Goal: Task Accomplishment & Management: Manage account settings

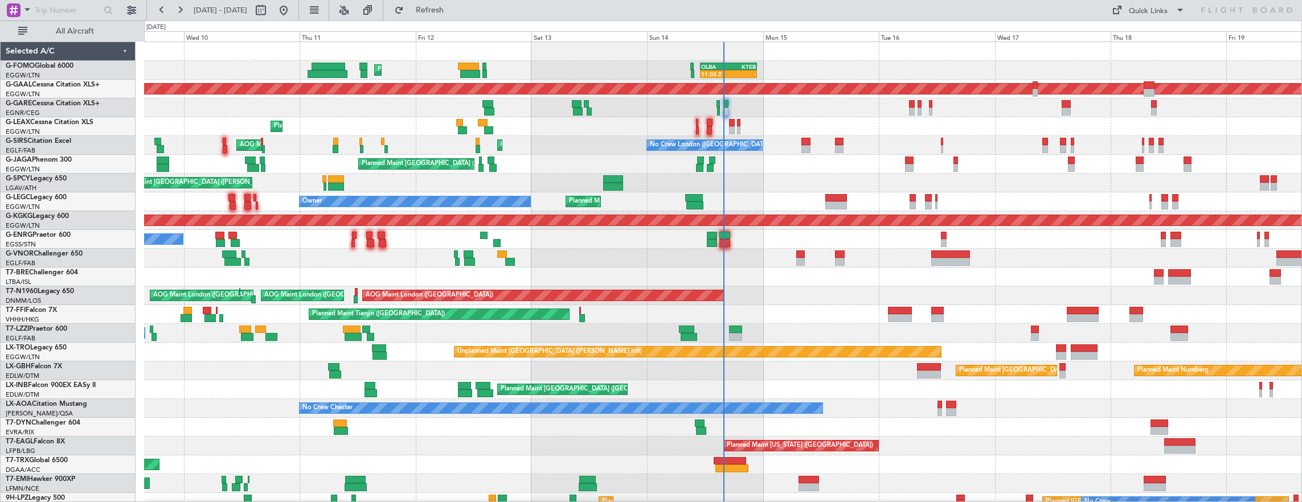
click at [472, 278] on div at bounding box center [723, 277] width 1158 height 19
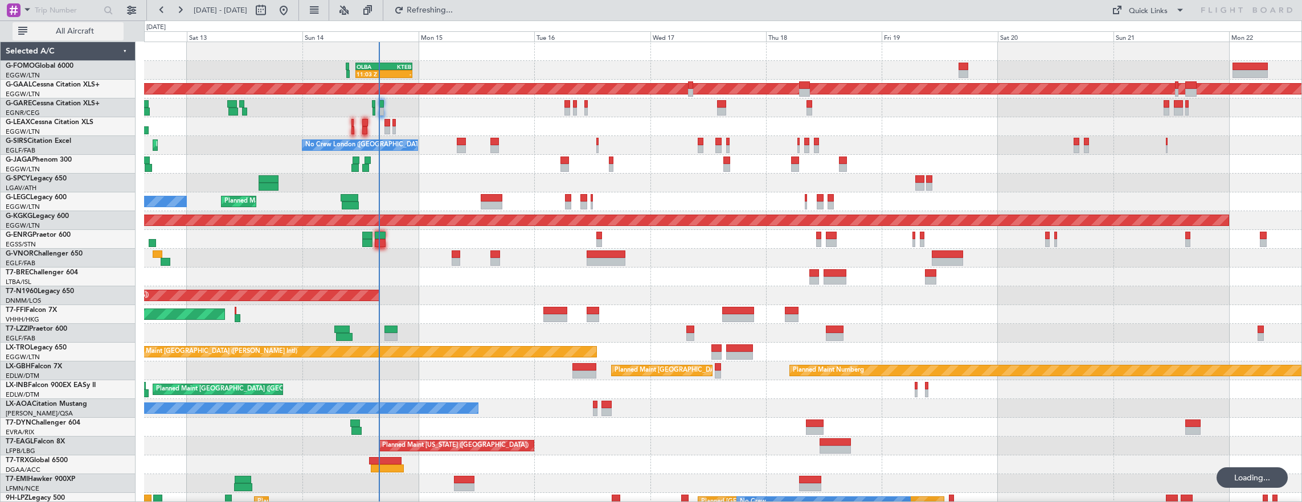
click at [75, 31] on span "All Aircraft" at bounding box center [75, 31] width 91 height 8
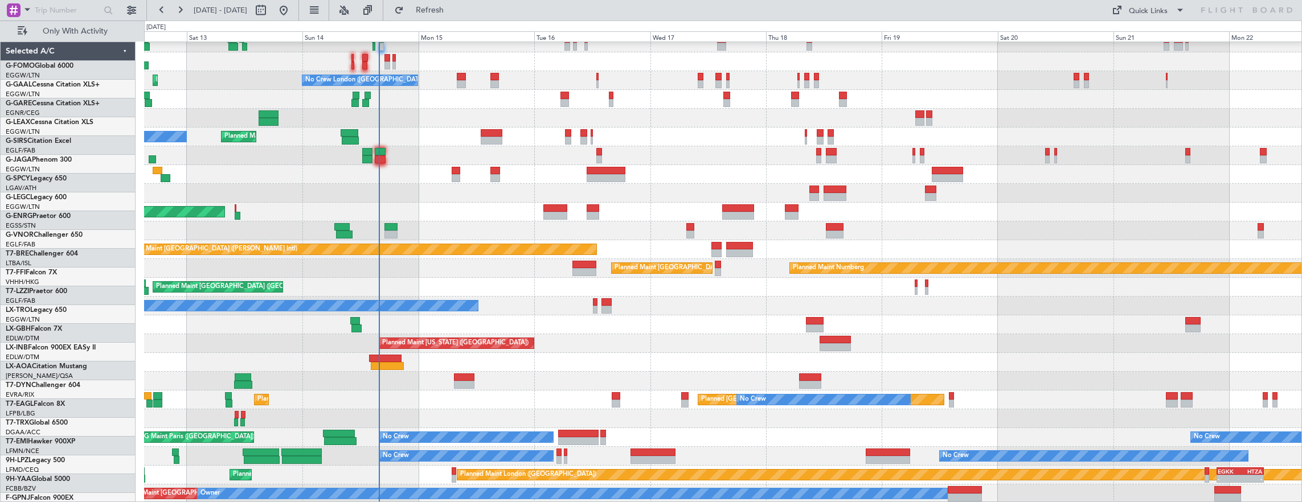
scroll to position [65, 0]
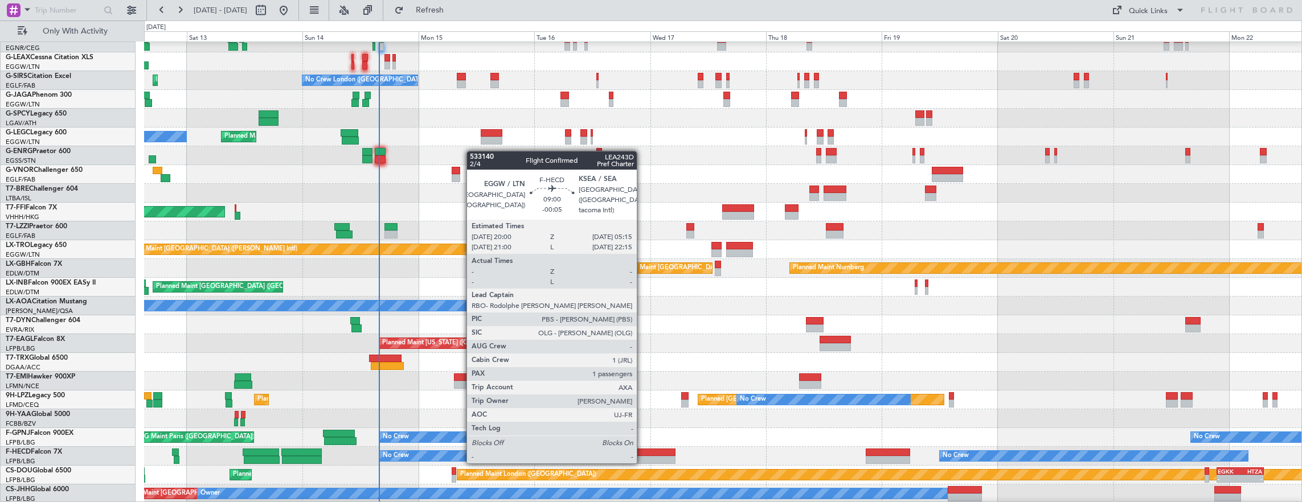
click at [642, 451] on div at bounding box center [652, 453] width 45 height 8
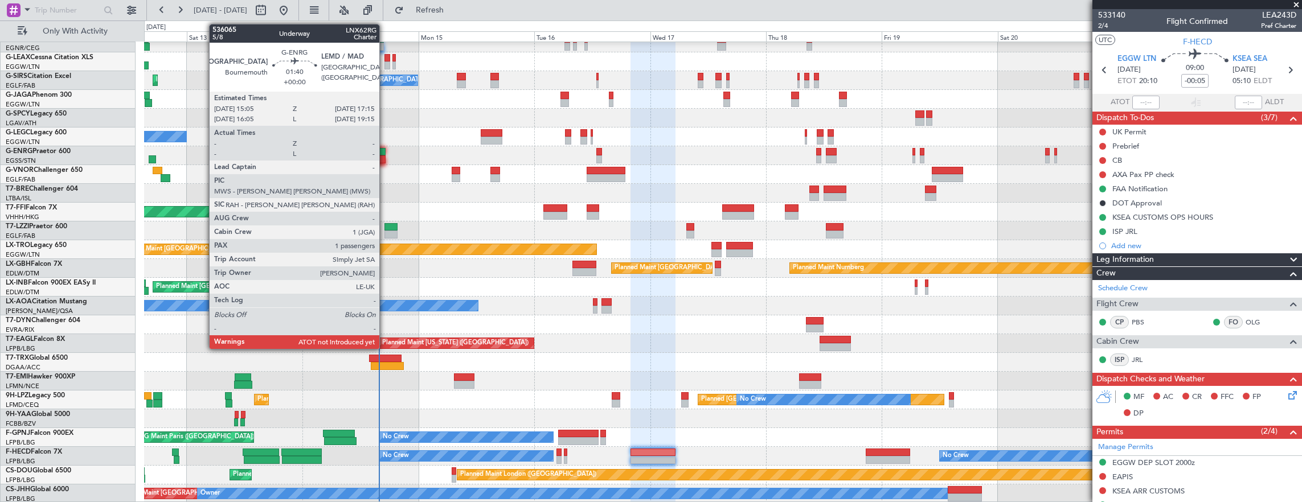
click at [385, 159] on div at bounding box center [380, 159] width 11 height 8
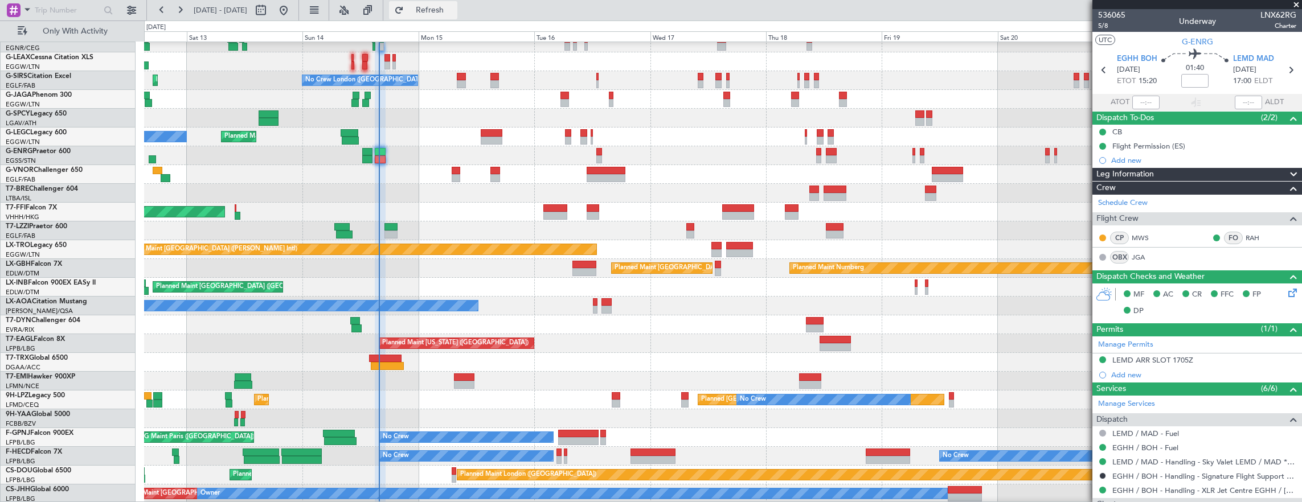
click at [450, 9] on span "Refresh" at bounding box center [430, 10] width 48 height 8
type input "15:15"
click at [497, 403] on div "Planned Maint Dusseldorf Planned Maint [GEOGRAPHIC_DATA] ([GEOGRAPHIC_DATA]) Pl…" at bounding box center [723, 240] width 1158 height 526
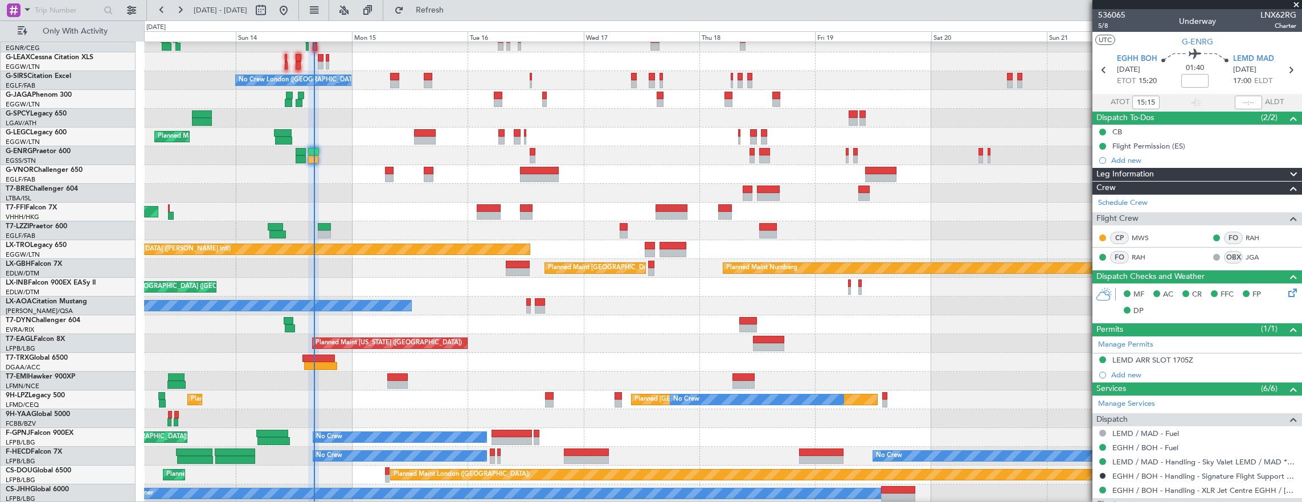
click at [291, 321] on div at bounding box center [289, 321] width 10 height 8
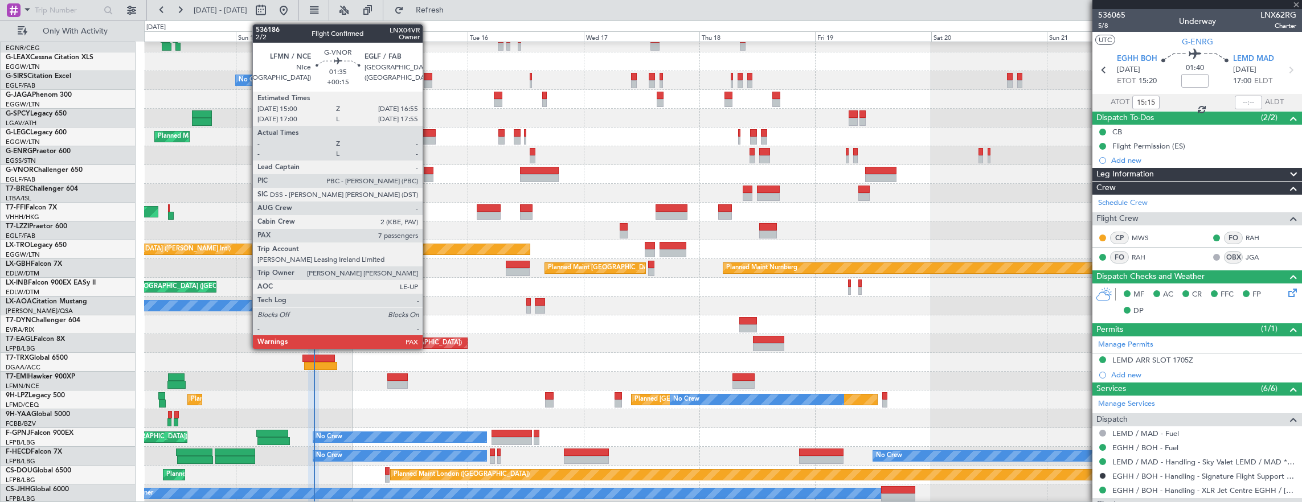
type input "-00:20"
type input "10:15"
type input "12:15"
type input "2"
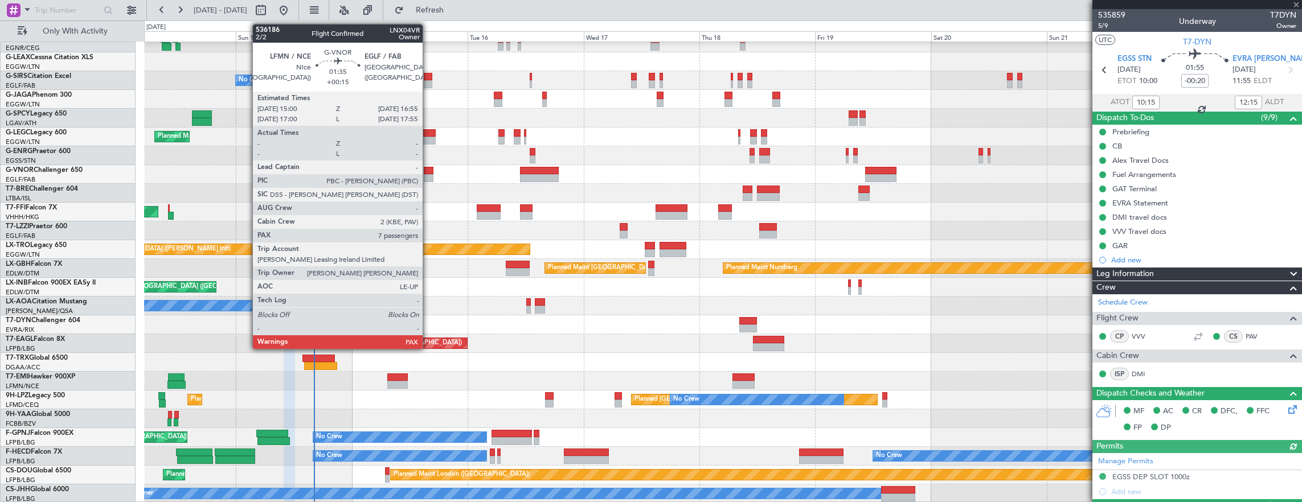
click at [428, 174] on div at bounding box center [429, 178] width 10 height 8
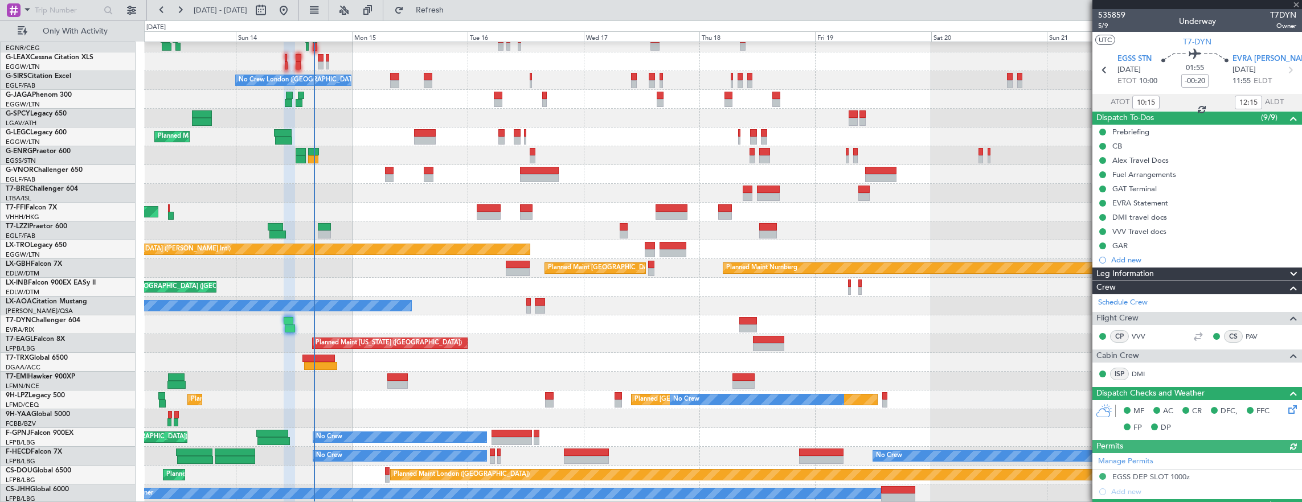
type input "+00:15"
type input "7"
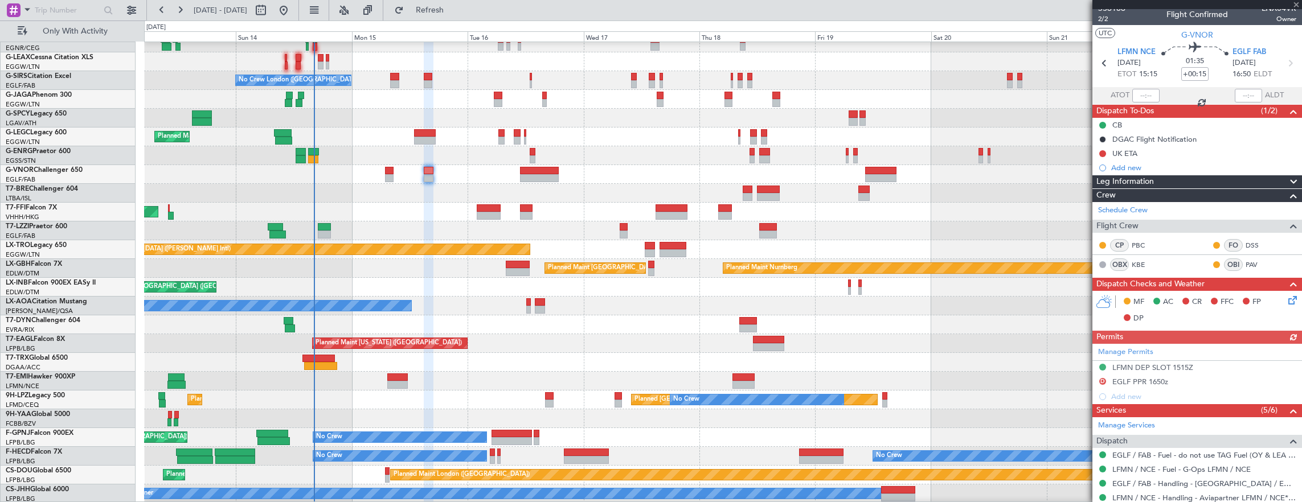
scroll to position [0, 0]
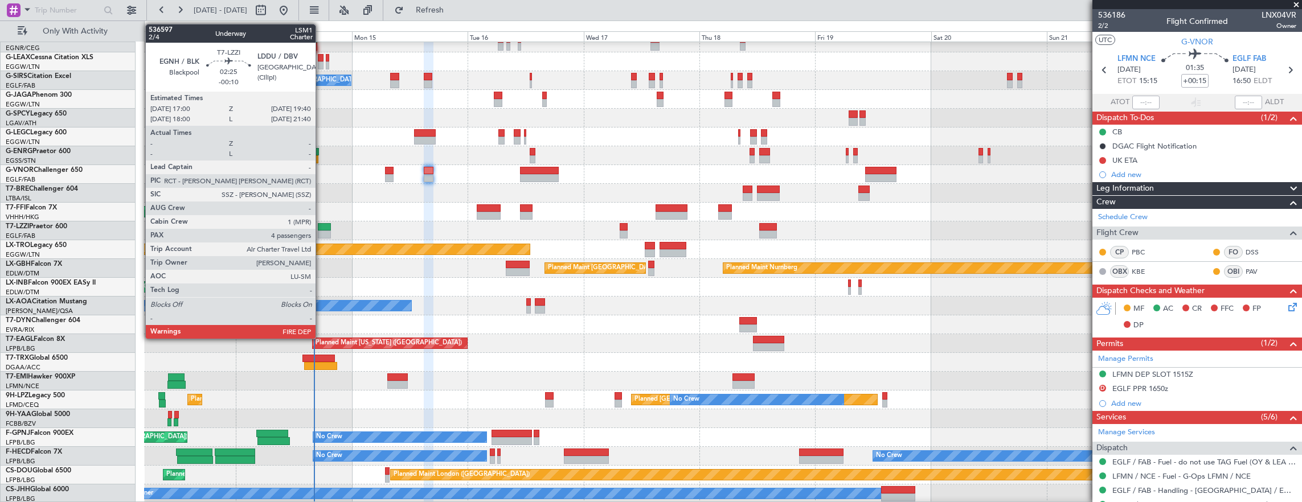
click at [321, 233] on div at bounding box center [324, 235] width 13 height 8
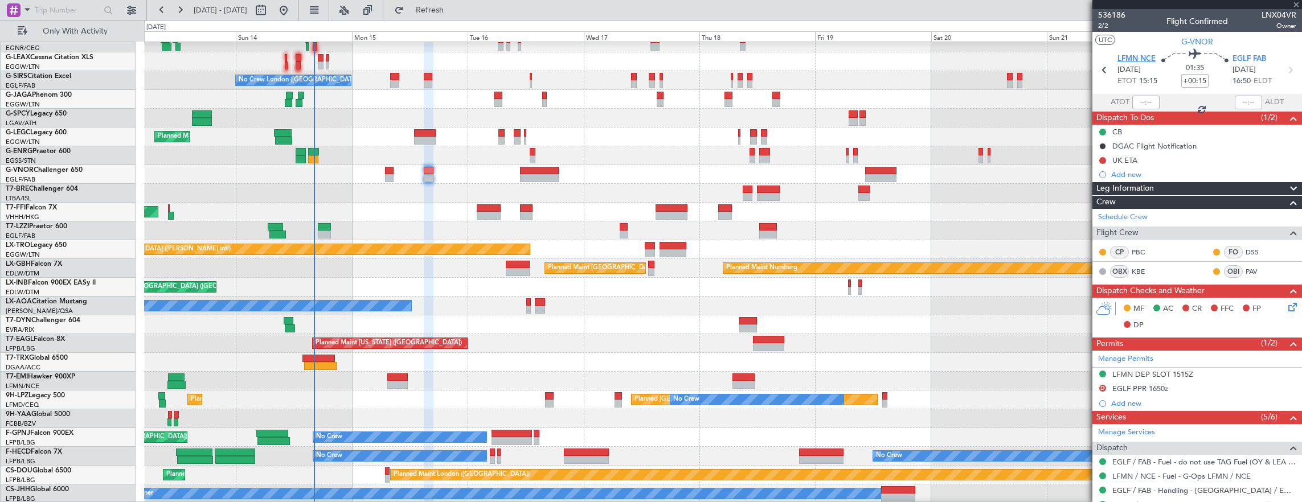
type input "-00:10"
type input "4"
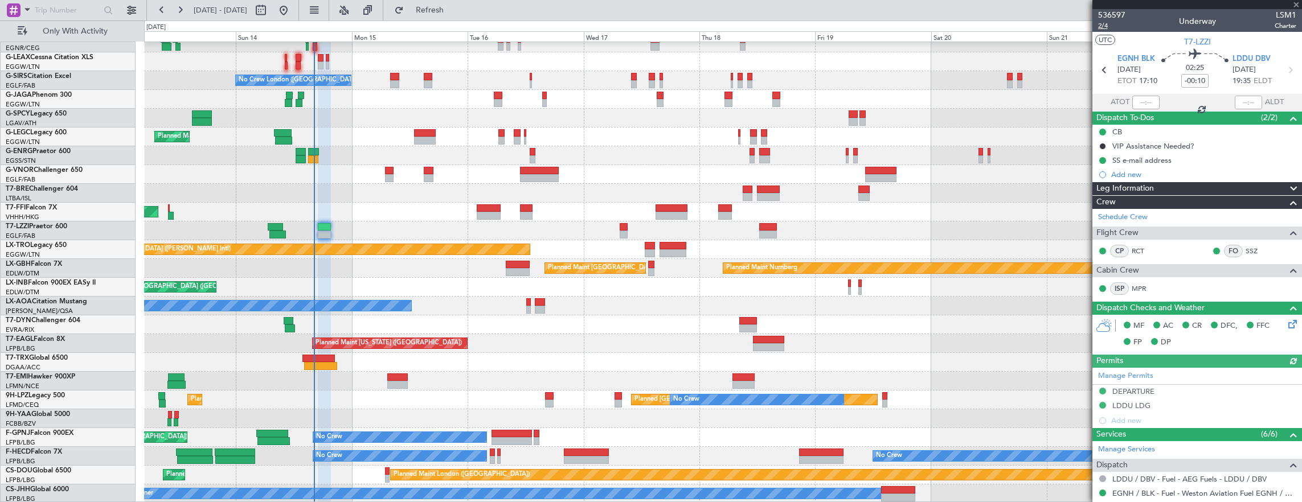
click at [1099, 27] on span "2/4" at bounding box center [1111, 26] width 27 height 10
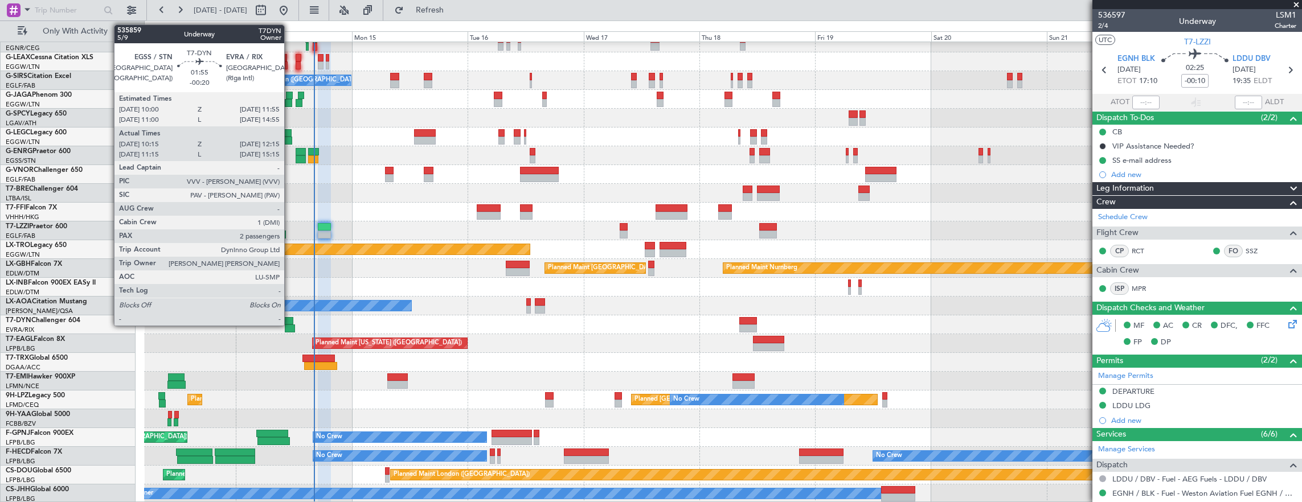
click at [290, 325] on div at bounding box center [290, 329] width 10 height 8
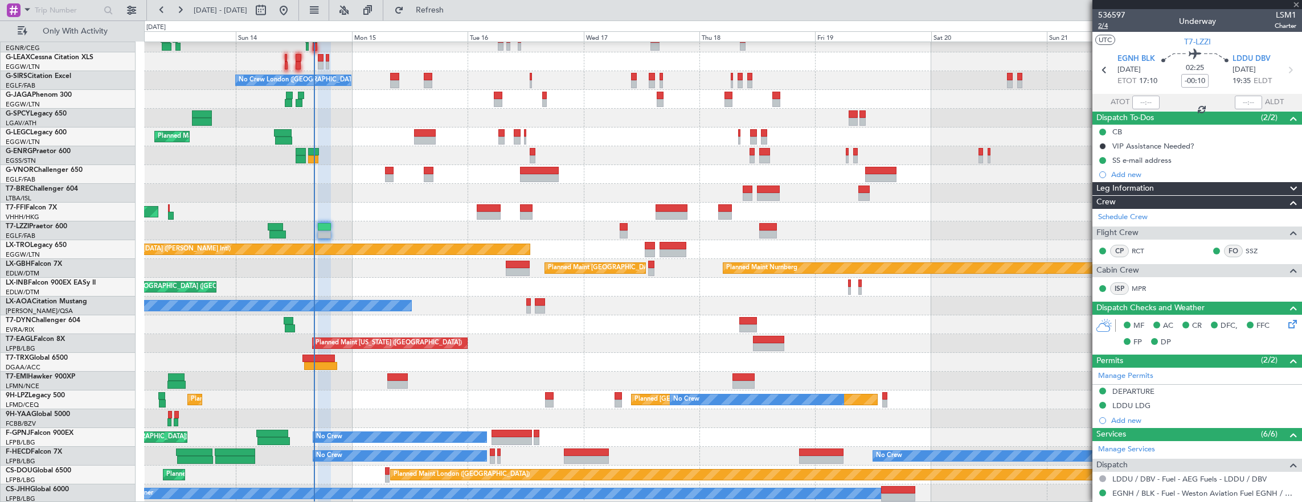
type input "-00:20"
type input "10:15"
type input "12:15"
type input "2"
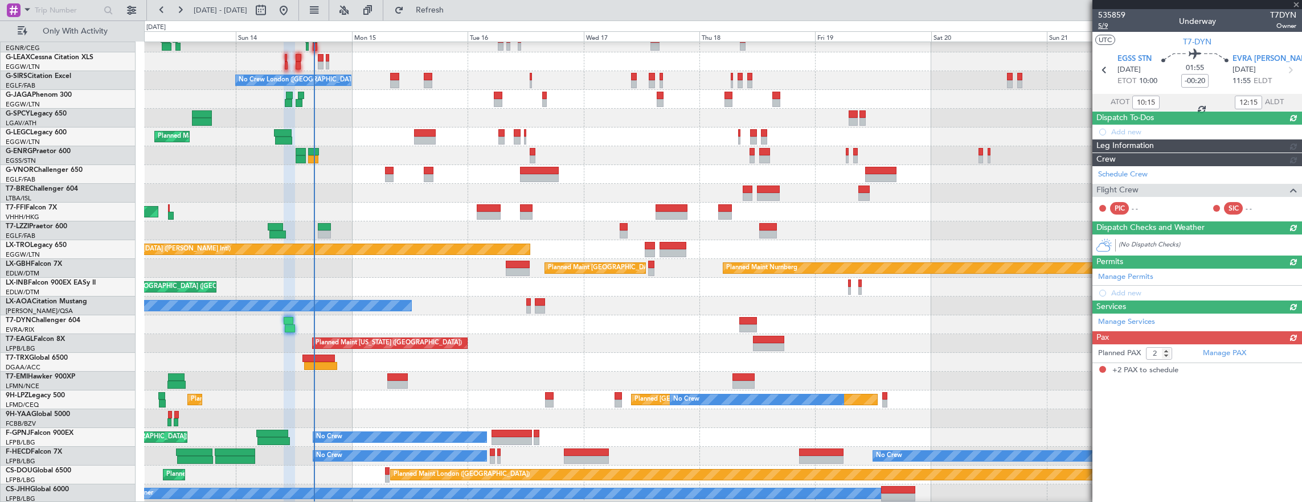
click at [1101, 25] on span "5/9" at bounding box center [1111, 26] width 27 height 10
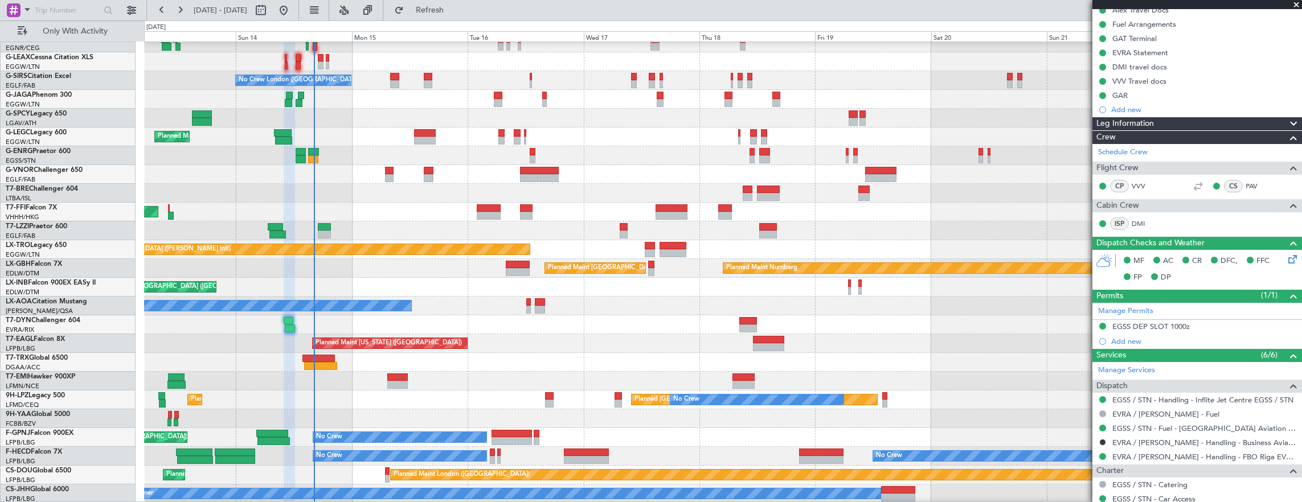
scroll to position [171, 0]
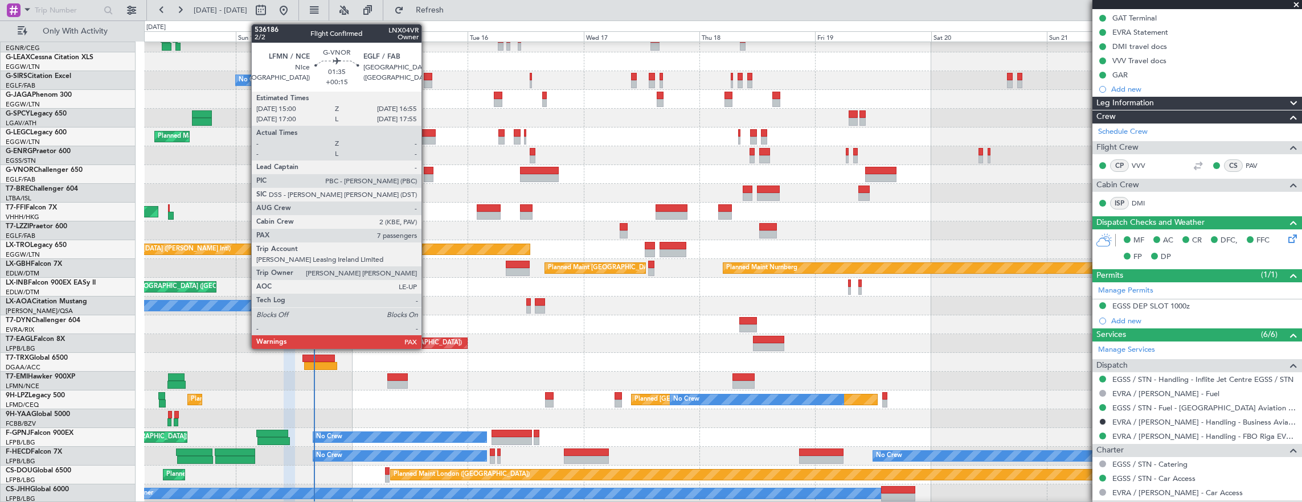
click at [427, 178] on div at bounding box center [429, 178] width 10 height 8
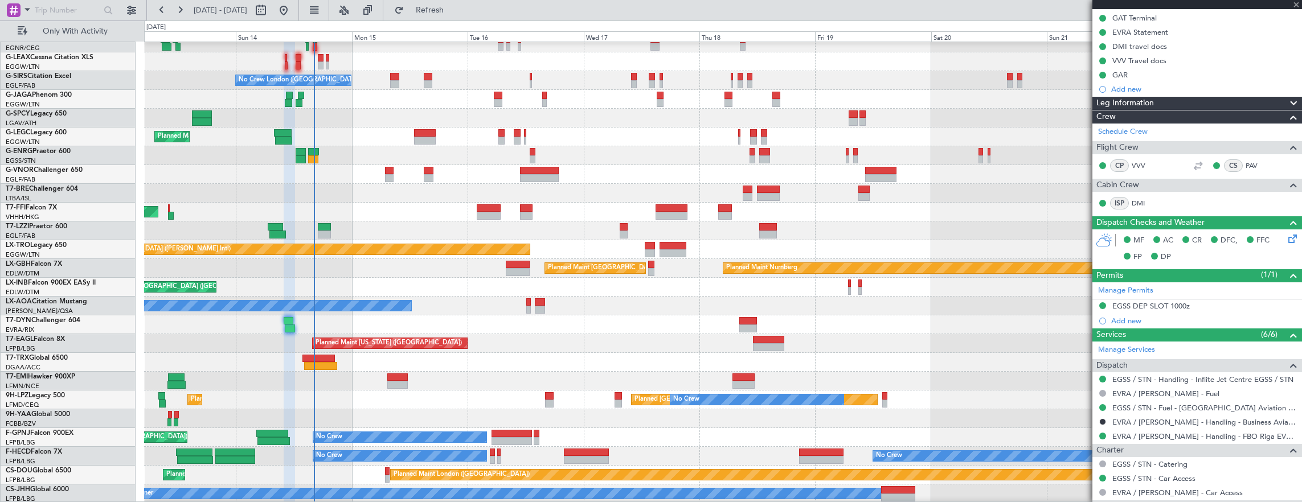
type input "+00:15"
type input "7"
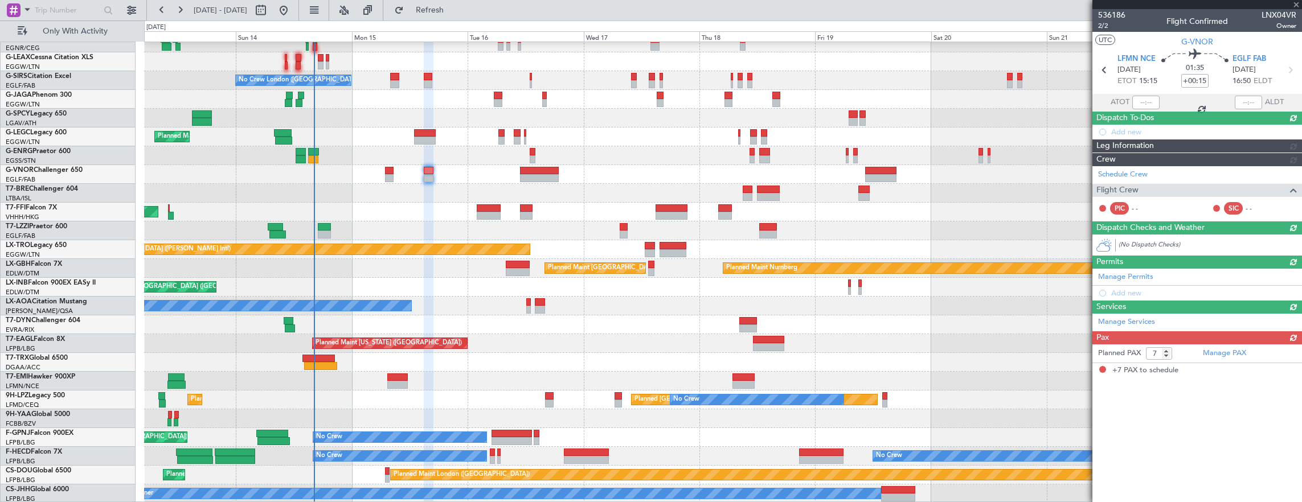
scroll to position [0, 0]
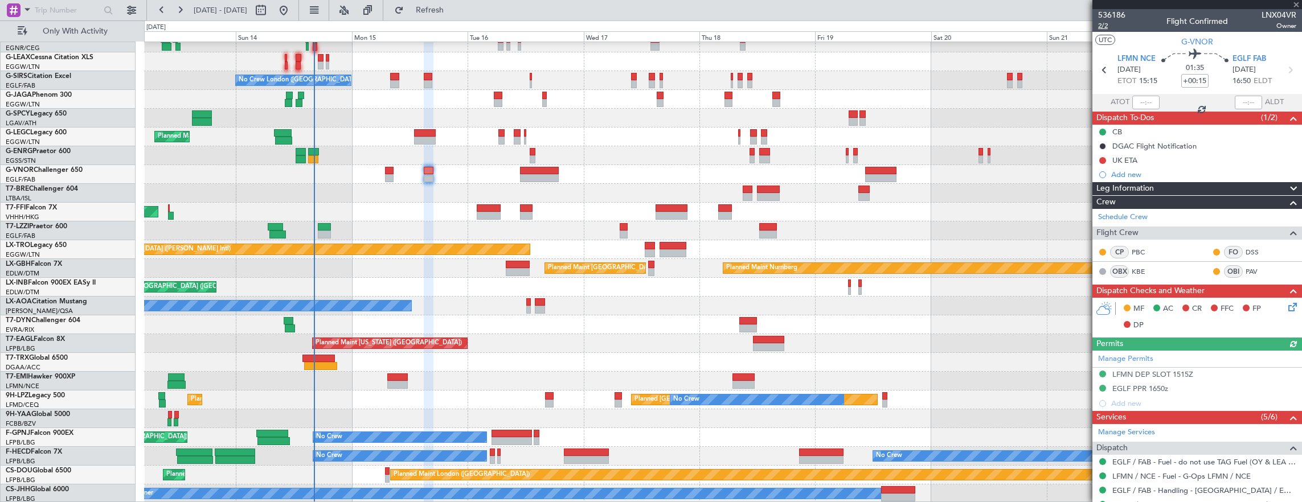
click at [1108, 23] on span "2/2" at bounding box center [1111, 26] width 27 height 10
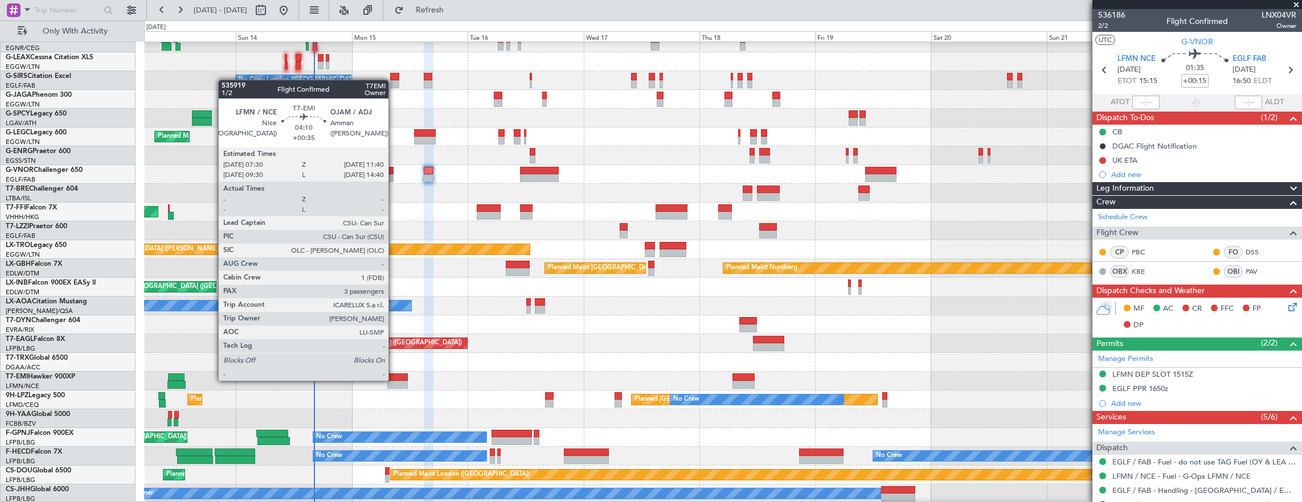
click at [394, 380] on div at bounding box center [397, 378] width 21 height 8
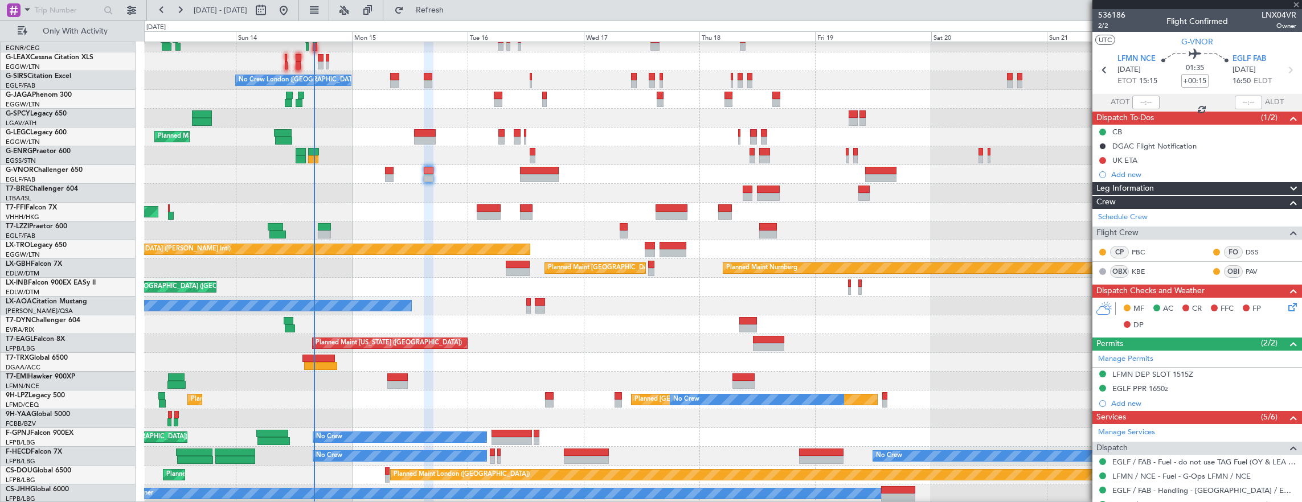
type input "+00:35"
type input "3"
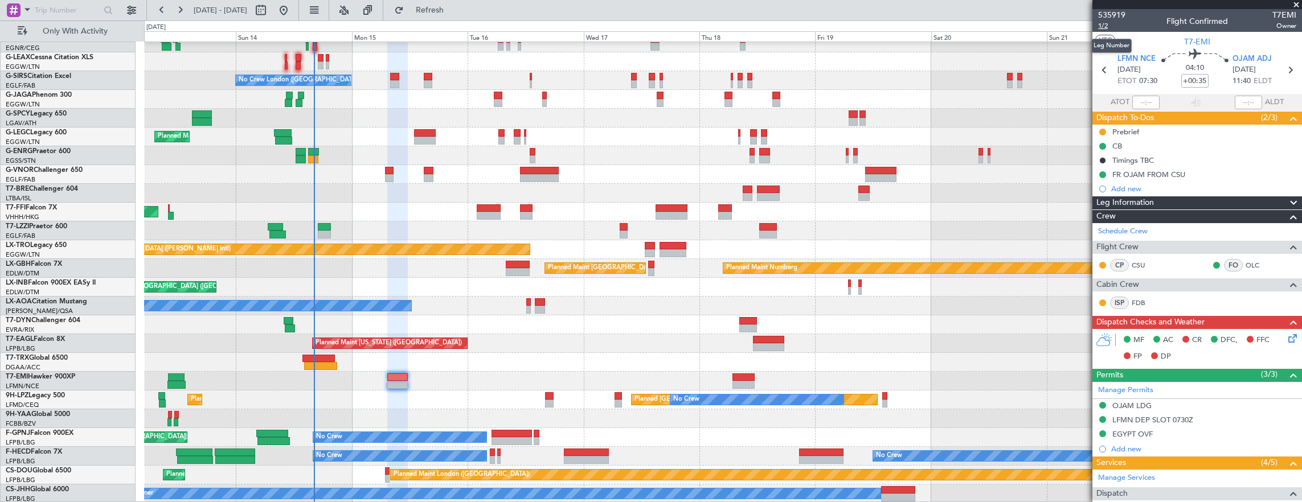
click at [1107, 23] on span "1/2" at bounding box center [1111, 26] width 27 height 10
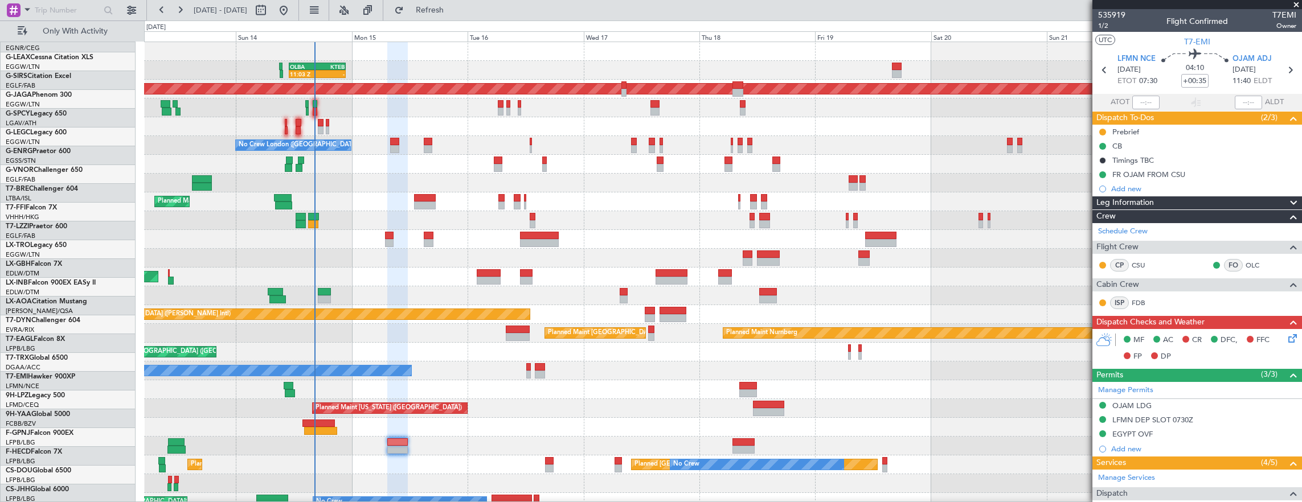
scroll to position [0, 0]
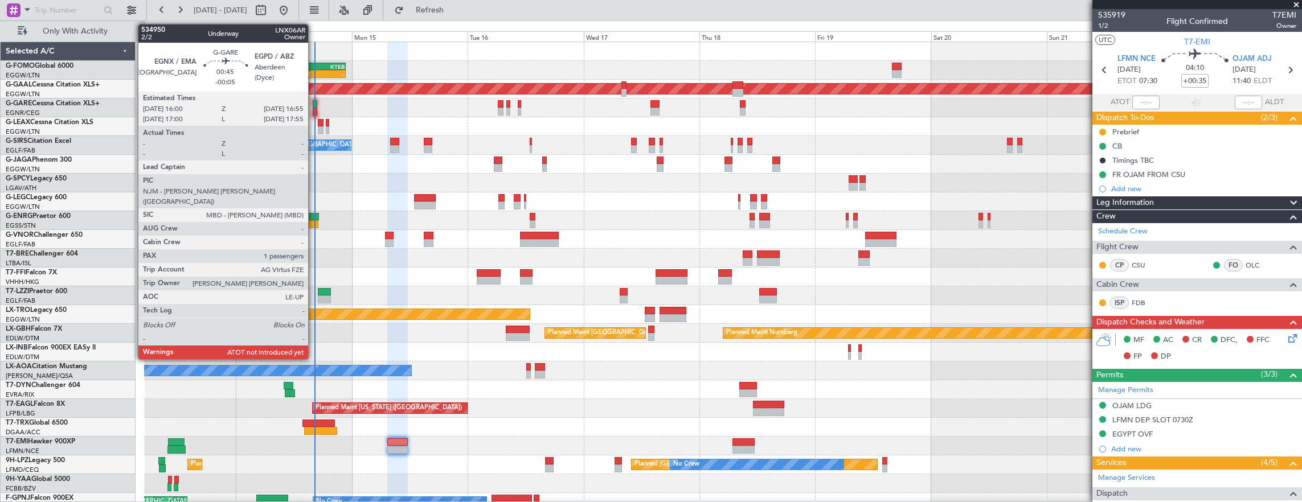
click at [314, 101] on div at bounding box center [315, 104] width 5 height 8
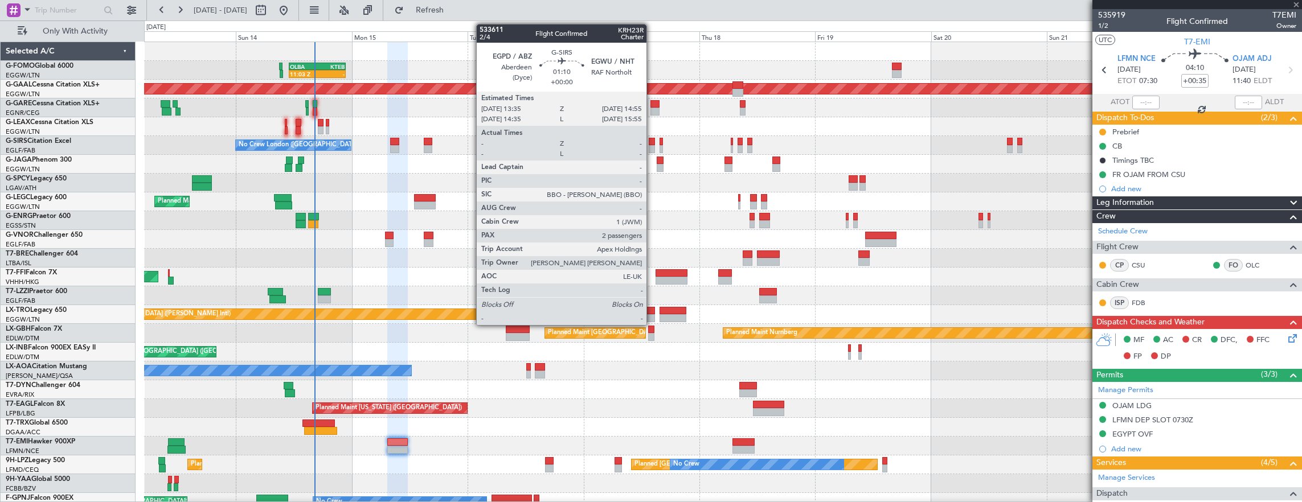
type input "-00:05"
type input "1"
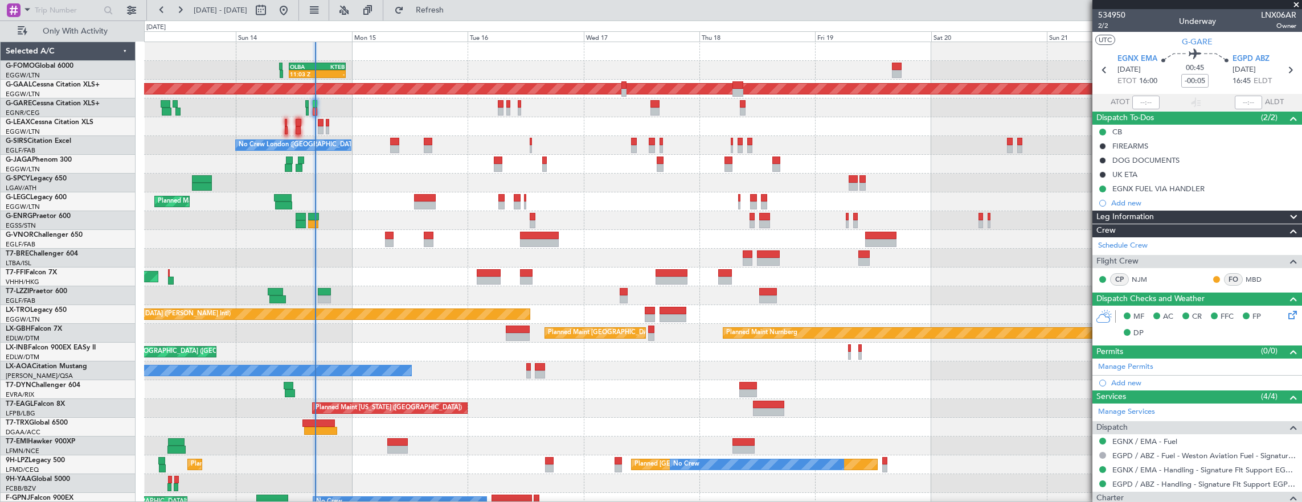
click at [313, 76] on div "11:03 Z" at bounding box center [303, 74] width 27 height 7
type input "+01:15"
type input "11:03"
type input "2"
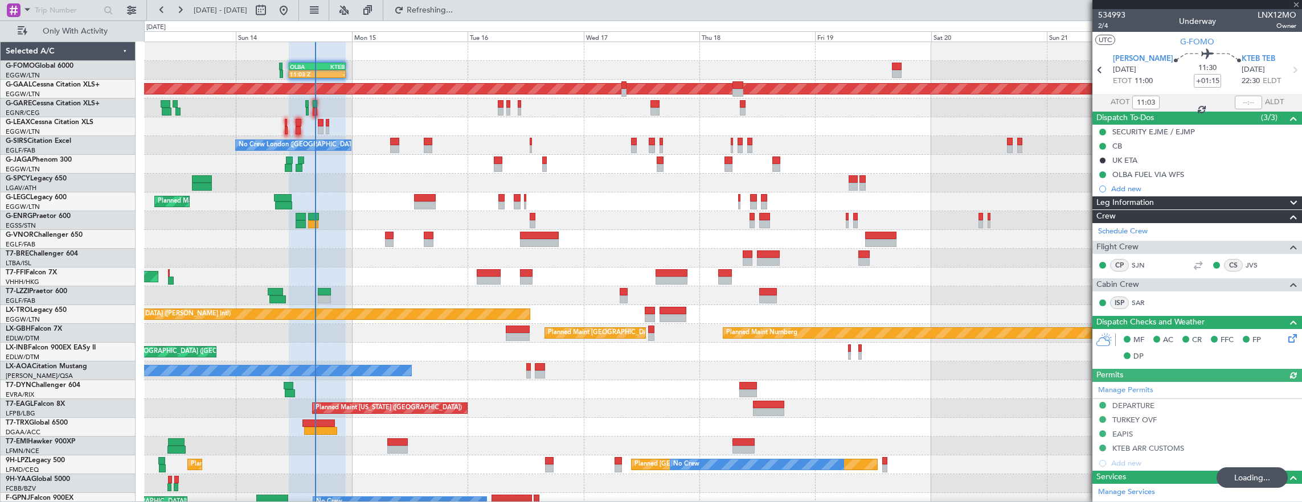
type input "-00:05"
type input "1"
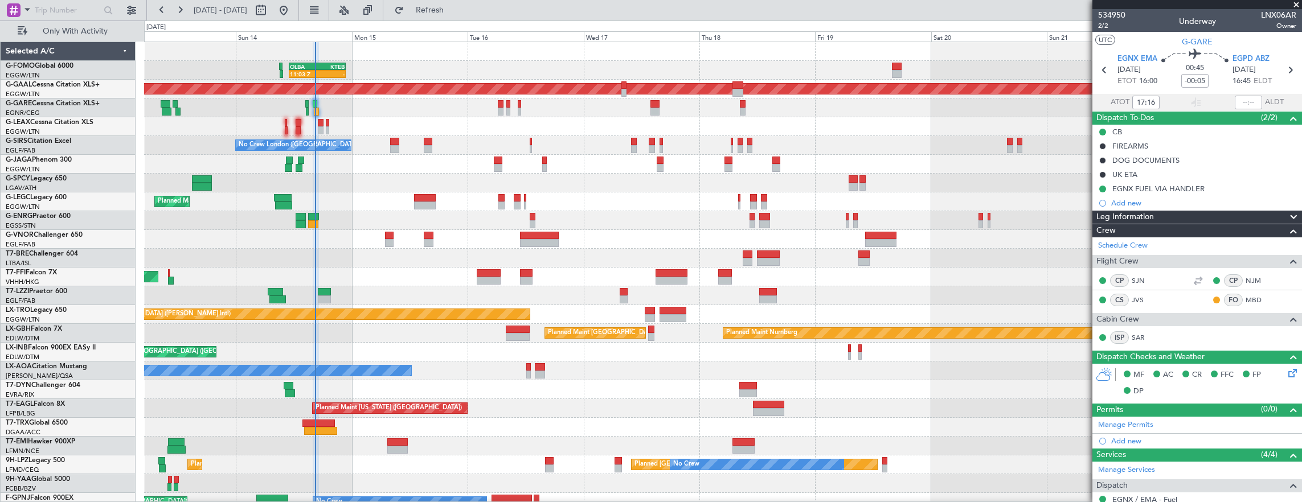
type input "16:16"
click at [1108, 25] on span "2/2" at bounding box center [1111, 26] width 27 height 10
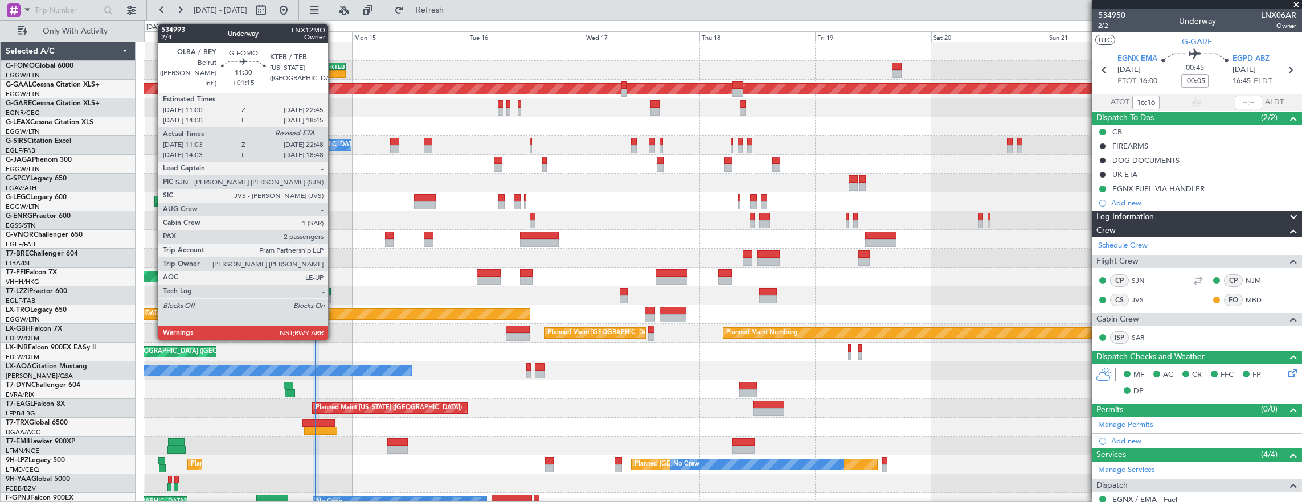
click at [334, 71] on div "-" at bounding box center [330, 74] width 27 height 7
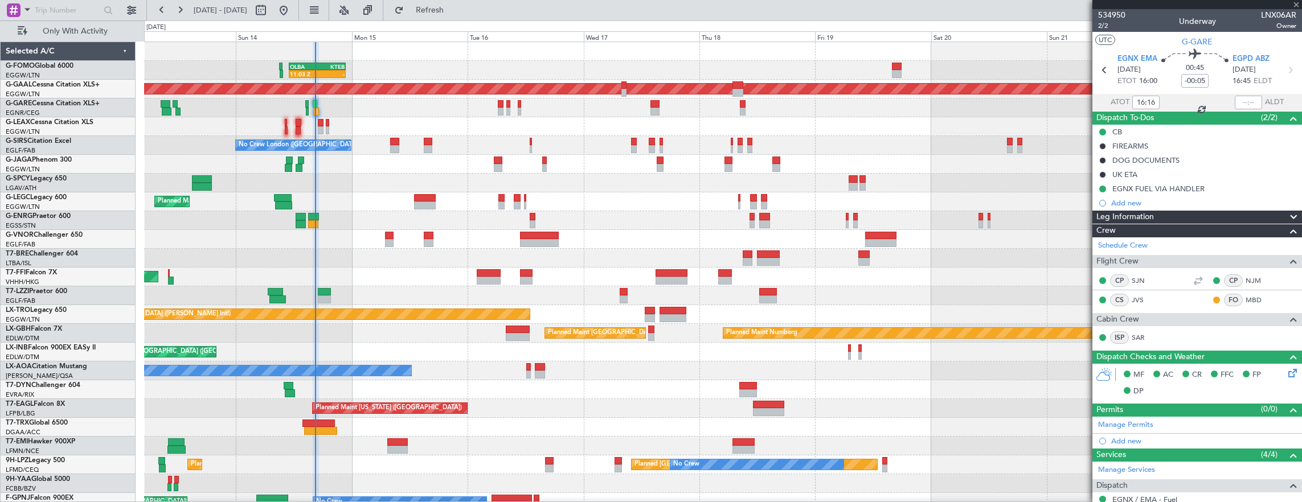
type input "+01:15"
type input "11:03"
type input "2"
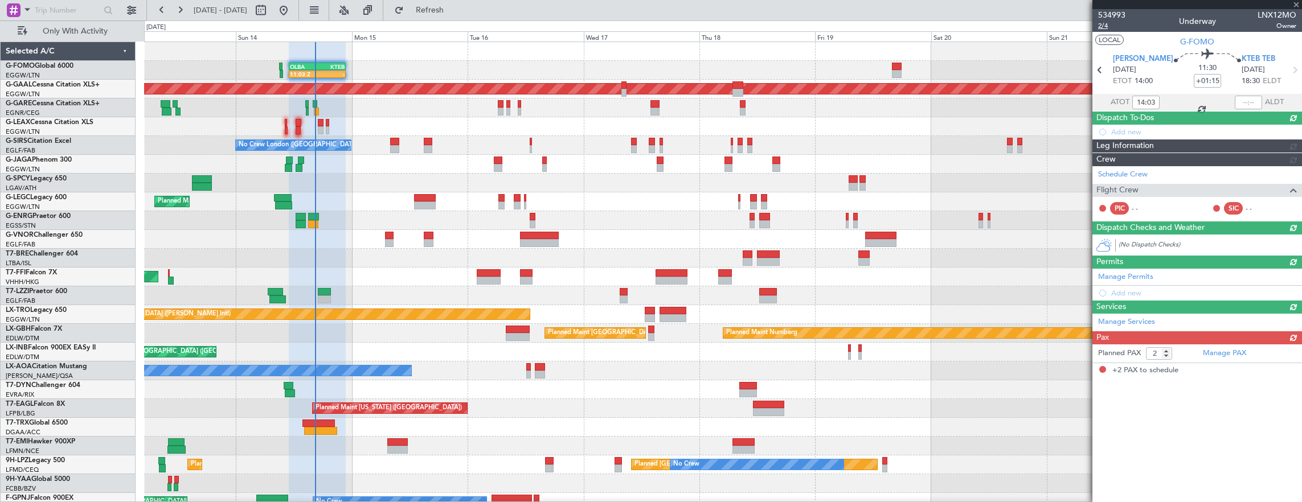
type input "11:03"
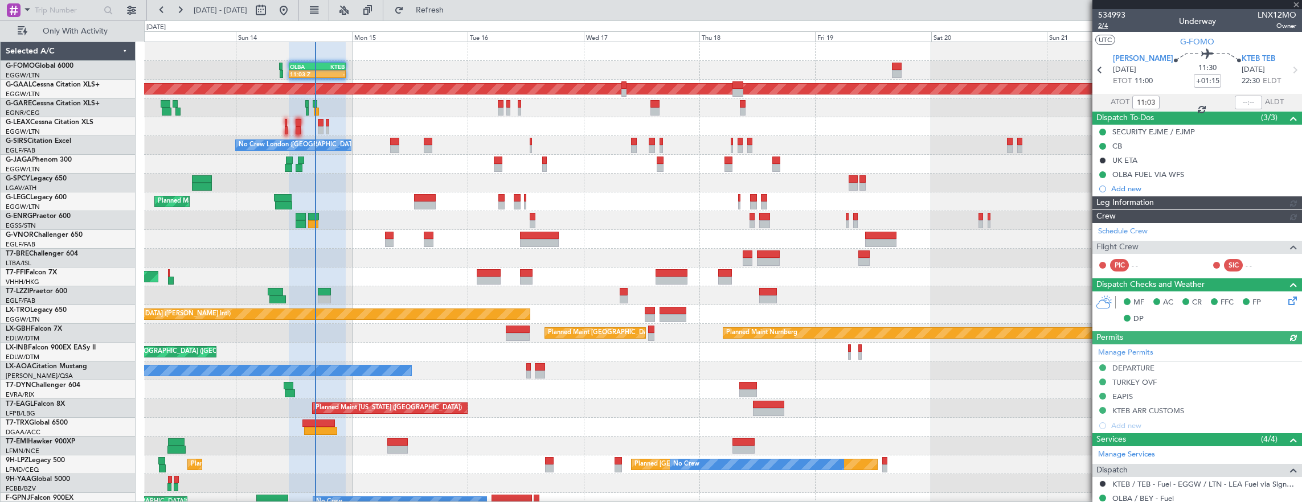
click at [1105, 27] on span "2/4" at bounding box center [1111, 26] width 27 height 10
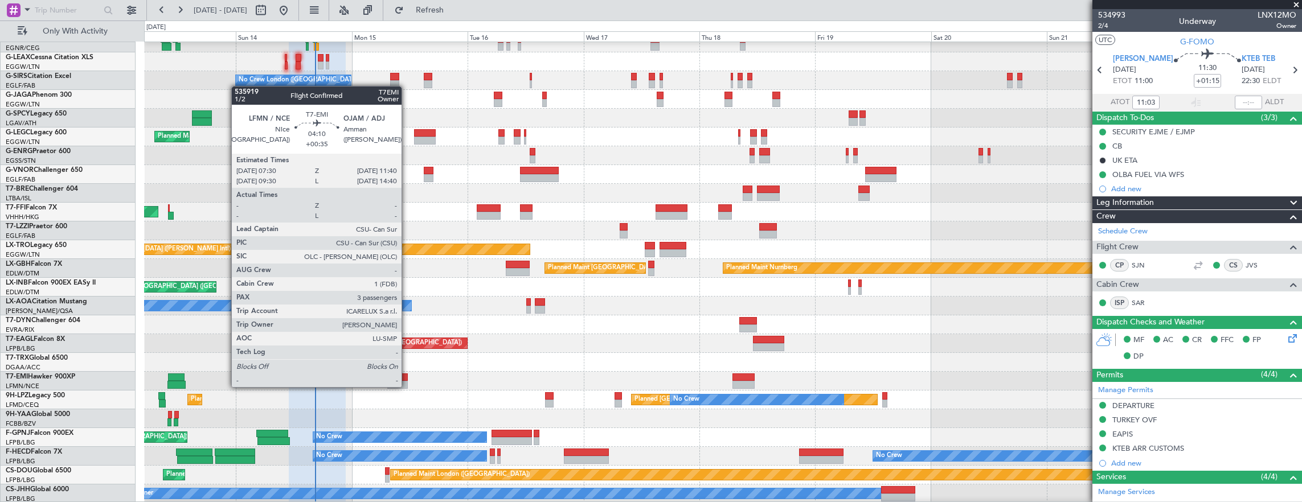
scroll to position [65, 0]
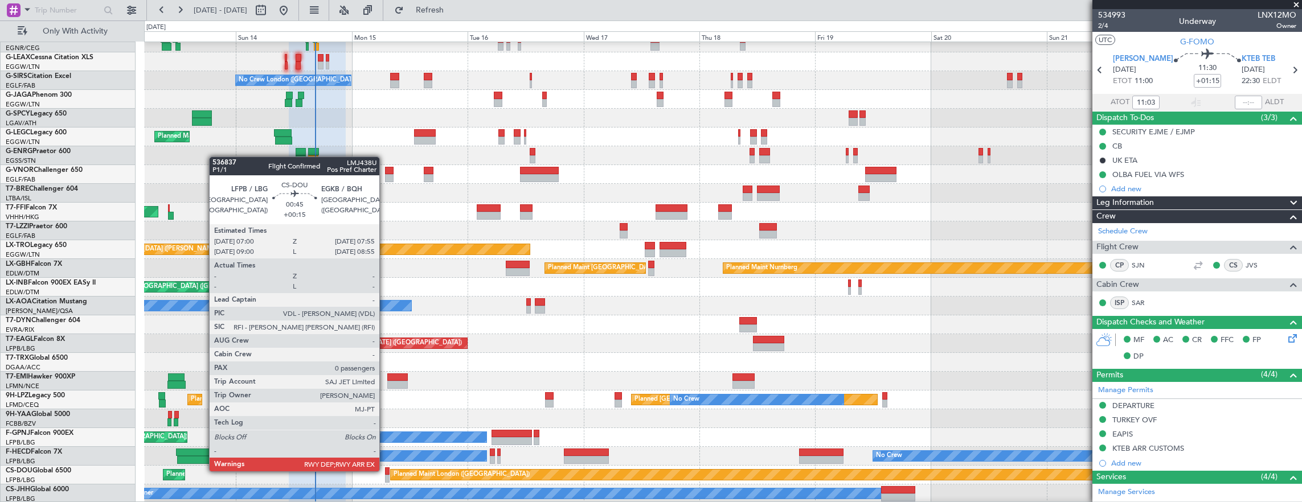
click at [385, 470] on div at bounding box center [387, 472] width 5 height 8
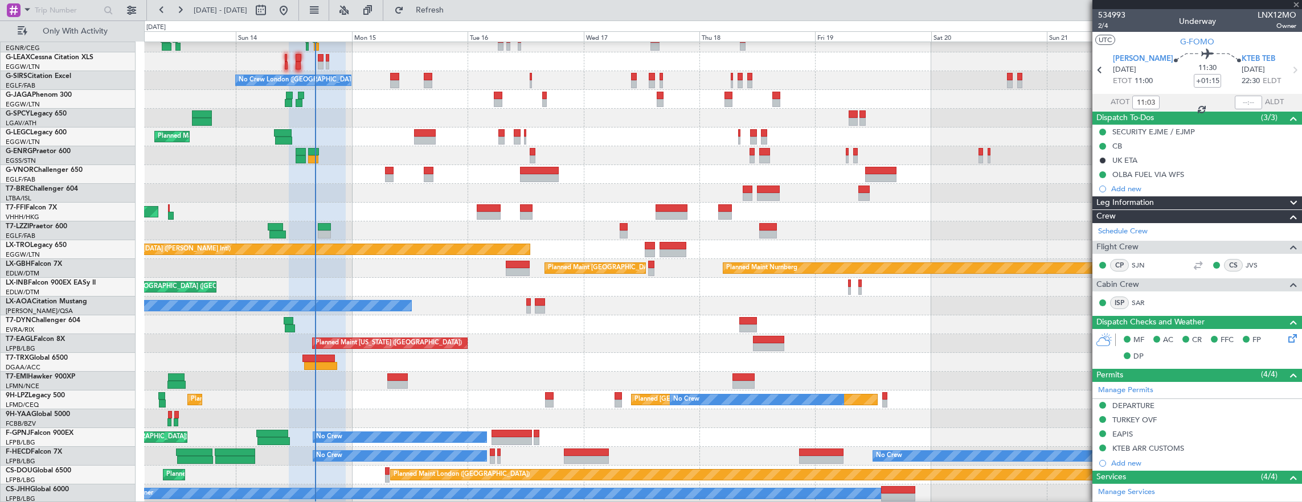
type input "+00:15"
type input "0"
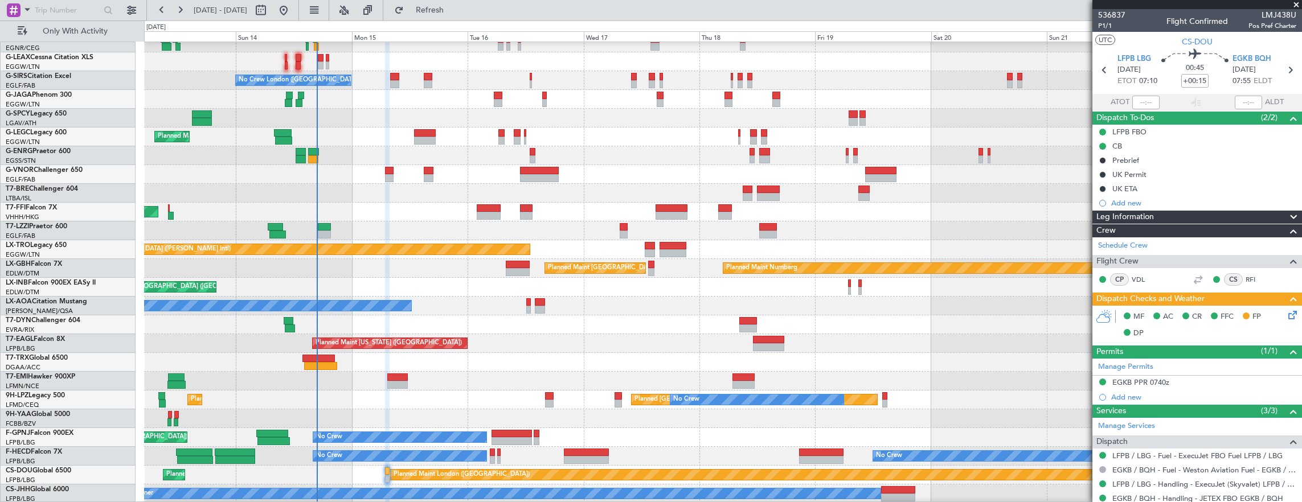
scroll to position [65, 0]
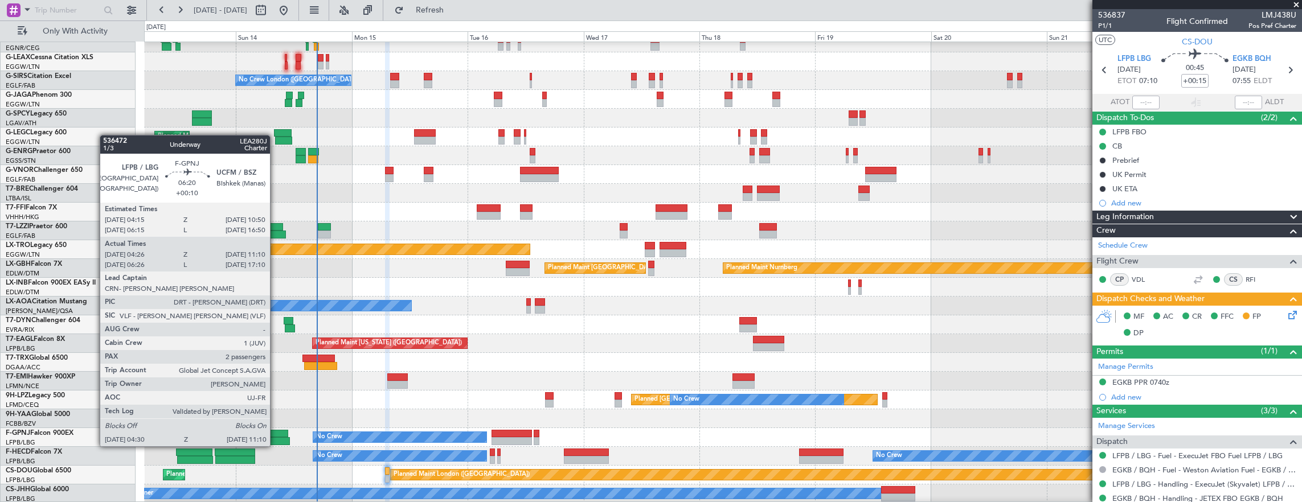
click at [276, 435] on div at bounding box center [272, 434] width 32 height 8
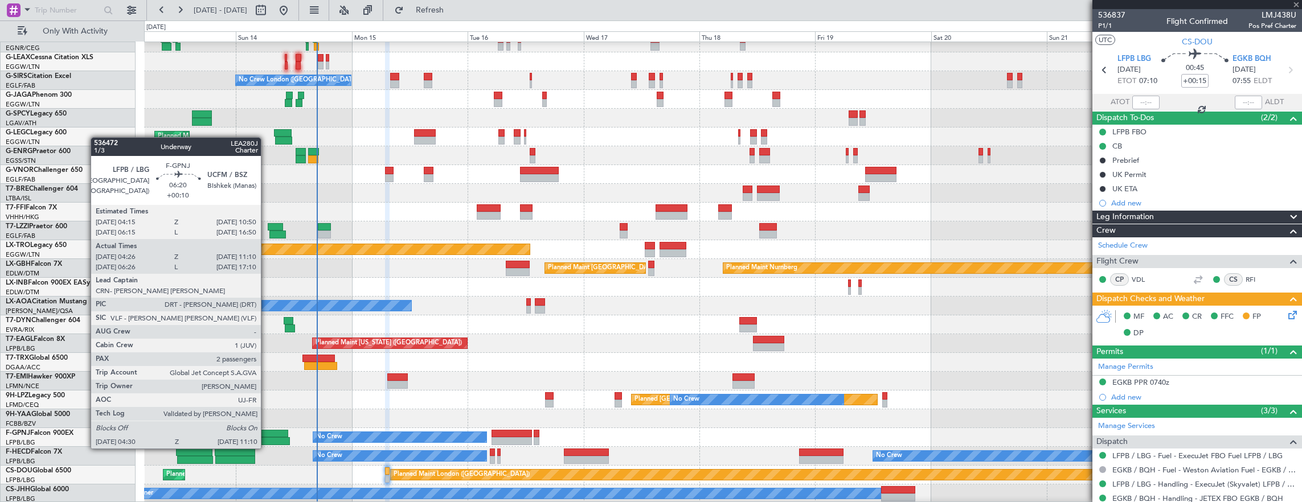
type input "+00:10"
type input "04:36"
type input "11:05"
type input "2"
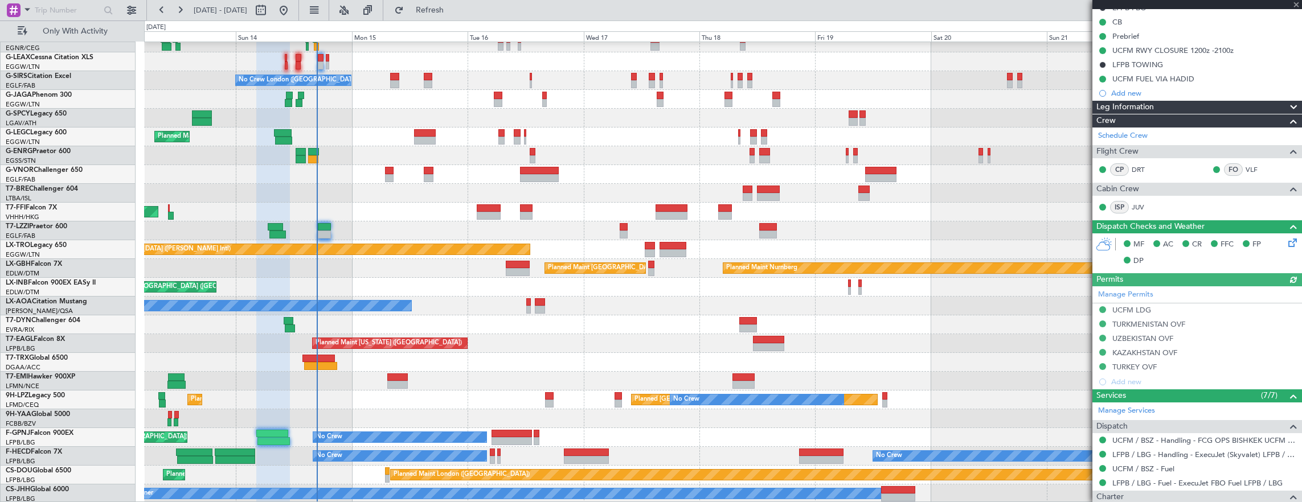
scroll to position [171, 0]
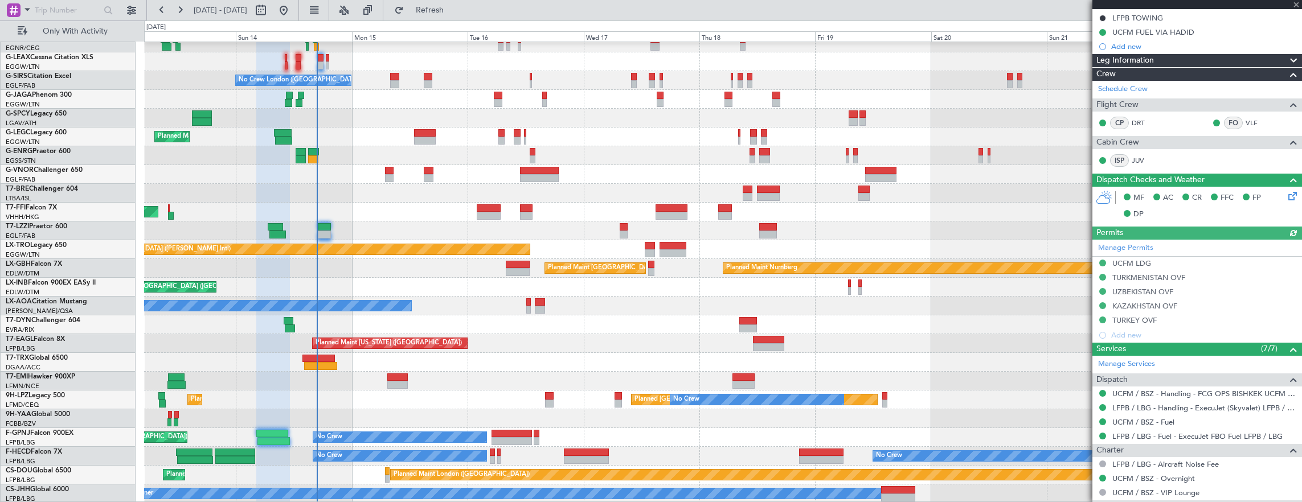
click at [1177, 259] on div "Manage Permits UCFM LDG TURKMENISTAN OVF UZBEKISTAN OVF KAZAKHSTAN OVF TURKEY O…" at bounding box center [1197, 291] width 210 height 103
click at [1174, 258] on div "Manage Permits UCFM LDG TURKMENISTAN OVF UZBEKISTAN OVF KAZAKHSTAN OVF TURKEY O…" at bounding box center [1197, 291] width 210 height 103
click at [1183, 258] on div "UCFM LDG" at bounding box center [1197, 264] width 210 height 14
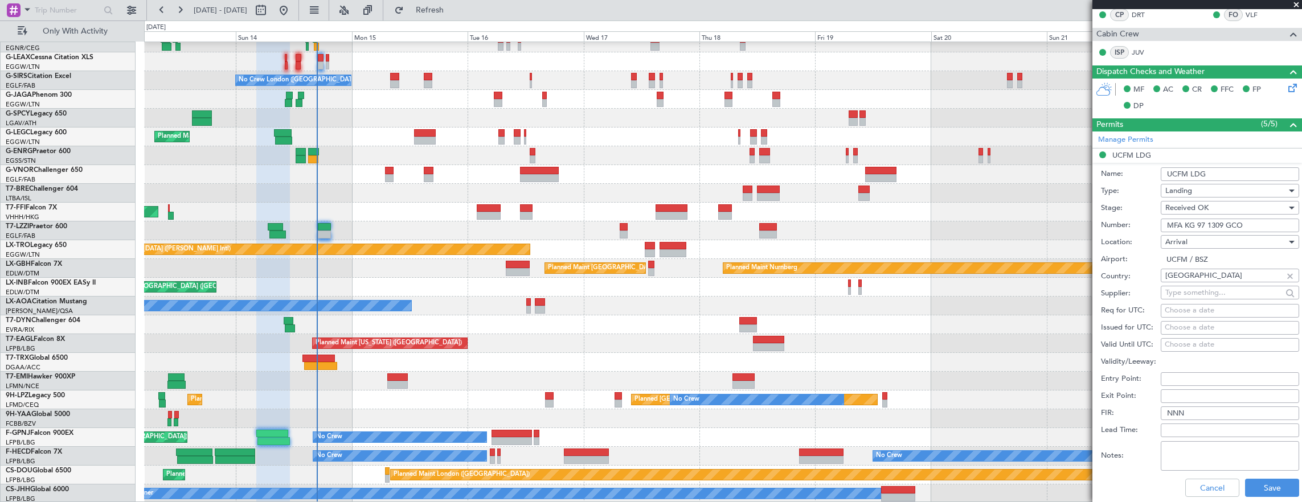
scroll to position [342, 0]
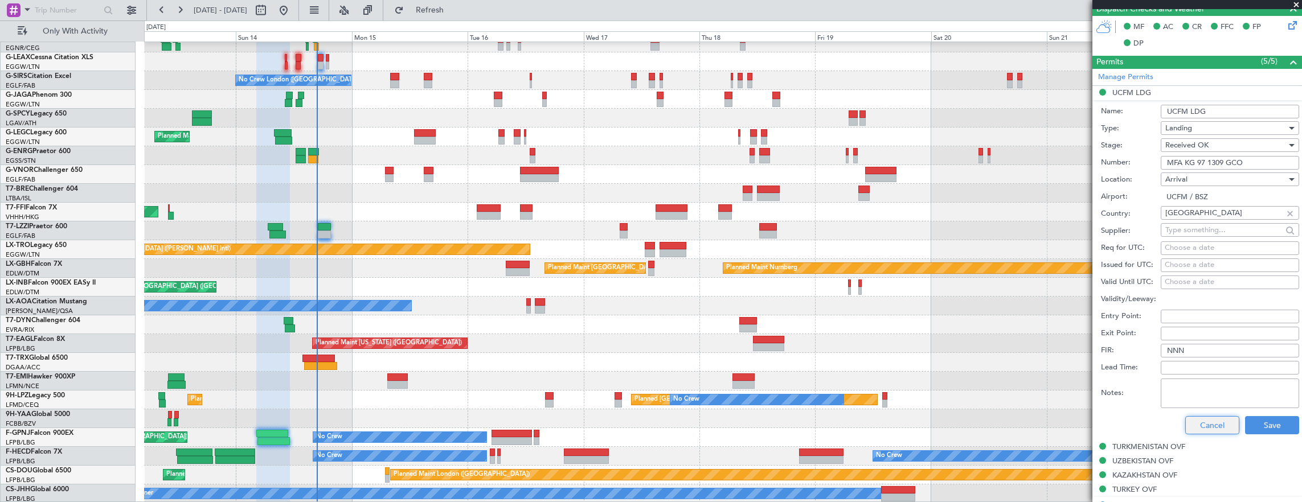
click at [1212, 418] on button "Cancel" at bounding box center [1212, 425] width 54 height 18
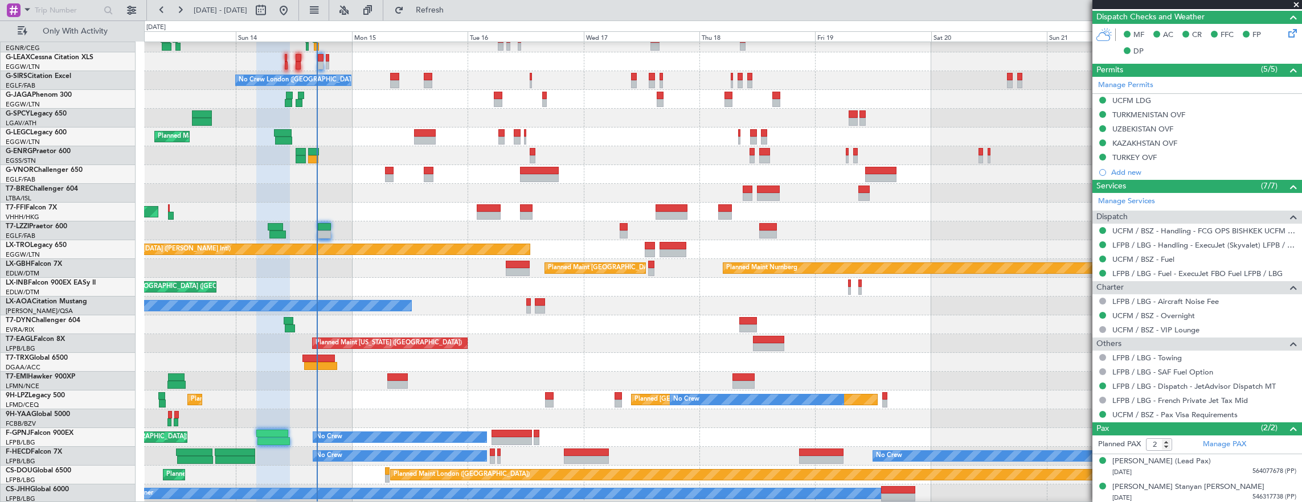
scroll to position [65, 0]
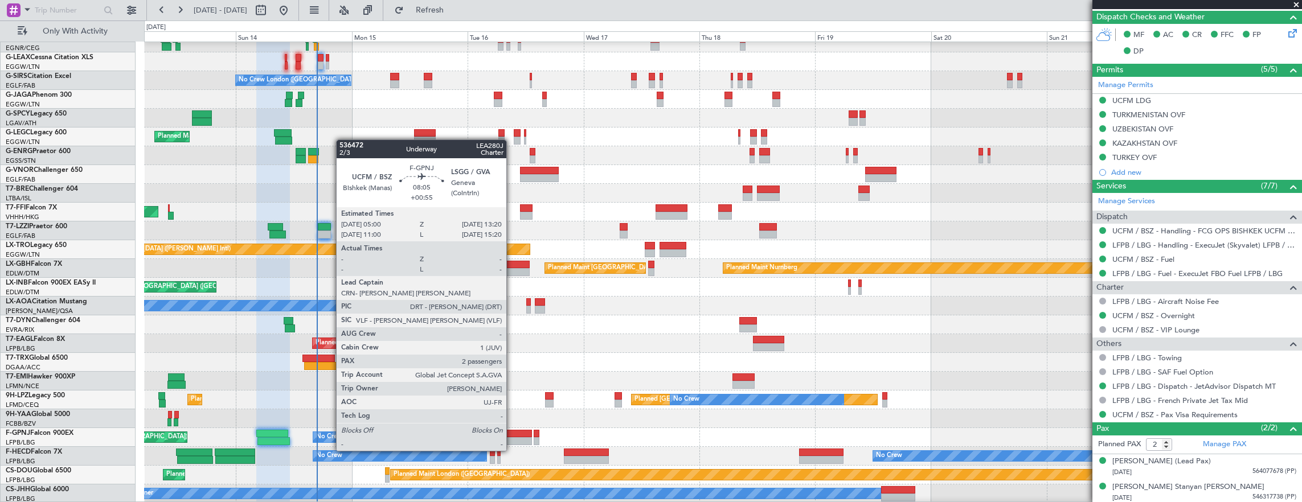
click at [512, 437] on div at bounding box center [511, 441] width 40 height 8
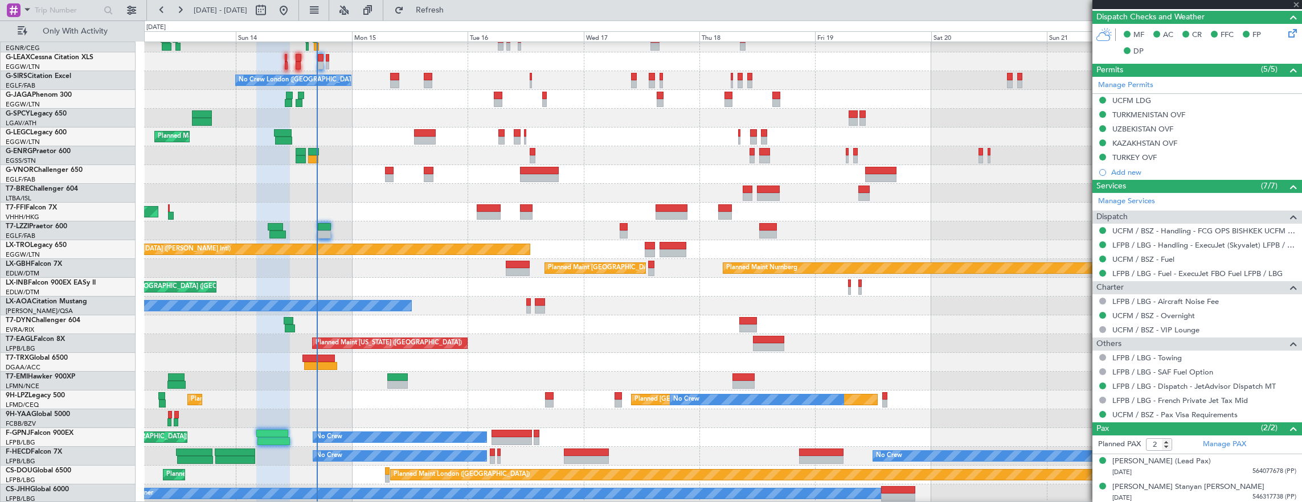
type input "+00:55"
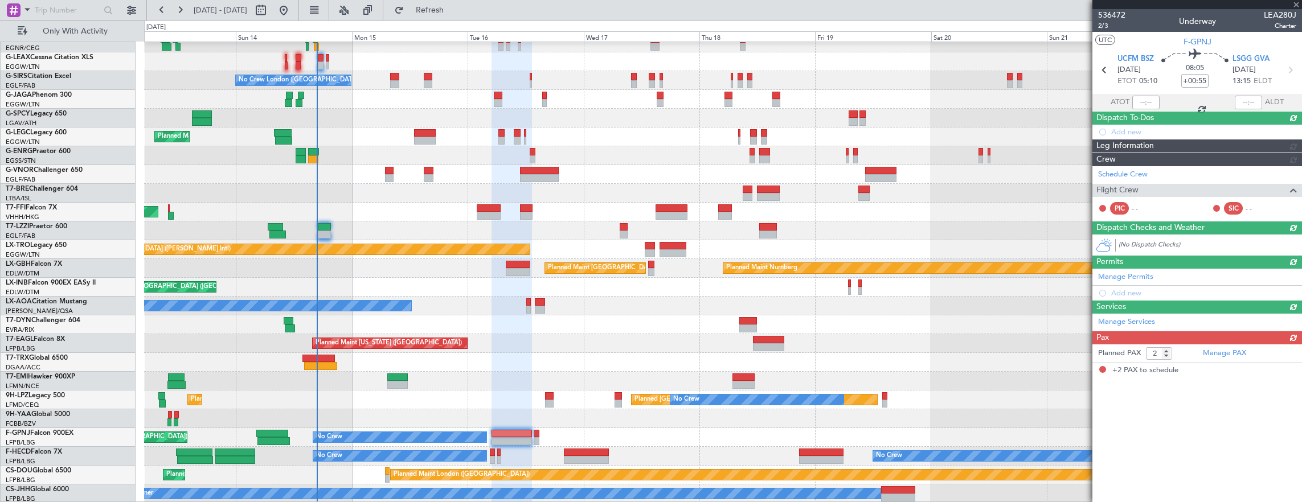
scroll to position [0, 0]
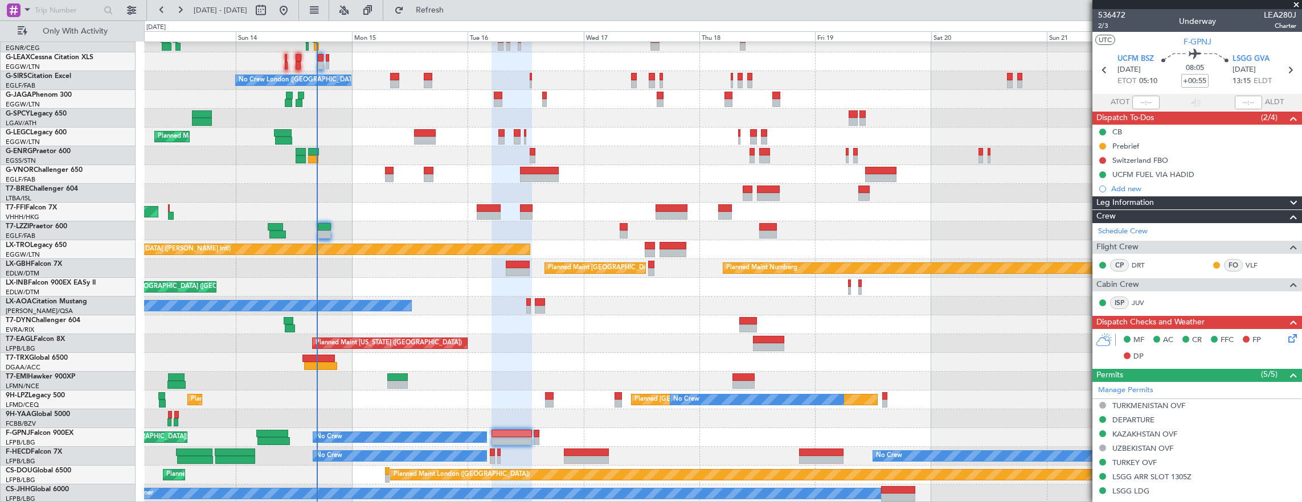
click at [1104, 27] on mat-tooltip-component "Trip Number" at bounding box center [1111, 36] width 56 height 30
click at [1099, 31] on div "Trip Number" at bounding box center [1111, 36] width 40 height 14
click at [1102, 29] on div "Trip Number" at bounding box center [1111, 36] width 40 height 14
click at [1114, 25] on span "2/3" at bounding box center [1111, 26] width 27 height 10
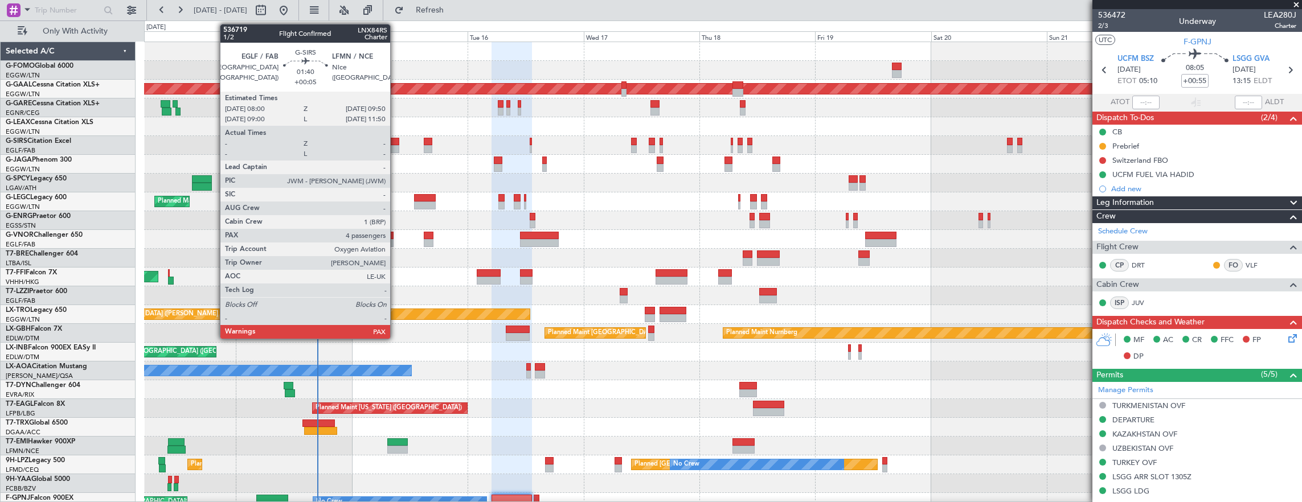
click at [396, 142] on div at bounding box center [394, 142] width 9 height 8
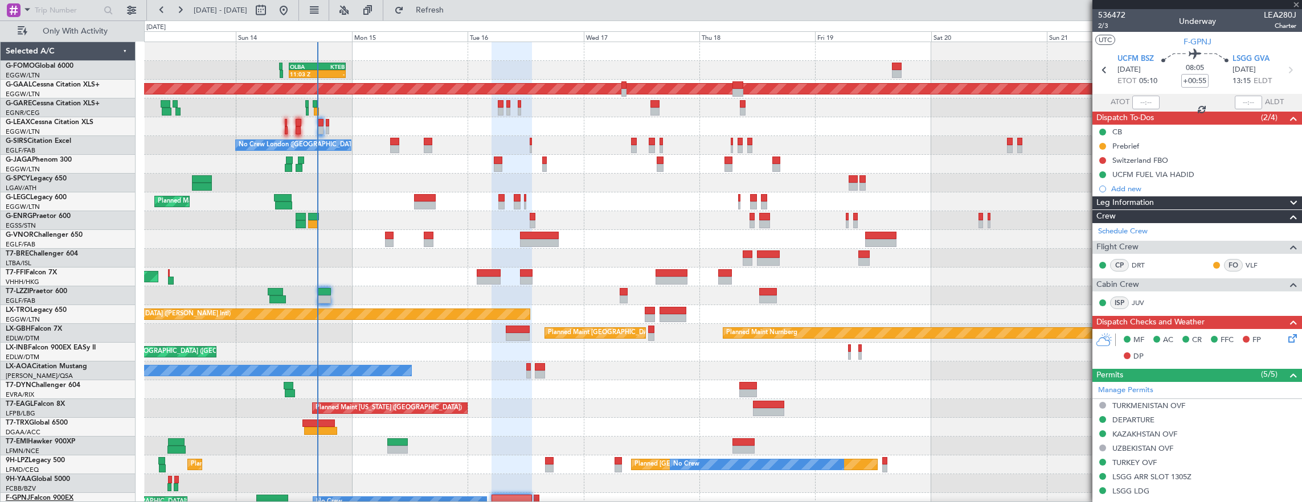
type input "+00:05"
type input "4"
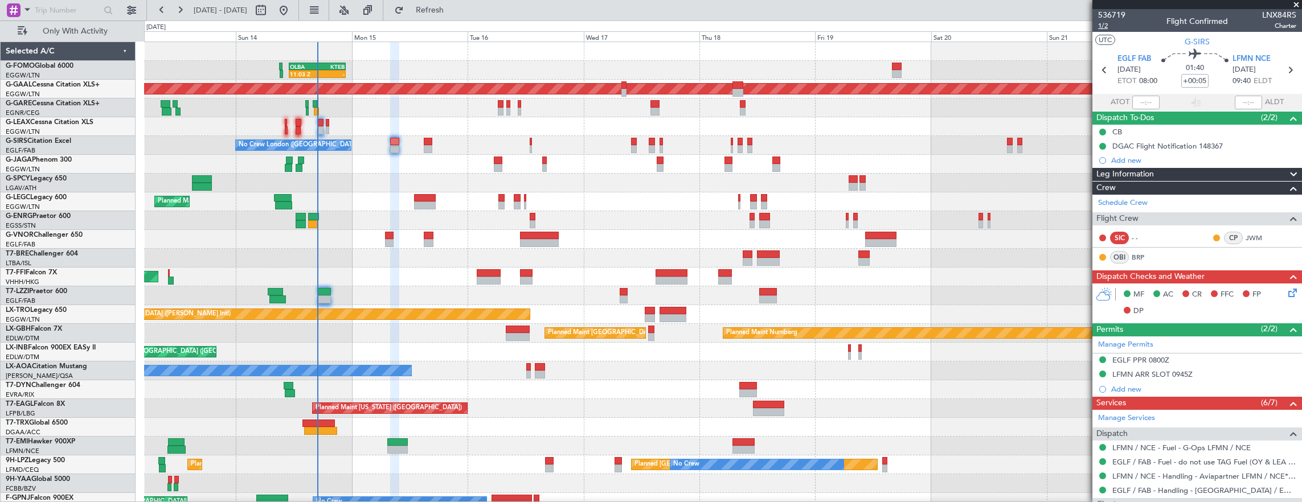
click at [1113, 27] on span "1/2" at bounding box center [1111, 26] width 27 height 10
click at [1105, 27] on span "1/2" at bounding box center [1111, 26] width 27 height 10
click at [1206, 357] on div "EGLF PPR 0800Z" at bounding box center [1197, 361] width 210 height 14
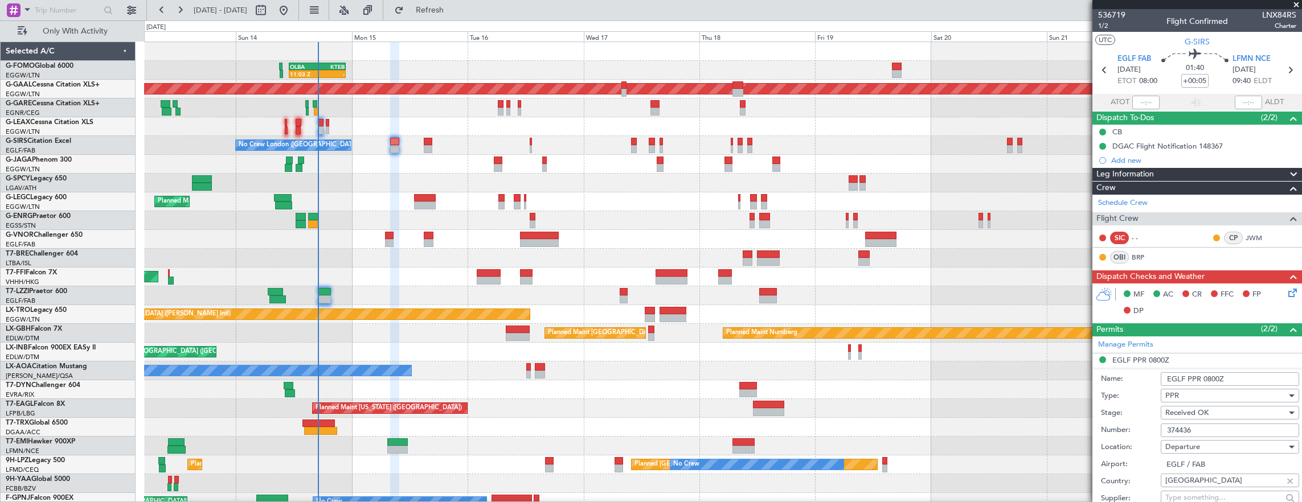
click at [1231, 428] on input "374436" at bounding box center [1230, 431] width 138 height 14
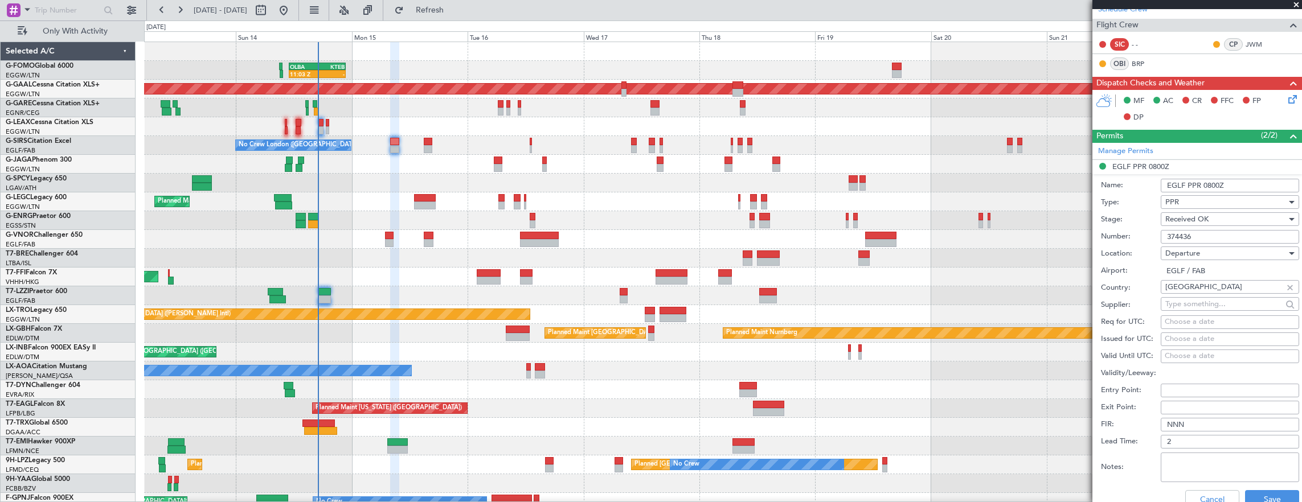
scroll to position [285, 0]
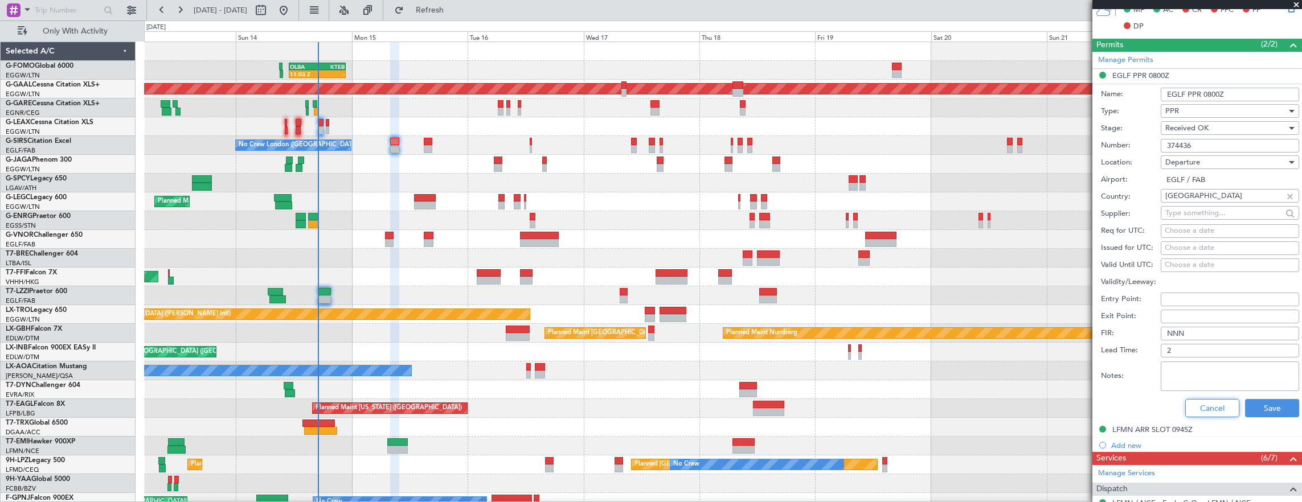
click at [1220, 402] on button "Cancel" at bounding box center [1212, 408] width 54 height 18
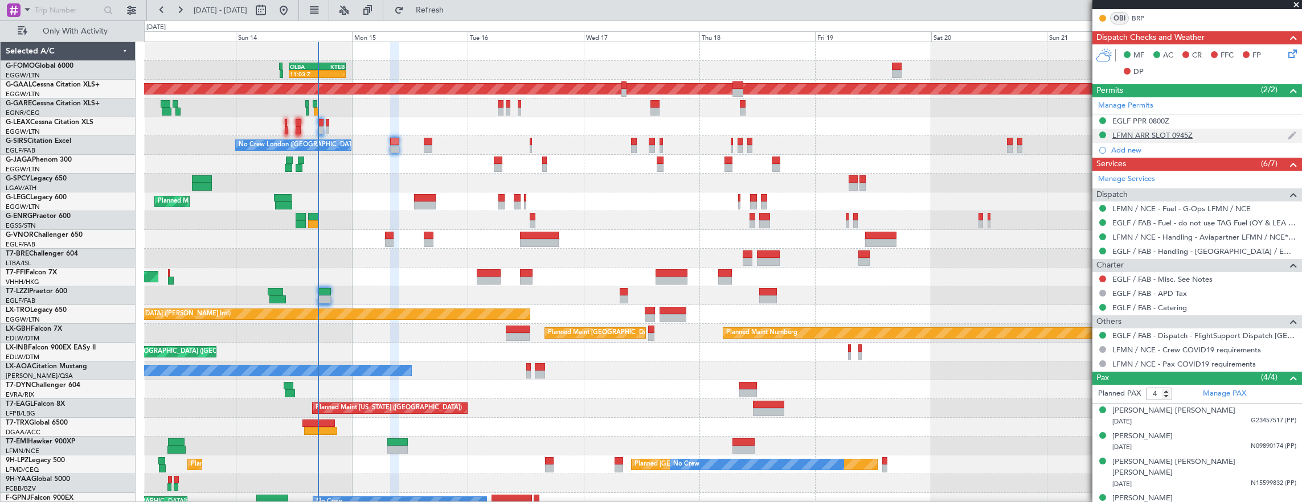
click at [1212, 132] on div "LFMN ARR SLOT 0945Z" at bounding box center [1197, 136] width 210 height 14
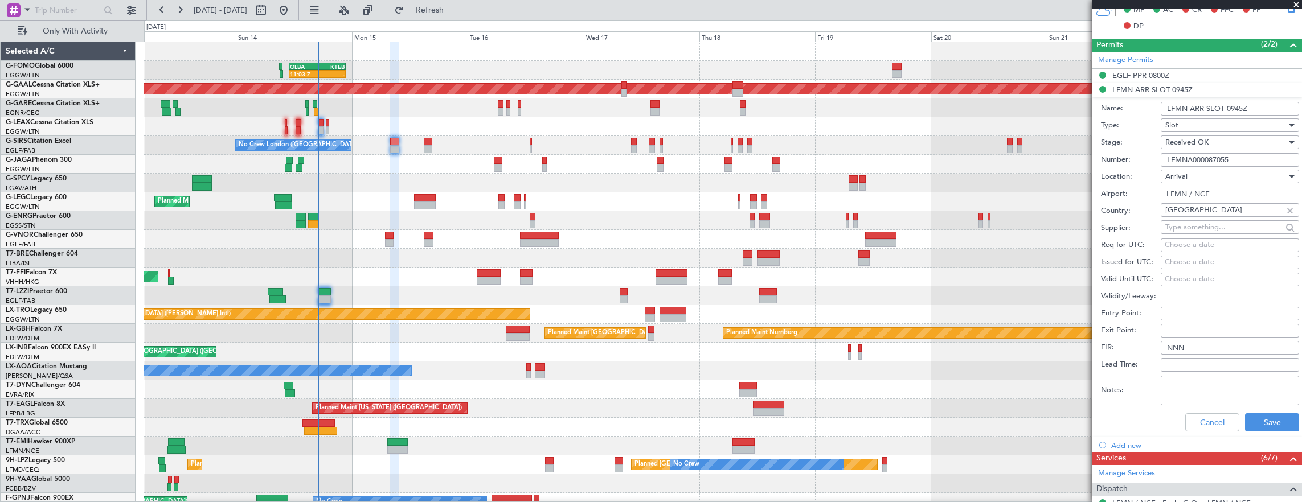
click at [1251, 159] on input "LFMNA000087055" at bounding box center [1230, 160] width 138 height 14
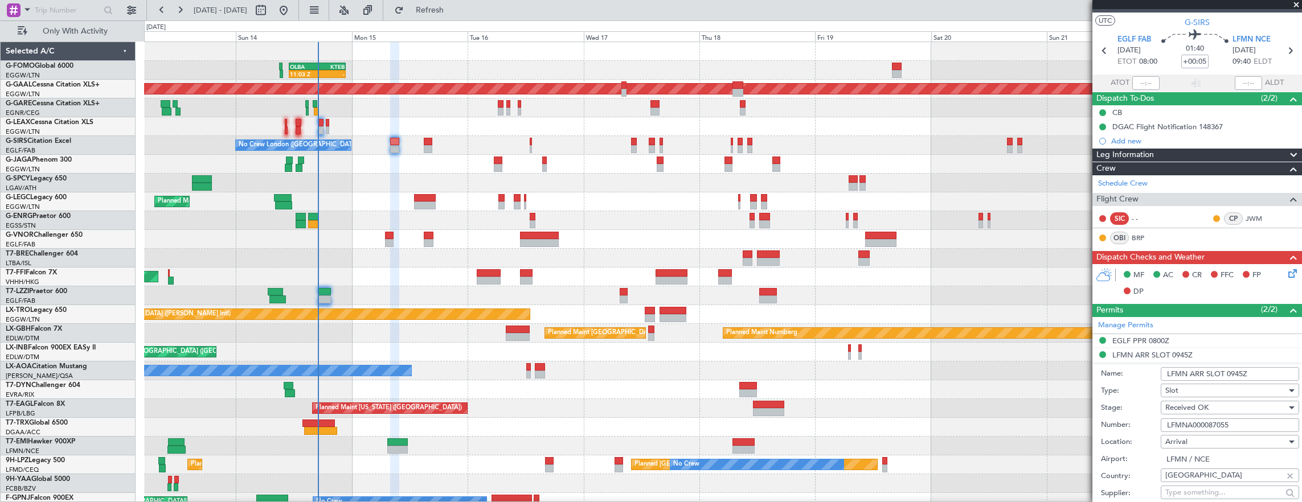
scroll to position [0, 0]
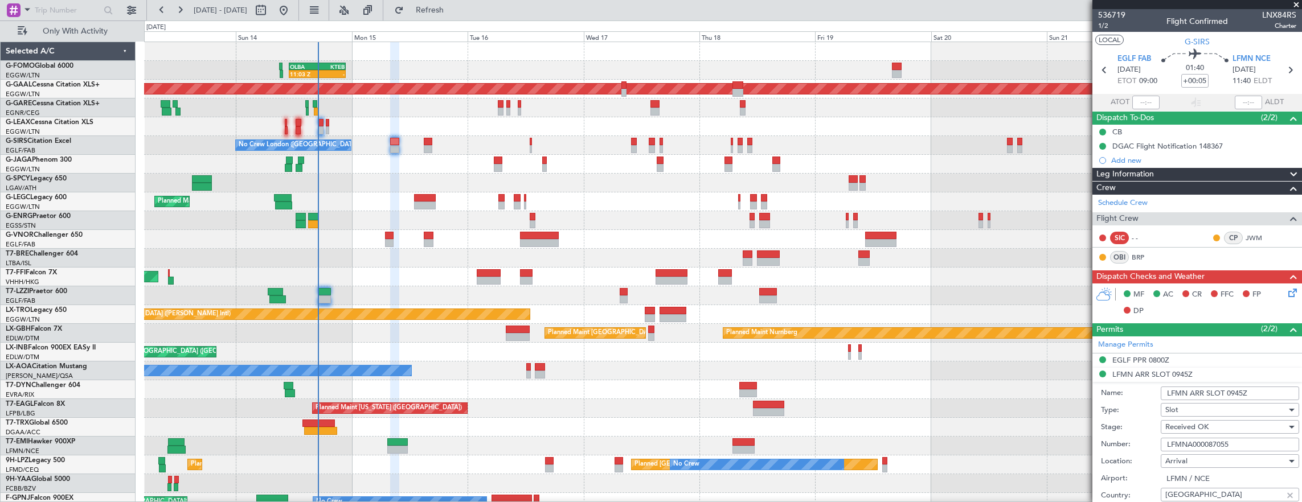
click at [1112, 32] on section "LOCAL G-SIRS" at bounding box center [1197, 40] width 210 height 17
click at [1106, 25] on span "1/2" at bounding box center [1111, 26] width 27 height 10
click at [1286, 292] on icon at bounding box center [1290, 290] width 9 height 9
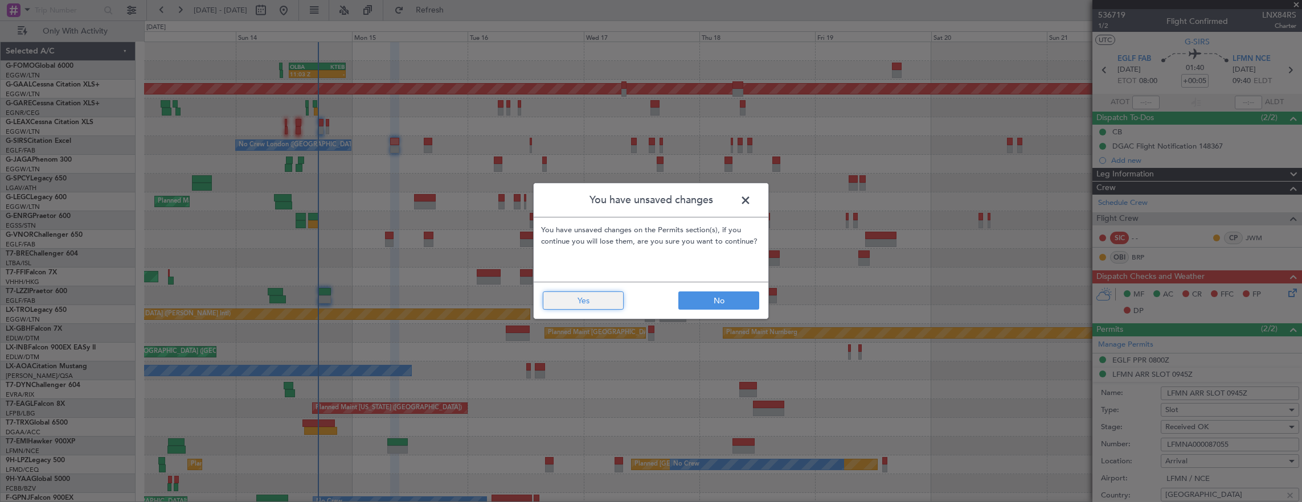
click at [601, 302] on button "Yes" at bounding box center [583, 301] width 81 height 18
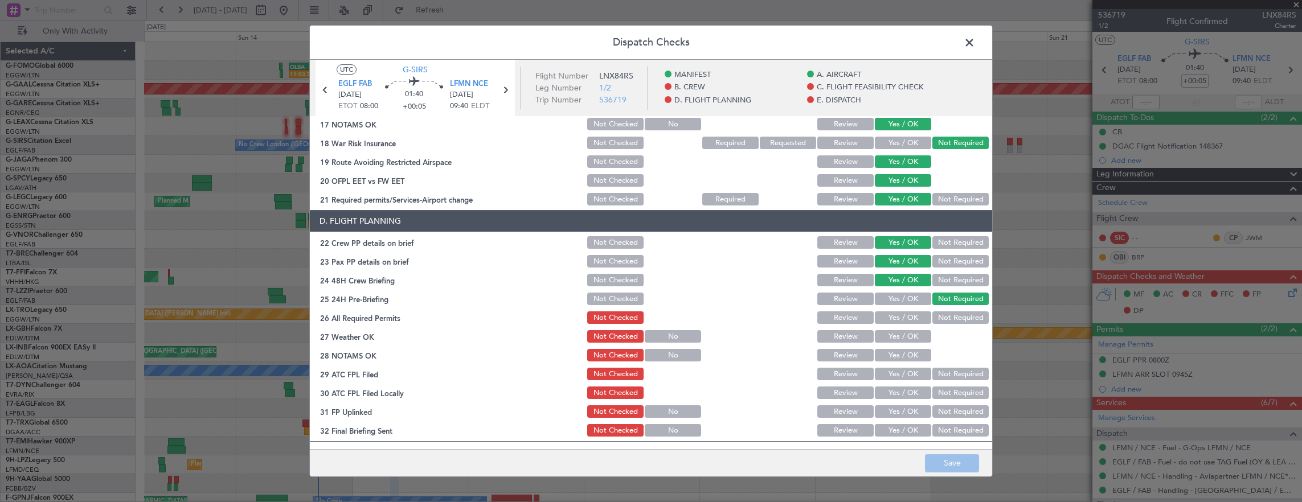
scroll to position [513, 0]
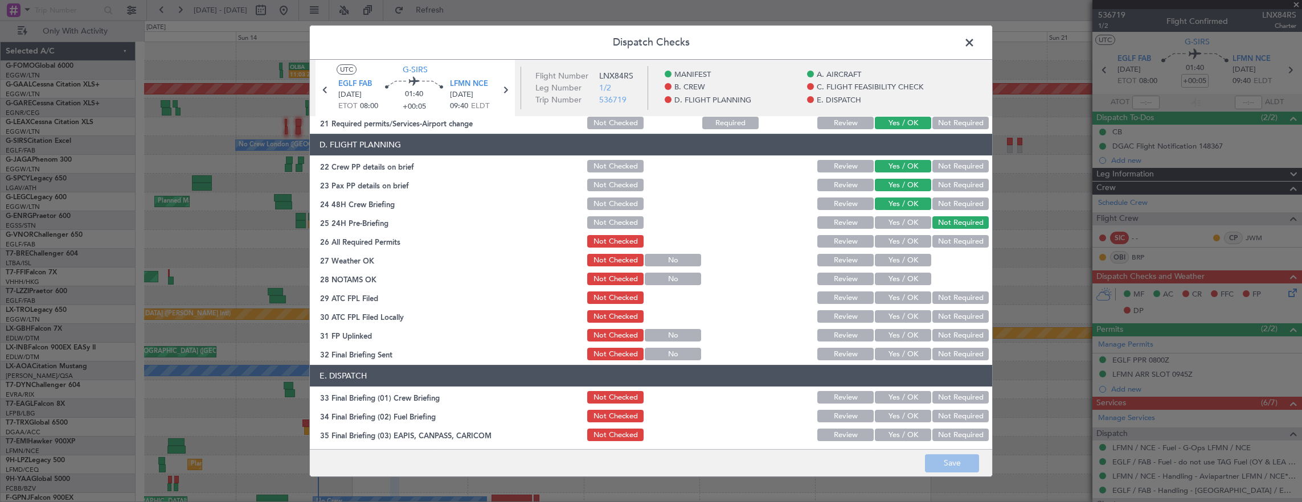
click at [900, 252] on div "Yes / OK" at bounding box center [902, 260] width 58 height 16
click at [900, 247] on button "Yes / OK" at bounding box center [903, 241] width 56 height 13
click at [896, 259] on button "Yes / OK" at bounding box center [903, 260] width 56 height 13
click at [893, 277] on button "Yes / OK" at bounding box center [903, 279] width 56 height 13
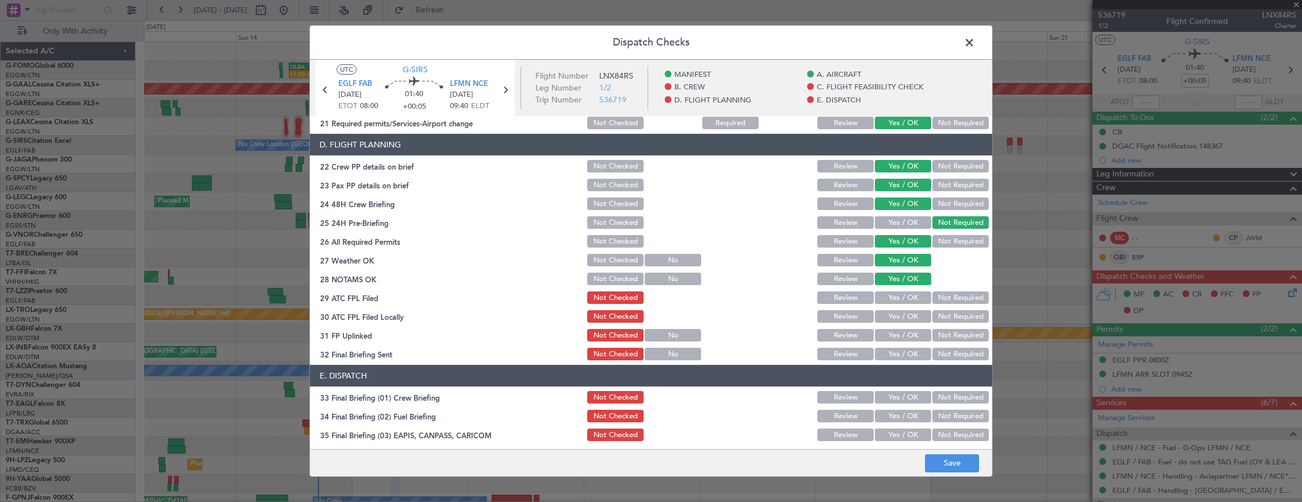
click at [892, 289] on section "D. FLIGHT PLANNING 22 Crew PP details on brief Not Checked Review Yes / OK Not …" at bounding box center [651, 248] width 682 height 228
click at [907, 303] on button "Yes / OK" at bounding box center [903, 298] width 56 height 13
click at [933, 313] on button "Not Required" at bounding box center [960, 316] width 56 height 13
drag, startPoint x: 903, startPoint y: 334, endPoint x: 924, endPoint y: 342, distance: 22.7
click at [907, 337] on button "Yes / OK" at bounding box center [903, 335] width 56 height 13
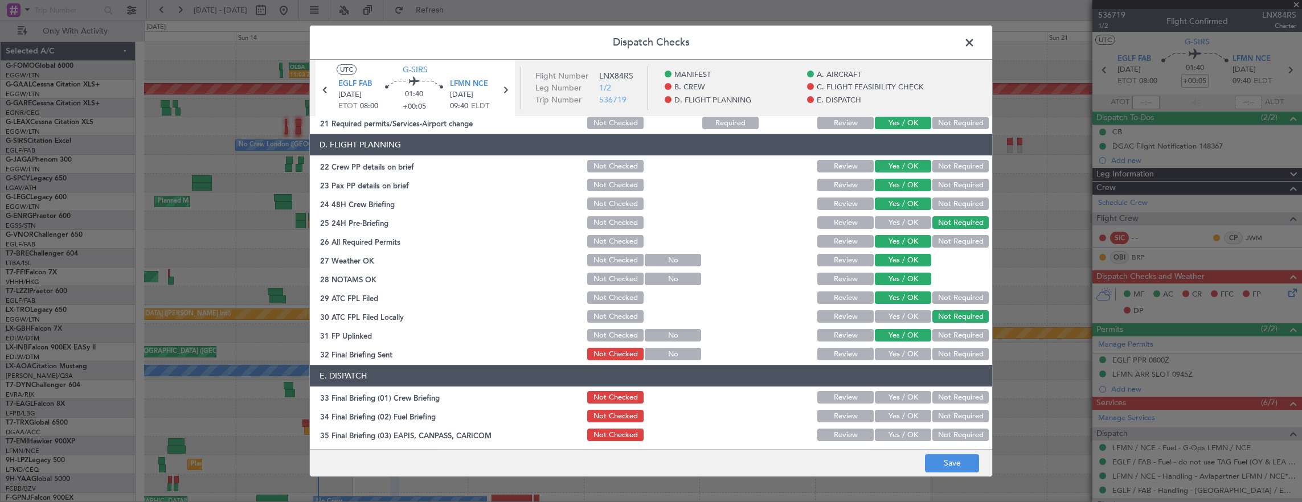
click at [953, 344] on section "D. FLIGHT PLANNING 22 Crew PP details on brief Not Checked Review Yes / OK Not …" at bounding box center [651, 248] width 682 height 228
click at [948, 363] on article "MANIFEST Crew Details sent to Arr & Dep Handling Not Checked Review Yes / OK No…" at bounding box center [651, 279] width 682 height 326
click at [946, 350] on button "Not Required" at bounding box center [960, 354] width 56 height 13
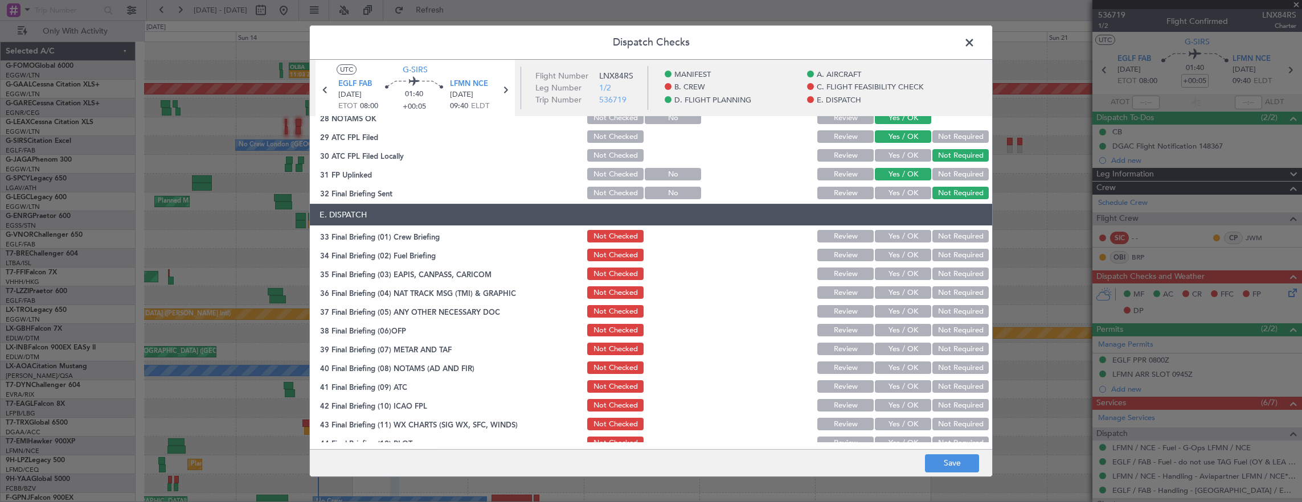
scroll to position [683, 0]
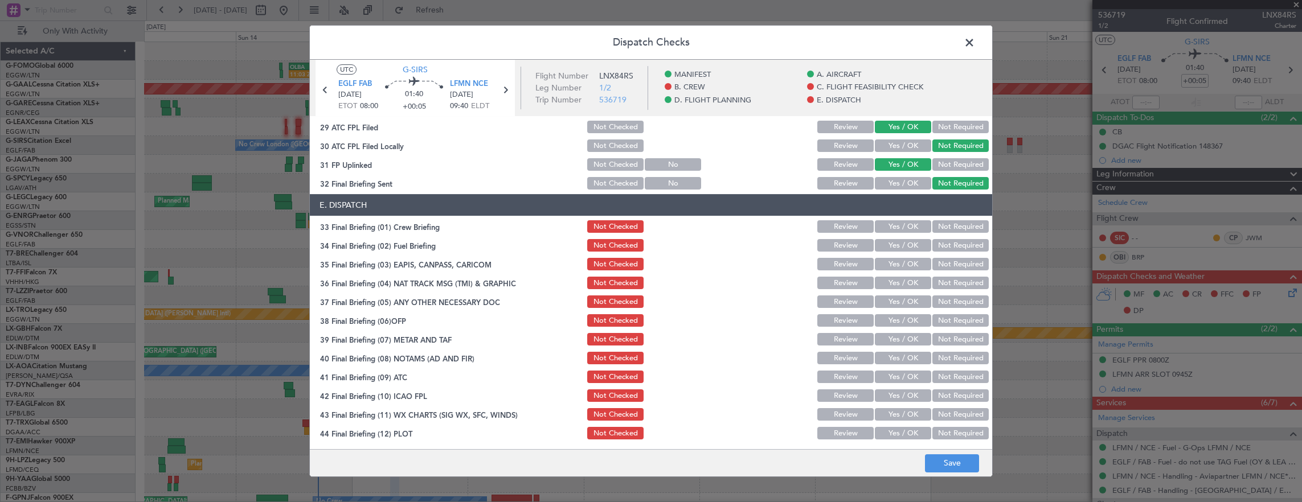
click at [896, 233] on div "Yes / OK" at bounding box center [902, 227] width 58 height 16
click at [901, 232] on button "Yes / OK" at bounding box center [903, 226] width 56 height 13
click at [896, 247] on button "Yes / OK" at bounding box center [903, 245] width 56 height 13
drag, startPoint x: 939, startPoint y: 264, endPoint x: 938, endPoint y: 278, distance: 13.7
click at [939, 268] on button "Not Required" at bounding box center [960, 264] width 56 height 13
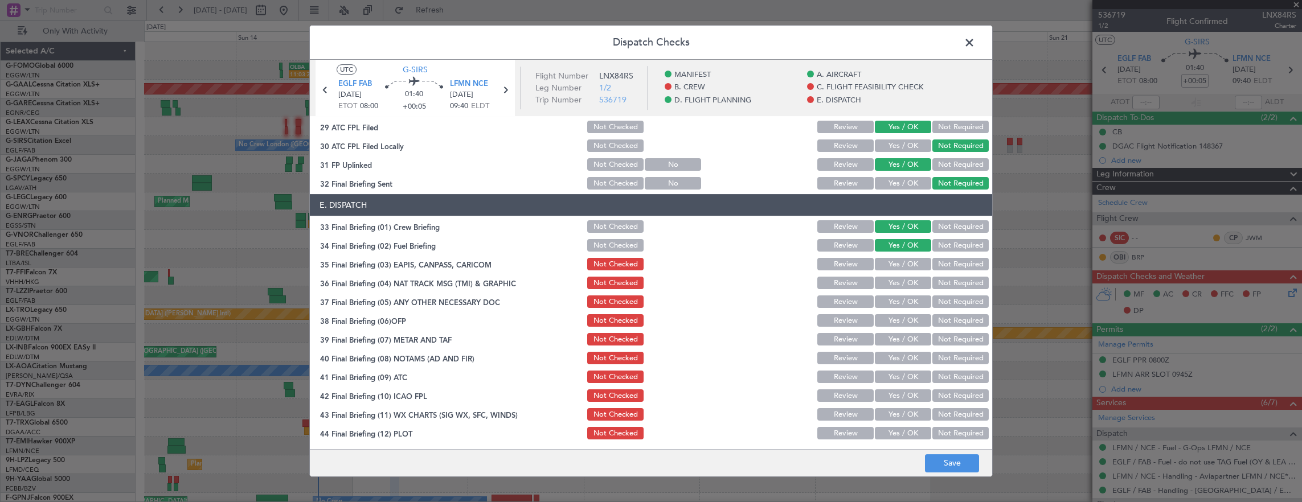
click at [938, 278] on button "Not Required" at bounding box center [960, 283] width 56 height 13
click at [900, 297] on button "Yes / OK" at bounding box center [903, 302] width 56 height 13
click at [898, 318] on button "Yes / OK" at bounding box center [903, 320] width 56 height 13
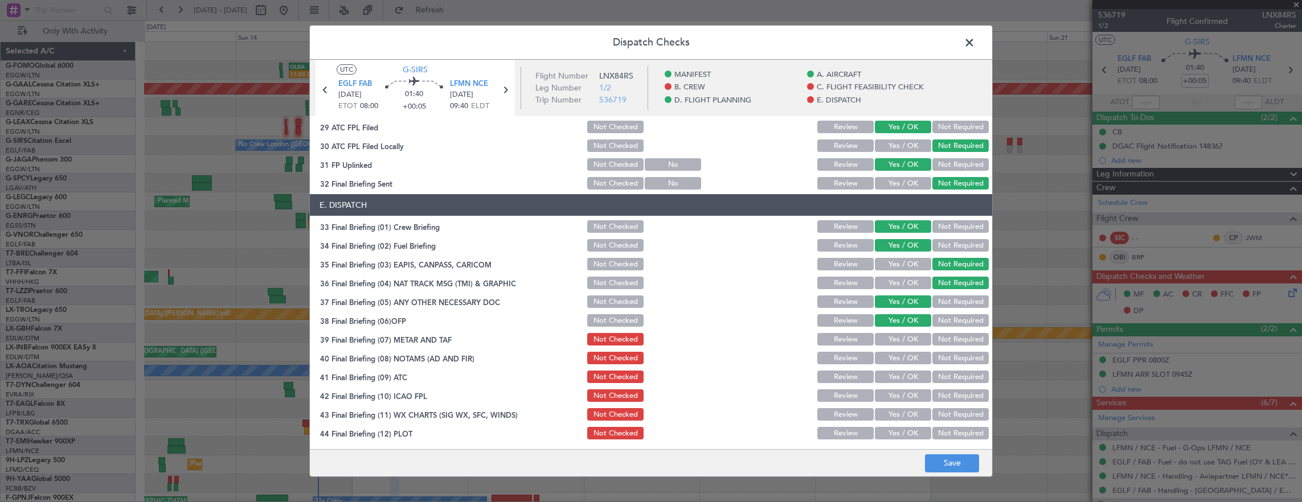
click at [898, 335] on button "Yes / OK" at bounding box center [903, 339] width 56 height 13
drag, startPoint x: 898, startPoint y: 349, endPoint x: 894, endPoint y: 372, distance: 23.6
click at [898, 353] on section "E. DISPATCH 33 Final Briefing (01) Crew Briefing Not Checked Review Yes / OK No…" at bounding box center [651, 317] width 682 height 247
click at [894, 372] on button "Yes / OK" at bounding box center [903, 377] width 56 height 13
click at [894, 366] on div "Yes / OK" at bounding box center [902, 358] width 58 height 16
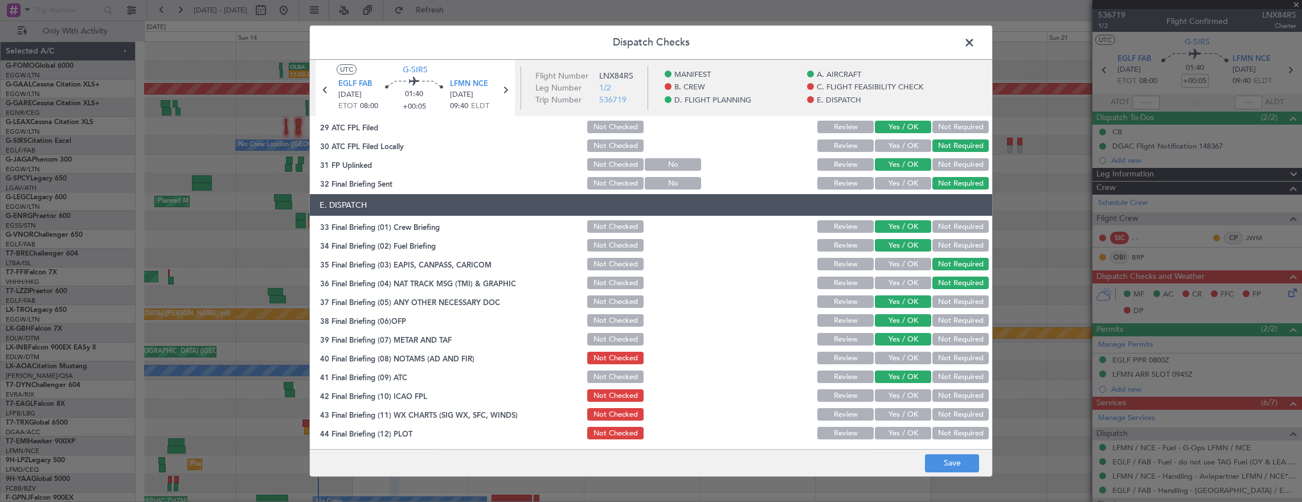
drag, startPoint x: 894, startPoint y: 359, endPoint x: 896, endPoint y: 364, distance: 6.1
click at [895, 362] on button "Yes / OK" at bounding box center [903, 358] width 56 height 13
click at [903, 404] on section "E. DISPATCH 33 Final Briefing (01) Crew Briefing Not Checked Review Yes / OK No…" at bounding box center [651, 317] width 682 height 247
click at [901, 402] on div "Yes / OK" at bounding box center [902, 396] width 58 height 16
click at [900, 395] on button "Yes / OK" at bounding box center [903, 396] width 56 height 13
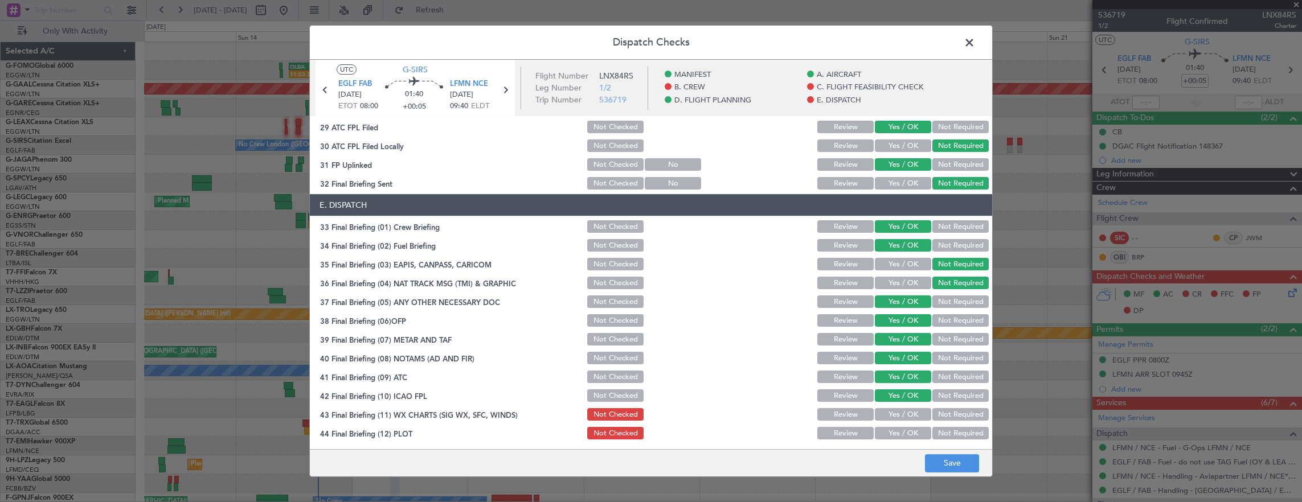
click at [903, 417] on button "Yes / OK" at bounding box center [903, 414] width 56 height 13
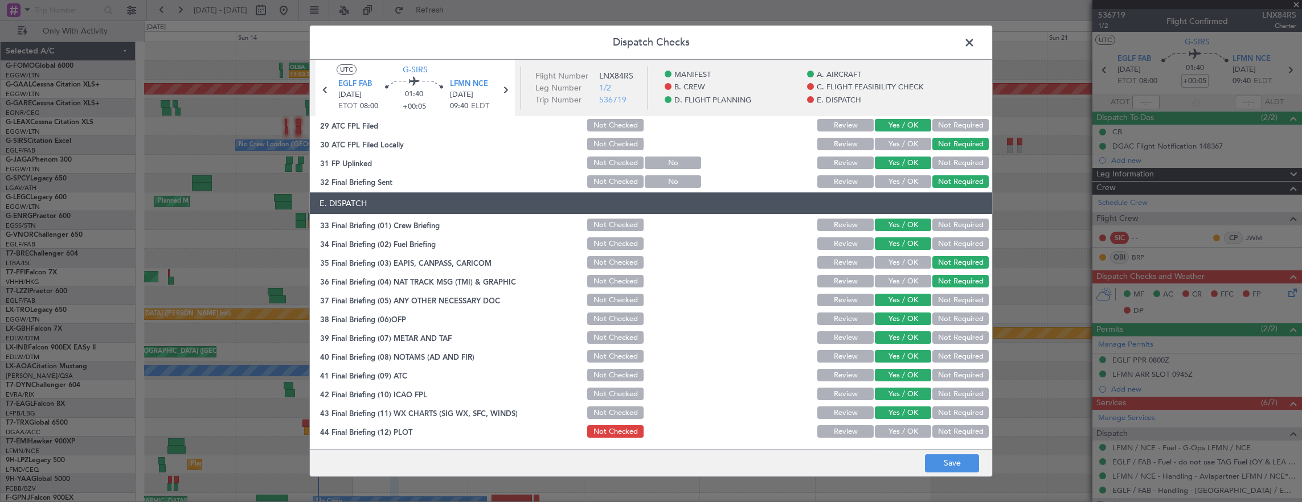
click at [898, 427] on button "Yes / OK" at bounding box center [903, 431] width 56 height 13
click at [959, 462] on button "Save" at bounding box center [952, 463] width 54 height 18
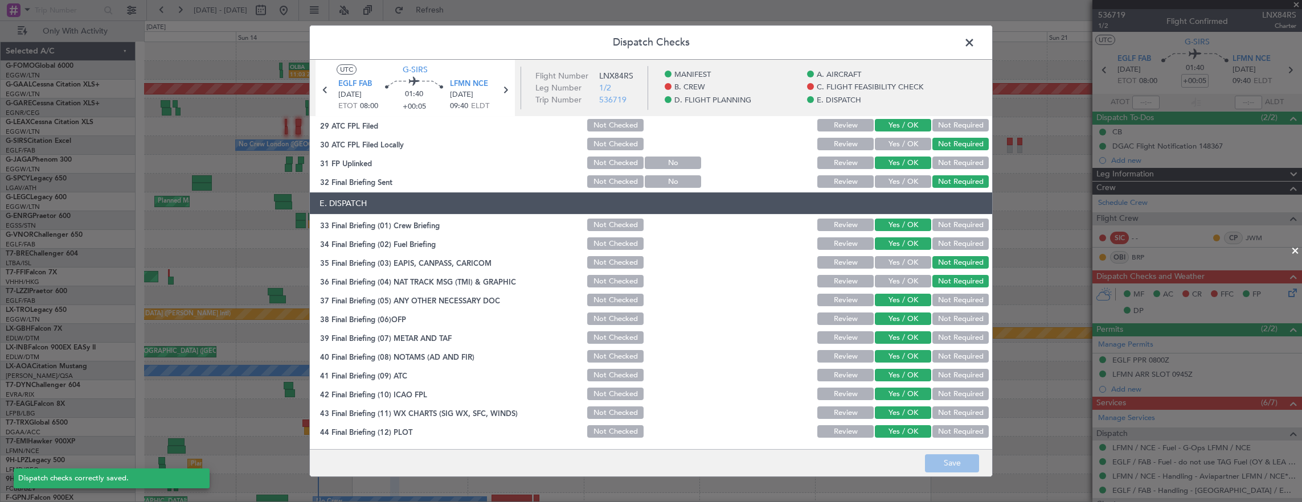
click at [975, 44] on span at bounding box center [975, 45] width 0 height 23
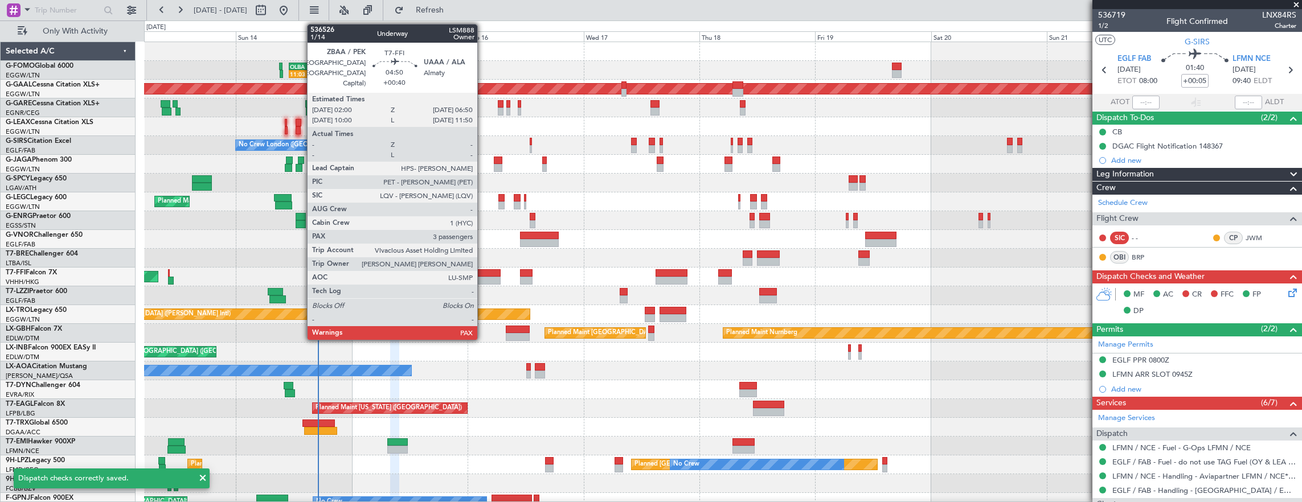
click at [483, 271] on div at bounding box center [488, 273] width 23 height 8
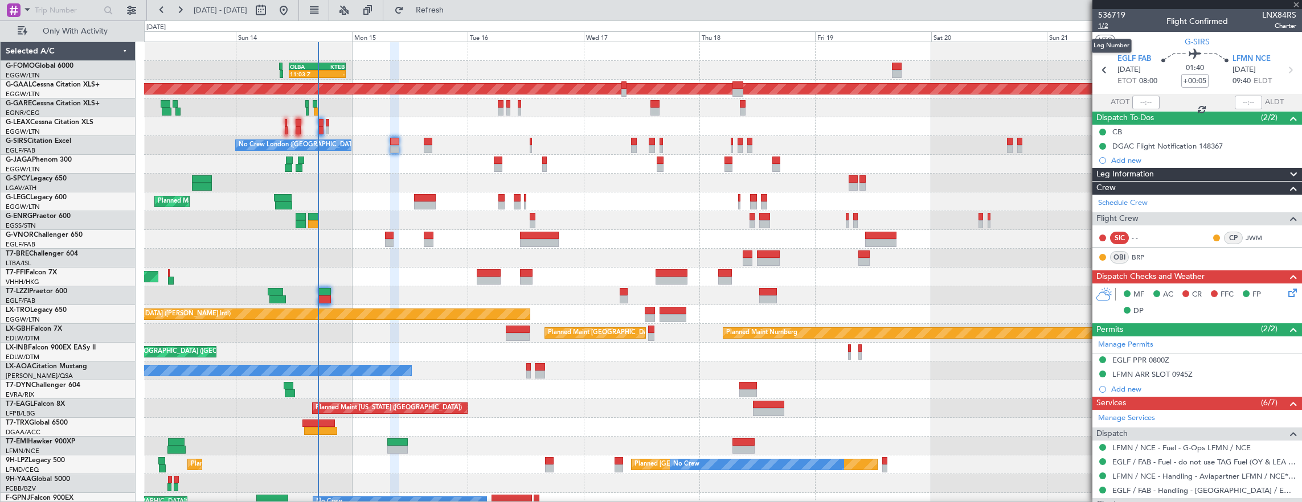
type input "+00:40"
type input "3"
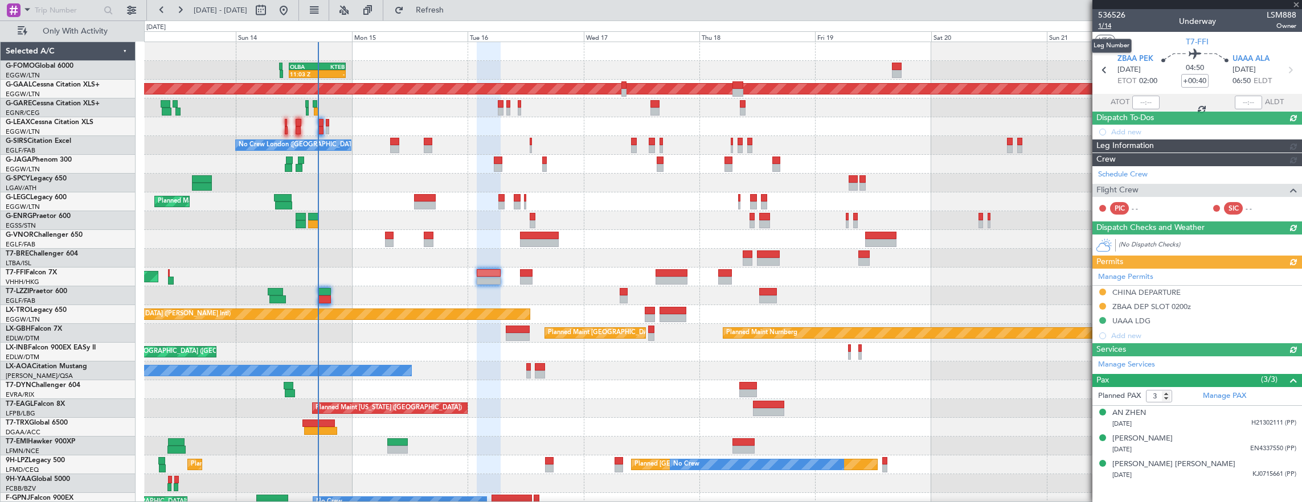
click at [1111, 26] on span "1/14" at bounding box center [1111, 26] width 27 height 10
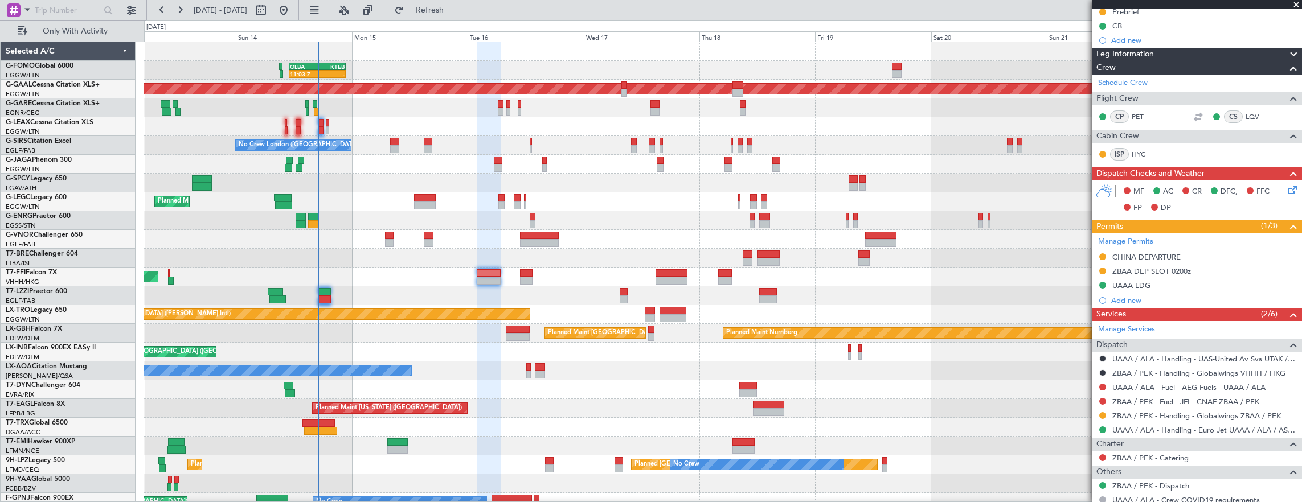
scroll to position [171, 0]
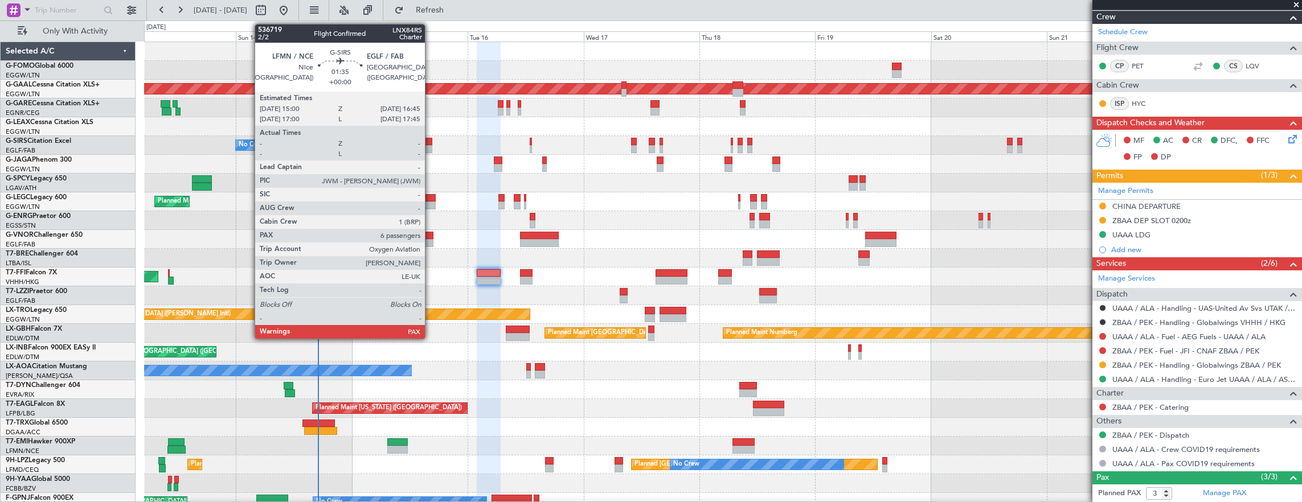
click at [431, 142] on div at bounding box center [428, 142] width 9 height 8
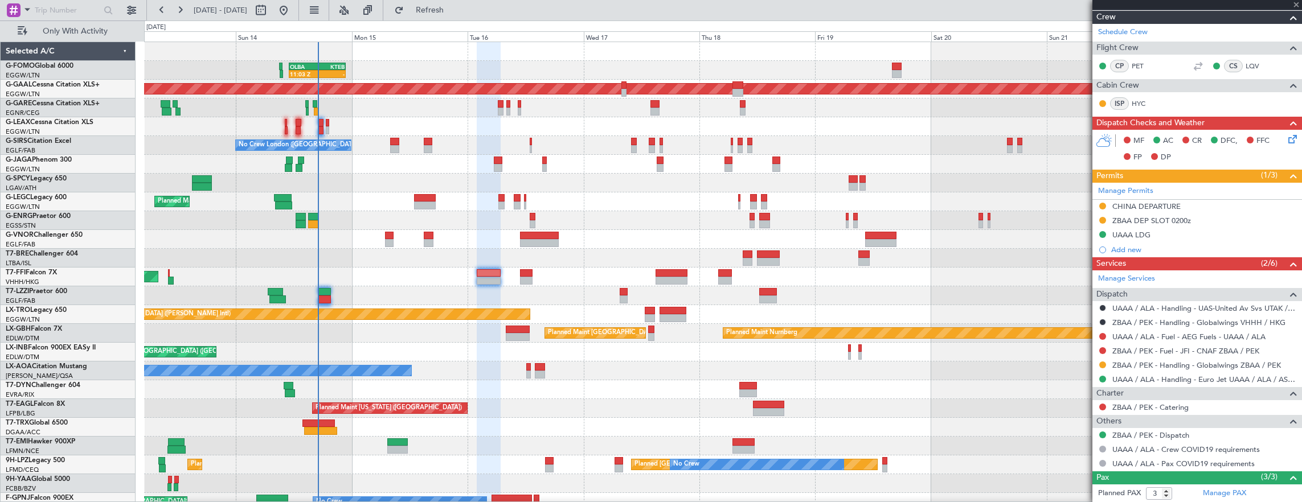
type input "6"
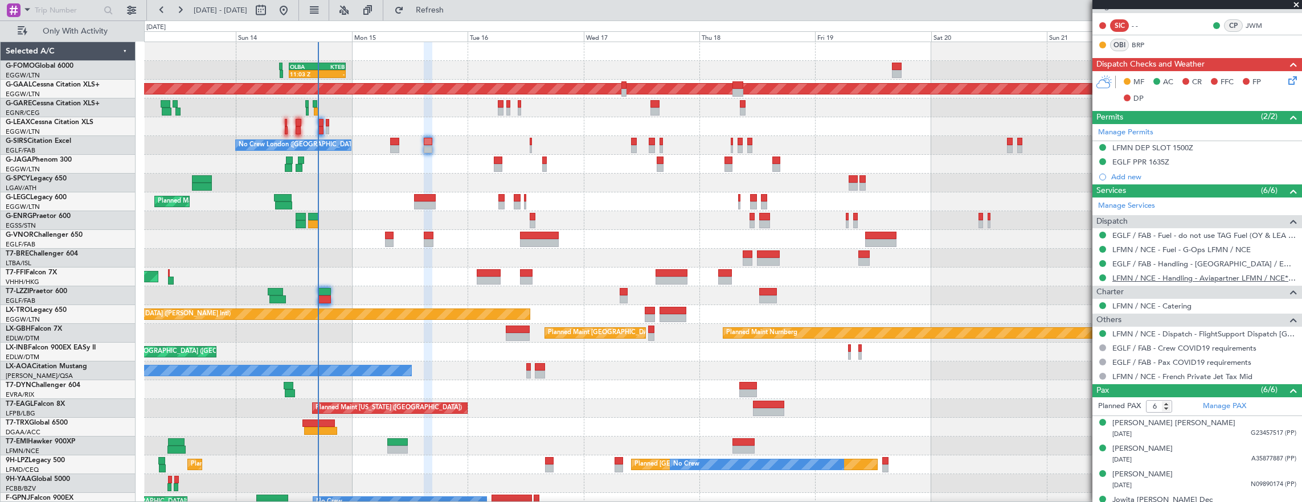
scroll to position [290, 0]
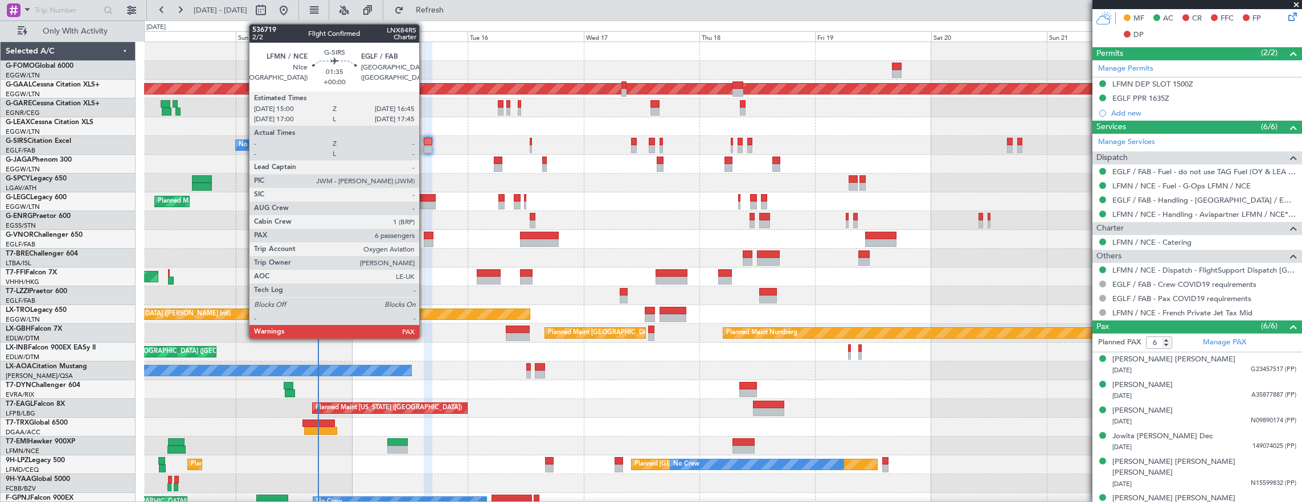
click at [425, 141] on div at bounding box center [428, 142] width 9 height 8
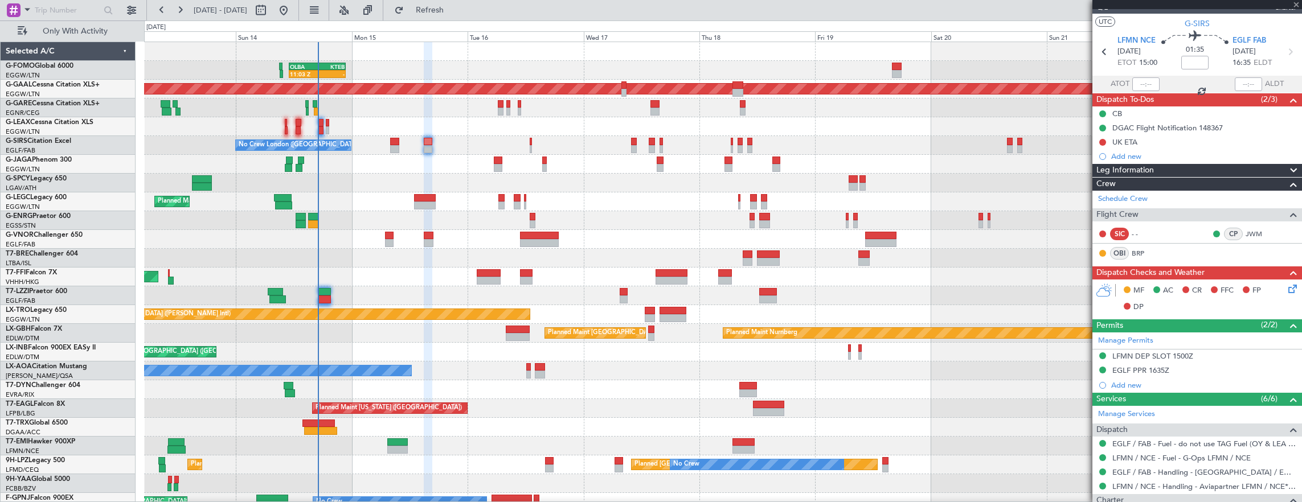
scroll to position [0, 0]
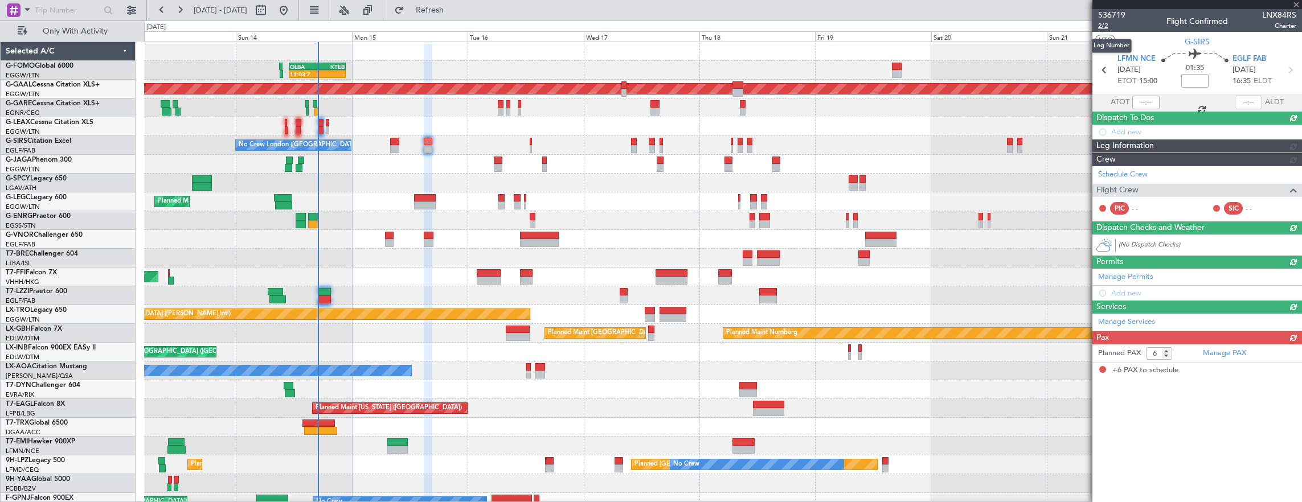
click at [1107, 25] on span "2/2" at bounding box center [1111, 26] width 27 height 10
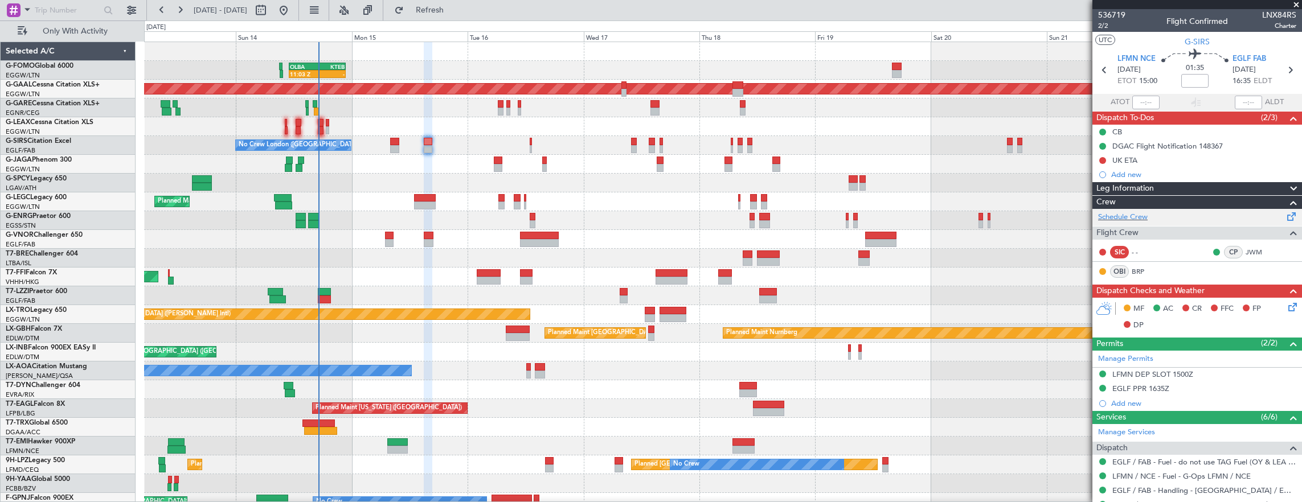
scroll to position [114, 0]
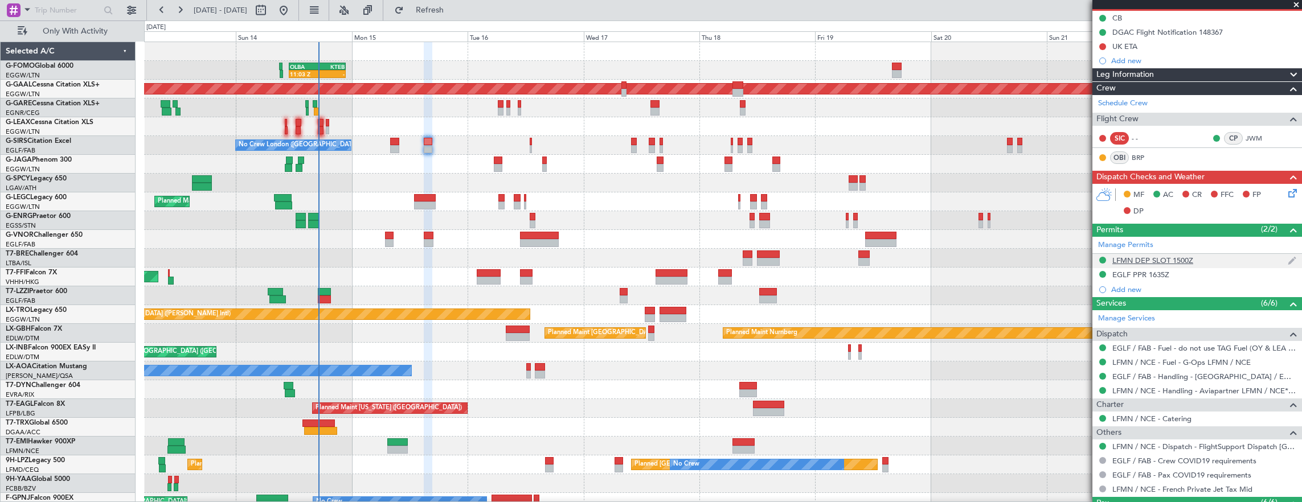
click at [1232, 259] on div "LFMN DEP SLOT 1500Z" at bounding box center [1197, 261] width 210 height 14
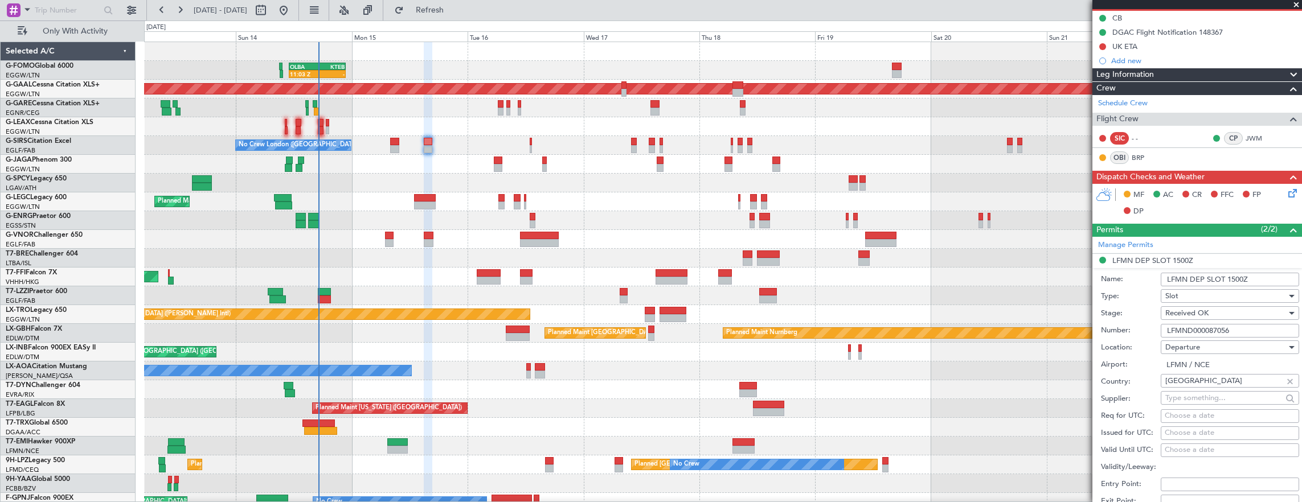
click at [1242, 326] on input "LFMND000087056" at bounding box center [1230, 331] width 138 height 14
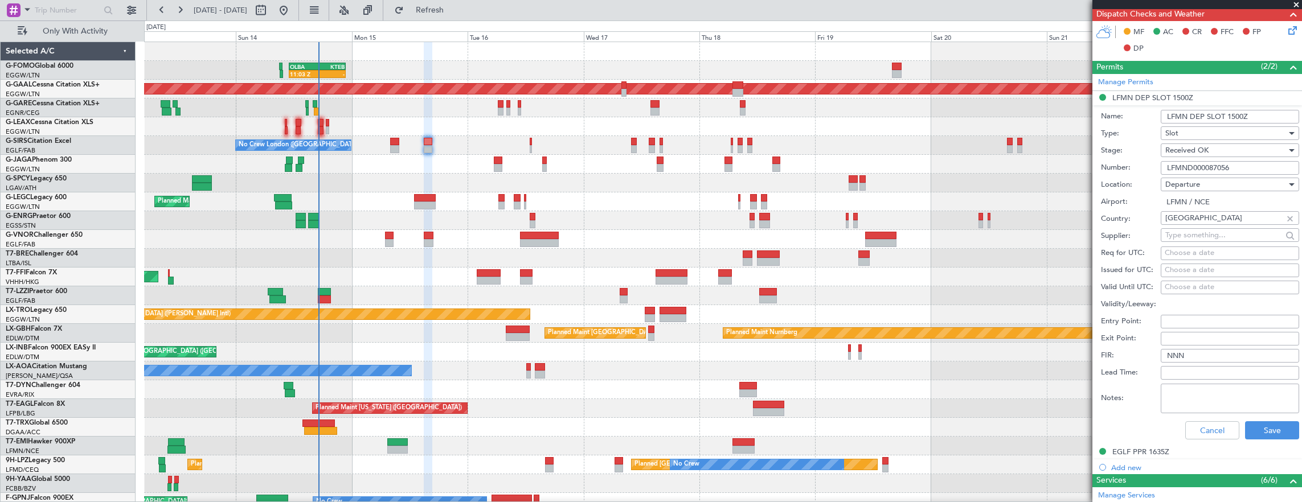
scroll to position [285, 0]
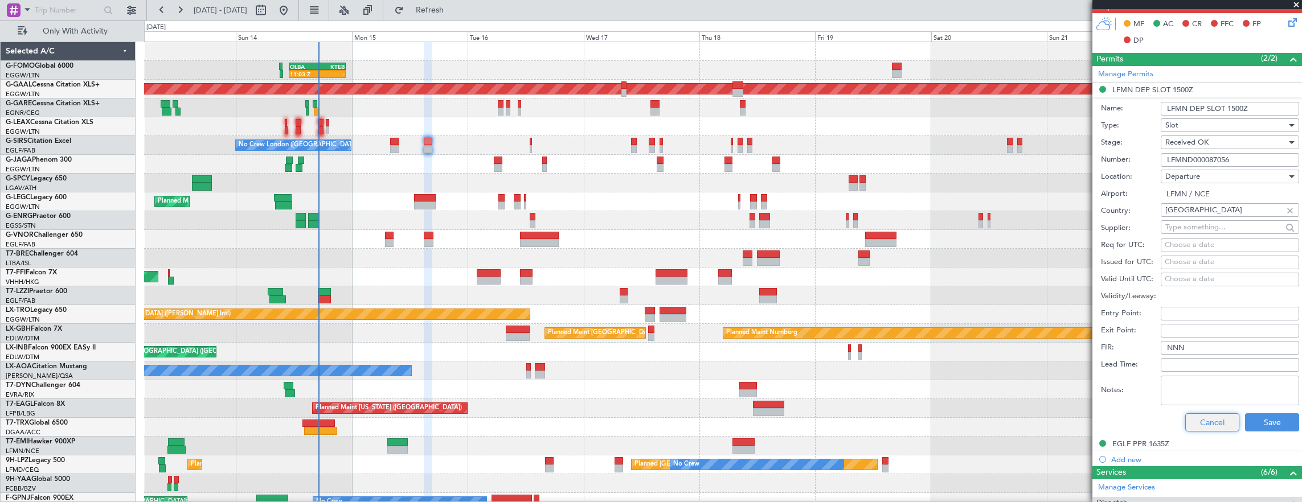
click at [1202, 415] on button "Cancel" at bounding box center [1212, 422] width 54 height 18
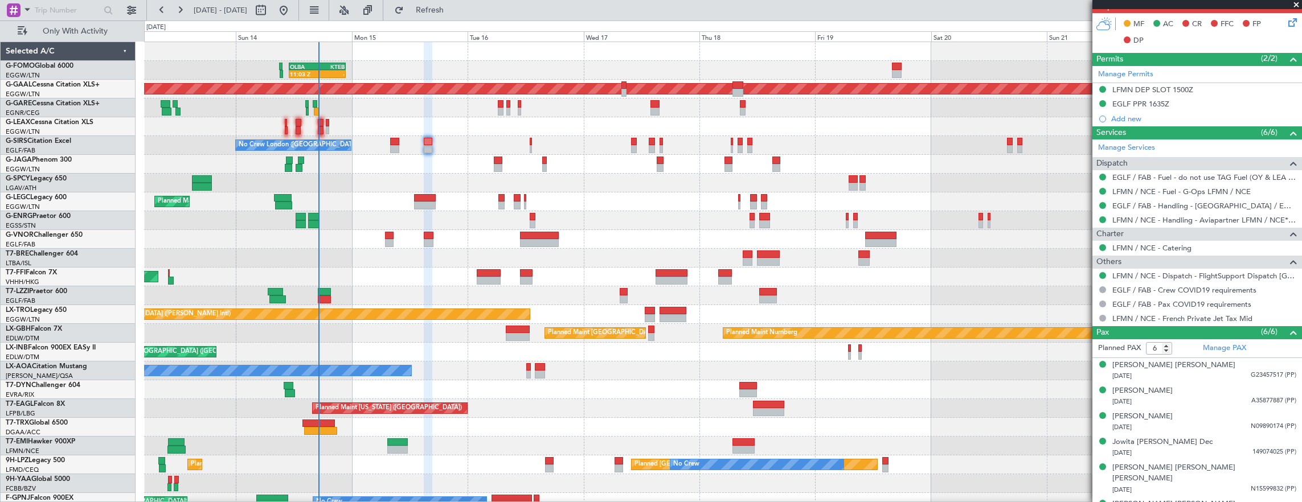
click at [1204, 99] on div "EGLF PPR 1635Z" at bounding box center [1197, 104] width 210 height 14
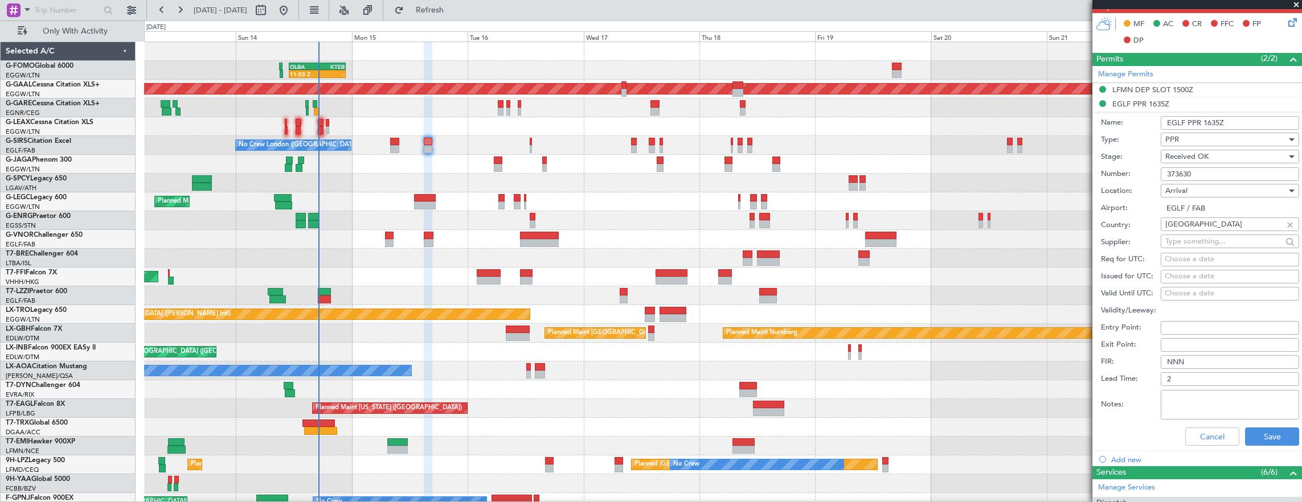
click at [1228, 175] on input "373630" at bounding box center [1230, 174] width 138 height 14
click at [1210, 424] on div "Cancel Save" at bounding box center [1200, 437] width 198 height 30
click at [1212, 436] on button "Cancel" at bounding box center [1212, 437] width 54 height 18
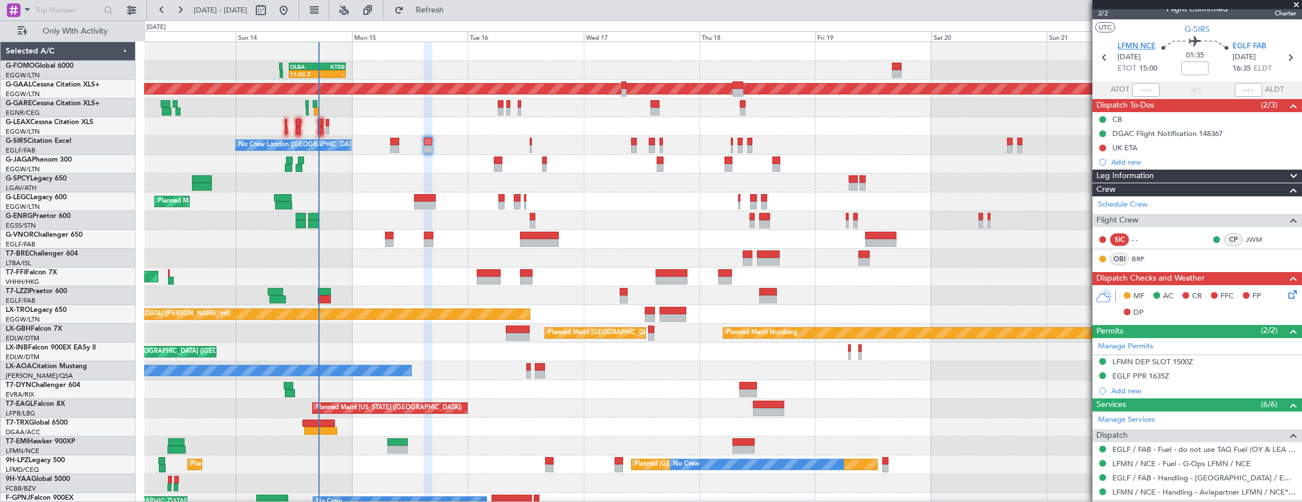
scroll to position [0, 0]
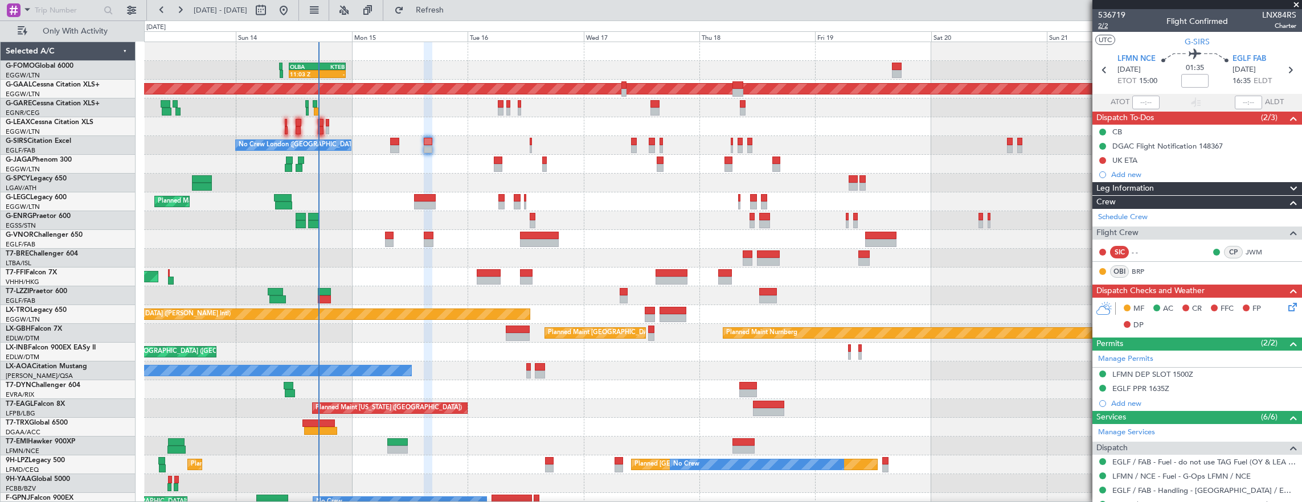
click at [1104, 28] on span "2/2" at bounding box center [1111, 26] width 27 height 10
click at [1289, 301] on icon at bounding box center [1290, 305] width 9 height 9
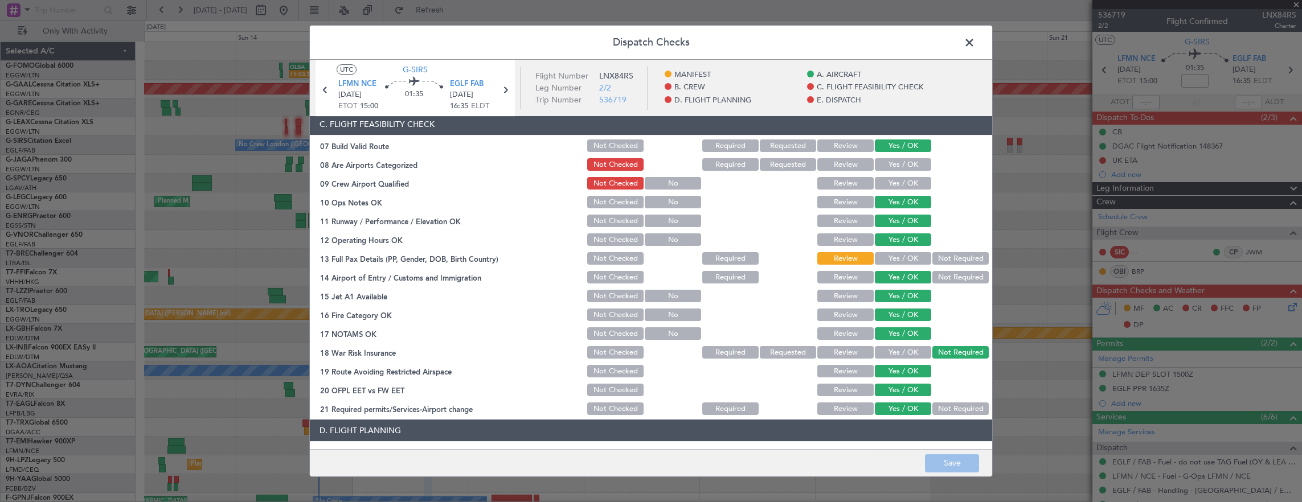
scroll to position [228, 0]
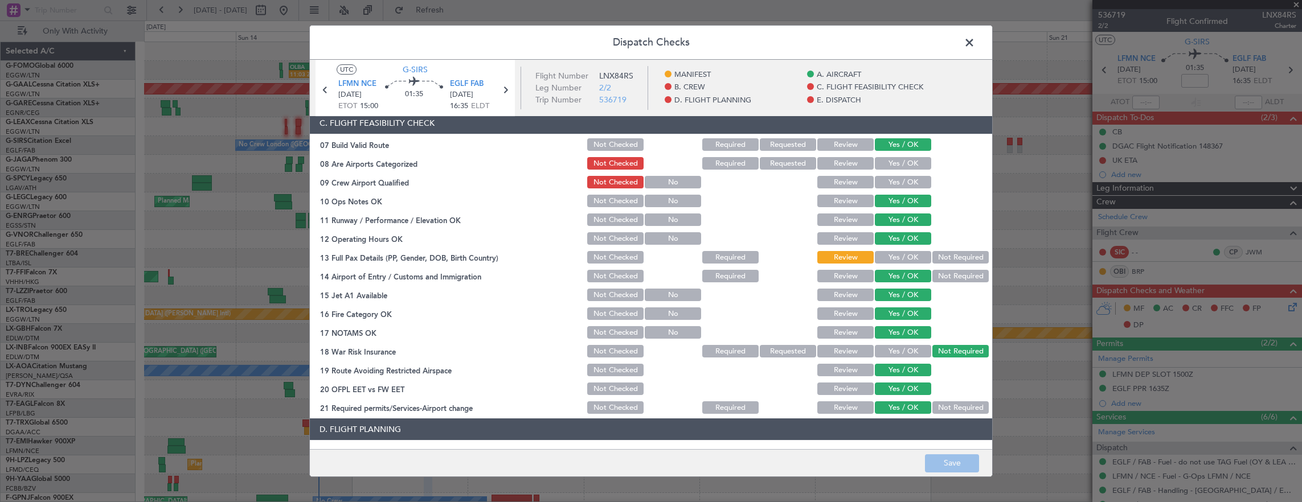
click at [891, 262] on button "Yes / OK" at bounding box center [903, 257] width 56 height 13
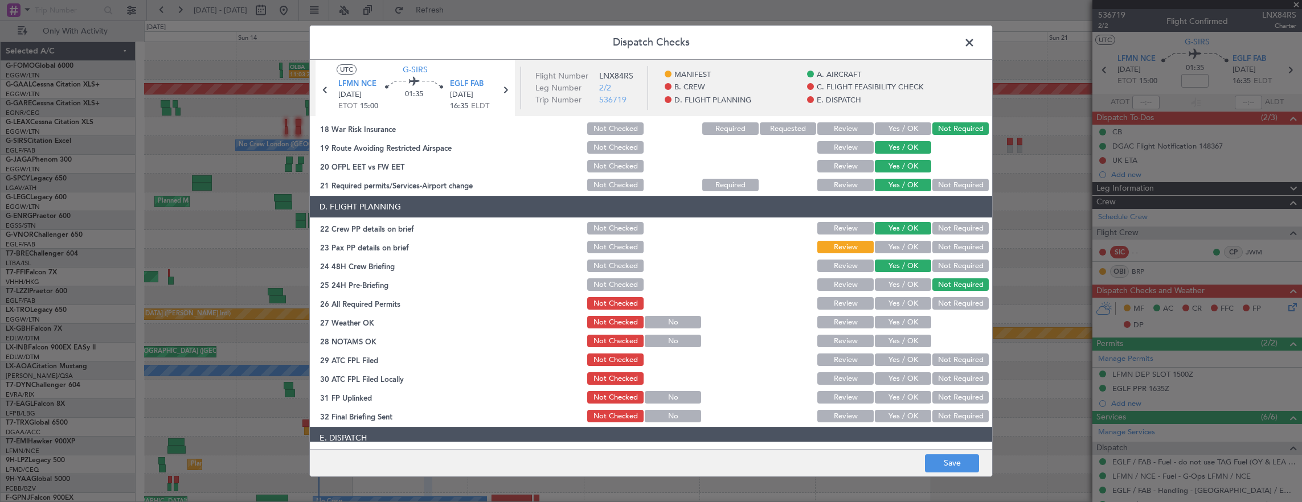
scroll to position [513, 0]
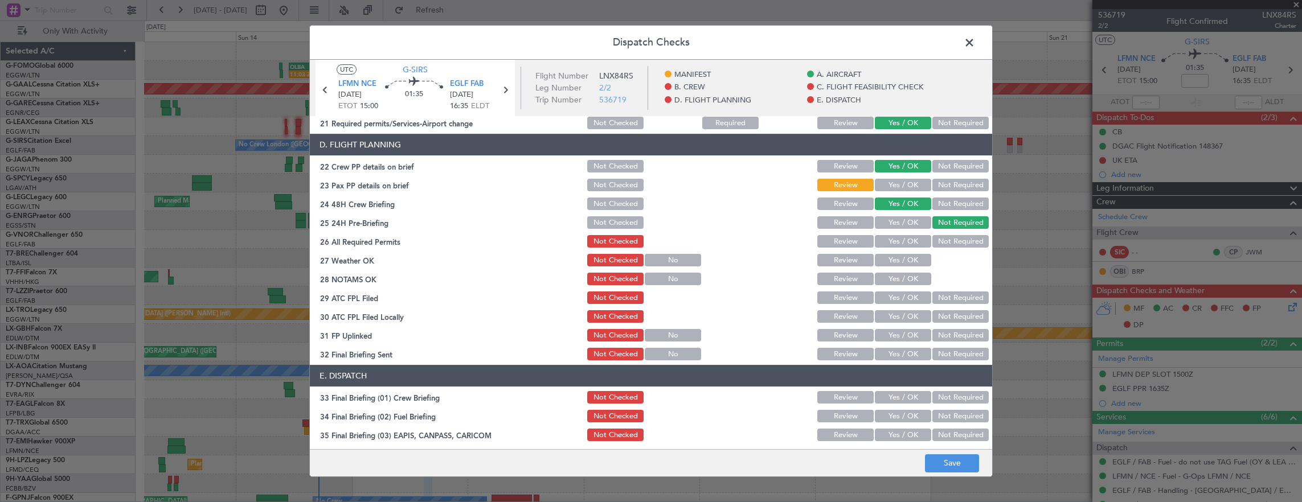
click at [901, 185] on button "Yes / OK" at bounding box center [903, 185] width 56 height 13
click at [896, 240] on button "Yes / OK" at bounding box center [903, 241] width 56 height 13
drag, startPoint x: 892, startPoint y: 254, endPoint x: 890, endPoint y: 274, distance: 20.1
click at [893, 254] on button "Yes / OK" at bounding box center [903, 260] width 56 height 13
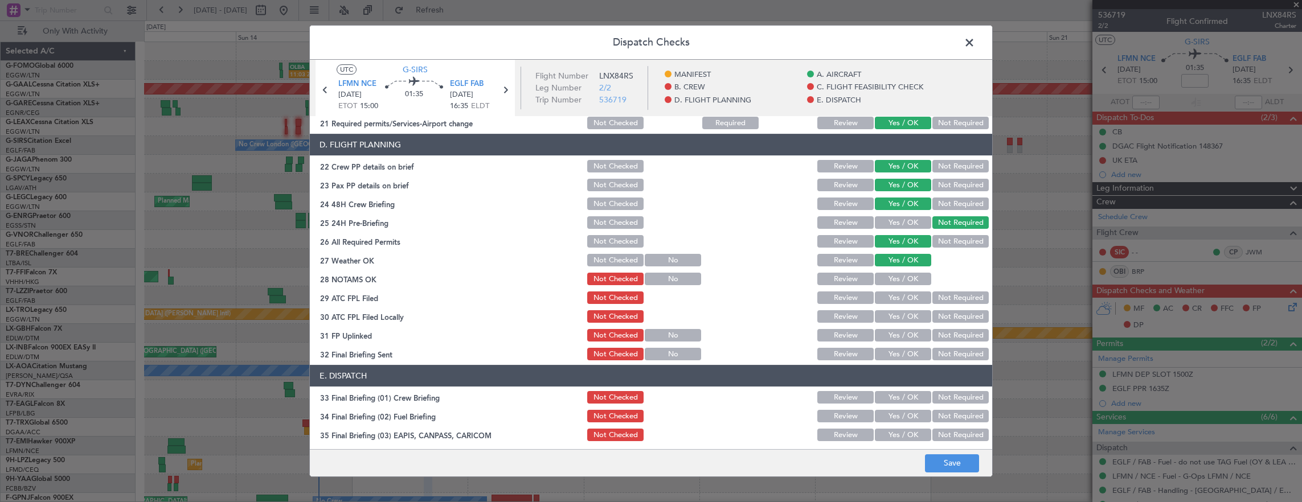
click at [891, 276] on button "Yes / OK" at bounding box center [903, 279] width 56 height 13
click at [891, 288] on section "D. FLIGHT PLANNING 22 Crew PP details on brief Not Checked Review Yes / OK Not …" at bounding box center [651, 248] width 682 height 228
click at [902, 290] on div "Yes / OK" at bounding box center [902, 298] width 58 height 16
click at [903, 297] on button "Yes / OK" at bounding box center [903, 298] width 56 height 13
click at [932, 312] on button "Not Required" at bounding box center [960, 316] width 56 height 13
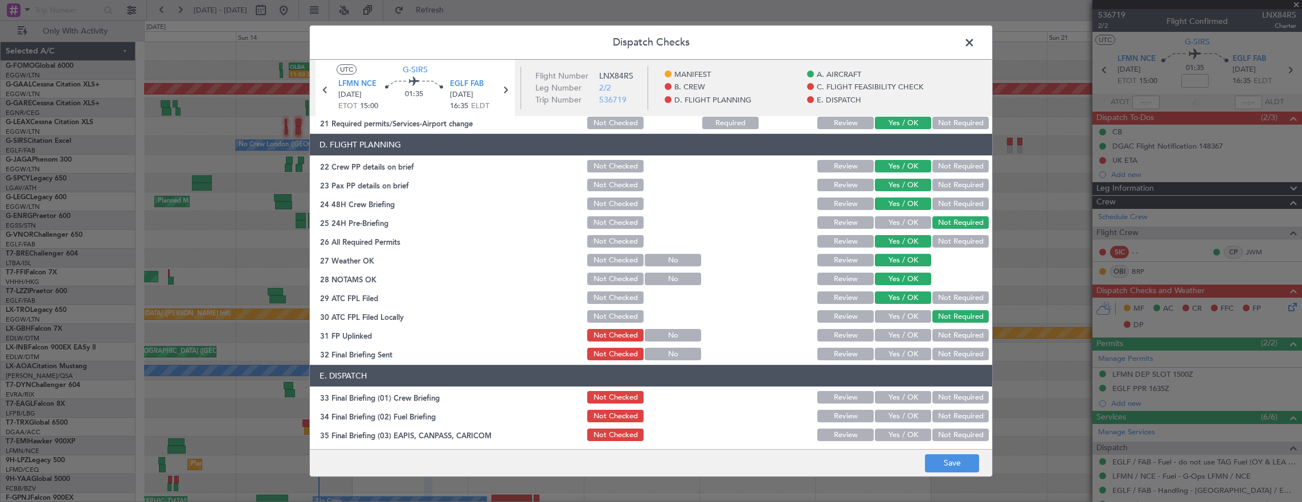
drag, startPoint x: 889, startPoint y: 333, endPoint x: 907, endPoint y: 345, distance: 21.0
click at [894, 336] on button "Yes / OK" at bounding box center [903, 335] width 56 height 13
click at [938, 353] on button "Not Required" at bounding box center [960, 354] width 56 height 13
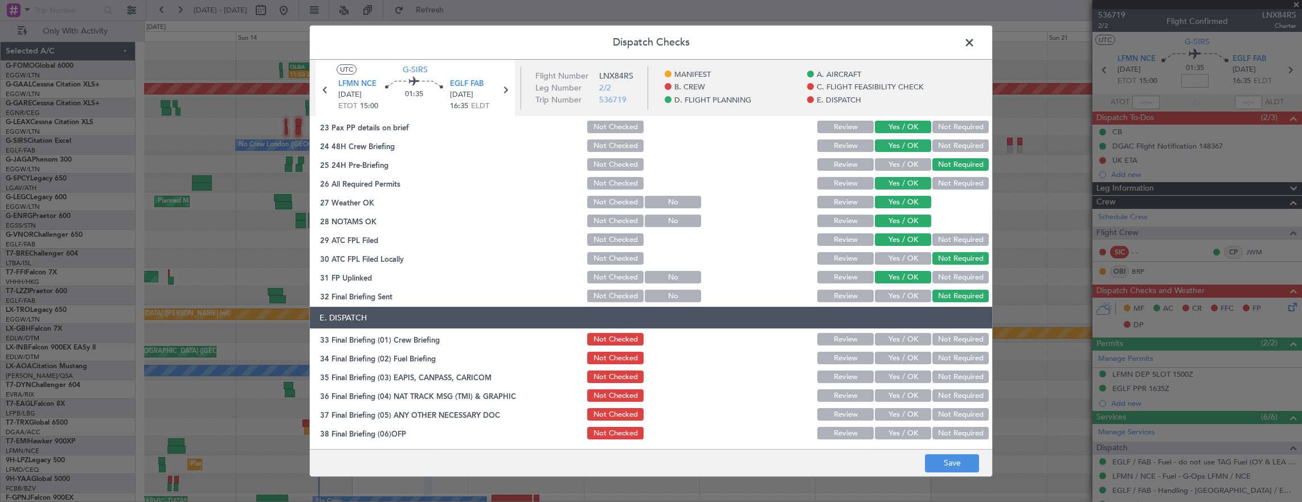
scroll to position [626, 0]
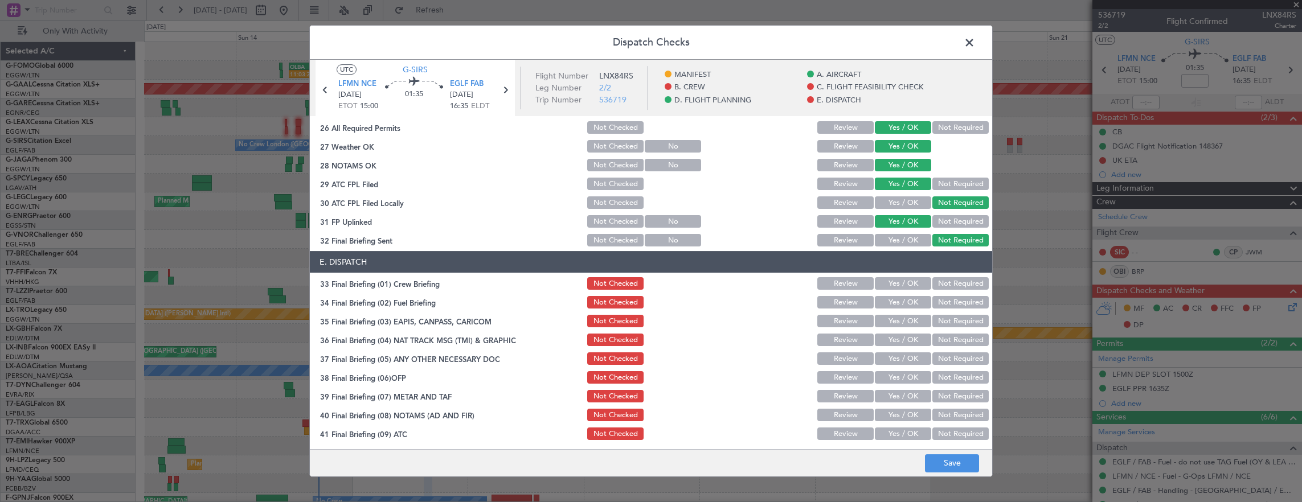
click at [896, 285] on button "Yes / OK" at bounding box center [903, 283] width 56 height 13
click at [891, 302] on button "Yes / OK" at bounding box center [903, 302] width 56 height 13
drag, startPoint x: 947, startPoint y: 321, endPoint x: 945, endPoint y: 339, distance: 18.3
click at [947, 325] on button "Not Required" at bounding box center [960, 321] width 56 height 13
click at [946, 339] on button "Not Required" at bounding box center [960, 340] width 56 height 13
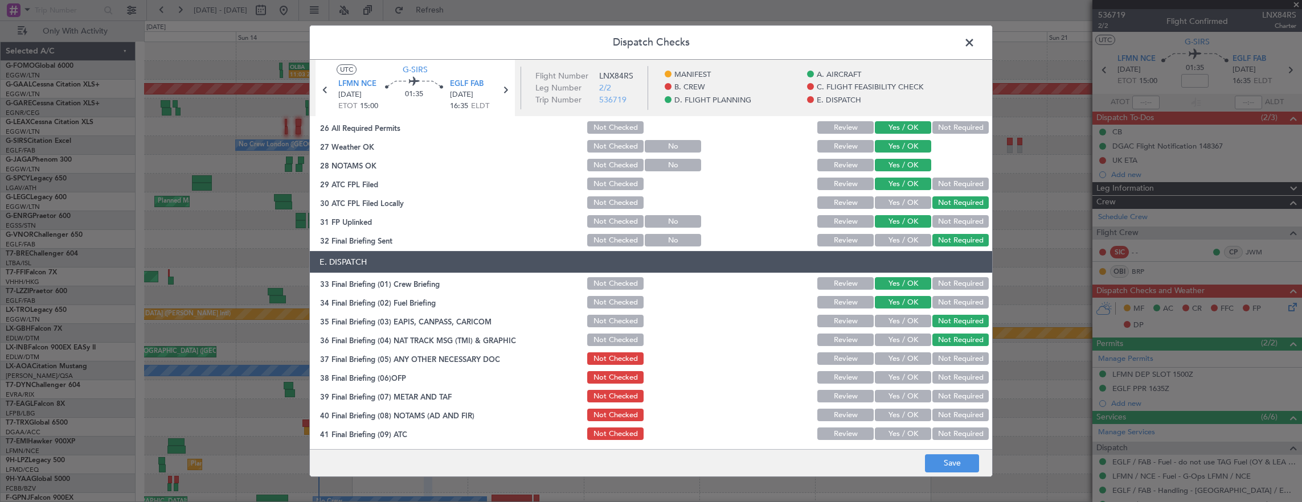
drag, startPoint x: 896, startPoint y: 358, endPoint x: 896, endPoint y: 375, distance: 17.1
click at [896, 358] on button "Yes / OK" at bounding box center [903, 359] width 56 height 13
click at [896, 375] on button "Yes / OK" at bounding box center [903, 377] width 56 height 13
click at [900, 396] on button "Yes / OK" at bounding box center [903, 396] width 56 height 13
click at [900, 415] on button "Yes / OK" at bounding box center [903, 415] width 56 height 13
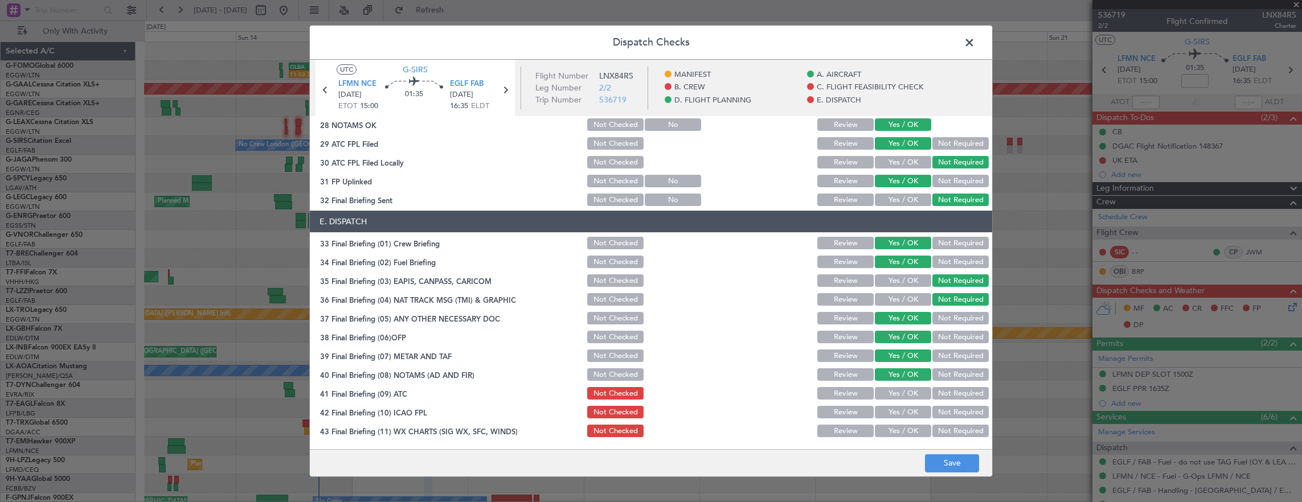
scroll to position [685, 0]
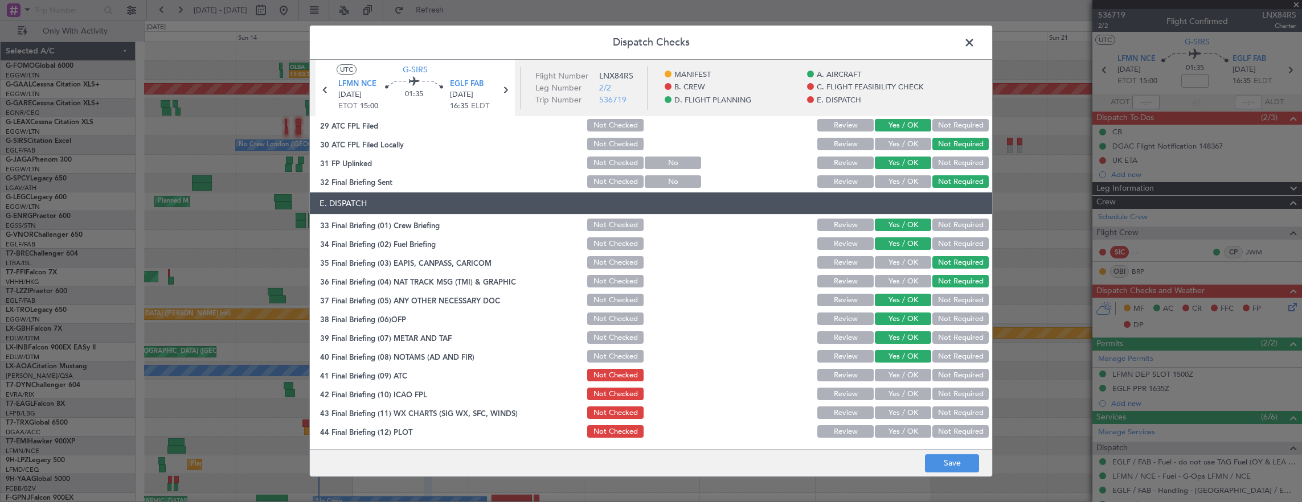
click at [900, 415] on button "Yes / OK" at bounding box center [903, 413] width 56 height 13
click at [898, 387] on div "Yes / OK" at bounding box center [902, 394] width 58 height 16
click at [894, 374] on button "Yes / OK" at bounding box center [903, 375] width 56 height 13
click at [896, 390] on button "Yes / OK" at bounding box center [903, 394] width 56 height 13
click at [901, 429] on button "Yes / OK" at bounding box center [903, 431] width 56 height 13
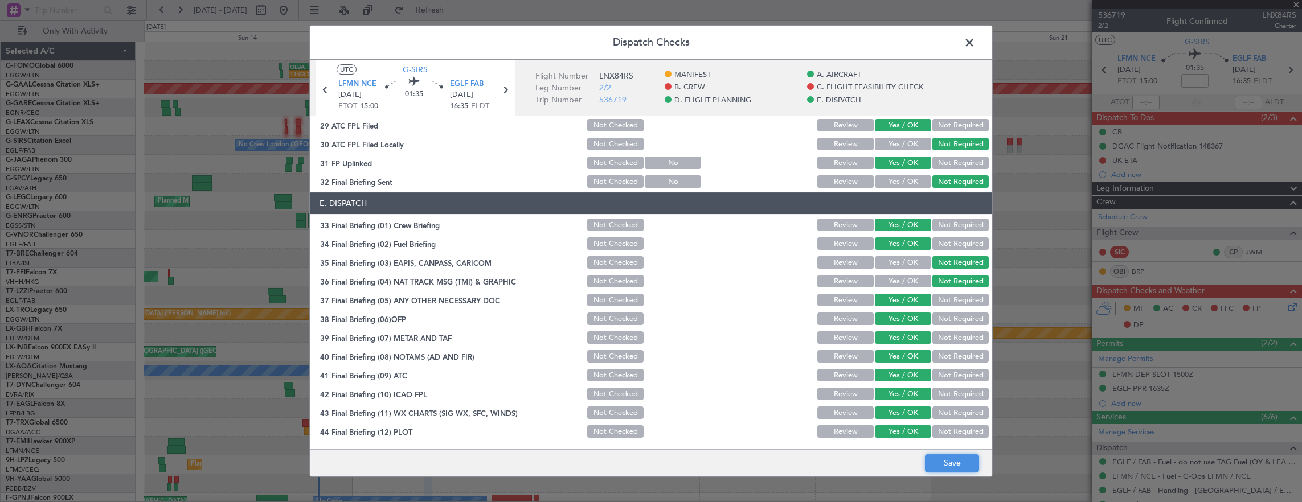
click at [944, 460] on button "Save" at bounding box center [952, 463] width 54 height 18
click at [975, 43] on span at bounding box center [975, 45] width 0 height 23
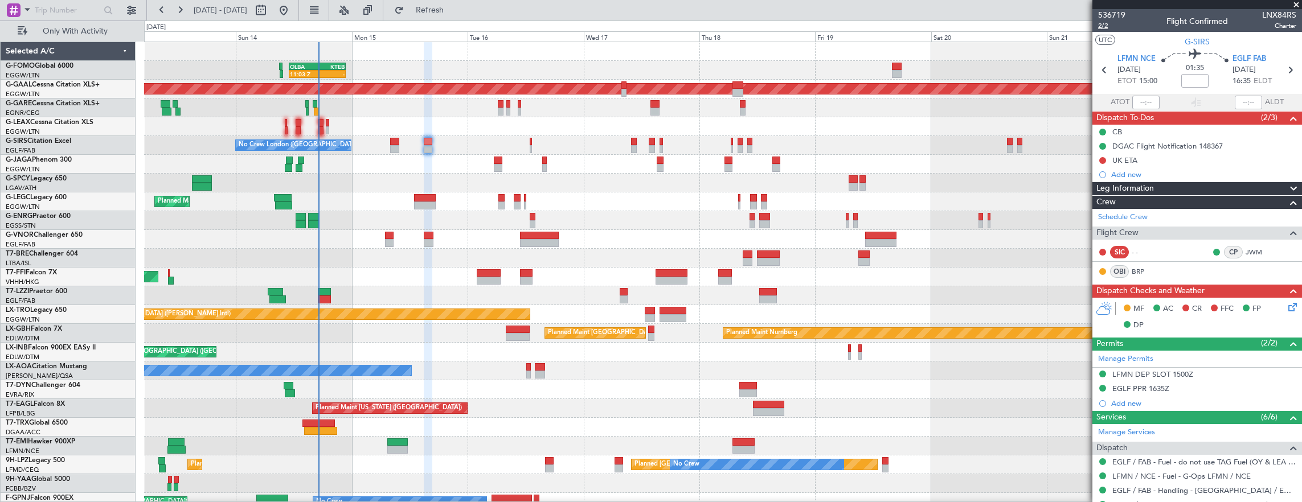
click at [1111, 30] on span "2/2" at bounding box center [1111, 26] width 27 height 10
click at [1139, 269] on link "BRP" at bounding box center [1145, 272] width 26 height 10
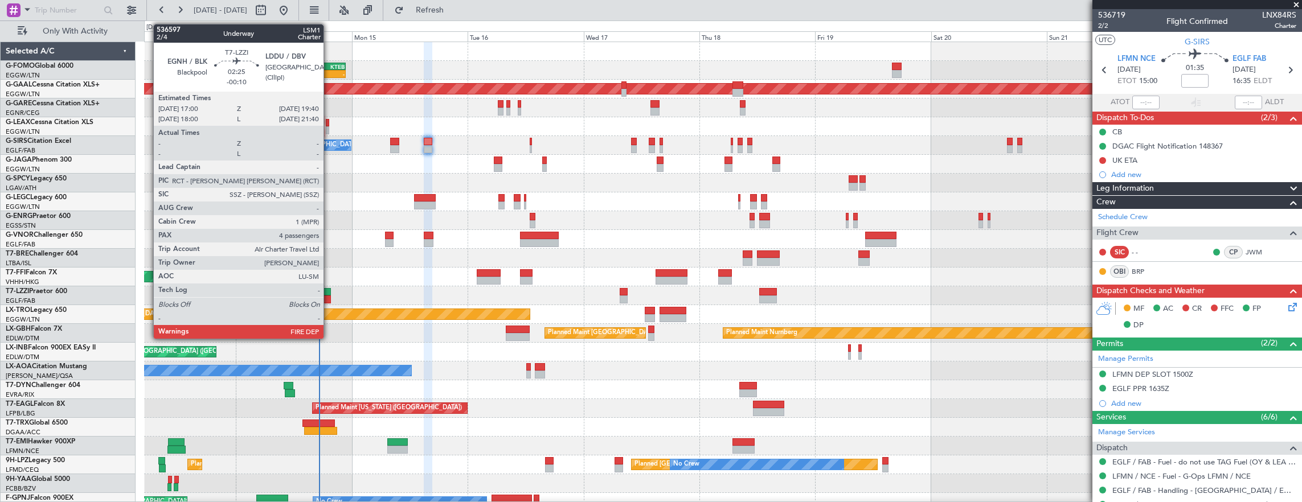
click at [329, 288] on div at bounding box center [324, 292] width 13 height 8
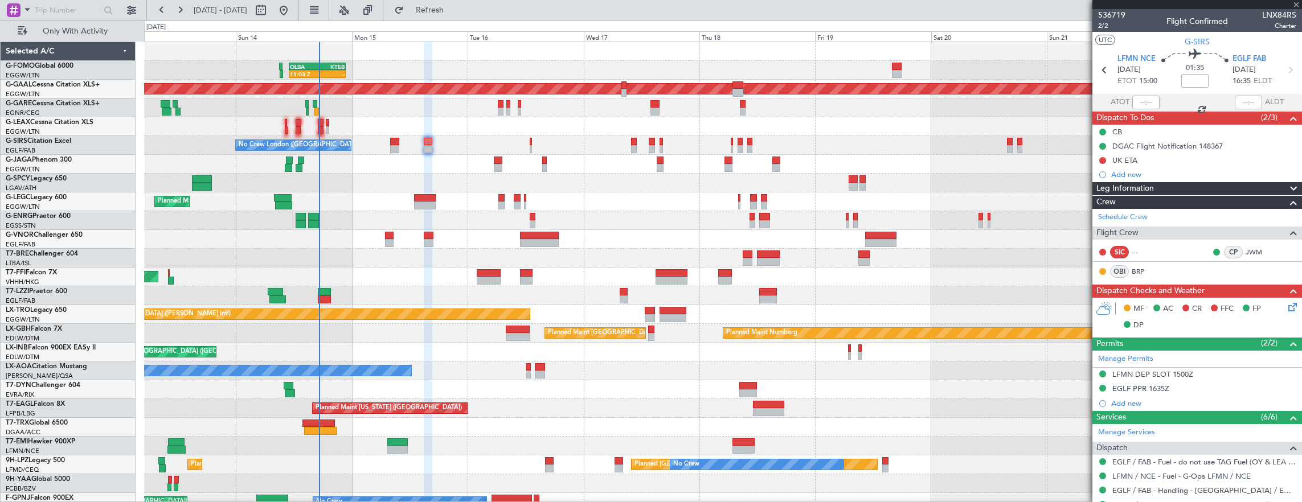
type input "-00:10"
type input "4"
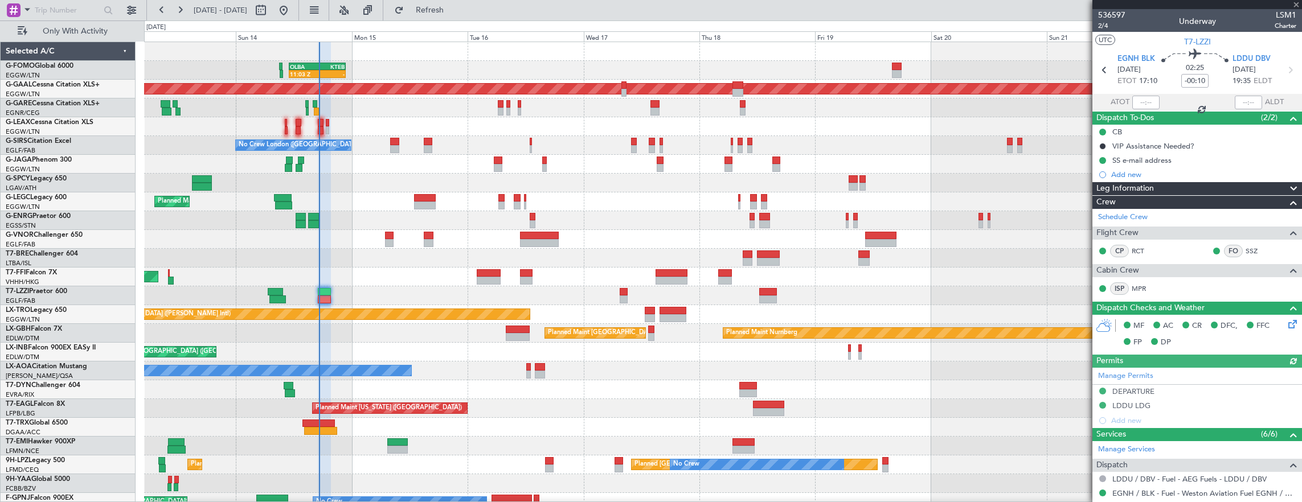
click at [1132, 101] on div at bounding box center [1145, 103] width 27 height 14
click at [1137, 101] on div at bounding box center [1145, 103] width 27 height 14
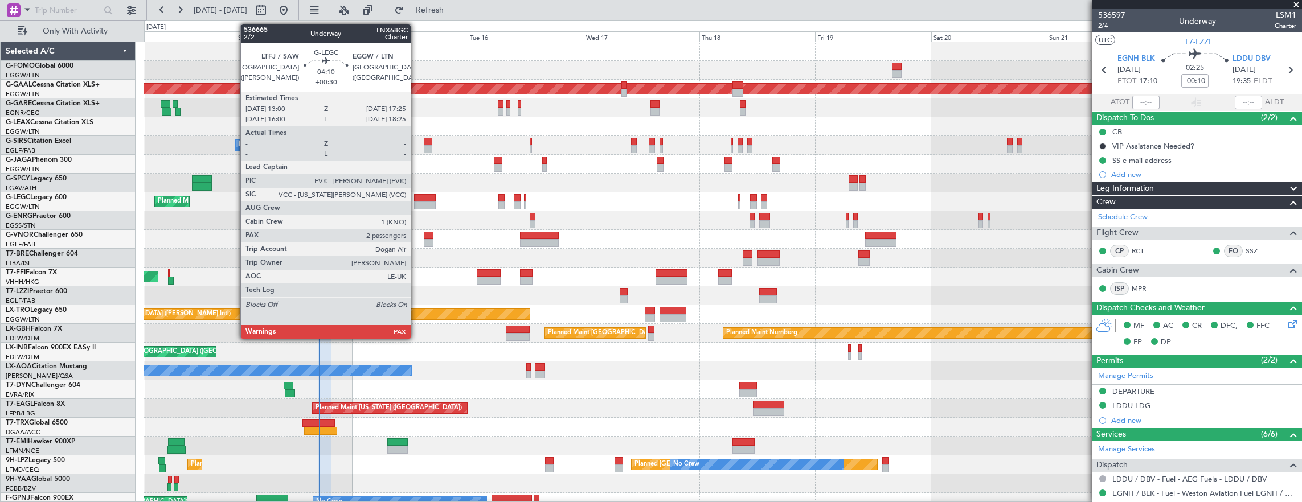
click at [423, 196] on div at bounding box center [425, 198] width 22 height 8
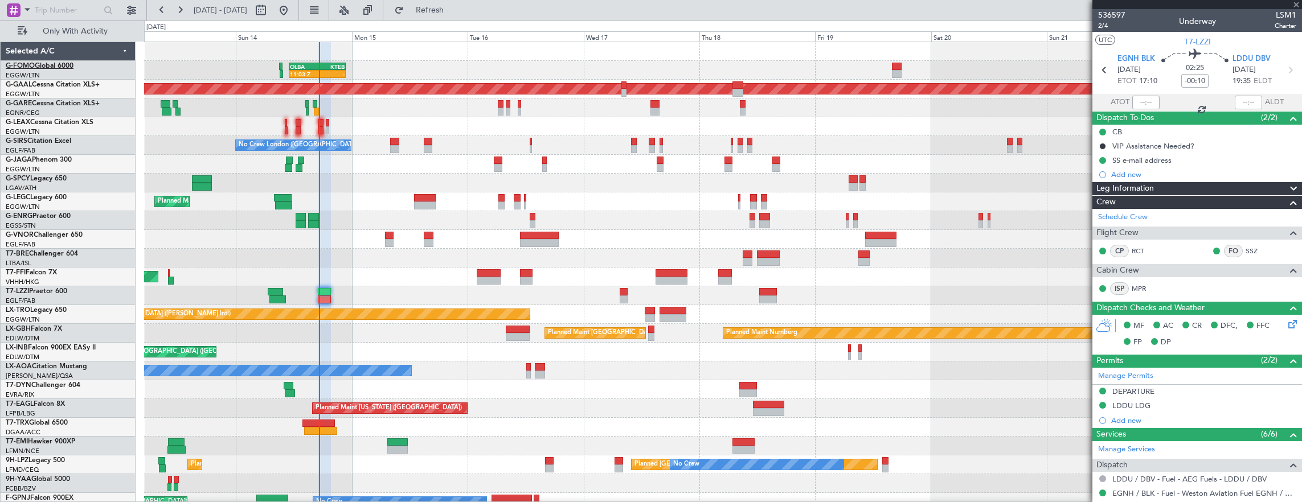
type input "+00:30"
type input "2"
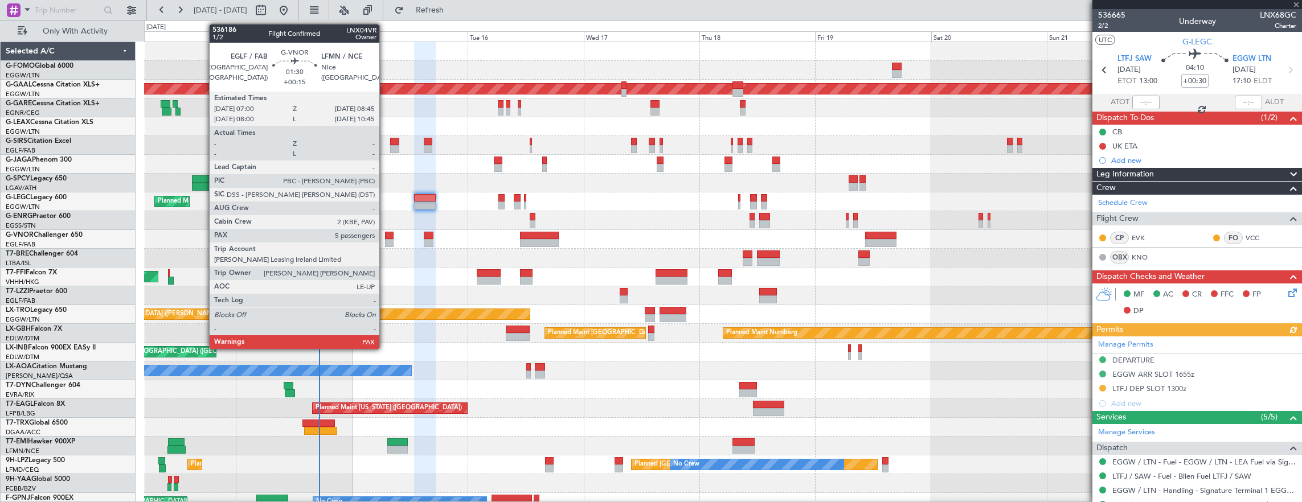
click at [385, 238] on div at bounding box center [389, 236] width 9 height 8
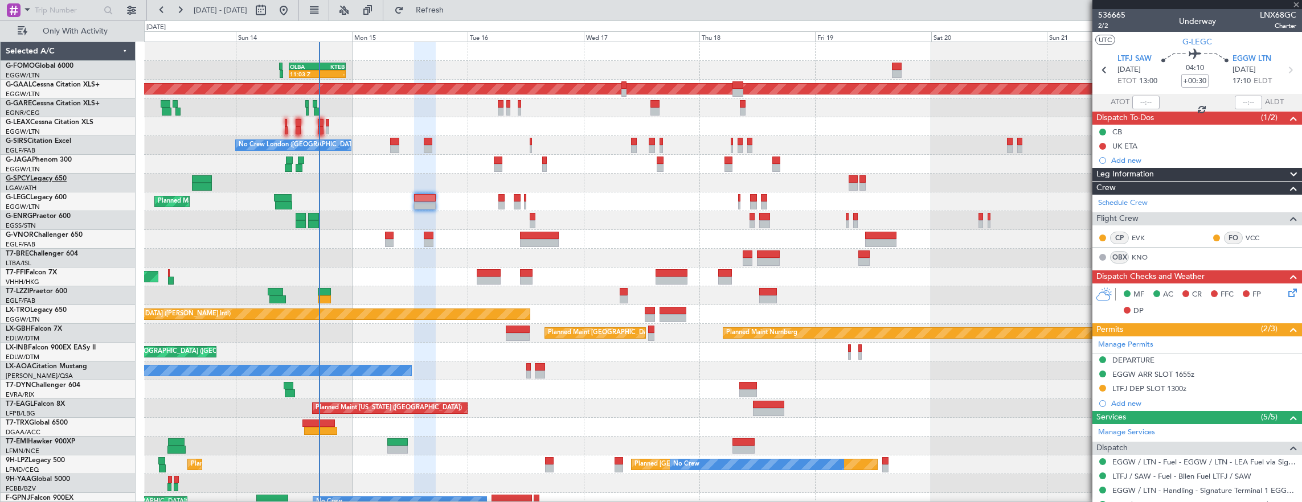
type input "+00:15"
type input "5"
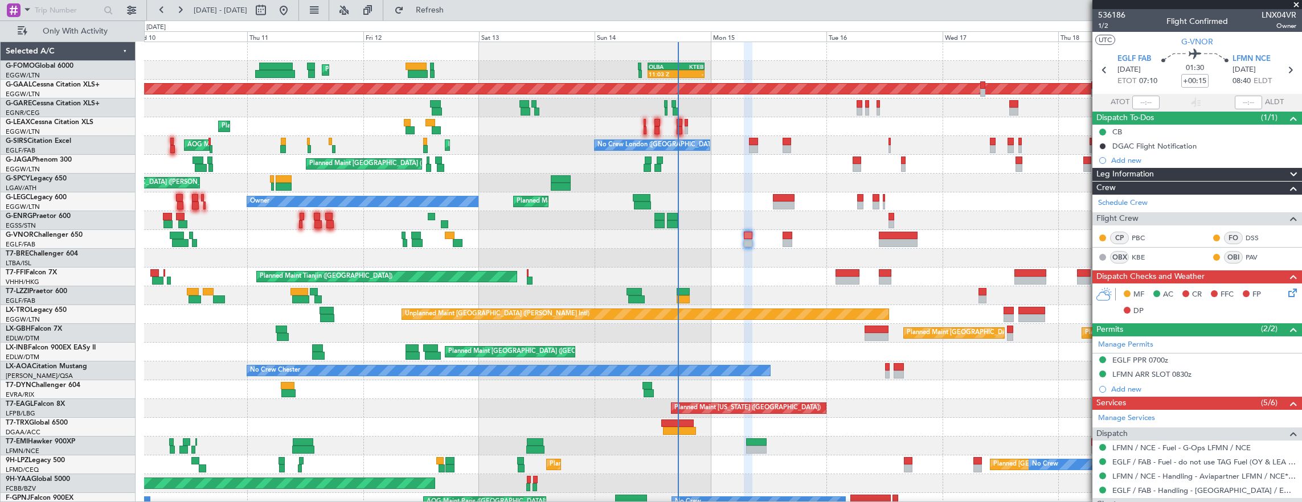
click at [639, 257] on div "11:03 Z - OLBA 11:00 Z KTEB 22:45 Z Planned Maint London (Luton) Planned Maint …" at bounding box center [723, 305] width 1158 height 526
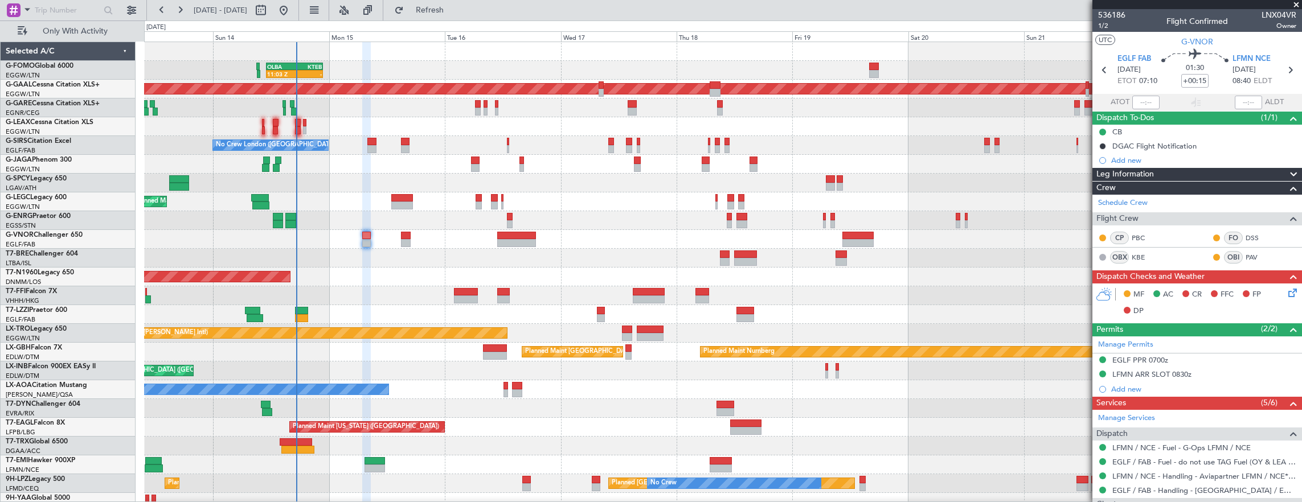
click at [326, 251] on div "11:03 Z - OLBA 11:00 Z KTEB 22:45 Z Planned Maint London (Luton) Planned Maint …" at bounding box center [723, 324] width 1158 height 564
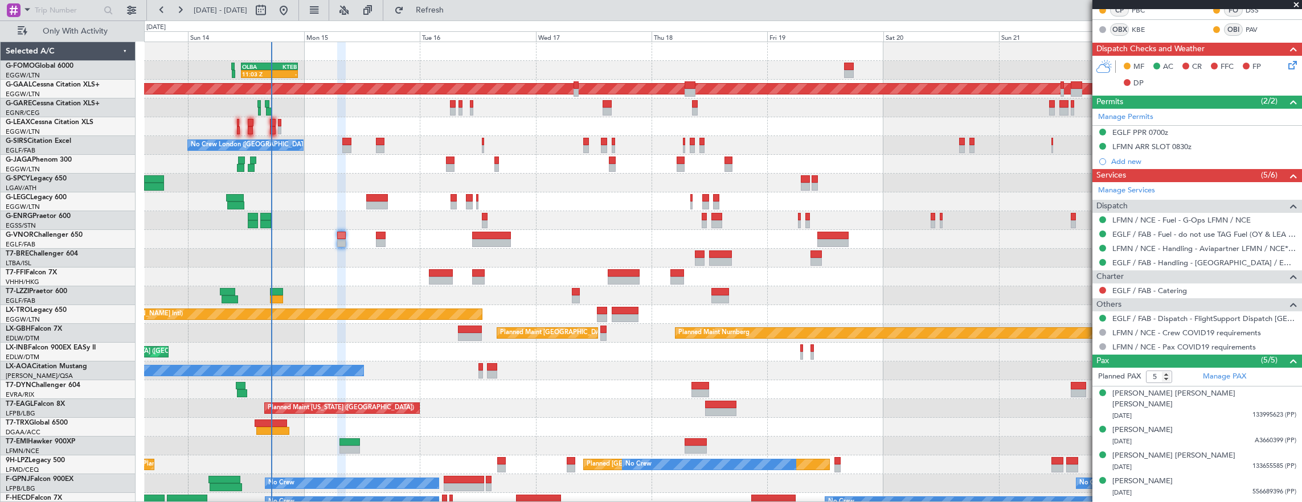
scroll to position [237, 0]
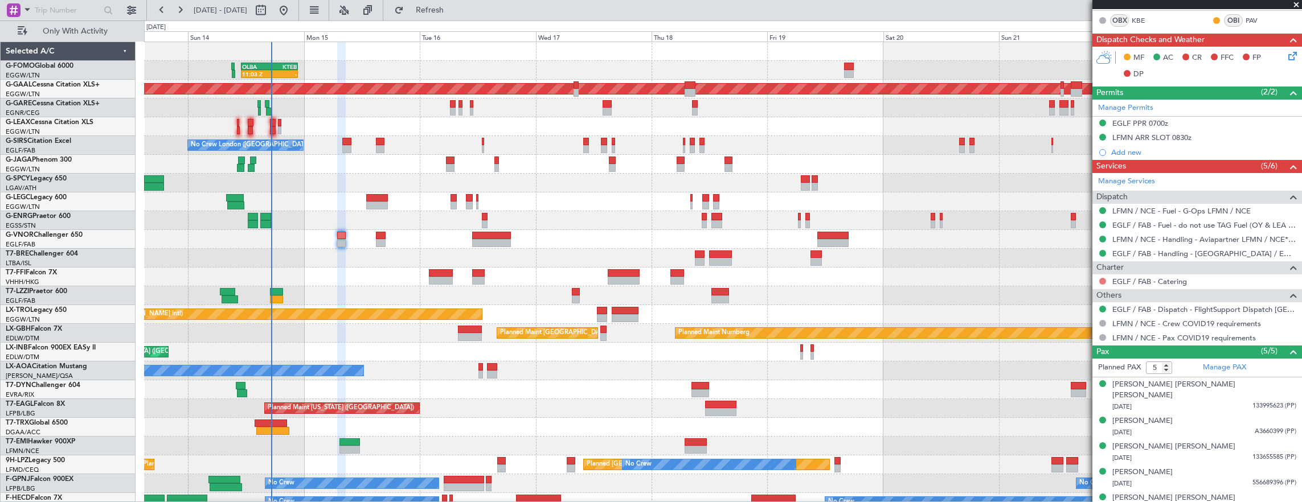
click at [1102, 278] on button at bounding box center [1102, 281] width 7 height 7
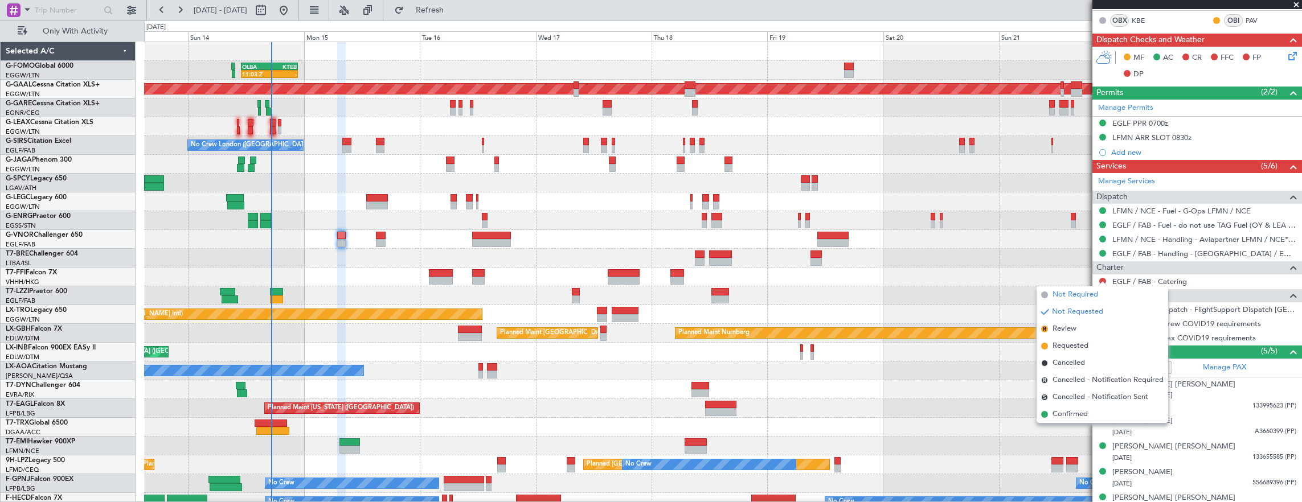
click at [1060, 296] on span "Not Required" at bounding box center [1075, 294] width 46 height 11
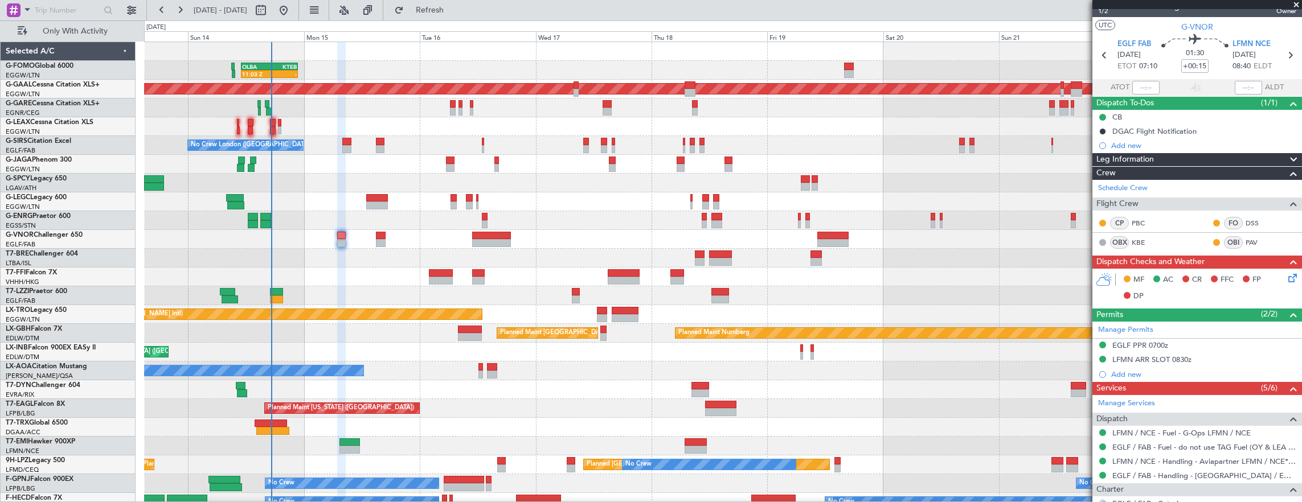
scroll to position [9, 0]
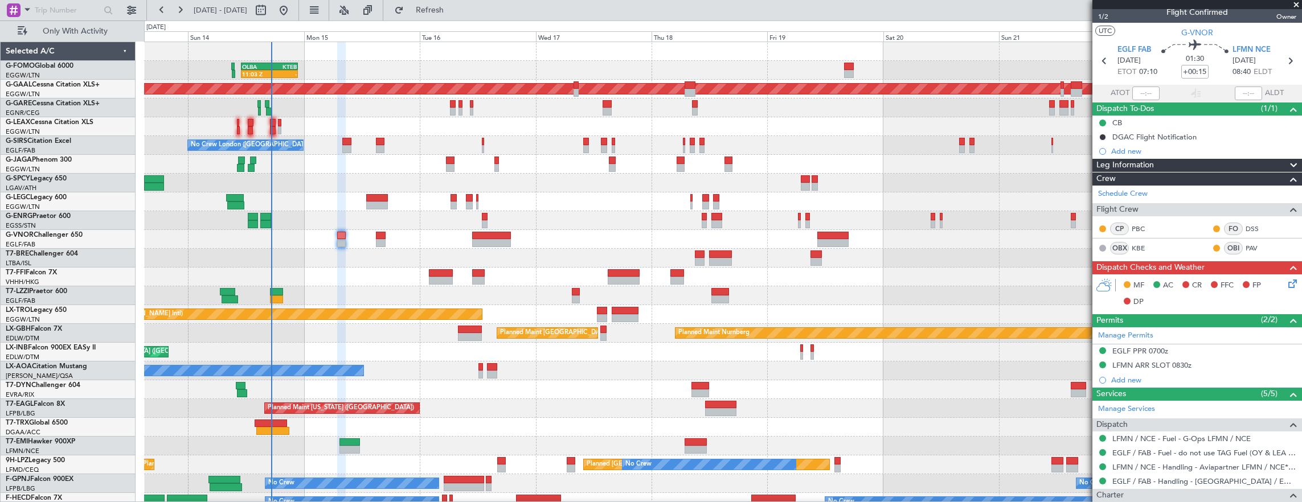
click at [346, 140] on div at bounding box center [346, 142] width 9 height 8
type input "+00:05"
type input "4"
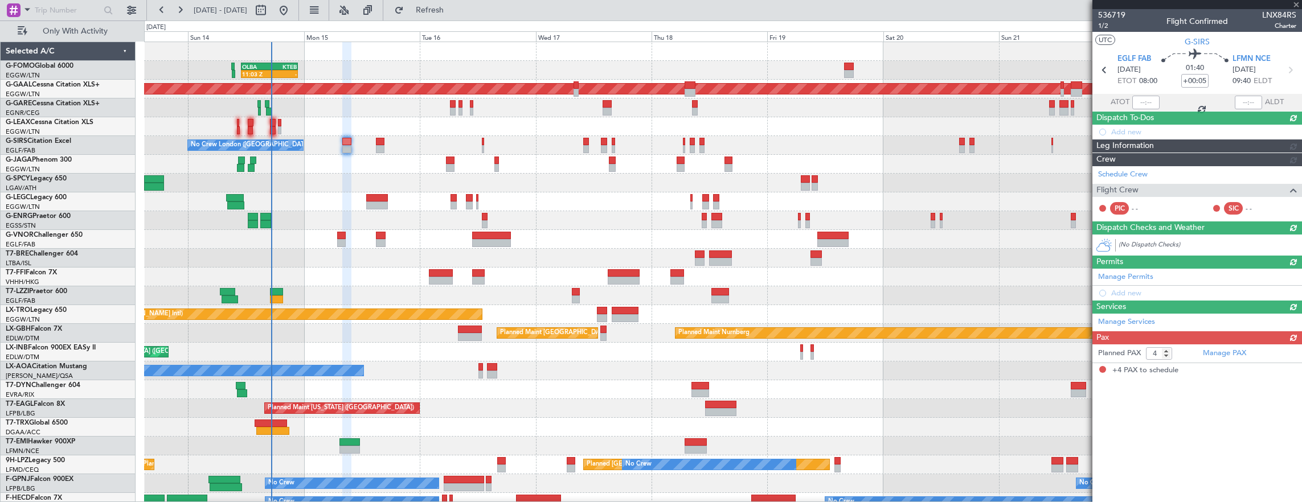
scroll to position [0, 0]
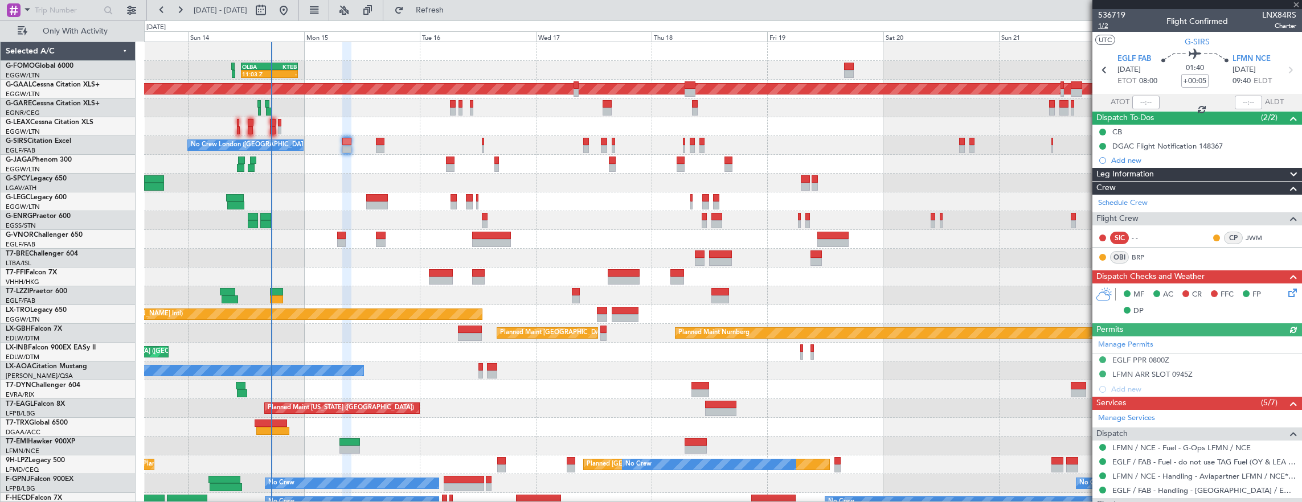
click at [1105, 23] on span "1/2" at bounding box center [1111, 26] width 27 height 10
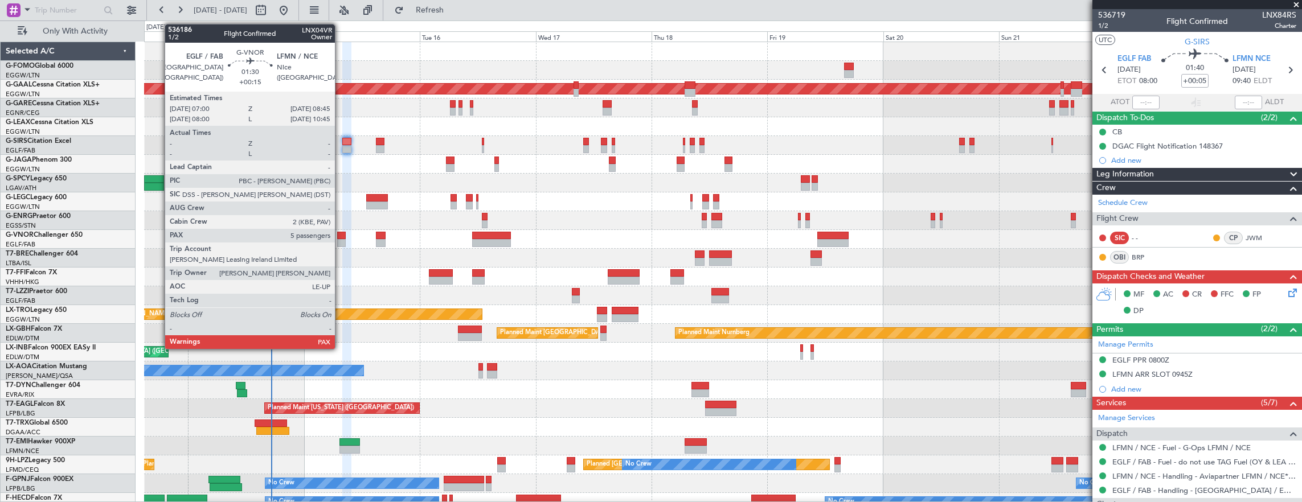
click at [340, 239] on div at bounding box center [341, 243] width 9 height 8
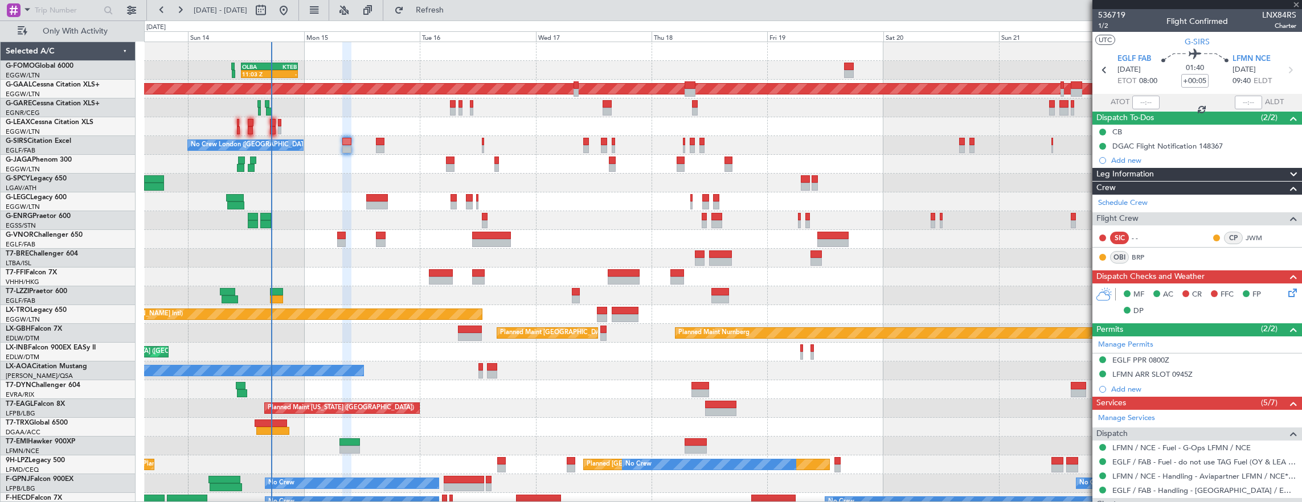
type input "+00:15"
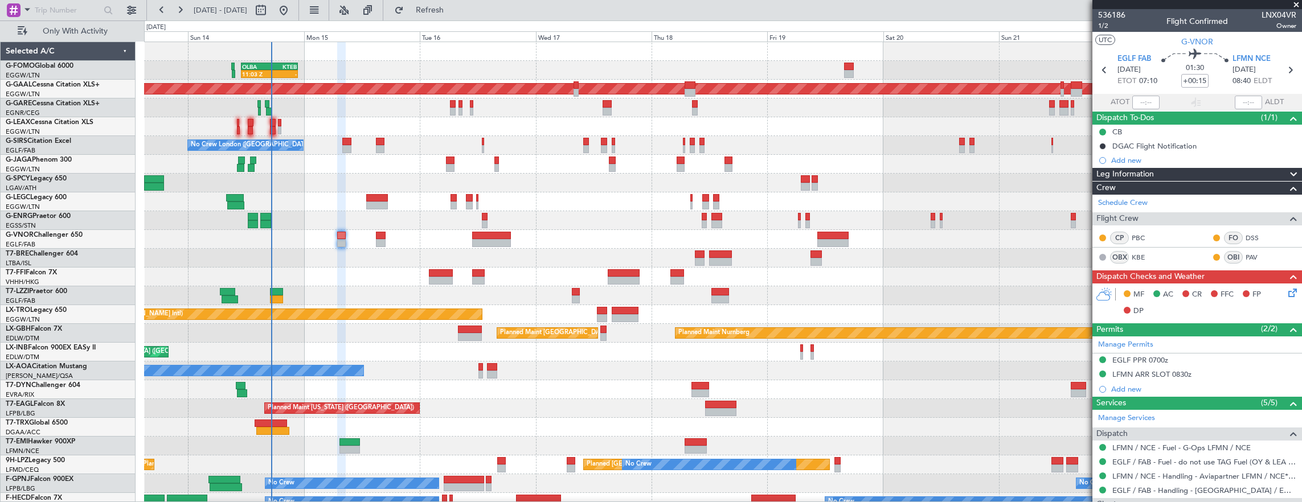
click at [1101, 30] on mat-tooltip-component "Trip Number" at bounding box center [1111, 36] width 56 height 30
click at [1103, 26] on mat-tooltip-component "Trip Number" at bounding box center [1111, 36] width 56 height 30
click at [1106, 28] on span "1/2" at bounding box center [1111, 26] width 27 height 10
click at [1210, 356] on div "EGLF PPR 0700z" at bounding box center [1197, 361] width 210 height 14
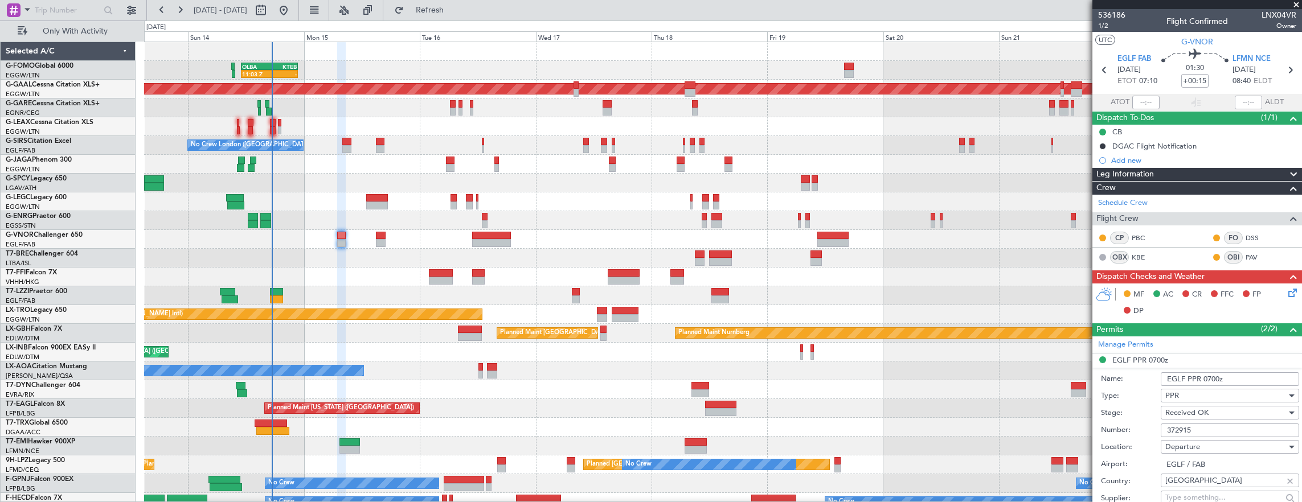
click at [1238, 428] on input "372915" at bounding box center [1230, 431] width 138 height 14
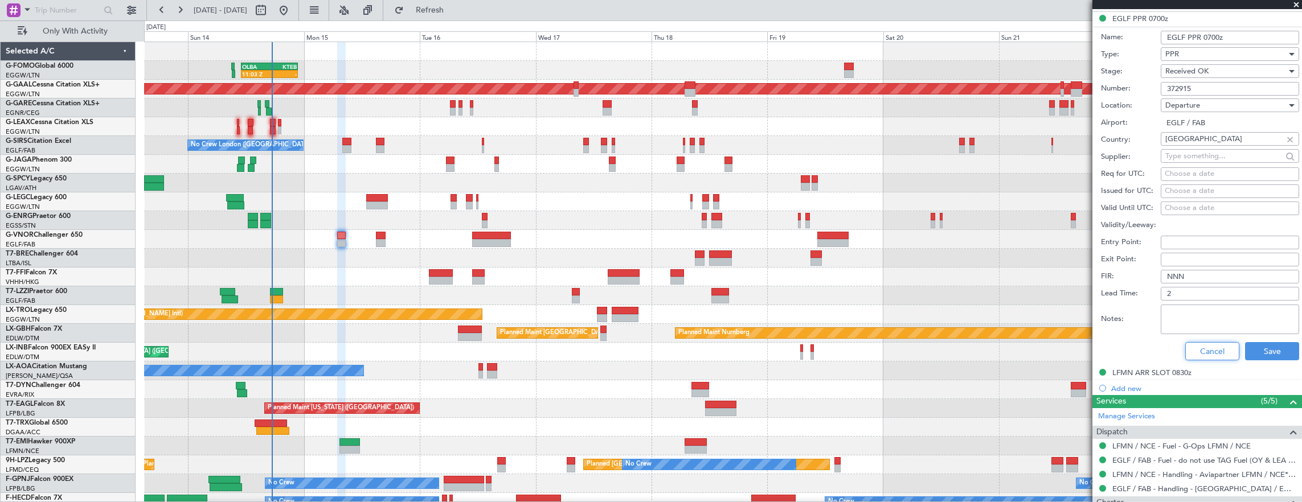
drag, startPoint x: 1203, startPoint y: 342, endPoint x: 1191, endPoint y: 293, distance: 51.1
click at [1203, 342] on button "Cancel" at bounding box center [1212, 351] width 54 height 18
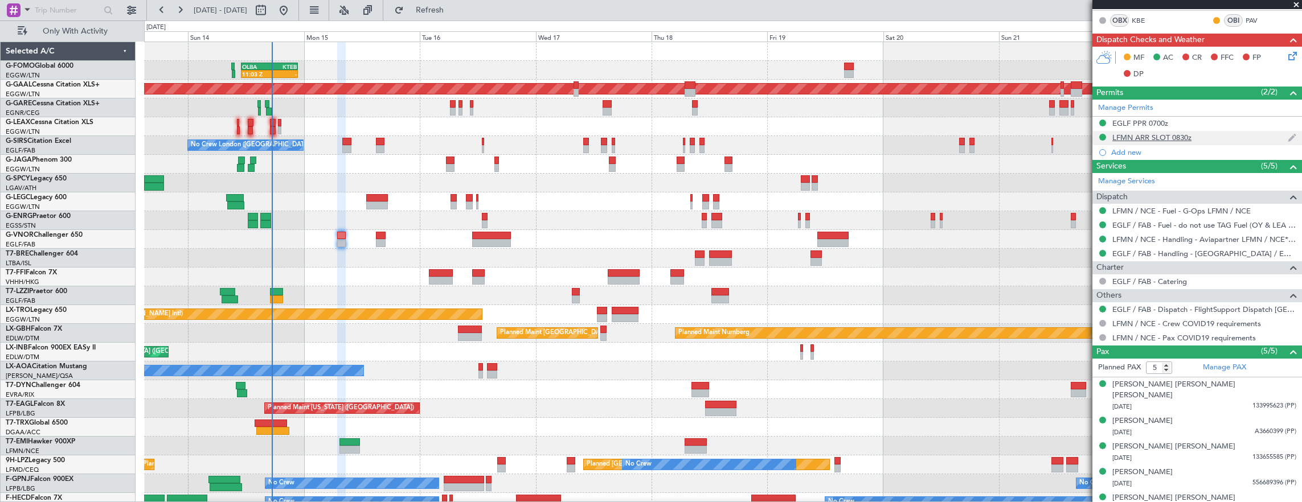
click at [1220, 136] on div "LFMN ARR SLOT 0830z" at bounding box center [1197, 138] width 210 height 14
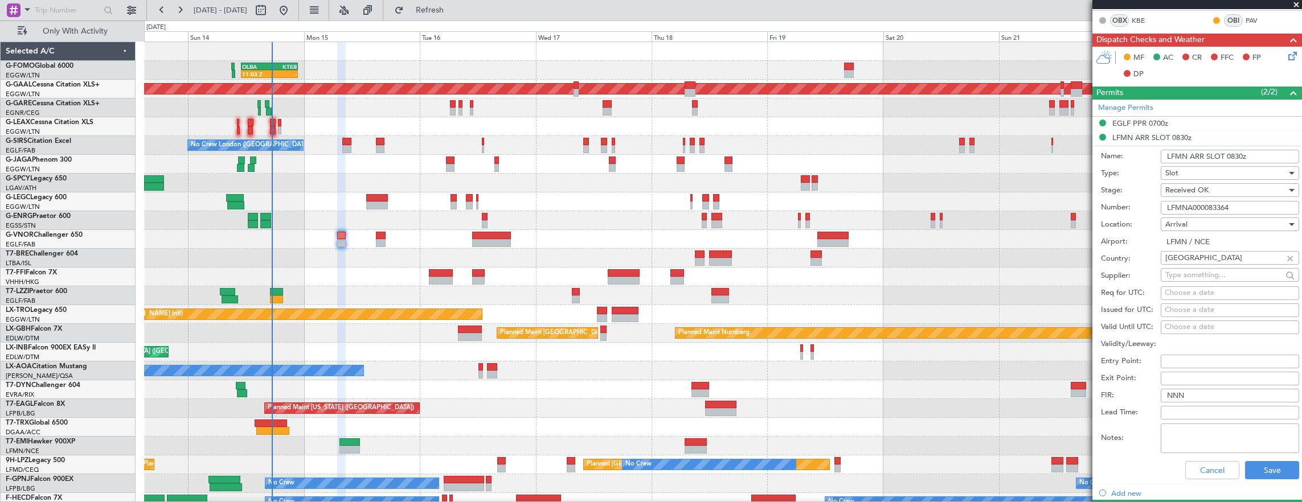
scroll to position [342, 0]
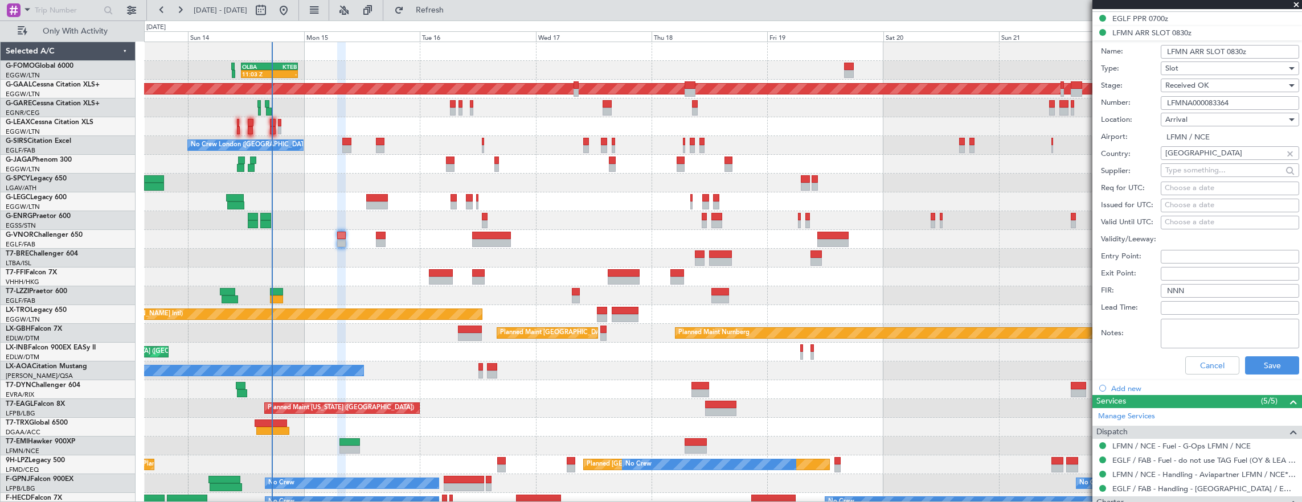
click at [1235, 105] on input "LFMNA000083364" at bounding box center [1230, 103] width 138 height 14
click at [1213, 359] on button "Cancel" at bounding box center [1212, 366] width 54 height 18
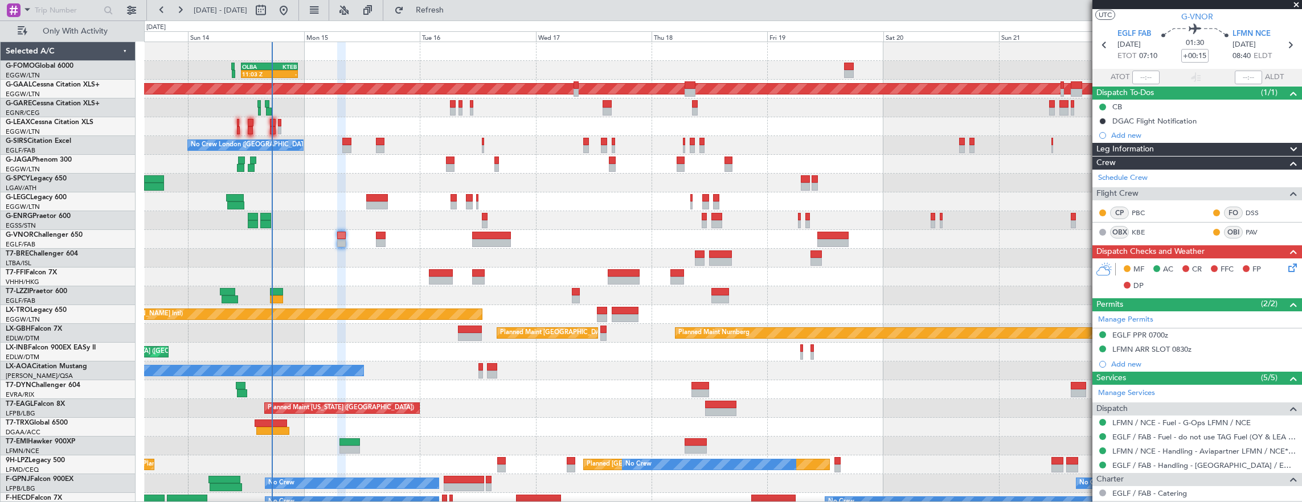
scroll to position [0, 0]
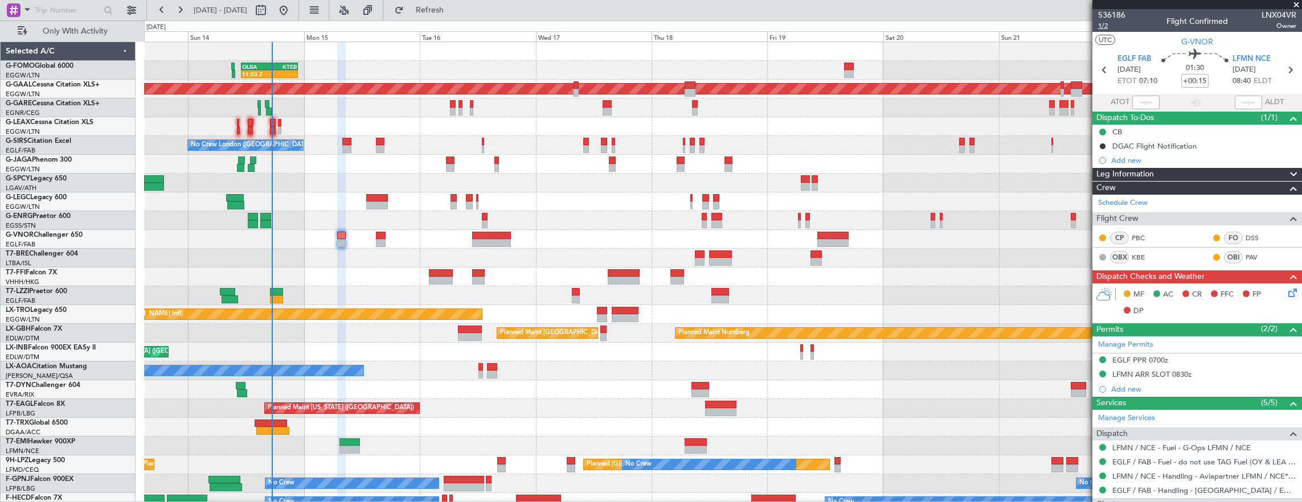
click at [1103, 25] on span "1/2" at bounding box center [1111, 26] width 27 height 10
click at [1286, 291] on icon at bounding box center [1290, 290] width 9 height 9
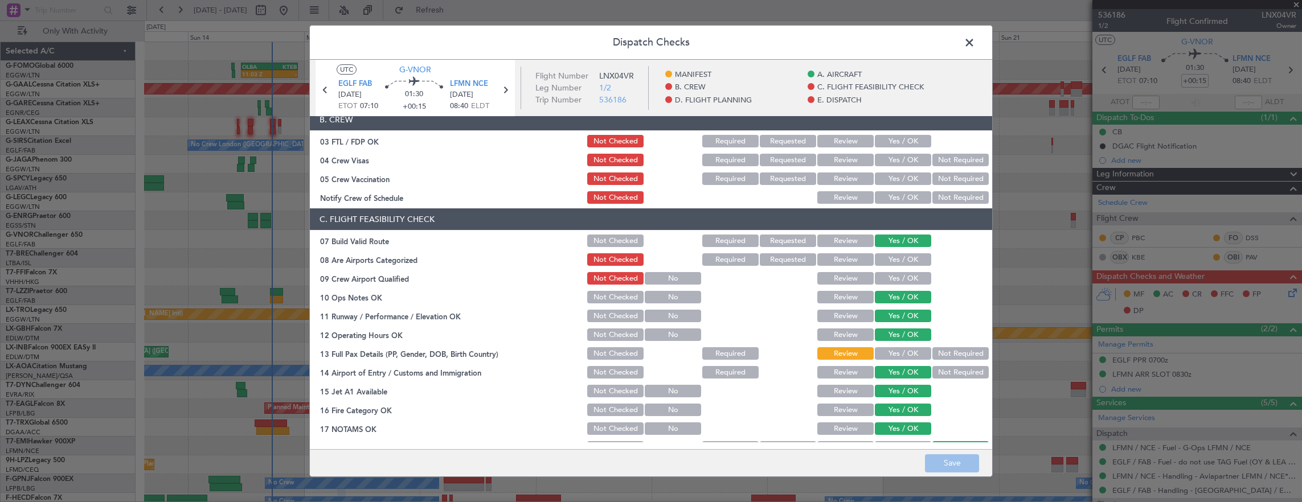
scroll to position [228, 0]
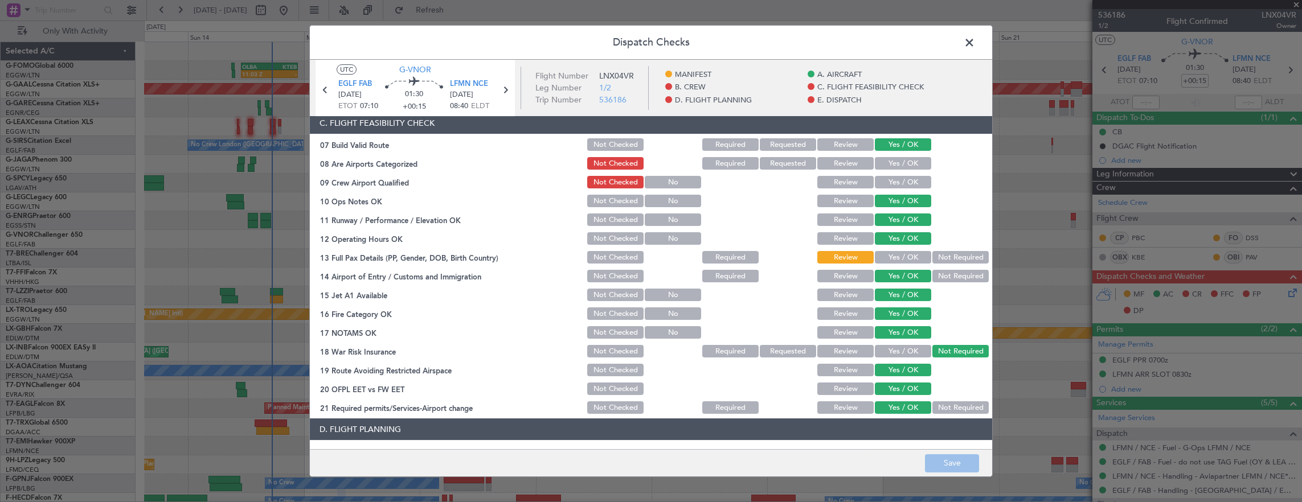
click at [890, 258] on button "Yes / OK" at bounding box center [903, 257] width 56 height 13
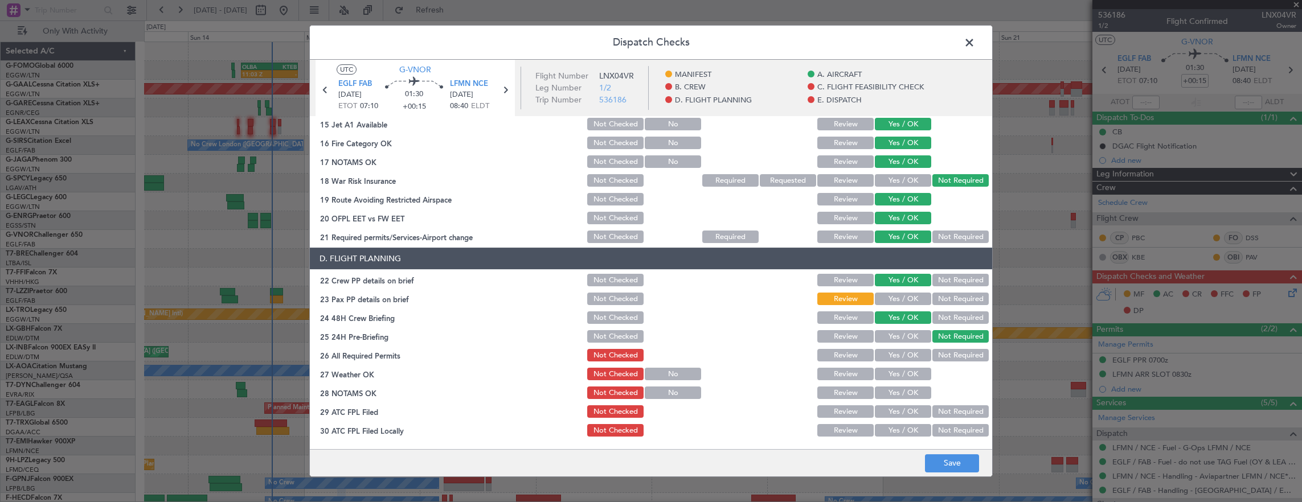
click at [893, 293] on button "Yes / OK" at bounding box center [903, 299] width 56 height 13
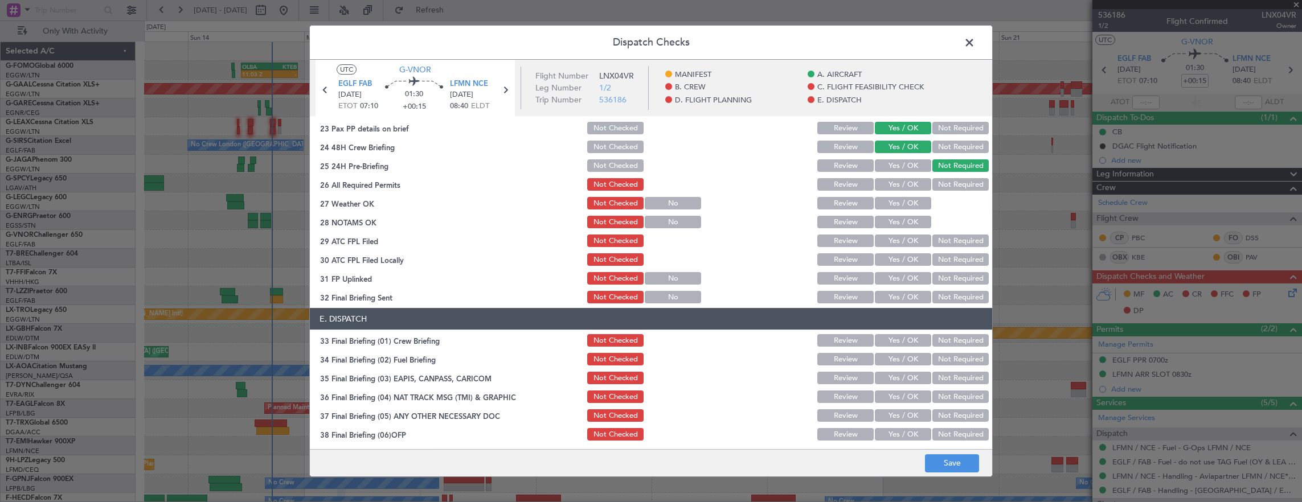
click at [908, 187] on button "Yes / OK" at bounding box center [903, 184] width 56 height 13
click at [906, 204] on button "Yes / OK" at bounding box center [903, 203] width 56 height 13
click at [902, 223] on button "Yes / OK" at bounding box center [903, 222] width 56 height 13
click at [900, 238] on button "Yes / OK" at bounding box center [903, 241] width 56 height 13
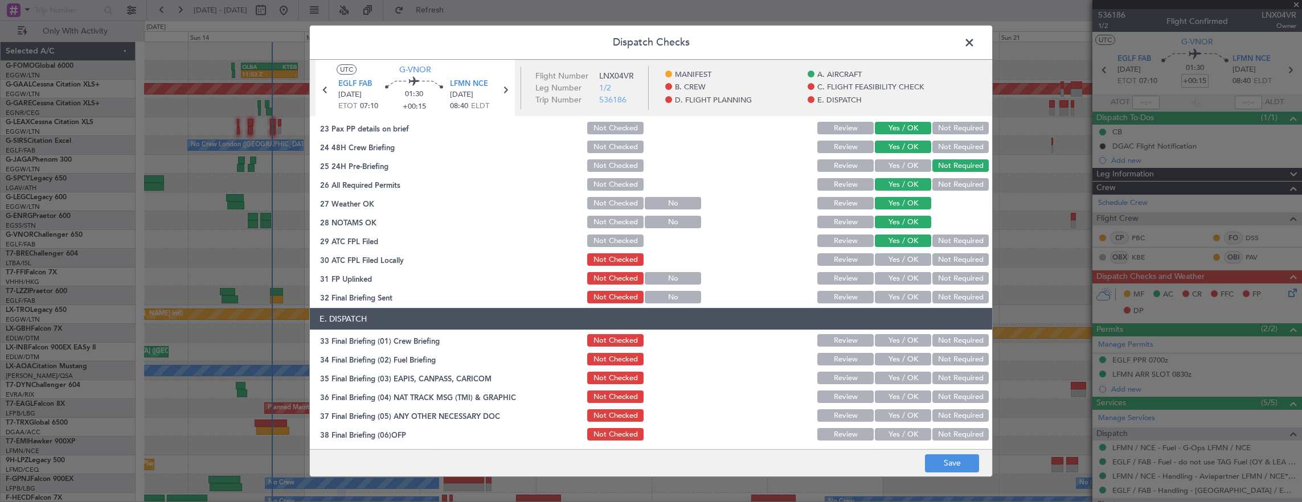
click at [939, 262] on button "Not Required" at bounding box center [960, 259] width 56 height 13
click at [904, 275] on button "Yes / OK" at bounding box center [903, 278] width 56 height 13
click at [939, 294] on button "Not Required" at bounding box center [960, 297] width 56 height 13
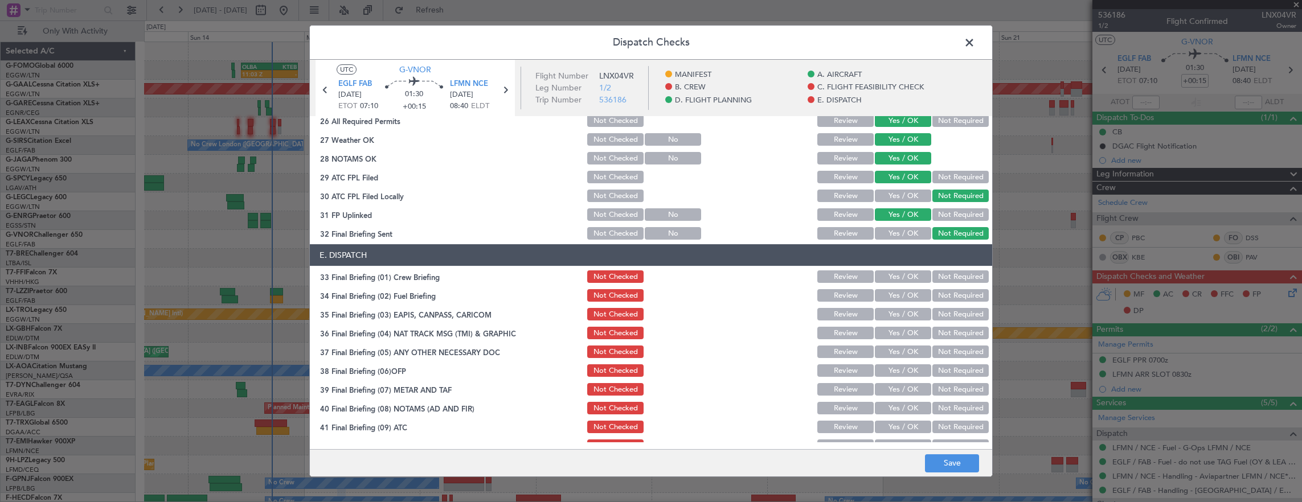
scroll to position [683, 0]
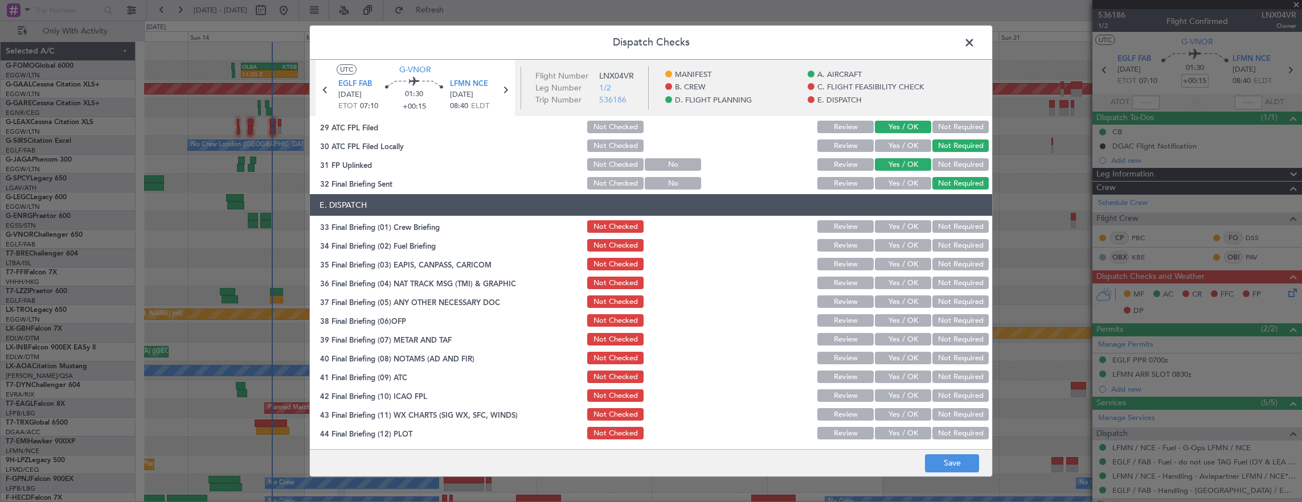
click at [901, 220] on button "Yes / OK" at bounding box center [903, 226] width 56 height 13
drag, startPoint x: 897, startPoint y: 240, endPoint x: 901, endPoint y: 246, distance: 7.4
click at [897, 240] on button "Yes / OK" at bounding box center [903, 245] width 56 height 13
drag, startPoint x: 961, startPoint y: 263, endPoint x: 960, endPoint y: 280, distance: 17.1
click at [961, 266] on button "Not Required" at bounding box center [960, 264] width 56 height 13
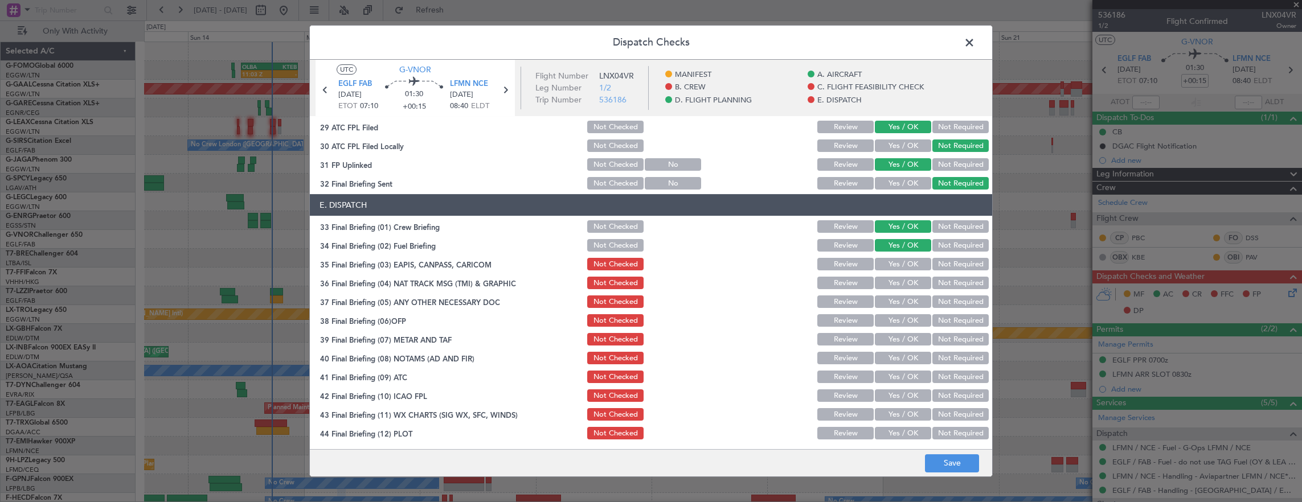
drag, startPoint x: 960, startPoint y: 280, endPoint x: 947, endPoint y: 287, distance: 14.8
click at [957, 281] on button "Not Required" at bounding box center [960, 283] width 56 height 13
click at [891, 306] on button "Yes / OK" at bounding box center [903, 302] width 56 height 13
click at [894, 326] on button "Yes / OK" at bounding box center [903, 320] width 56 height 13
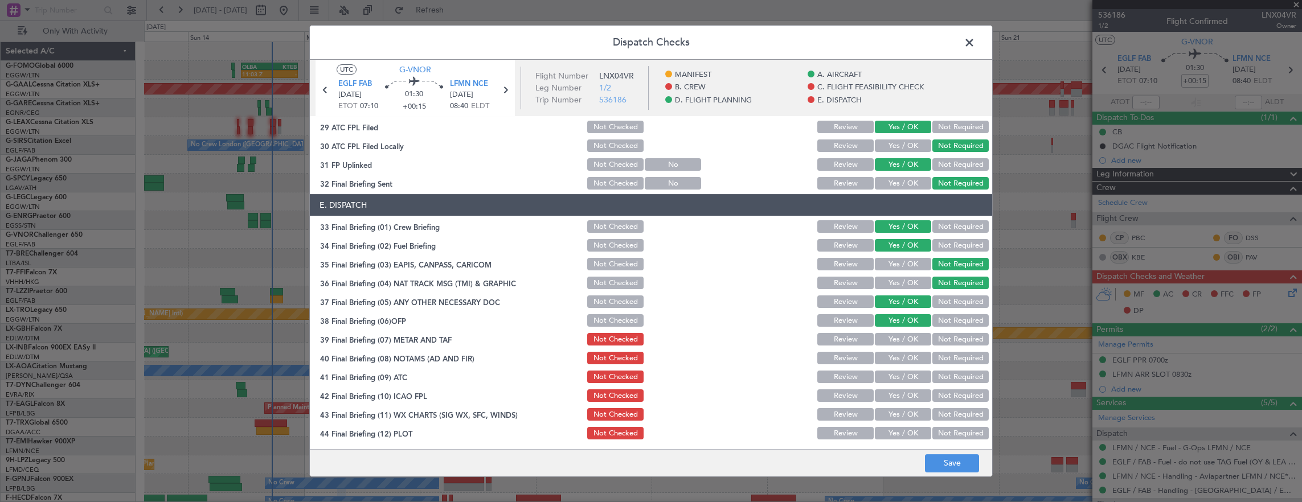
click at [895, 338] on button "Yes / OK" at bounding box center [903, 339] width 56 height 13
drag, startPoint x: 895, startPoint y: 356, endPoint x: 895, endPoint y: 371, distance: 14.8
click at [895, 357] on button "Yes / OK" at bounding box center [903, 358] width 56 height 13
click at [895, 382] on button "Yes / OK" at bounding box center [903, 377] width 56 height 13
drag, startPoint x: 895, startPoint y: 398, endPoint x: 894, endPoint y: 415, distance: 17.7
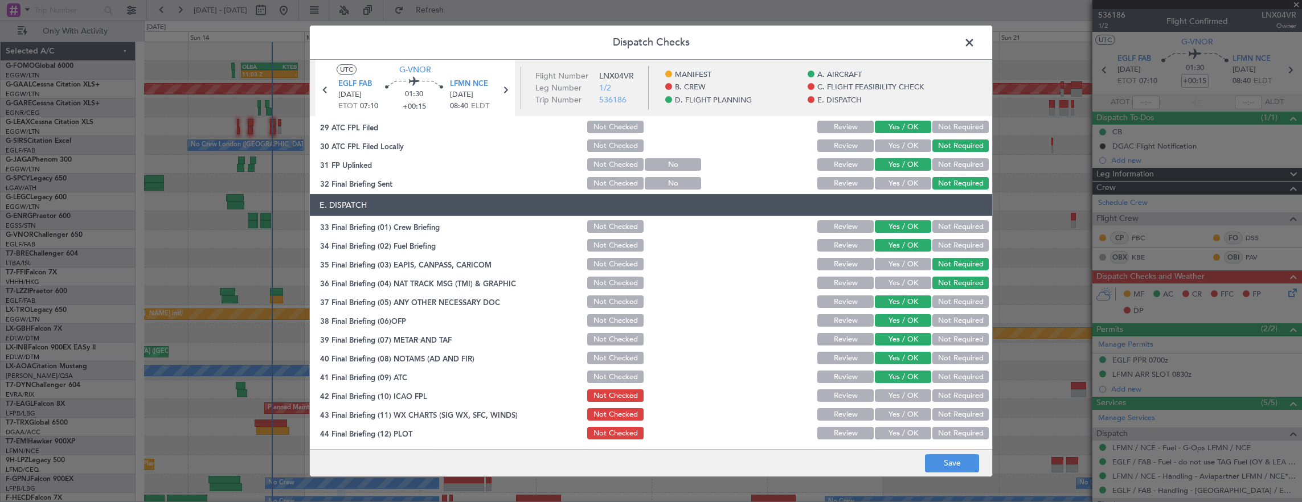
click at [895, 398] on button "Yes / OK" at bounding box center [903, 396] width 56 height 13
click at [894, 416] on button "Yes / OK" at bounding box center [903, 414] width 56 height 13
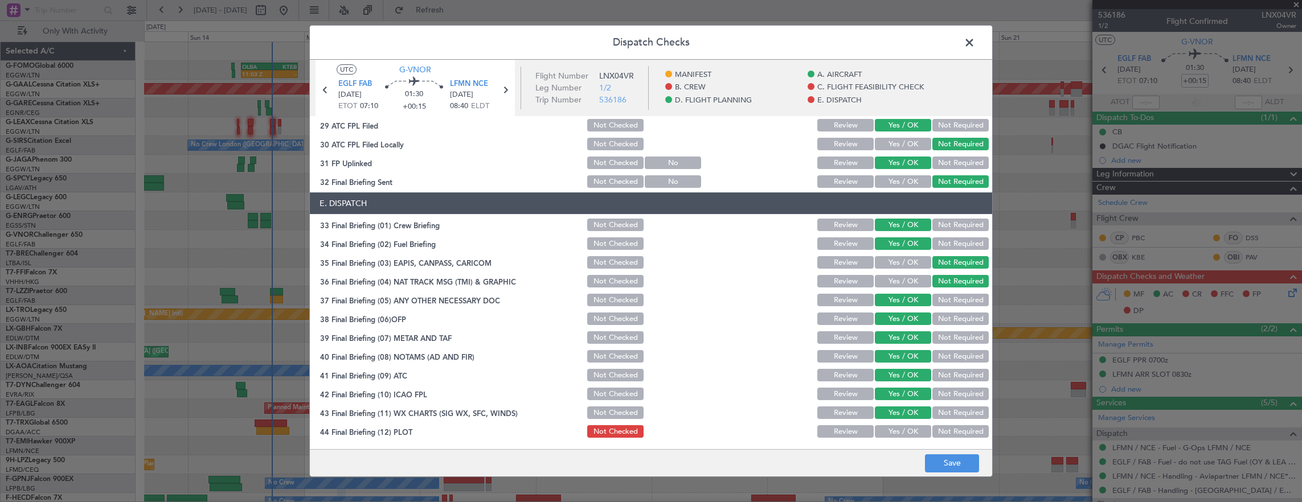
click at [898, 433] on button "Yes / OK" at bounding box center [903, 431] width 56 height 13
click at [938, 460] on button "Save" at bounding box center [952, 463] width 54 height 18
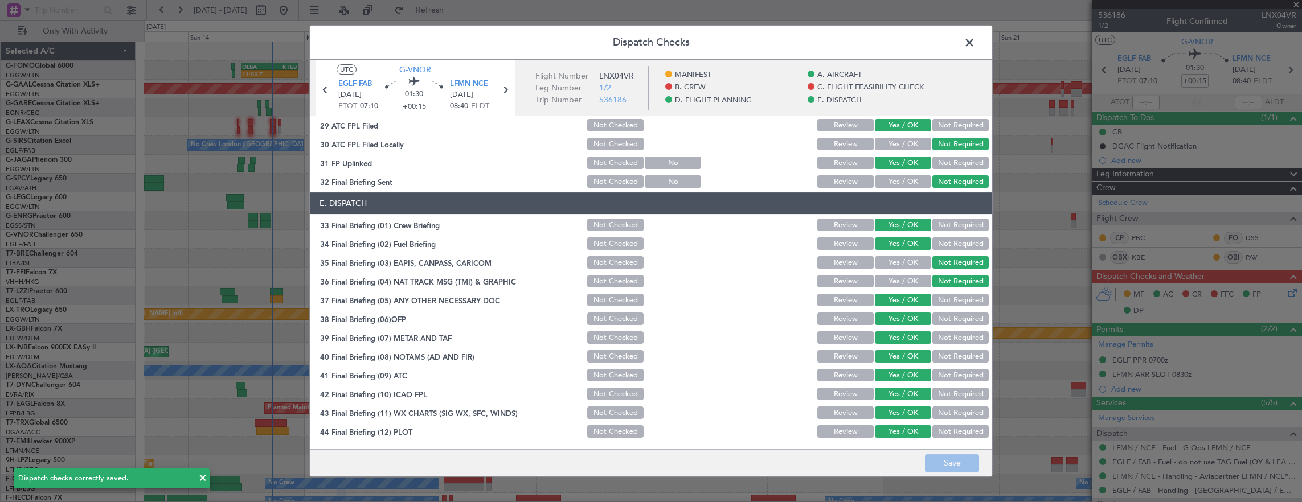
click at [975, 46] on span at bounding box center [975, 45] width 0 height 23
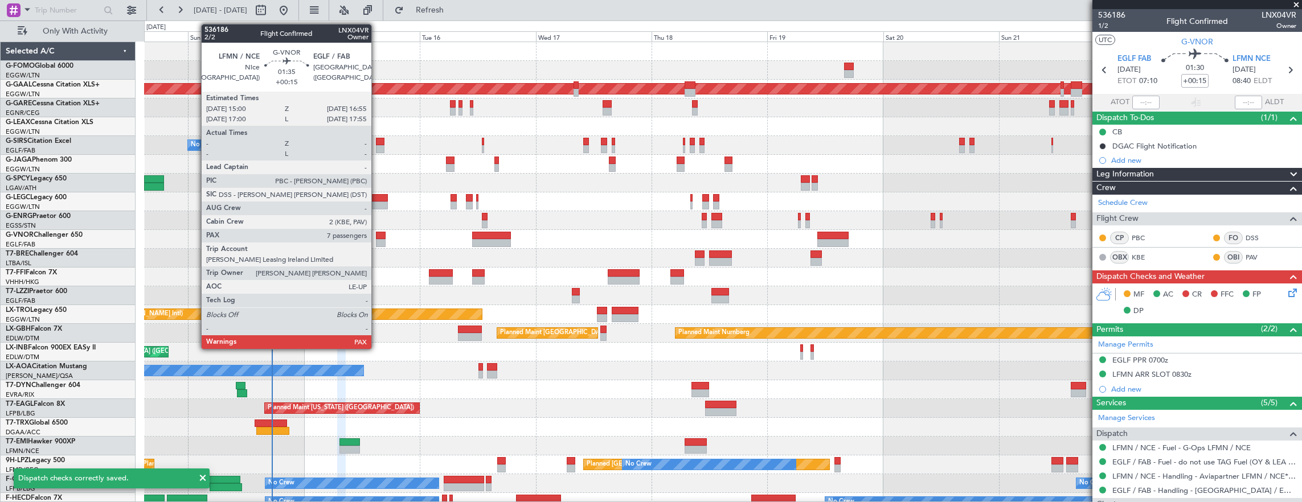
click at [377, 239] on div at bounding box center [381, 243] width 10 height 8
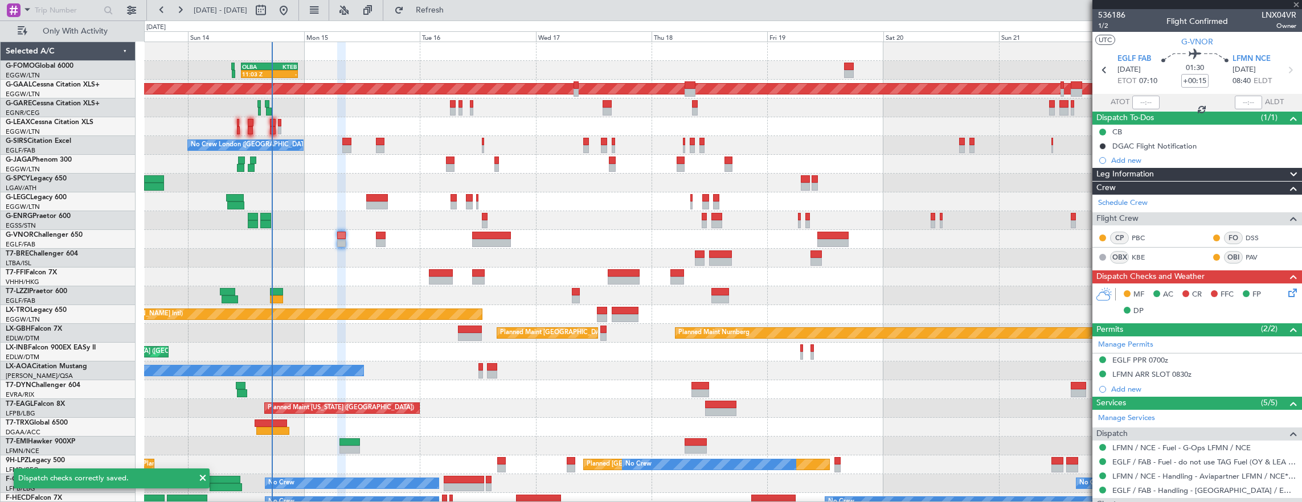
type input "7"
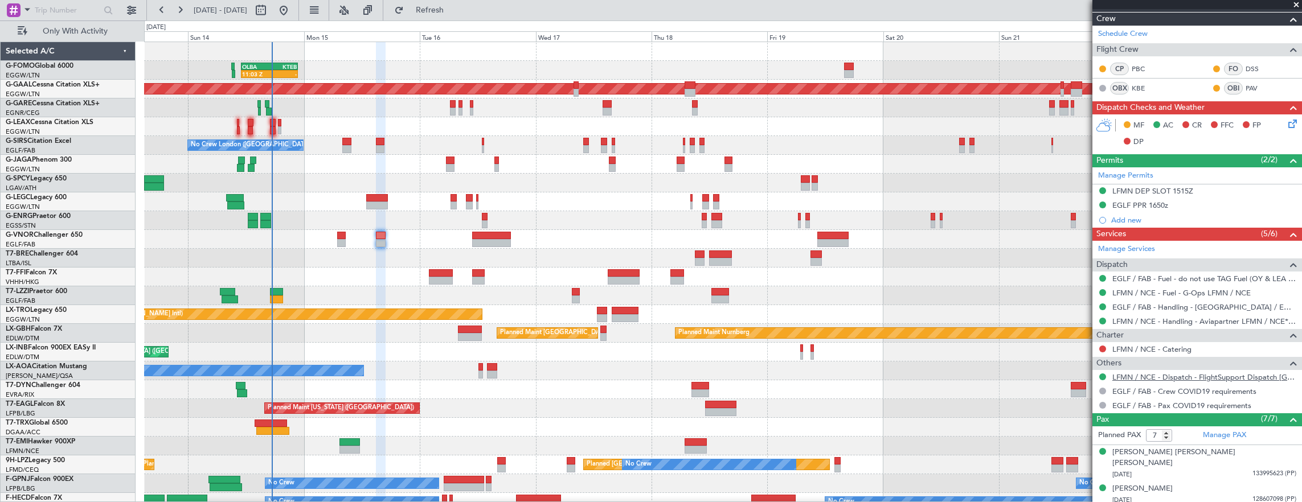
scroll to position [285, 0]
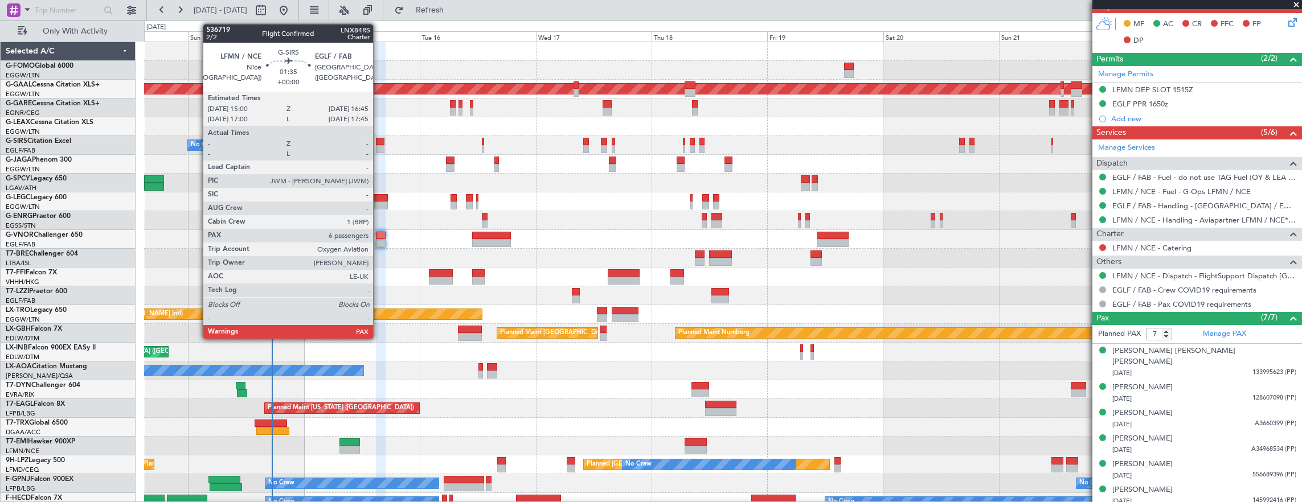
click at [379, 141] on div at bounding box center [380, 142] width 9 height 8
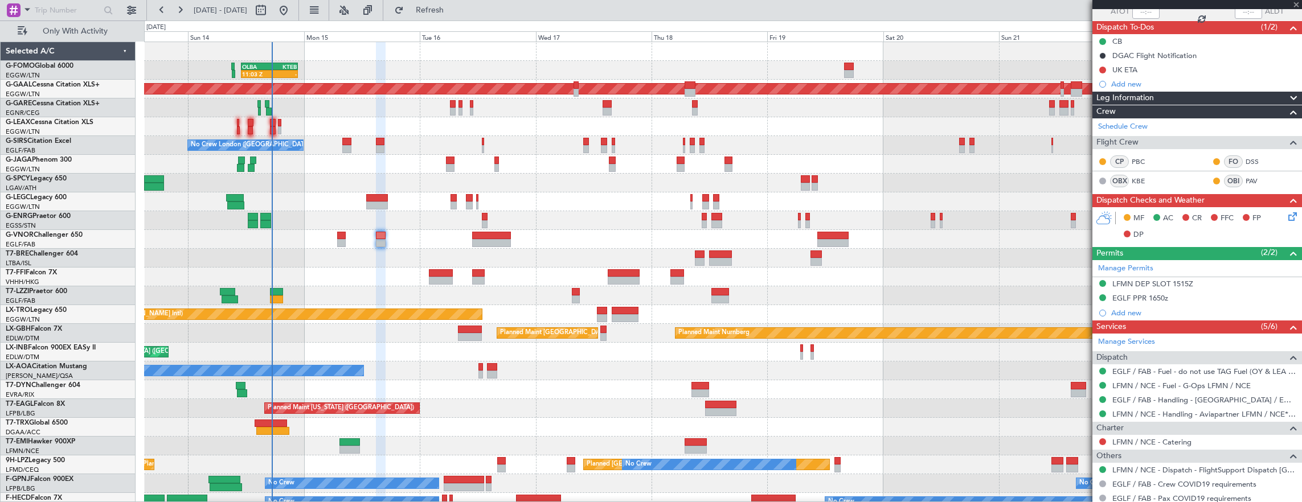
scroll to position [57, 0]
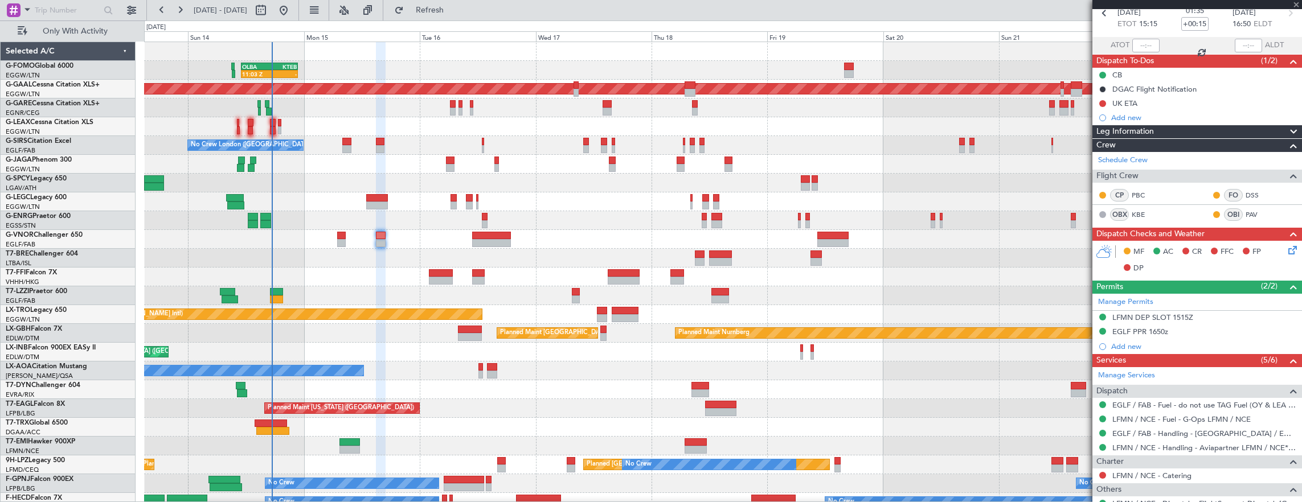
type input "6"
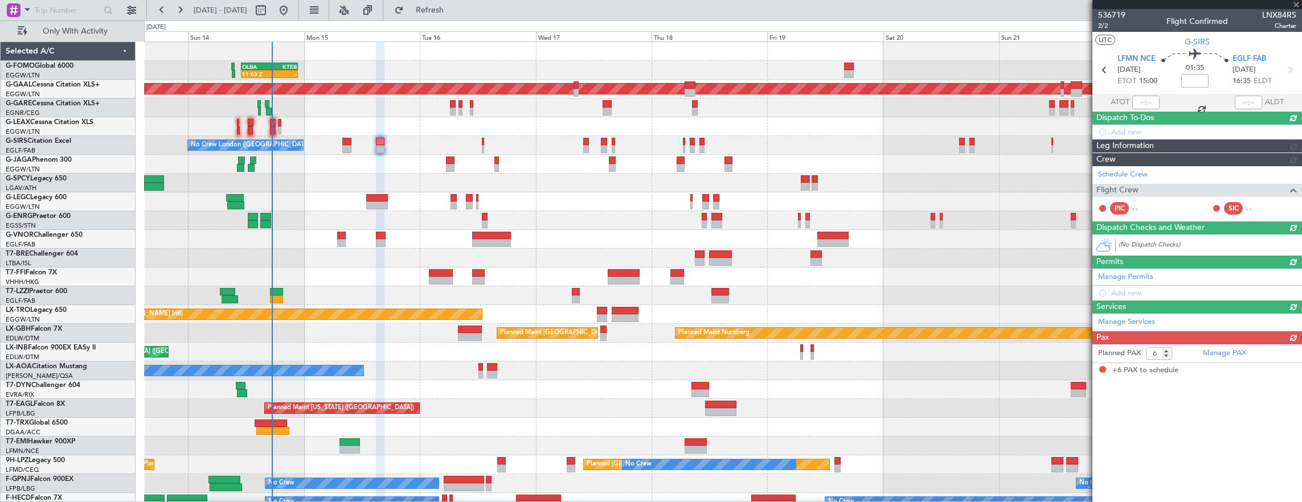
scroll to position [0, 0]
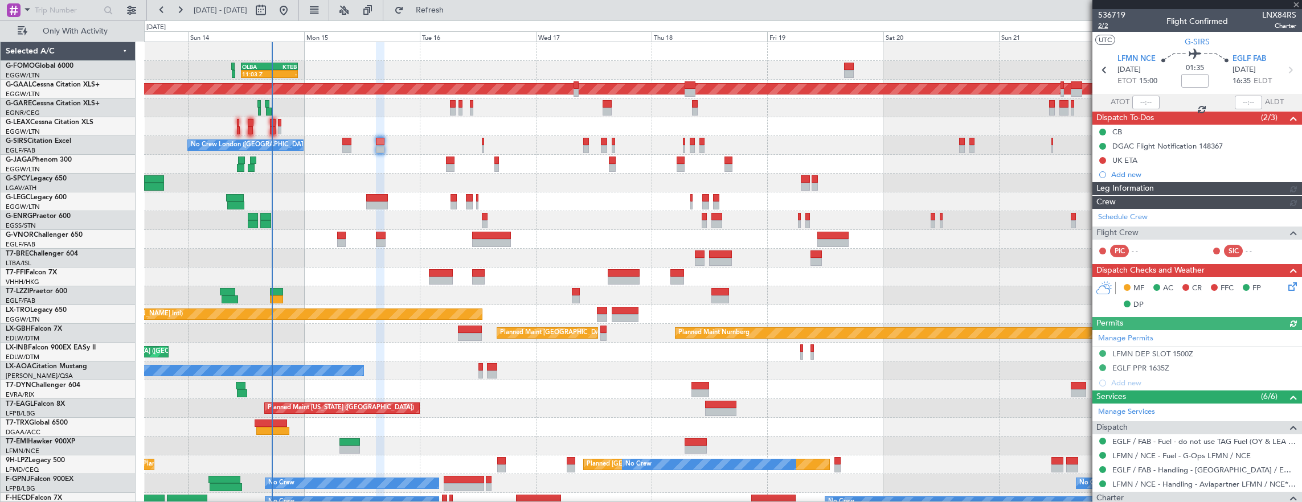
click at [1109, 25] on span "2/2" at bounding box center [1111, 26] width 27 height 10
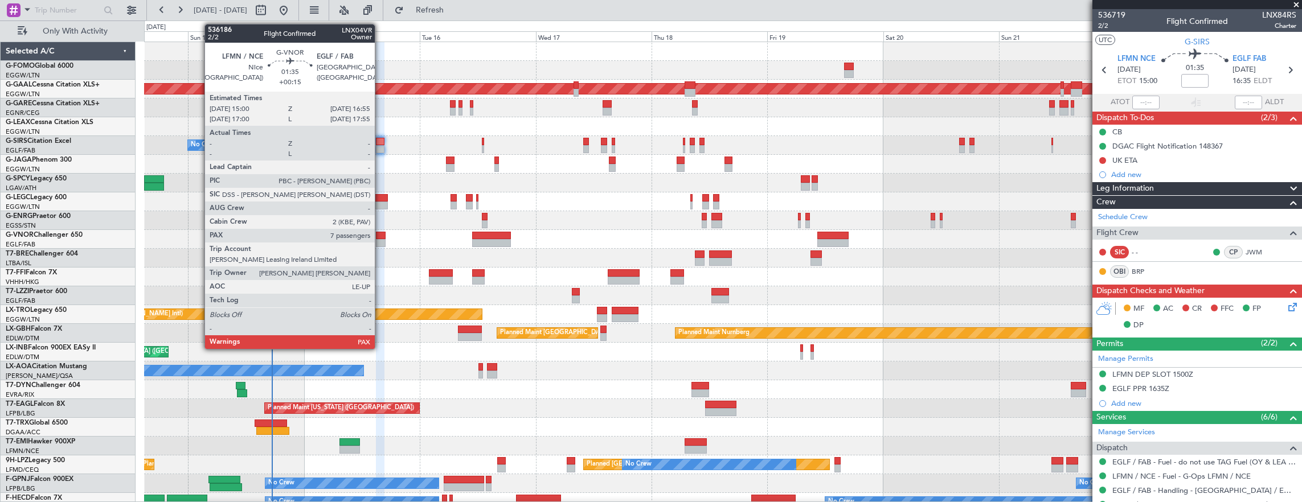
click at [380, 236] on div at bounding box center [381, 236] width 10 height 8
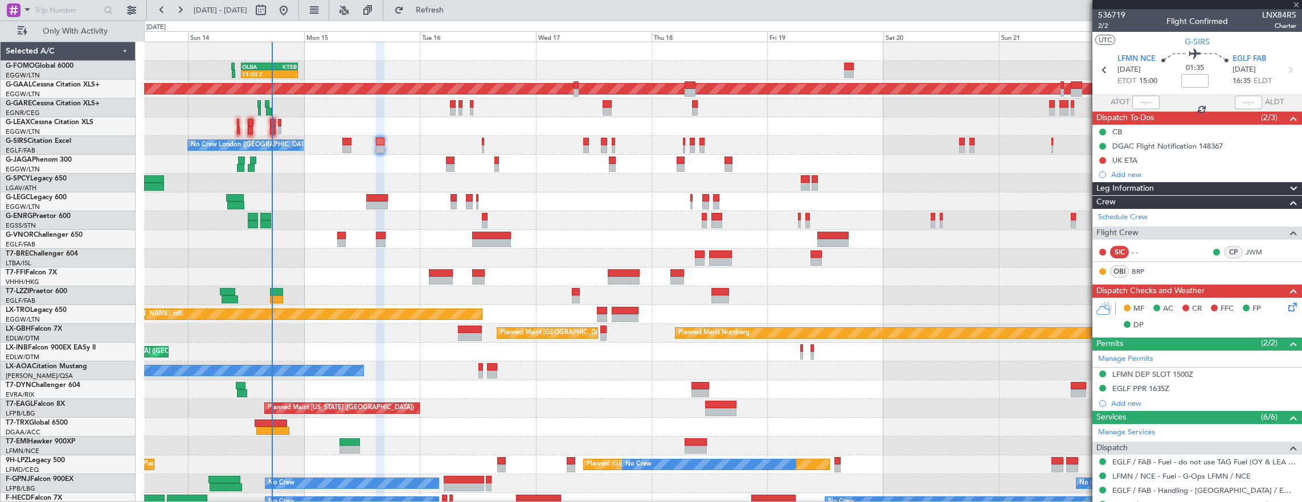
type input "+00:15"
type input "7"
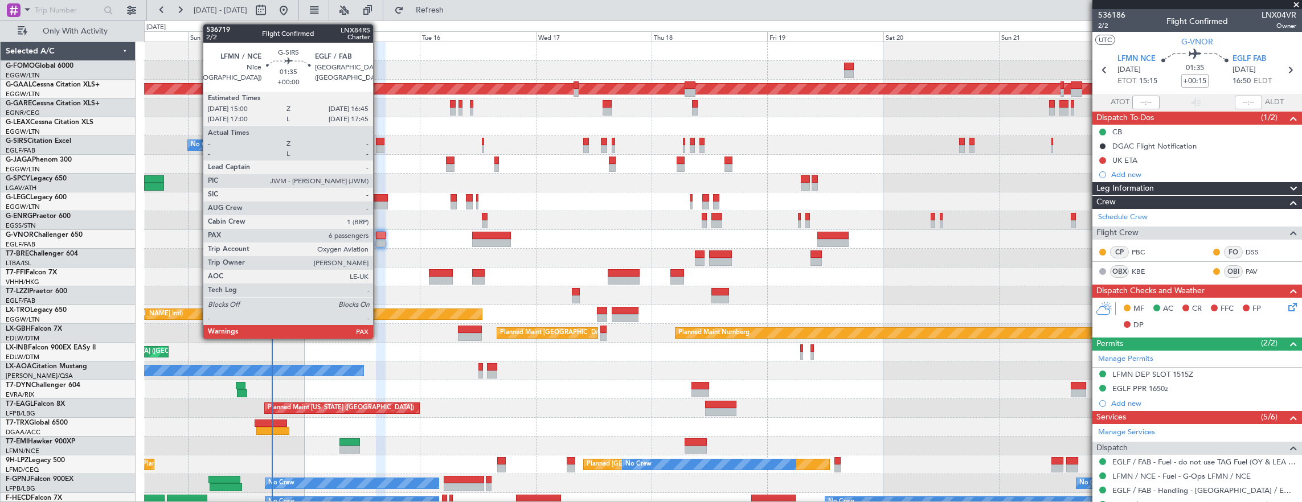
click at [379, 144] on div at bounding box center [380, 142] width 9 height 8
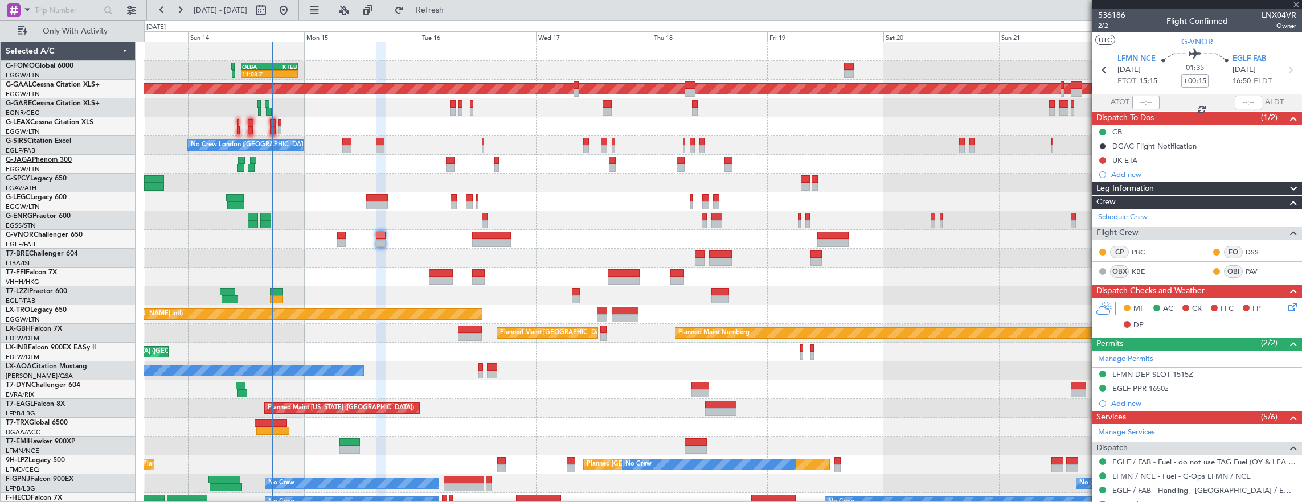
type input "6"
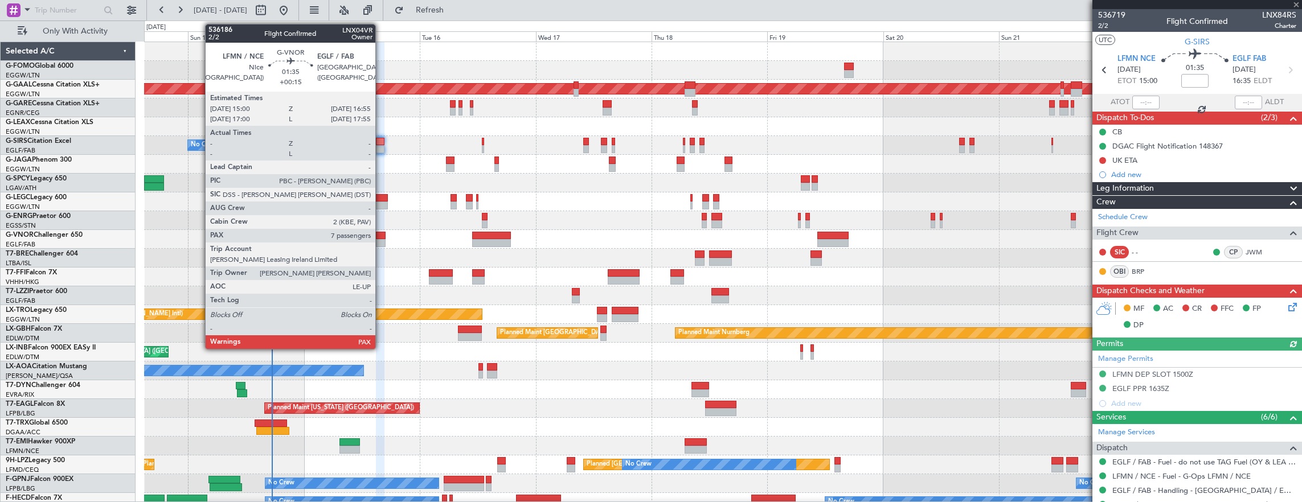
click at [381, 241] on div at bounding box center [381, 243] width 10 height 8
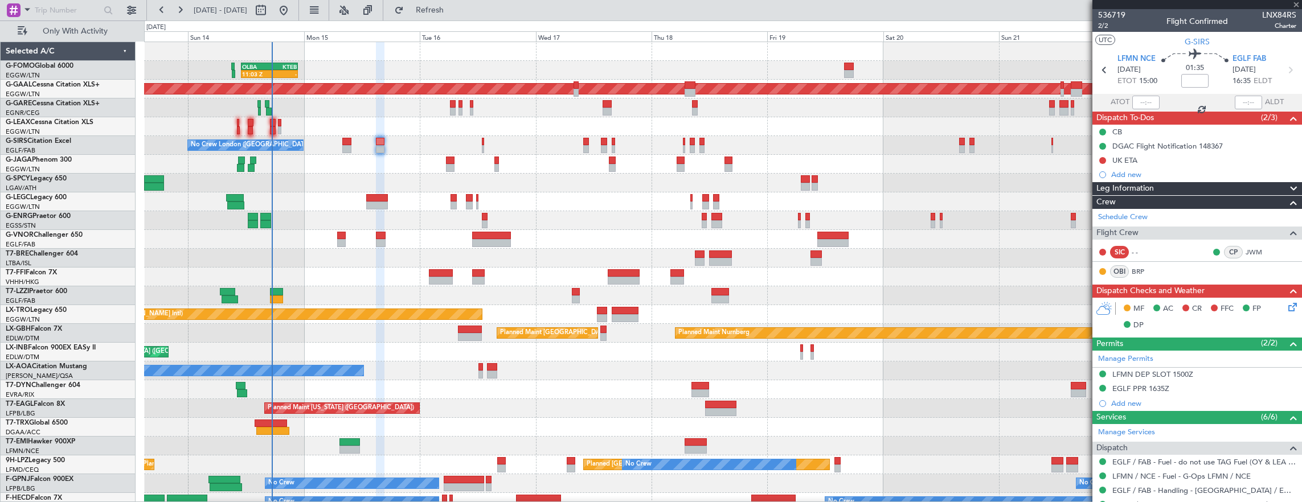
type input "+00:15"
type input "7"
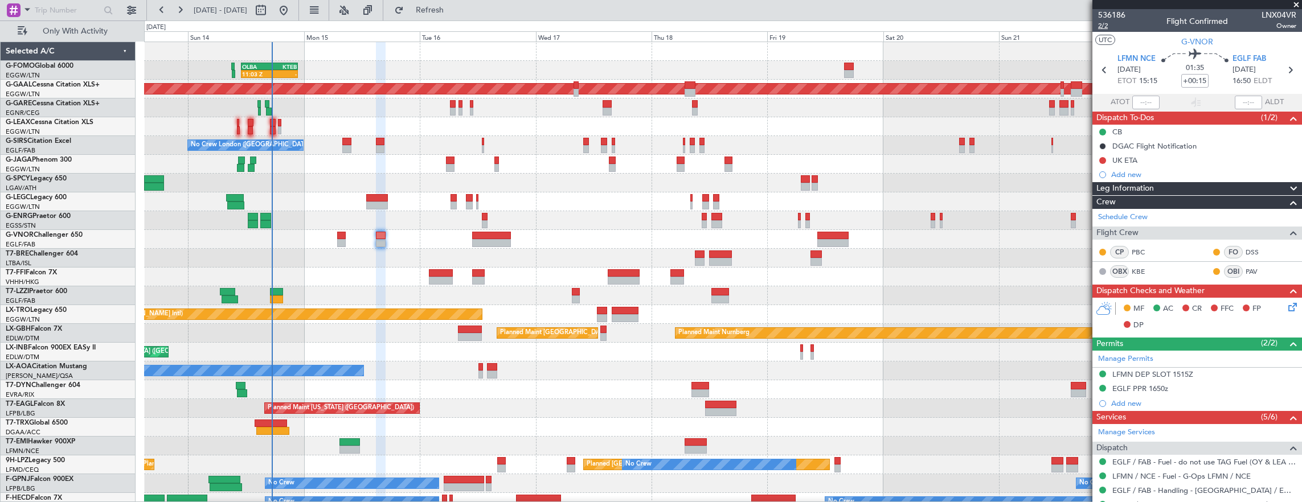
click at [1112, 27] on span "2/2" at bounding box center [1111, 26] width 27 height 10
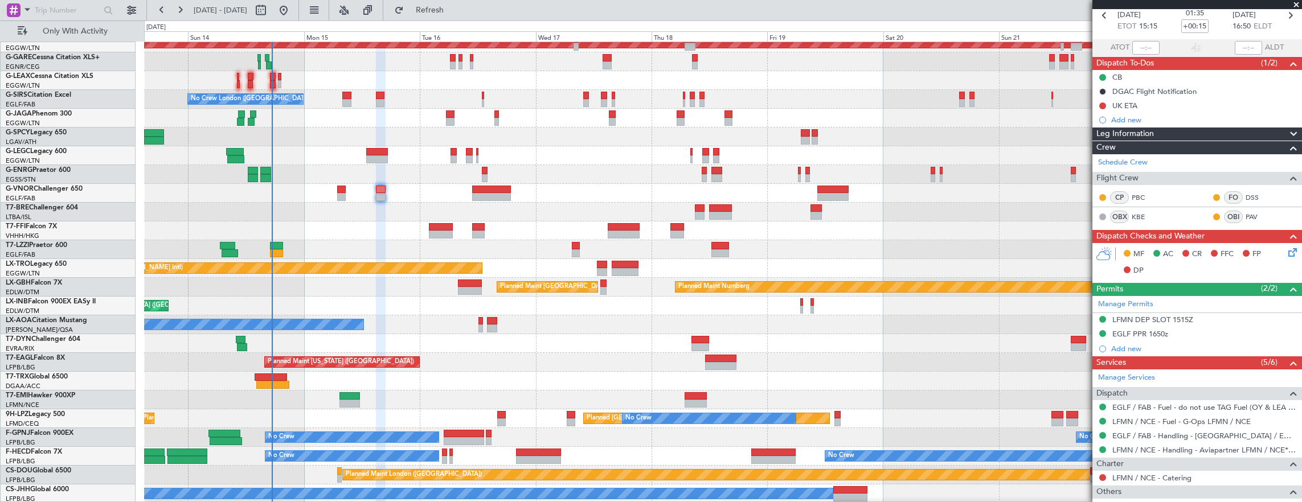
scroll to position [114, 0]
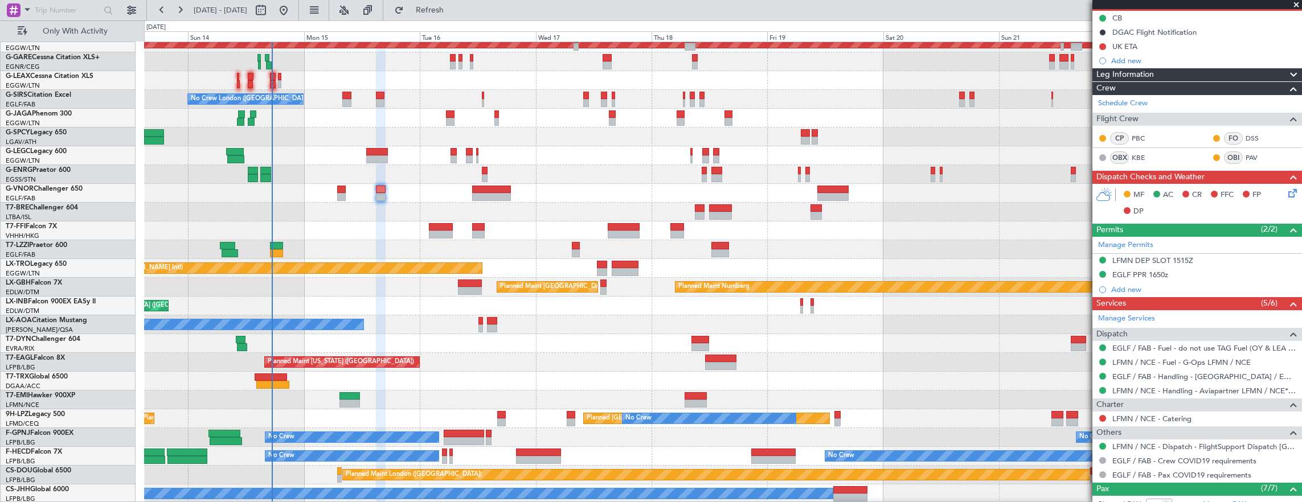
click at [1099, 420] on nimbus-traffic-light at bounding box center [1102, 418] width 9 height 9
click at [1100, 417] on button at bounding box center [1102, 418] width 7 height 7
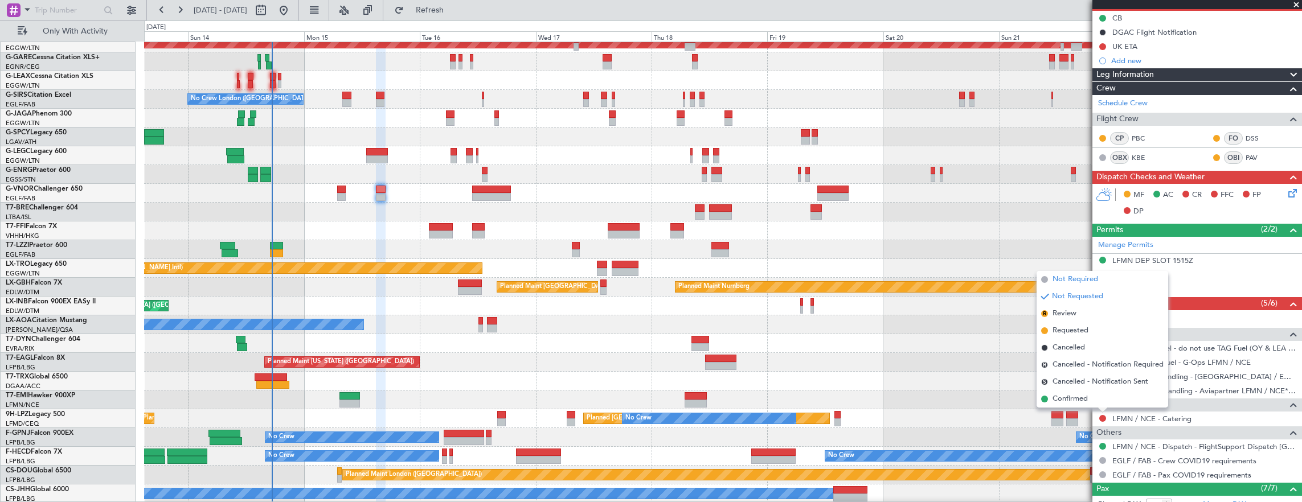
click at [1070, 280] on span "Not Required" at bounding box center [1075, 279] width 46 height 11
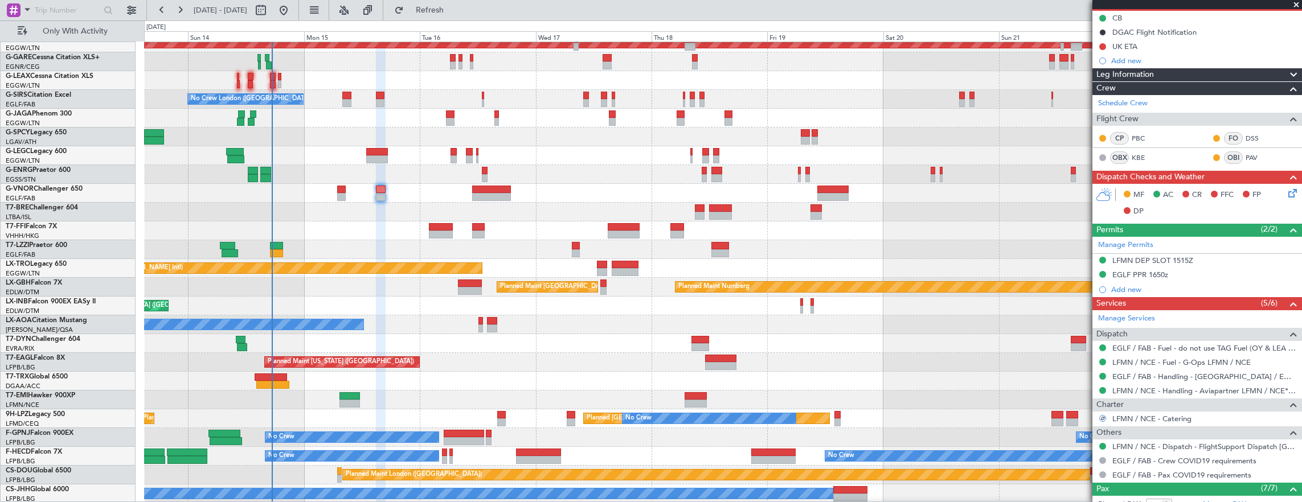
click at [1286, 194] on icon at bounding box center [1290, 191] width 9 height 9
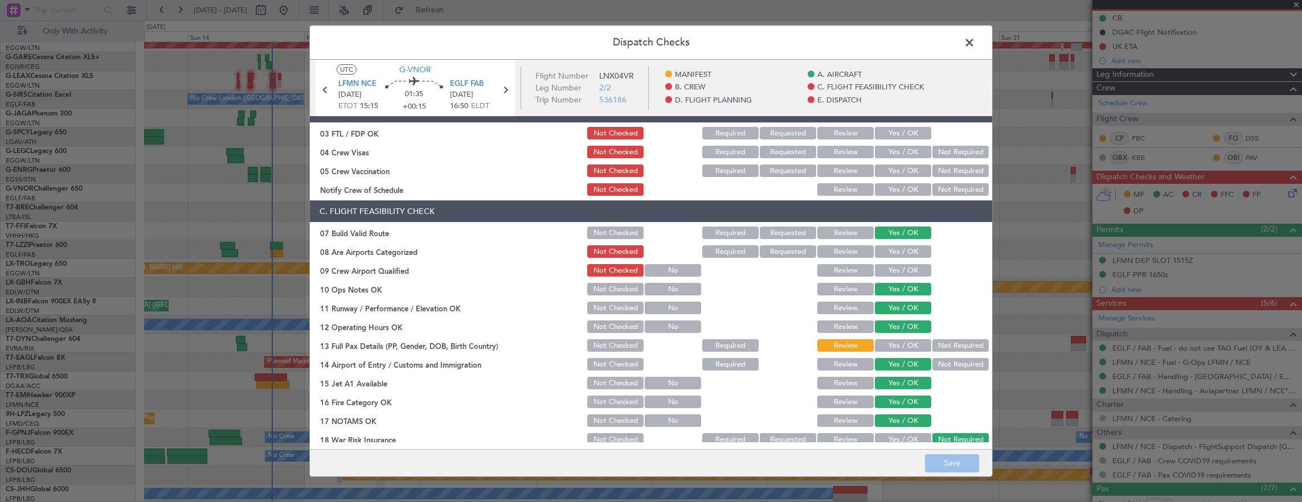
scroll to position [228, 0]
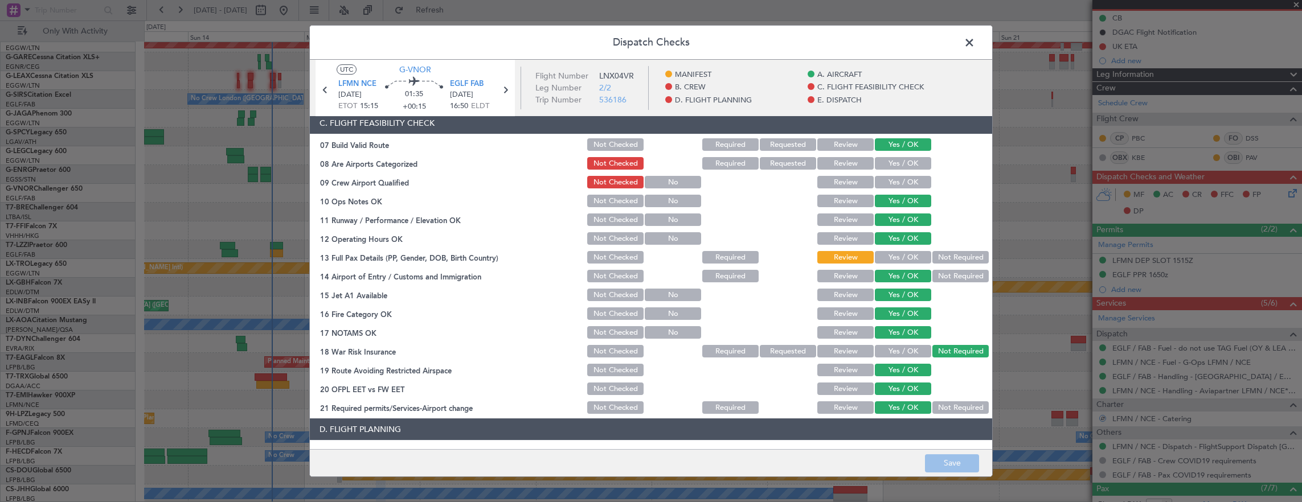
click at [893, 262] on button "Yes / OK" at bounding box center [903, 257] width 56 height 13
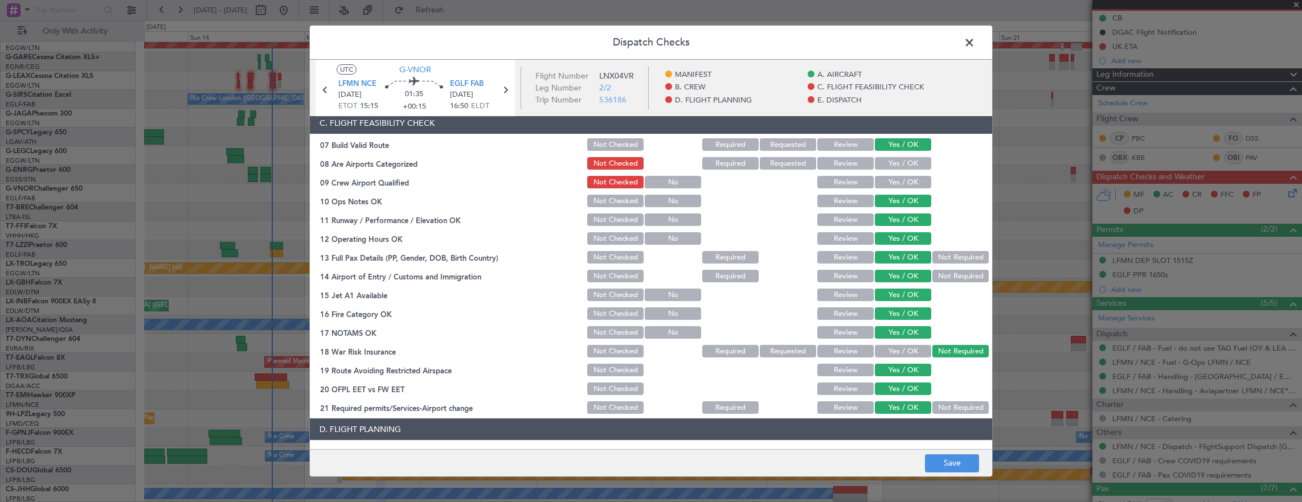
scroll to position [399, 0]
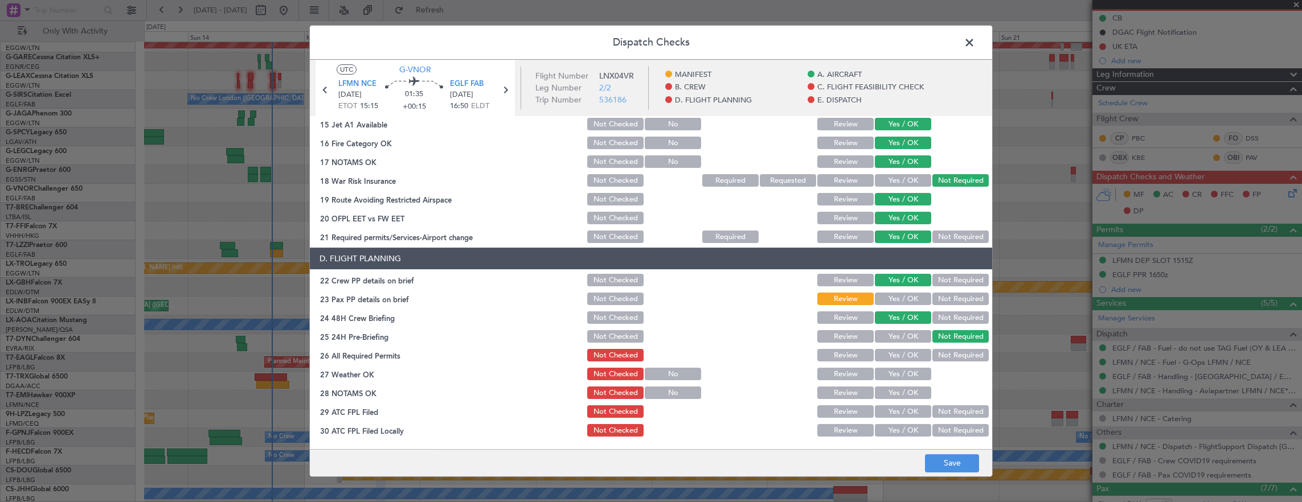
click at [894, 300] on button "Yes / OK" at bounding box center [903, 299] width 56 height 13
click at [910, 352] on button "Yes / OK" at bounding box center [903, 355] width 56 height 13
drag, startPoint x: 901, startPoint y: 371, endPoint x: 897, endPoint y: 382, distance: 11.5
click at [900, 371] on button "Yes / OK" at bounding box center [903, 374] width 56 height 13
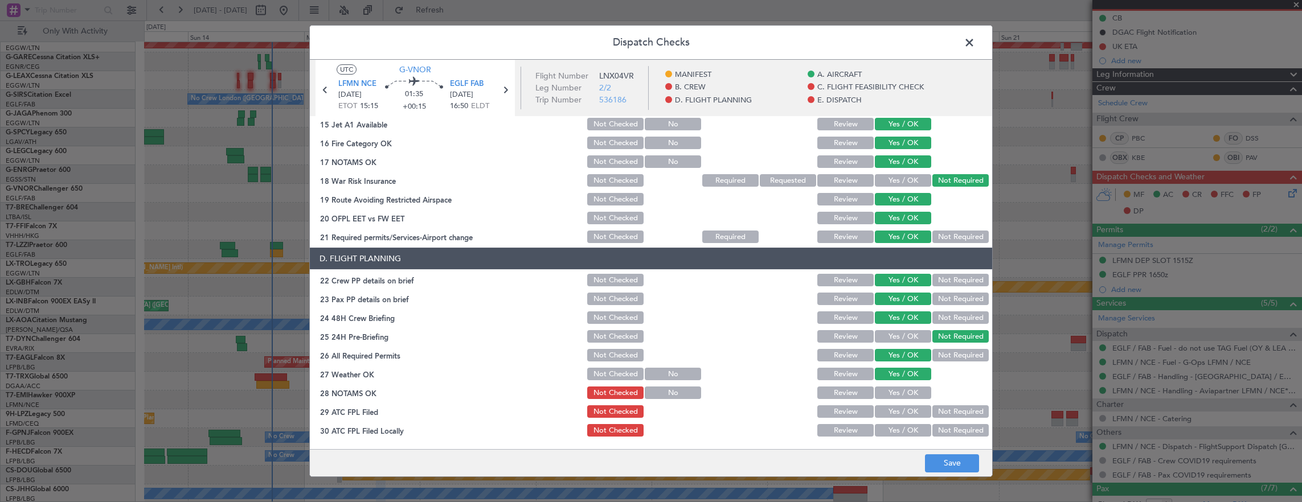
click at [893, 391] on button "Yes / OK" at bounding box center [903, 393] width 56 height 13
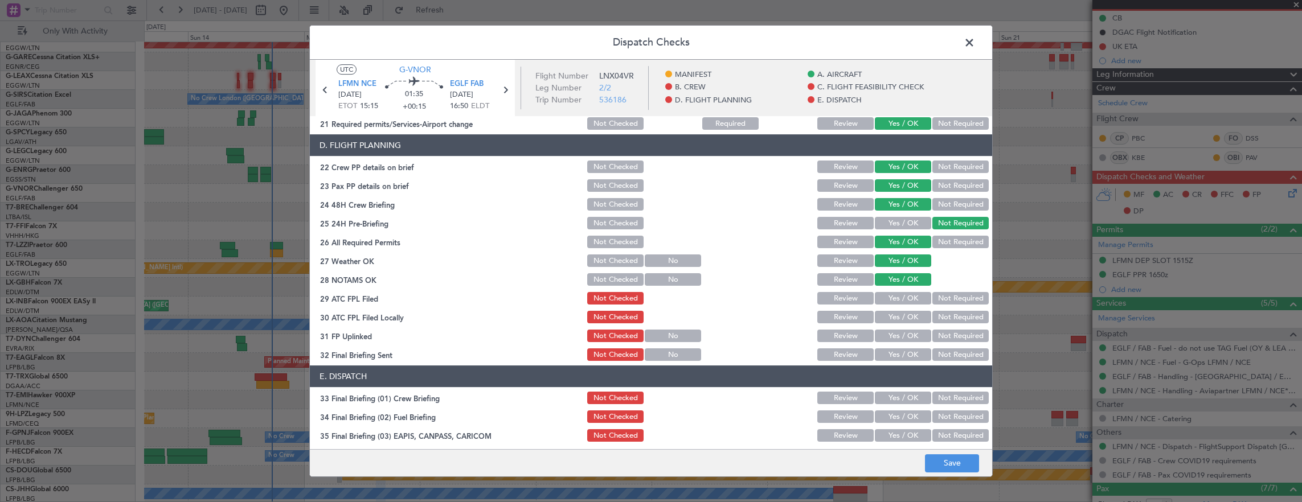
scroll to position [513, 0]
click at [894, 300] on button "Yes / OK" at bounding box center [903, 298] width 56 height 13
click at [957, 319] on button "Not Required" at bounding box center [960, 316] width 56 height 13
click at [895, 335] on button "Yes / OK" at bounding box center [903, 335] width 56 height 13
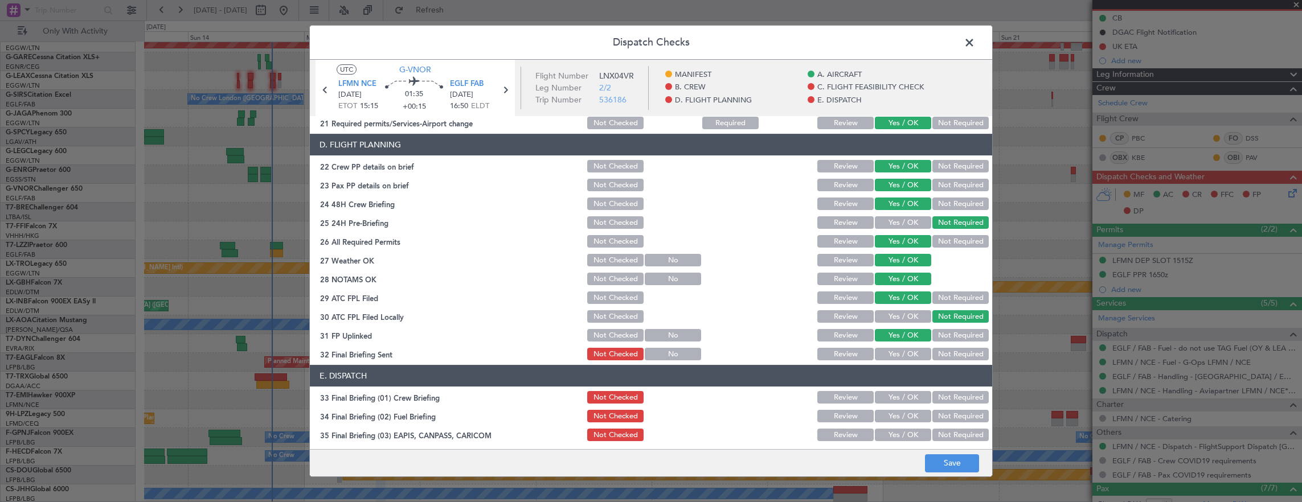
click at [940, 353] on button "Not Required" at bounding box center [960, 354] width 56 height 13
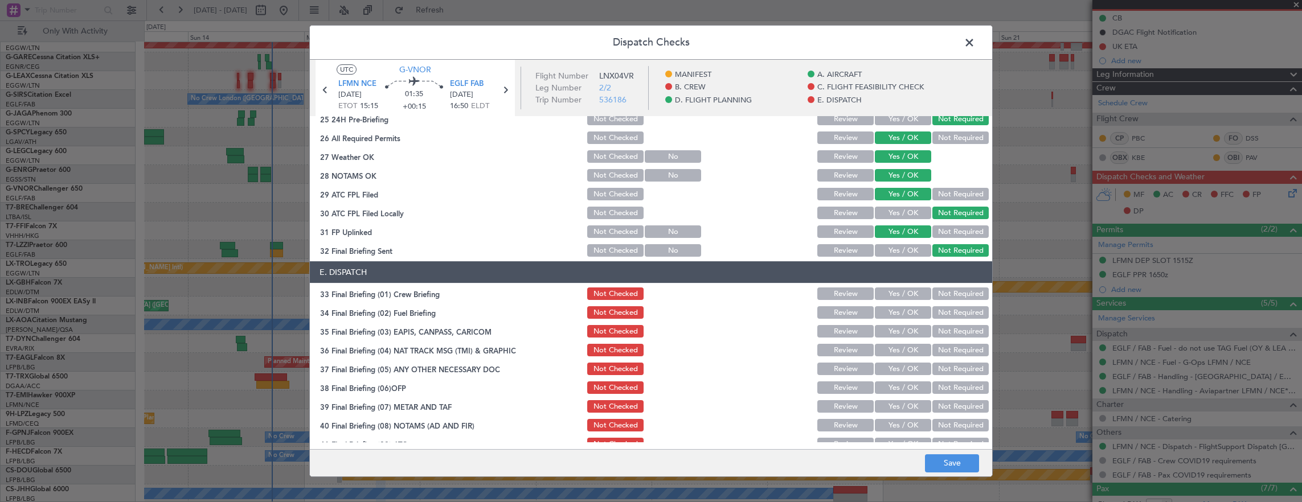
scroll to position [626, 0]
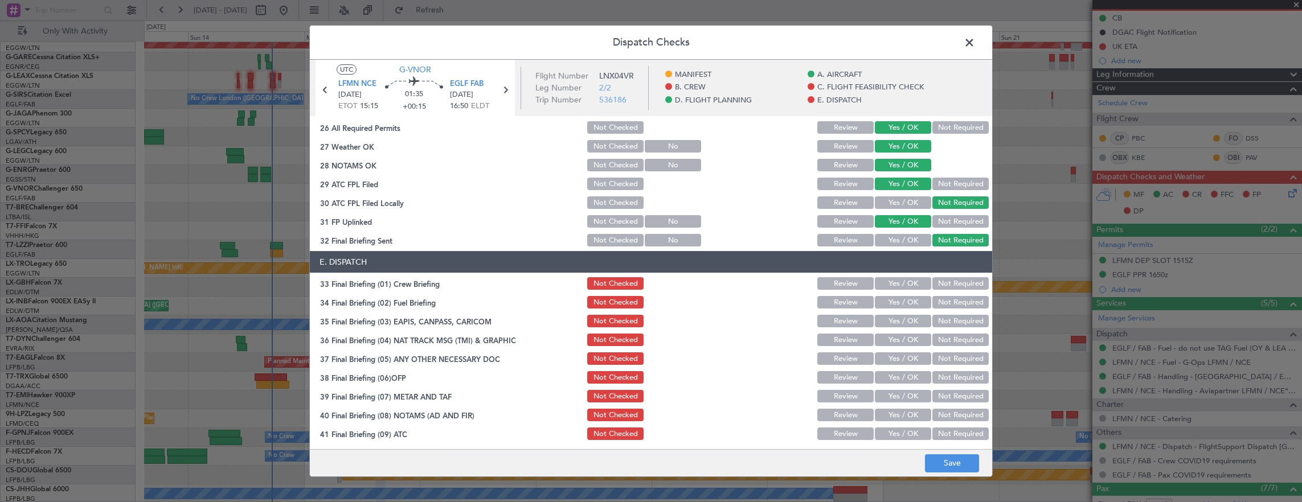
click at [878, 277] on button "Yes / OK" at bounding box center [903, 283] width 56 height 13
click at [883, 297] on button "Yes / OK" at bounding box center [903, 302] width 56 height 13
click at [932, 317] on button "Not Required" at bounding box center [960, 321] width 56 height 13
click at [939, 339] on button "Not Required" at bounding box center [960, 340] width 56 height 13
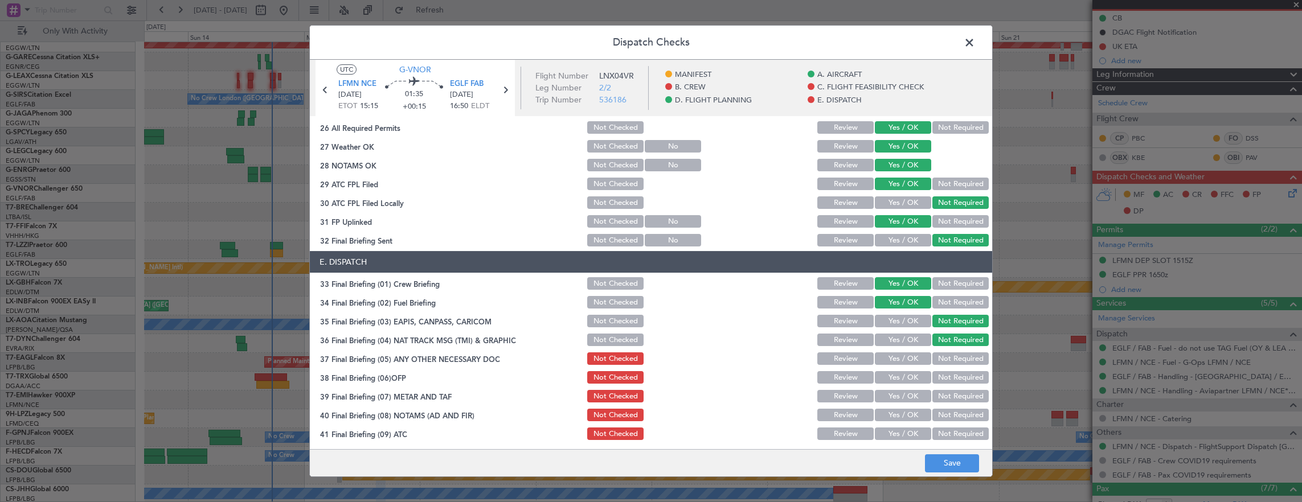
click at [896, 361] on button "Yes / OK" at bounding box center [903, 359] width 56 height 13
click at [891, 379] on button "Yes / OK" at bounding box center [903, 377] width 56 height 13
click at [888, 399] on button "Yes / OK" at bounding box center [903, 396] width 56 height 13
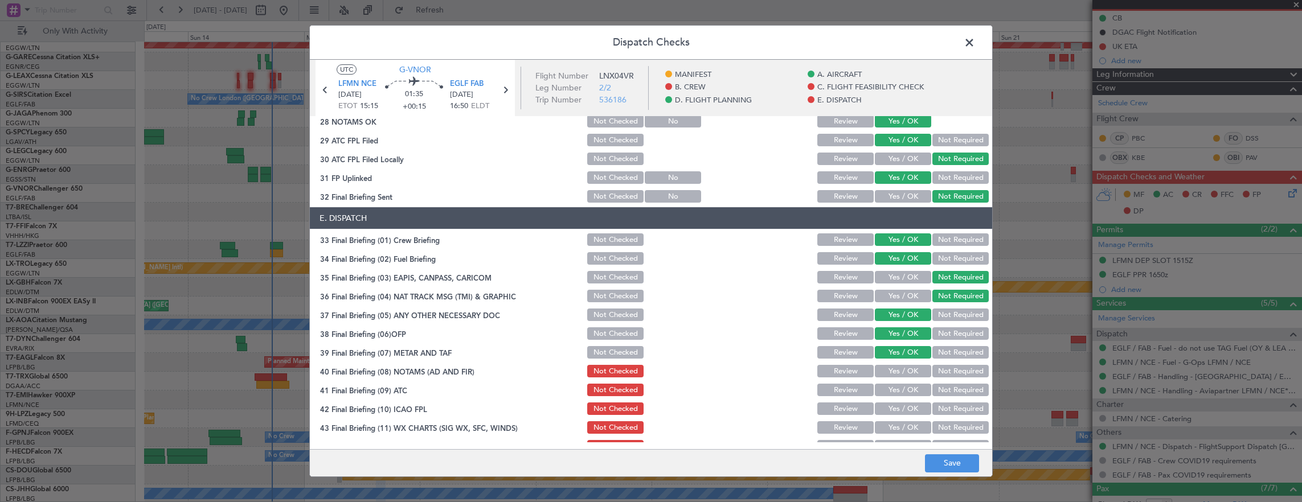
scroll to position [685, 0]
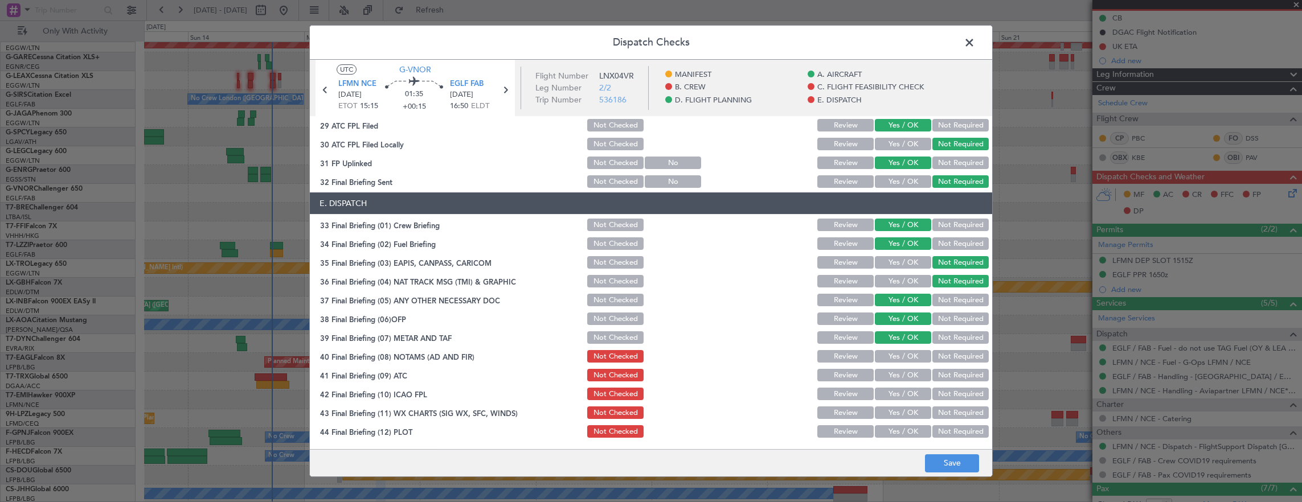
click at [890, 350] on button "Yes / OK" at bounding box center [903, 356] width 56 height 13
click at [895, 371] on button "Yes / OK" at bounding box center [903, 375] width 56 height 13
drag, startPoint x: 895, startPoint y: 392, endPoint x: 899, endPoint y: 407, distance: 15.2
click at [895, 392] on button "Yes / OK" at bounding box center [903, 394] width 56 height 13
click at [899, 407] on button "Yes / OK" at bounding box center [903, 413] width 56 height 13
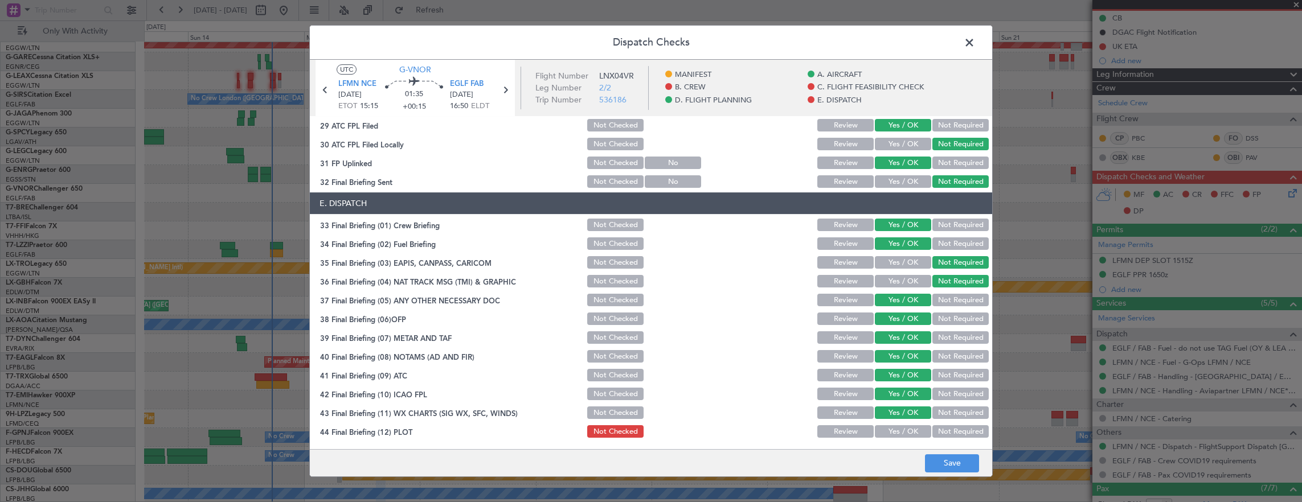
click at [900, 428] on button "Yes / OK" at bounding box center [903, 431] width 56 height 13
click at [957, 467] on button "Save" at bounding box center [952, 463] width 54 height 18
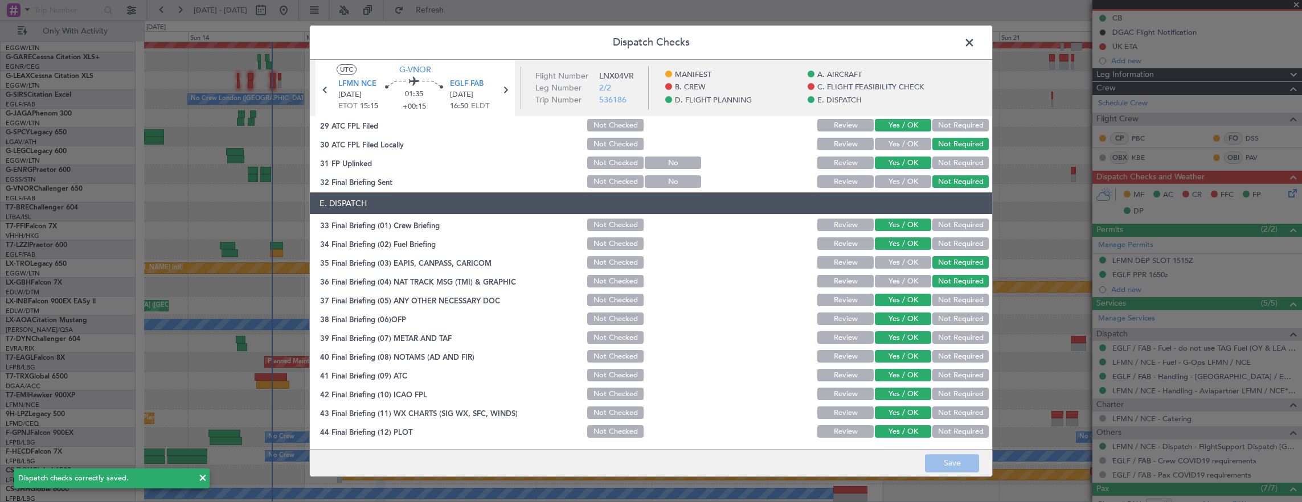
drag, startPoint x: 975, startPoint y: 41, endPoint x: 976, endPoint y: 47, distance: 5.7
click at [975, 41] on span at bounding box center [975, 45] width 0 height 23
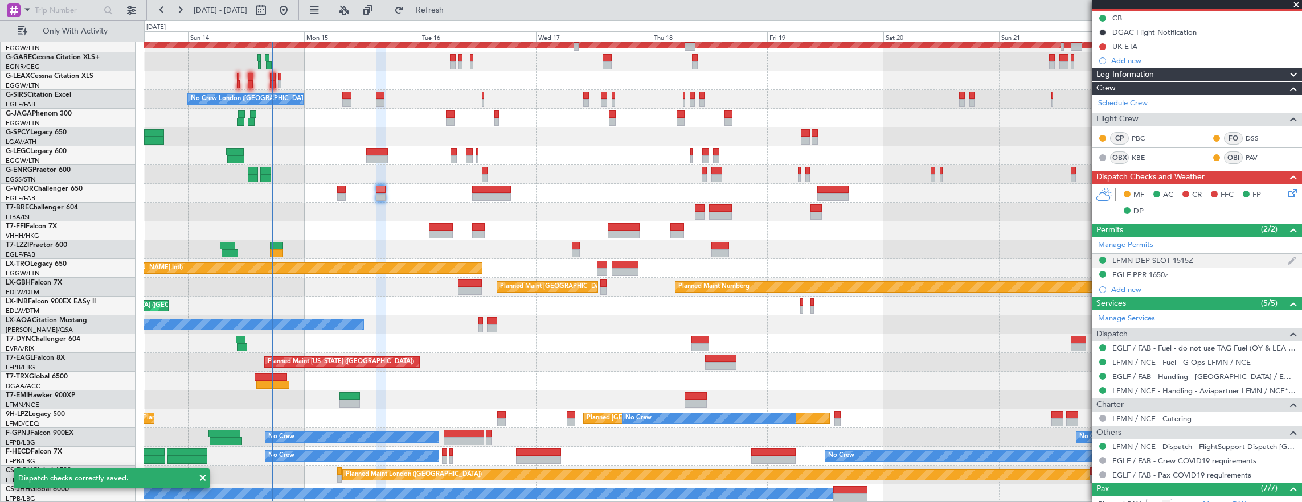
click at [1228, 258] on div "LFMN DEP SLOT 1515Z" at bounding box center [1197, 261] width 210 height 14
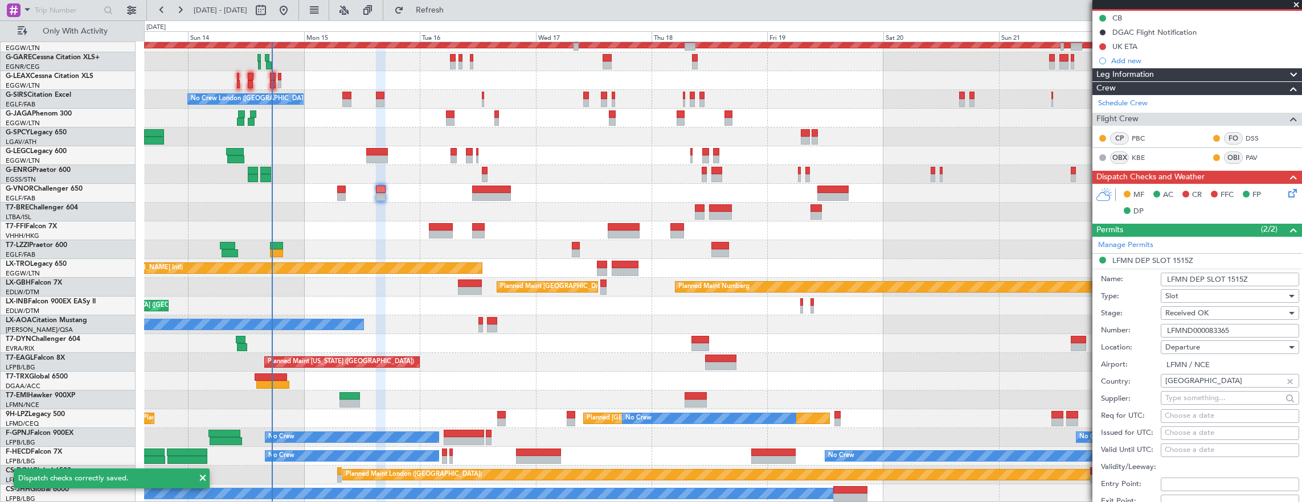
click at [1244, 330] on input "LFMND000083365" at bounding box center [1230, 331] width 138 height 14
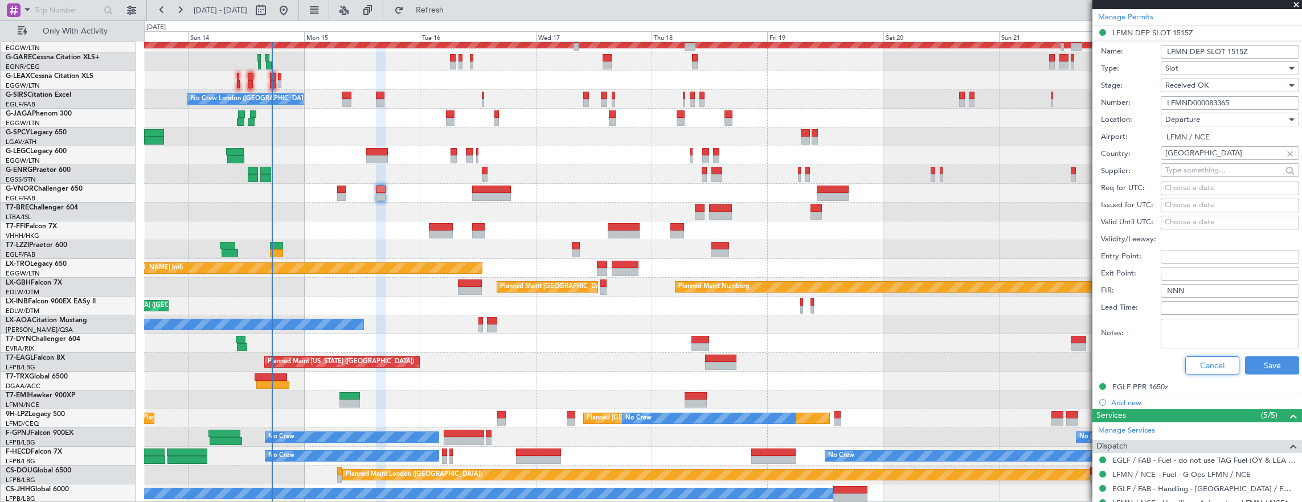
click at [1198, 367] on button "Cancel" at bounding box center [1212, 366] width 54 height 18
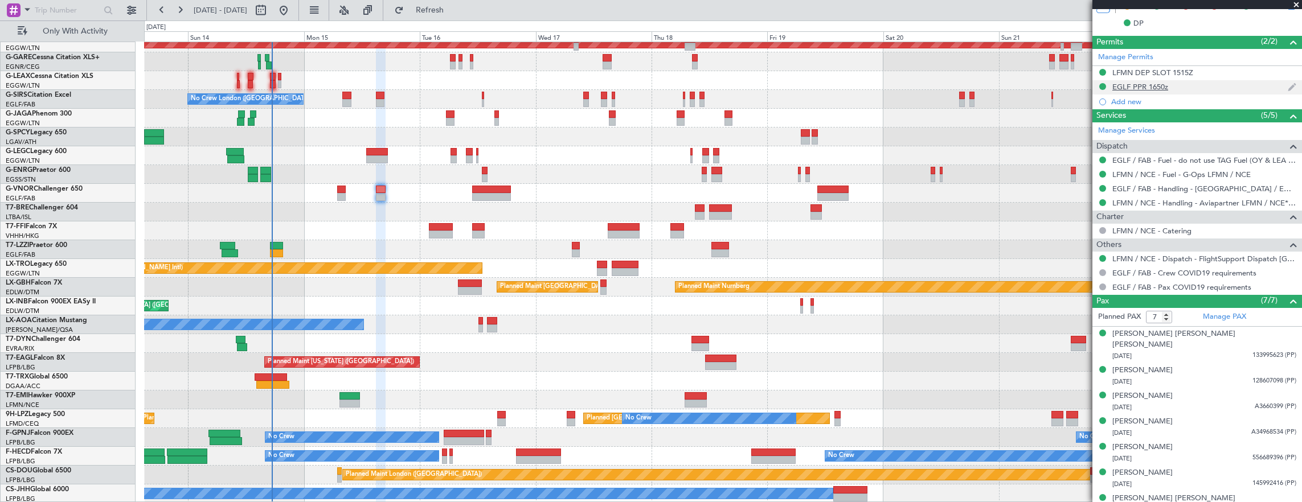
click at [1199, 80] on div "EGLF PPR 1650z" at bounding box center [1197, 87] width 210 height 14
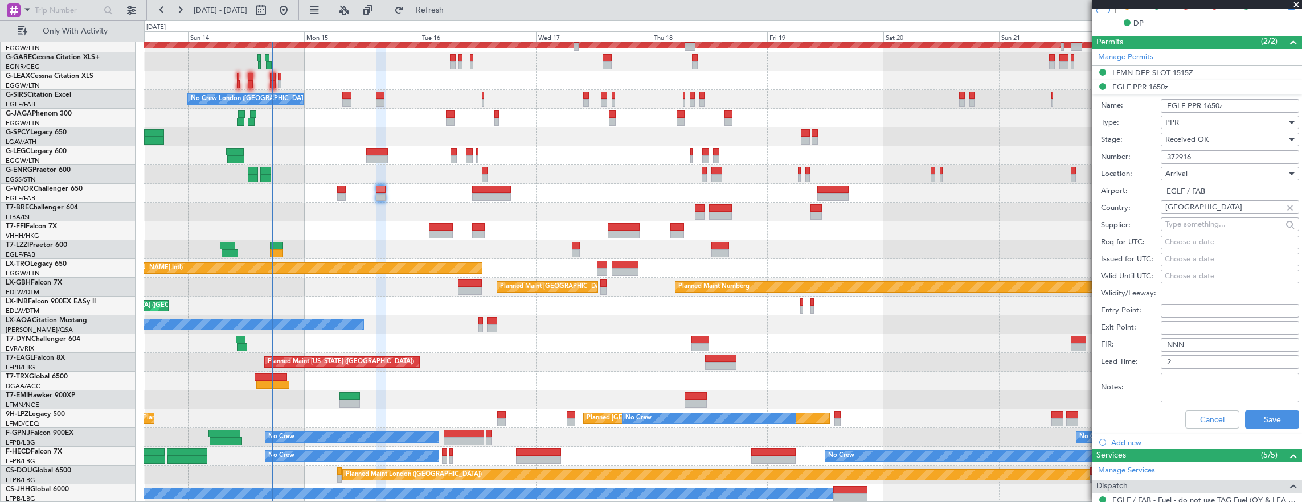
scroll to position [342, 0]
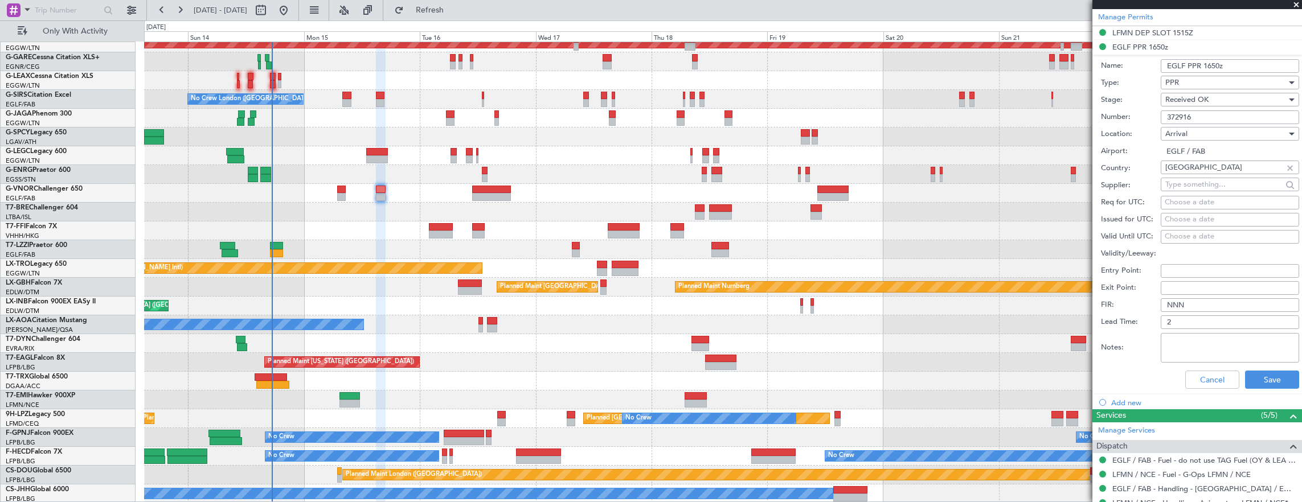
click at [1229, 115] on input "372916" at bounding box center [1230, 117] width 138 height 14
click at [1219, 377] on button "Cancel" at bounding box center [1212, 380] width 54 height 18
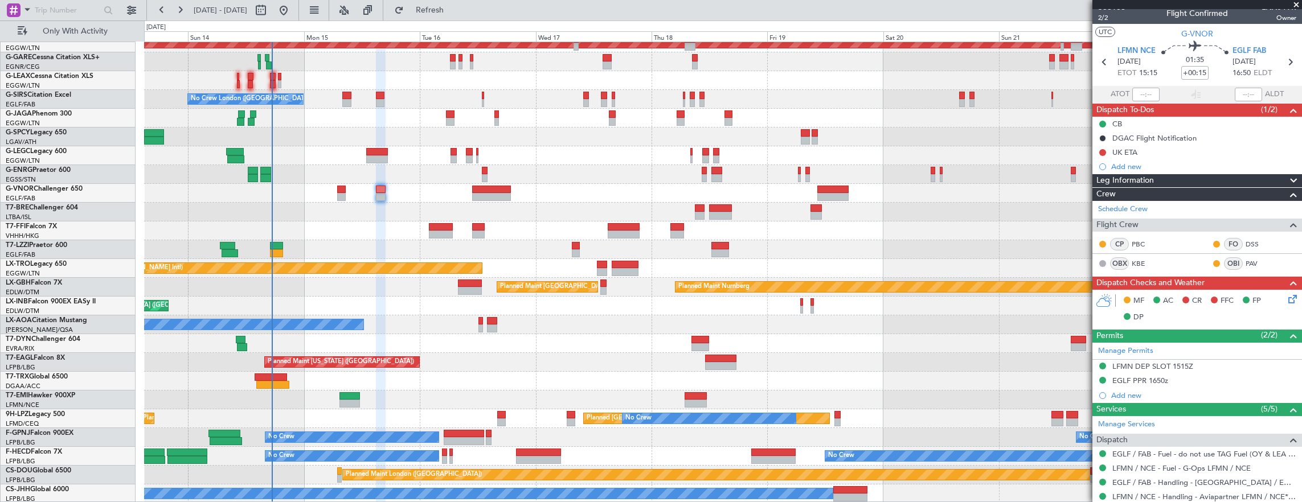
scroll to position [0, 0]
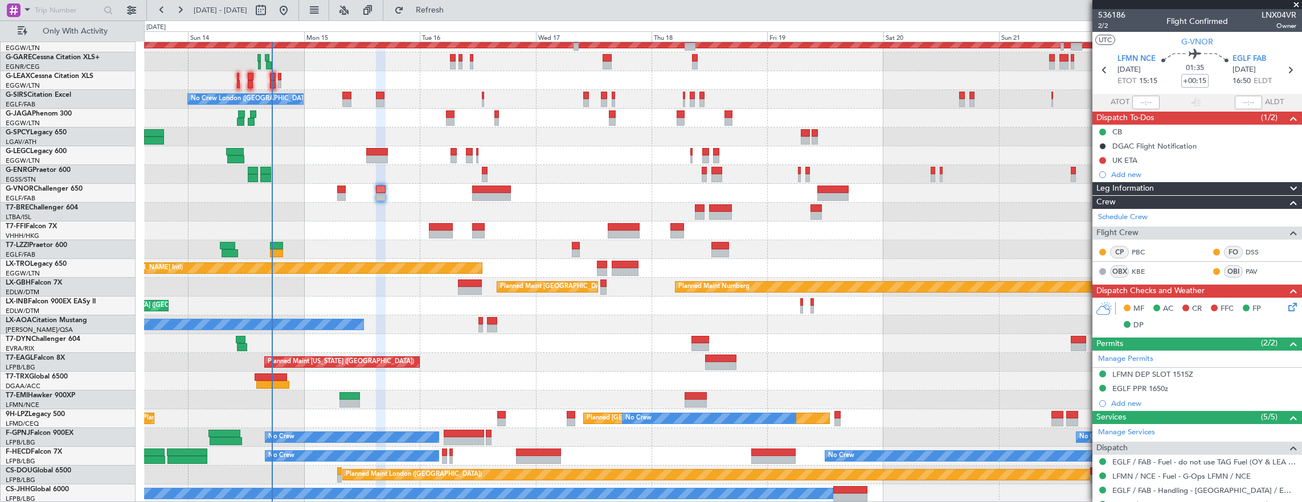
click at [377, 95] on div at bounding box center [380, 96] width 9 height 8
type input "6"
click at [1101, 24] on span "2/2" at bounding box center [1111, 26] width 27 height 10
click at [1186, 80] on input at bounding box center [1194, 81] width 27 height 14
type input "+00:15"
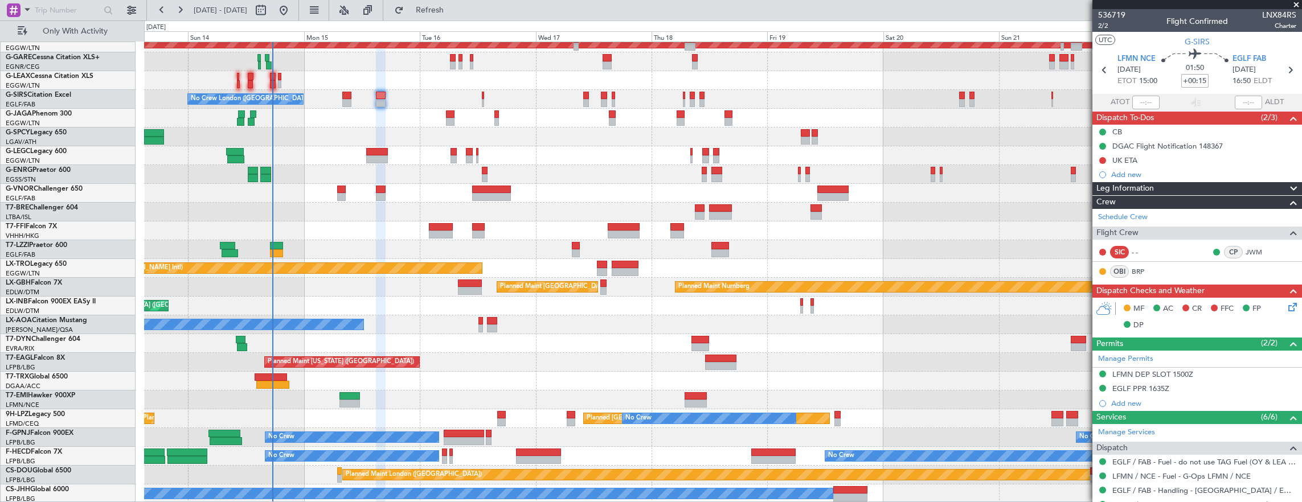
click at [383, 190] on div at bounding box center [381, 190] width 10 height 8
type input "7"
drag, startPoint x: 1185, startPoint y: 67, endPoint x: 1199, endPoint y: 79, distance: 18.6
click at [1199, 79] on mat-tooltip-component "Flight Time" at bounding box center [1192, 89] width 52 height 30
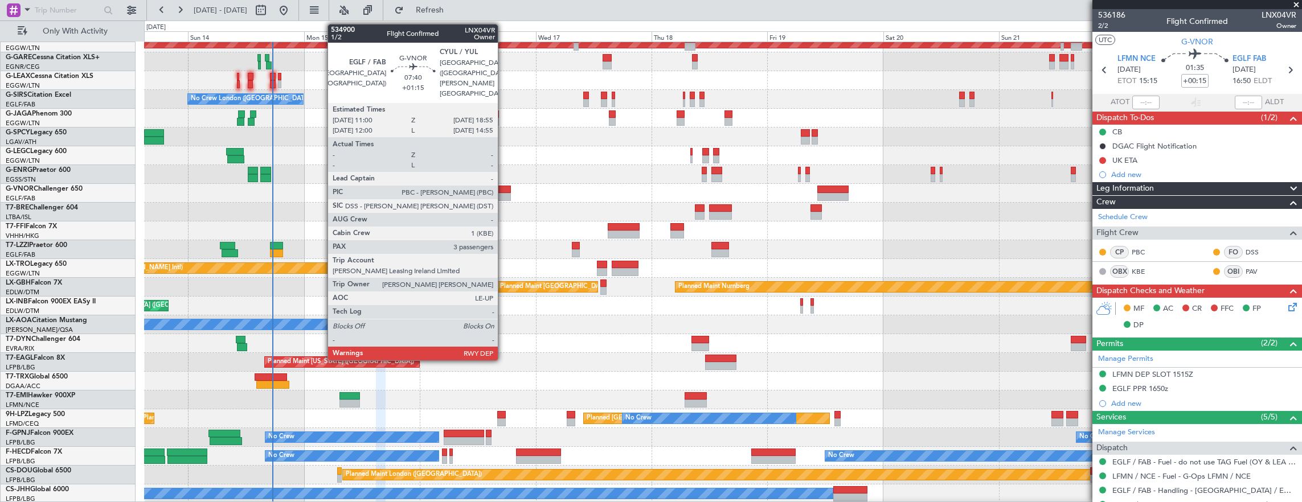
click at [503, 195] on div at bounding box center [491, 197] width 39 height 8
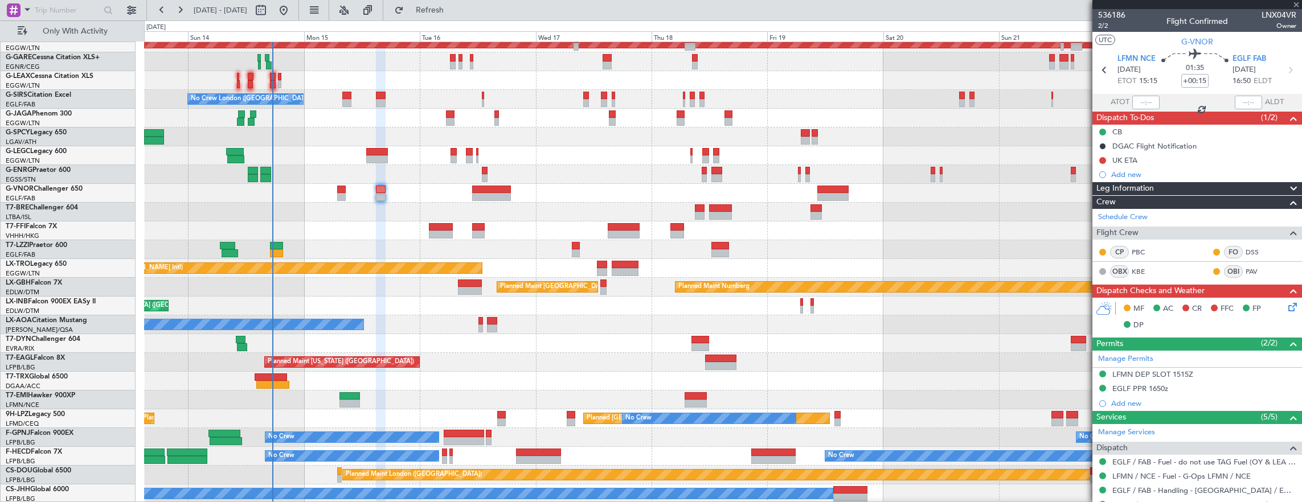
type input "+01:15"
type input "3"
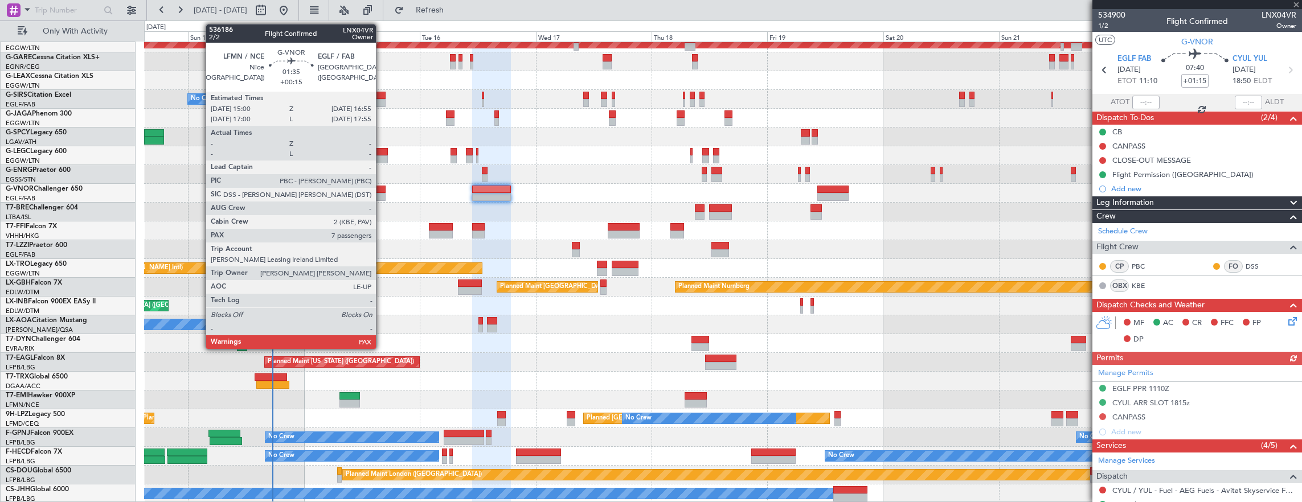
click at [382, 195] on div at bounding box center [381, 197] width 10 height 8
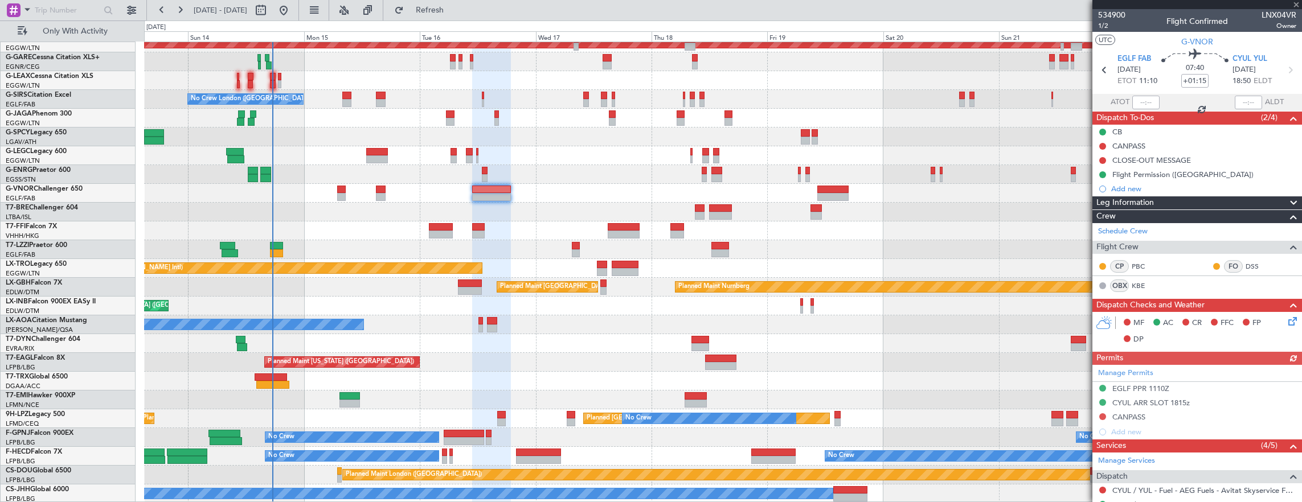
type input "+00:15"
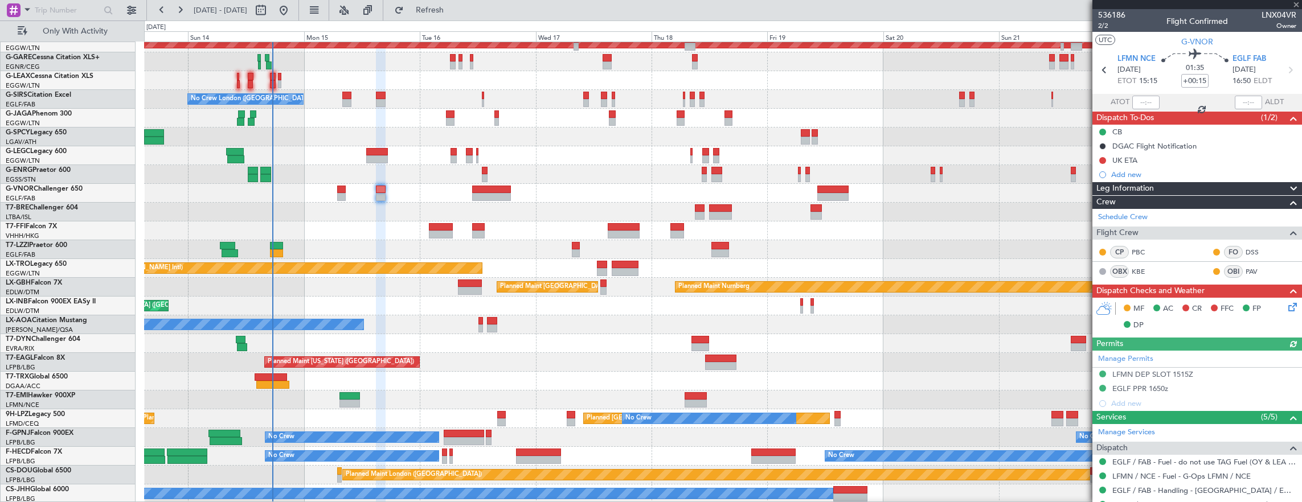
click at [1198, 82] on mat-tooltip-component "Flight Time" at bounding box center [1192, 89] width 52 height 30
click at [1197, 77] on mat-tooltip-component "Flight Time" at bounding box center [1192, 89] width 52 height 30
click at [1198, 77] on input "+00:15" at bounding box center [1194, 81] width 27 height 14
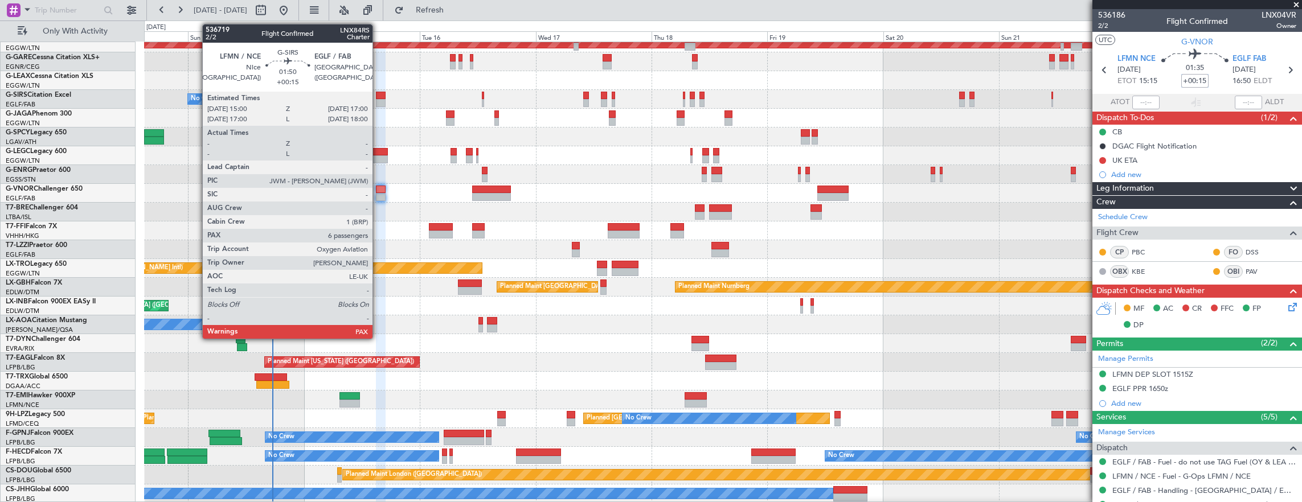
click at [378, 95] on div at bounding box center [381, 96] width 10 height 8
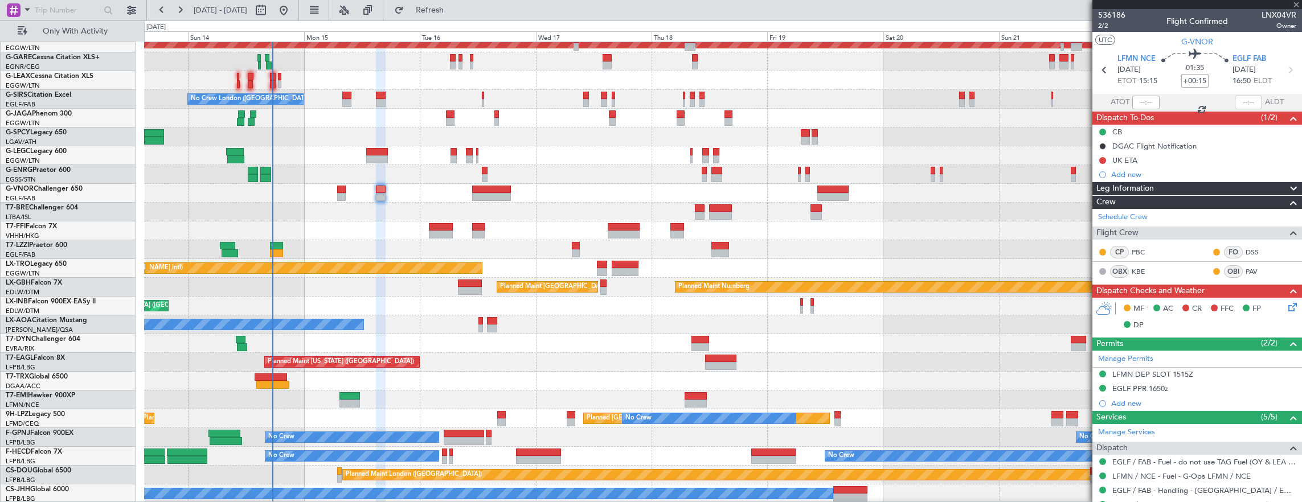
type input "6"
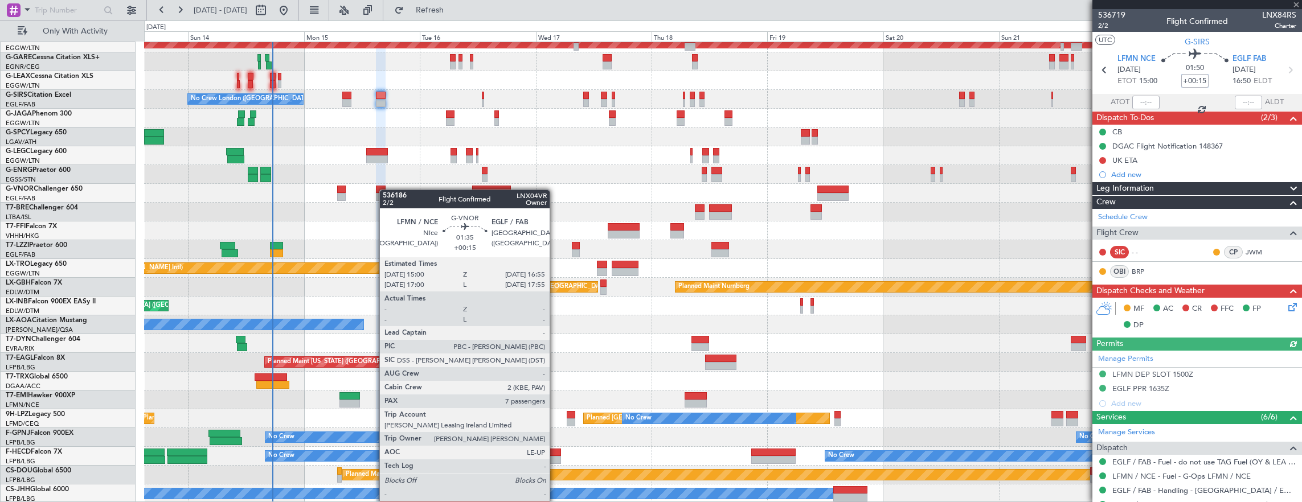
click at [384, 190] on div at bounding box center [723, 193] width 1158 height 19
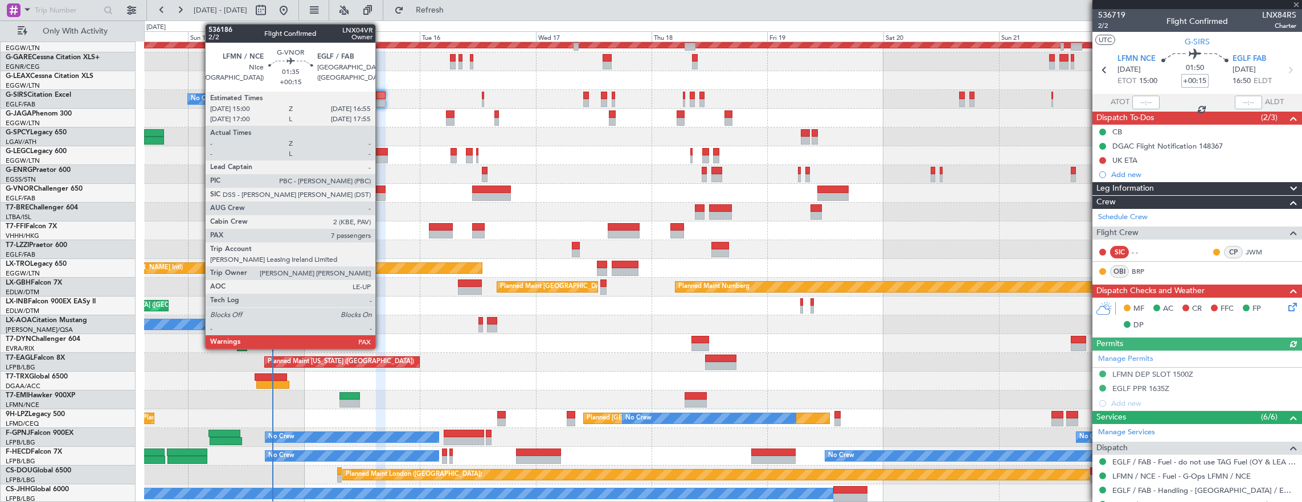
click at [381, 190] on div at bounding box center [381, 190] width 10 height 8
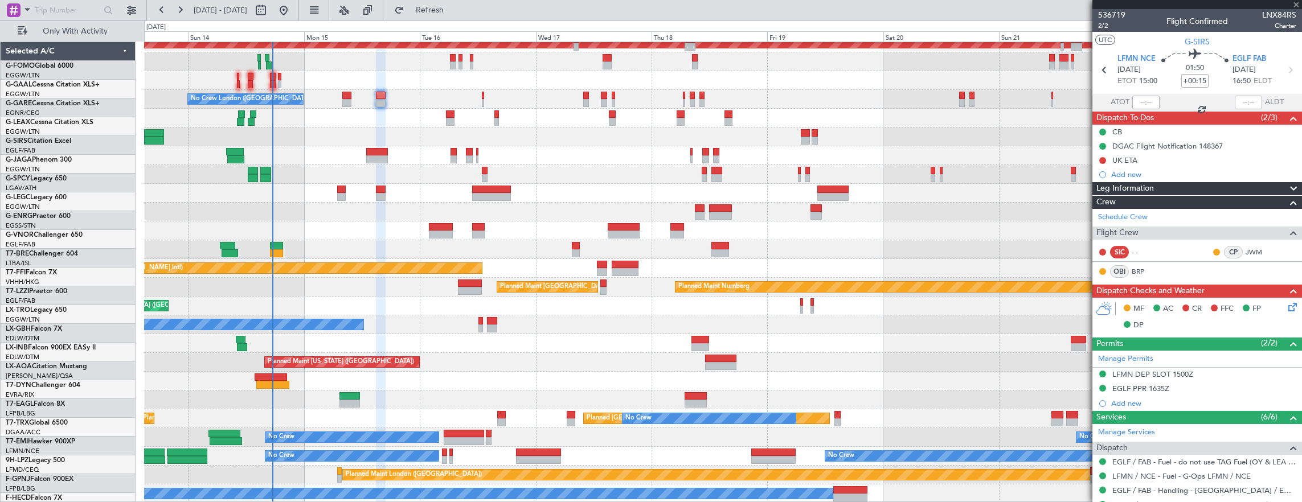
scroll to position [46, 0]
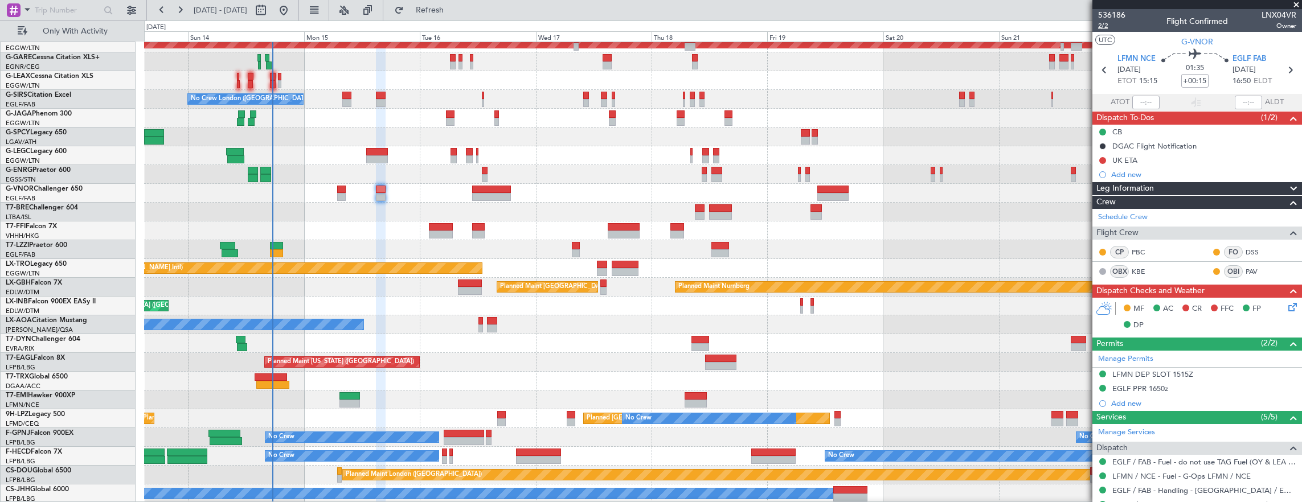
click at [1107, 26] on span "2/2" at bounding box center [1111, 26] width 27 height 10
click at [1109, 26] on span "2/2" at bounding box center [1111, 26] width 27 height 10
click at [387, 100] on div "No Crew London (Farnborough) Planned Maint London (Farnborough)" at bounding box center [723, 99] width 1158 height 19
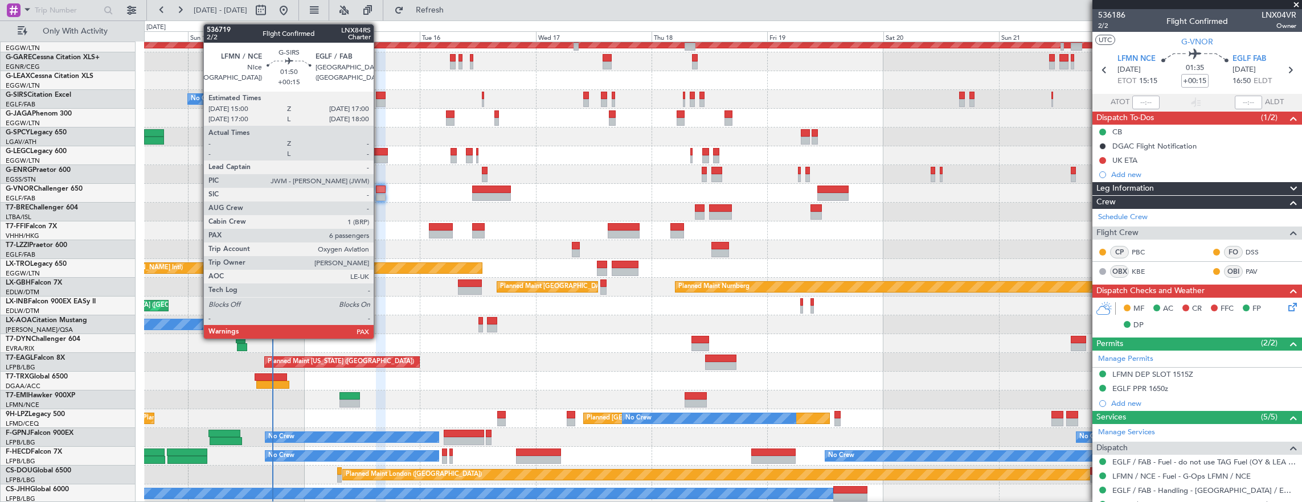
click at [379, 95] on div at bounding box center [381, 96] width 10 height 8
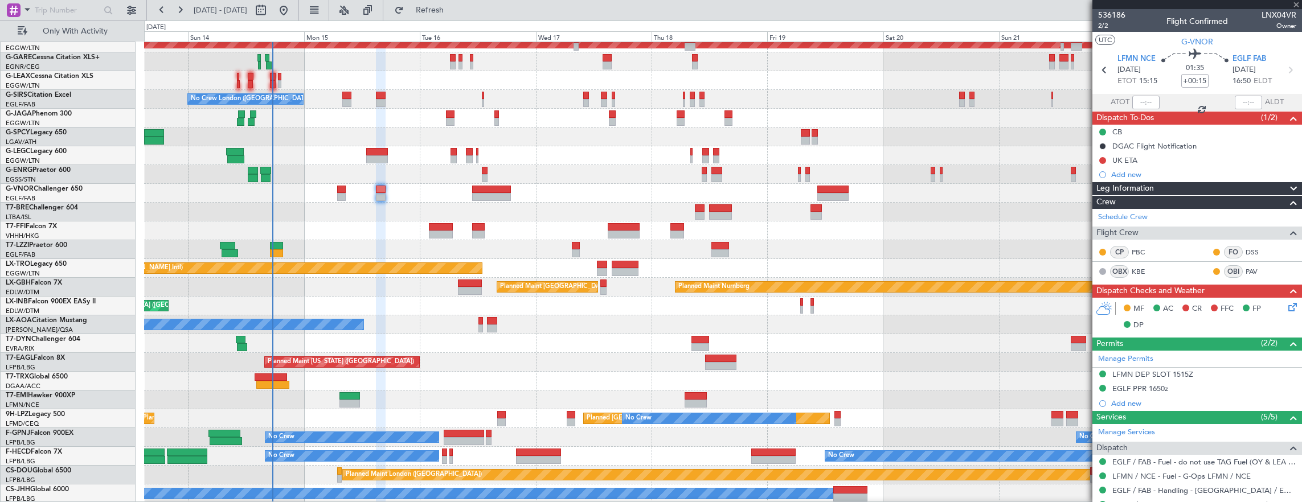
type input "6"
click at [1108, 23] on span "2/2" at bounding box center [1111, 26] width 27 height 10
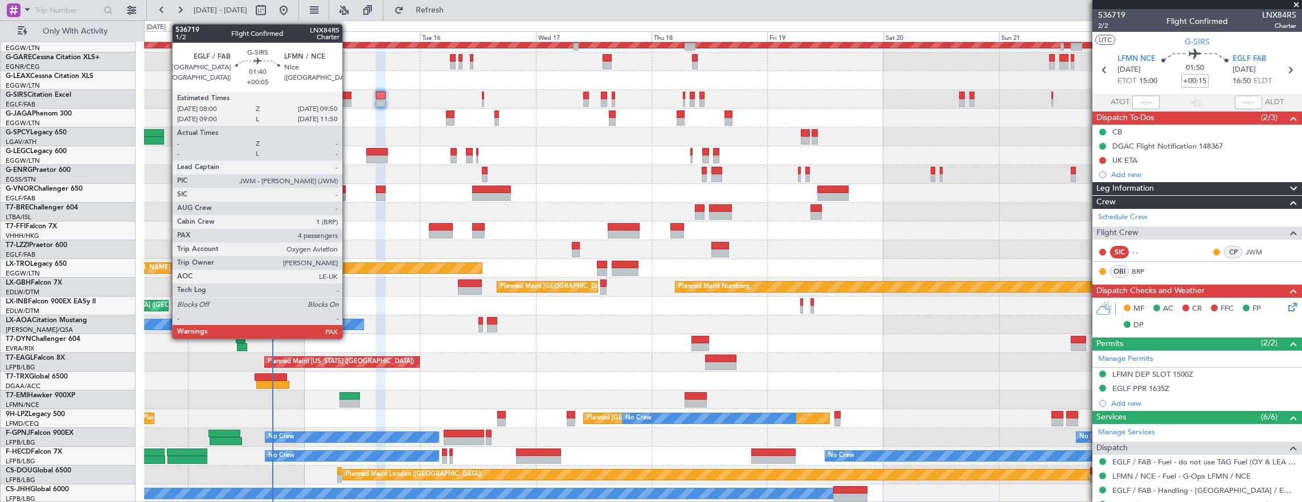
click at [346, 98] on div at bounding box center [346, 96] width 9 height 8
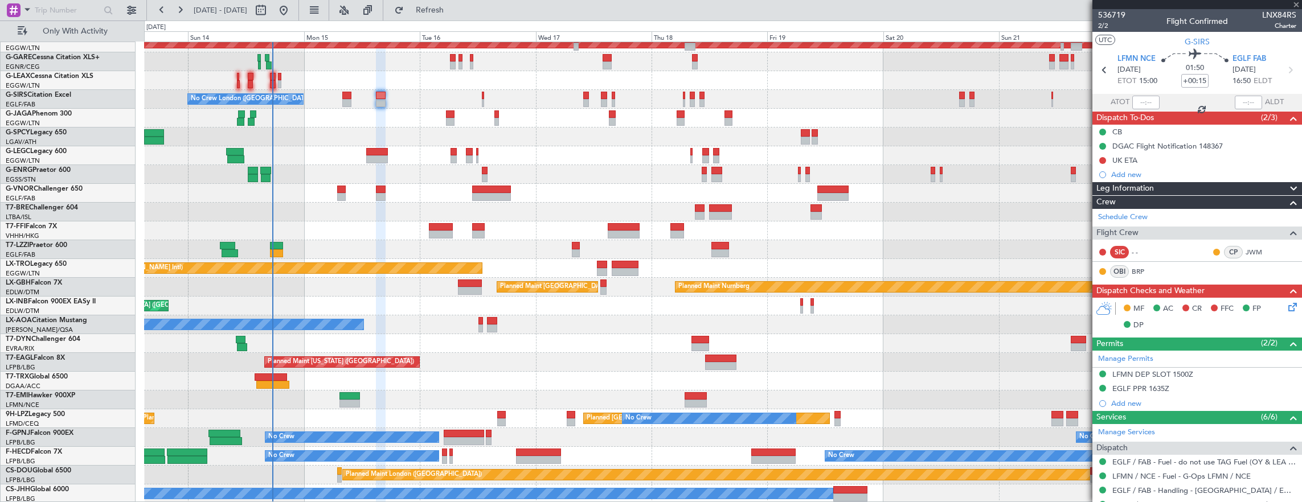
type input "+00:05"
type input "4"
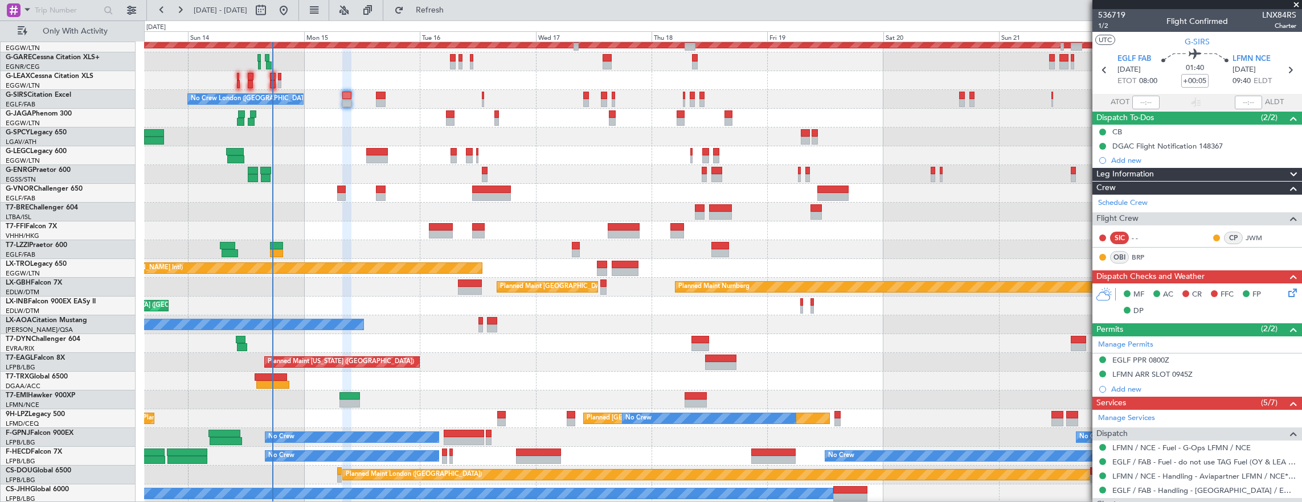
click at [372, 156] on div at bounding box center [377, 159] width 22 height 8
type input "+00:30"
type input "2"
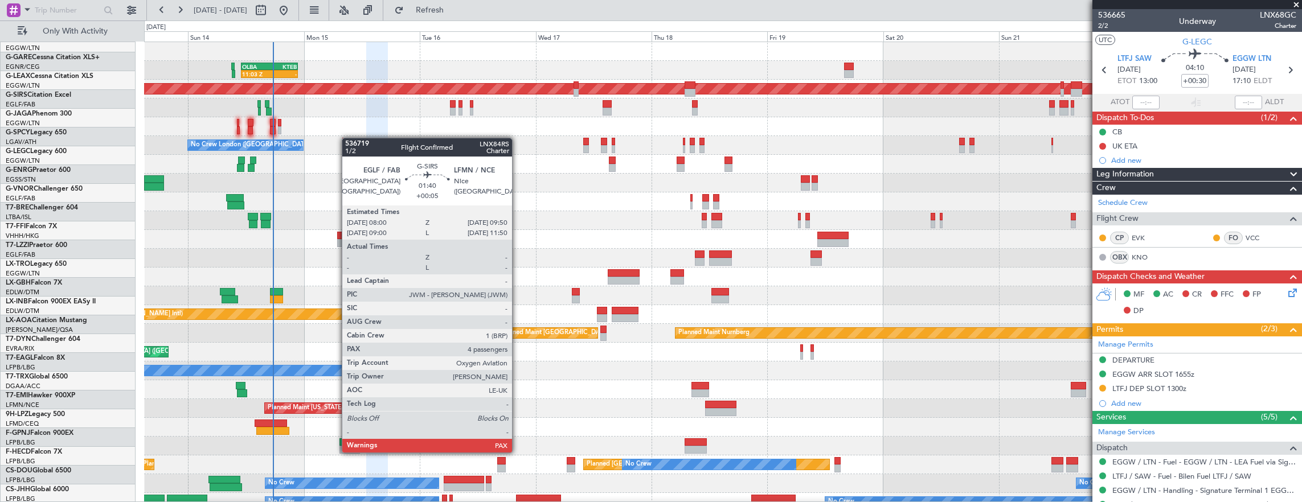
scroll to position [0, 0]
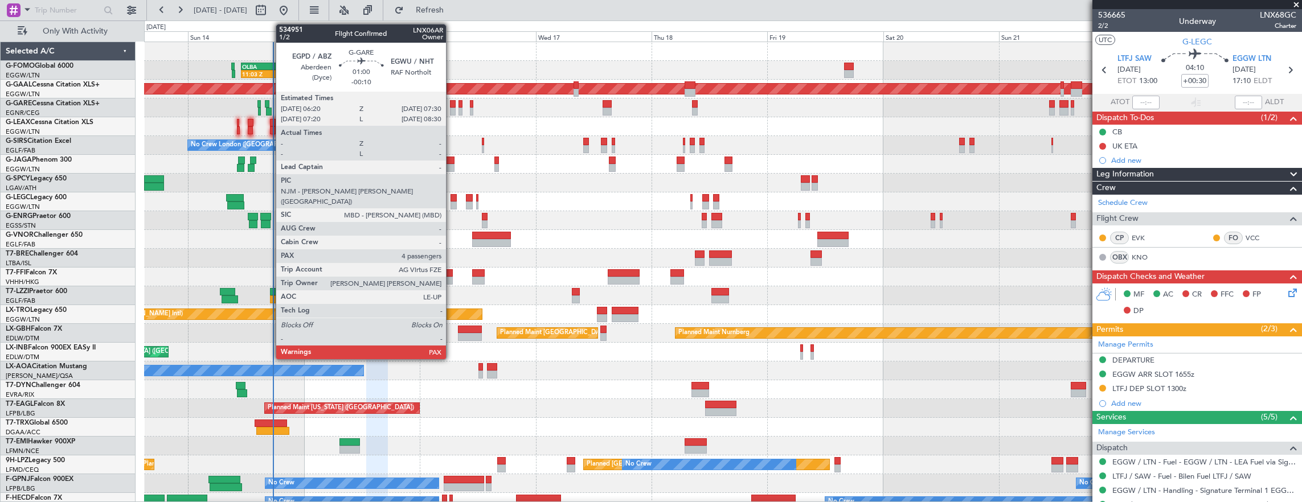
click at [452, 104] on div at bounding box center [453, 104] width 6 height 8
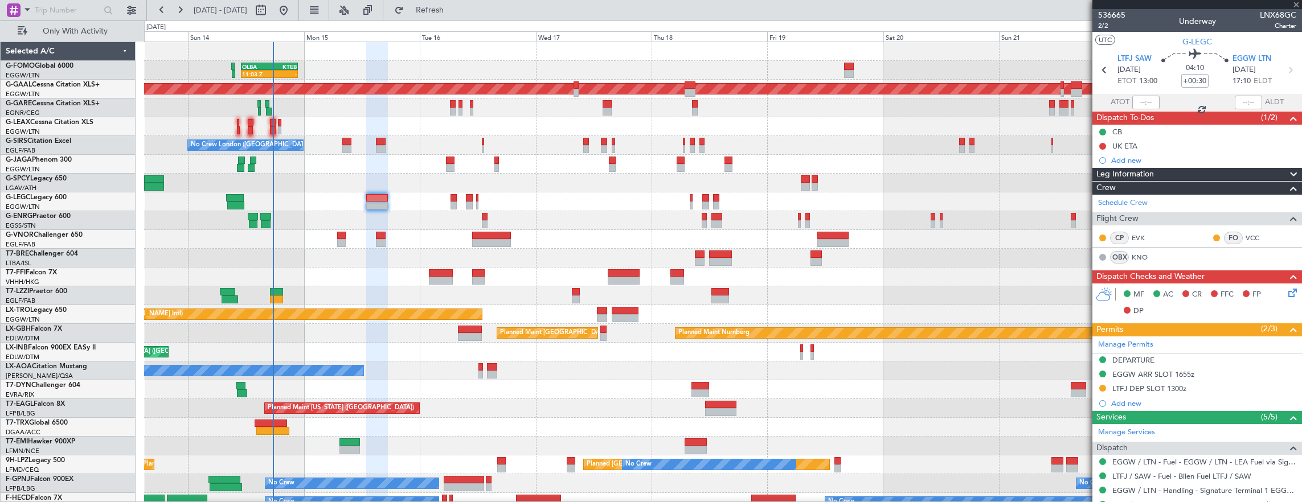
type input "-00:10"
type input "4"
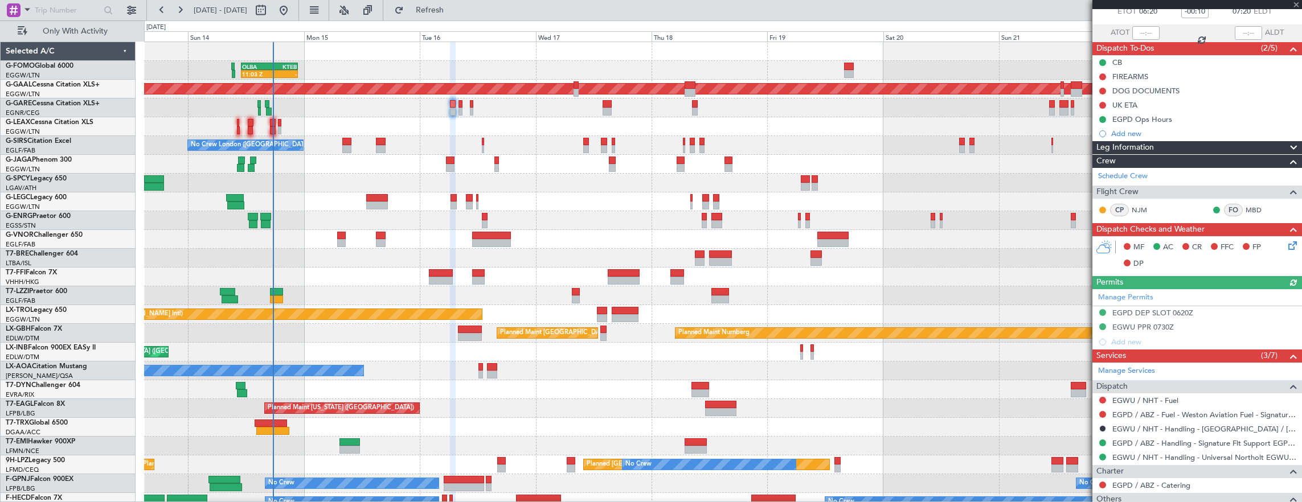
scroll to position [171, 0]
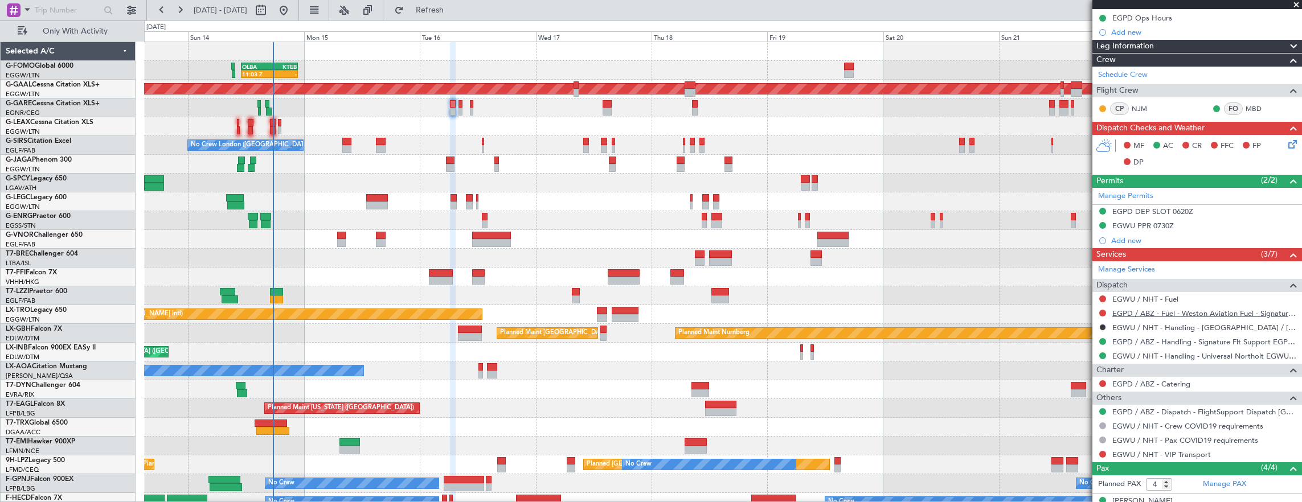
click at [1224, 313] on link "EGPD / ABZ - Fuel - Weston Aviation Fuel - Signature - EGPD / ABZ" at bounding box center [1204, 314] width 184 height 10
click at [1265, 306] on div "EGPD / ABZ - Fuel - Weston Aviation Fuel - Signature - EGPD / ABZ" at bounding box center [1197, 313] width 210 height 14
click at [1220, 309] on link "EGPD / ABZ - Fuel - Weston Aviation Fuel - Signature - EGPD / ABZ" at bounding box center [1204, 314] width 184 height 10
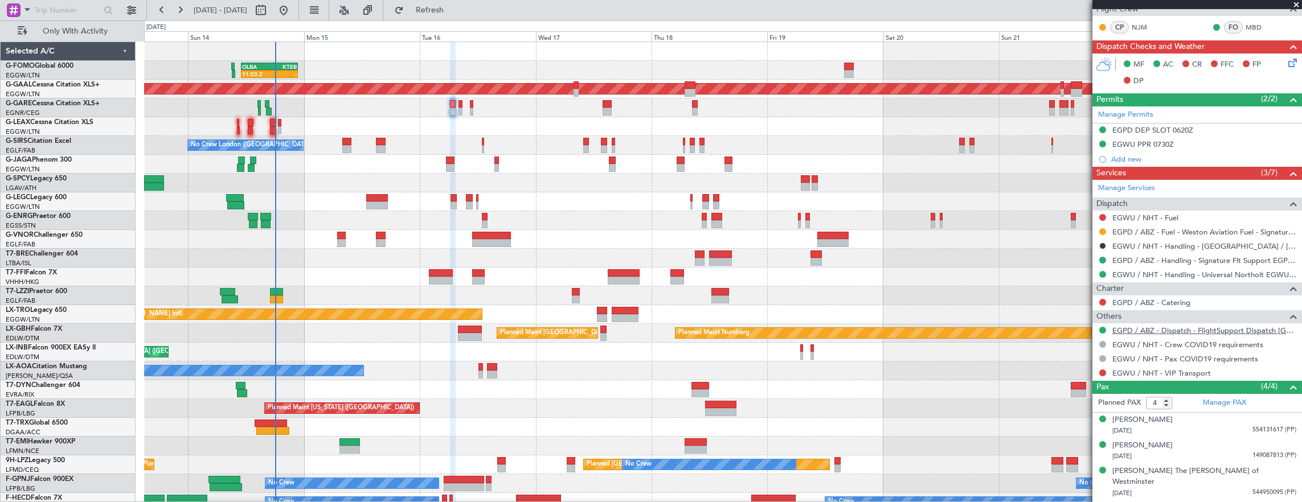
scroll to position [262, 0]
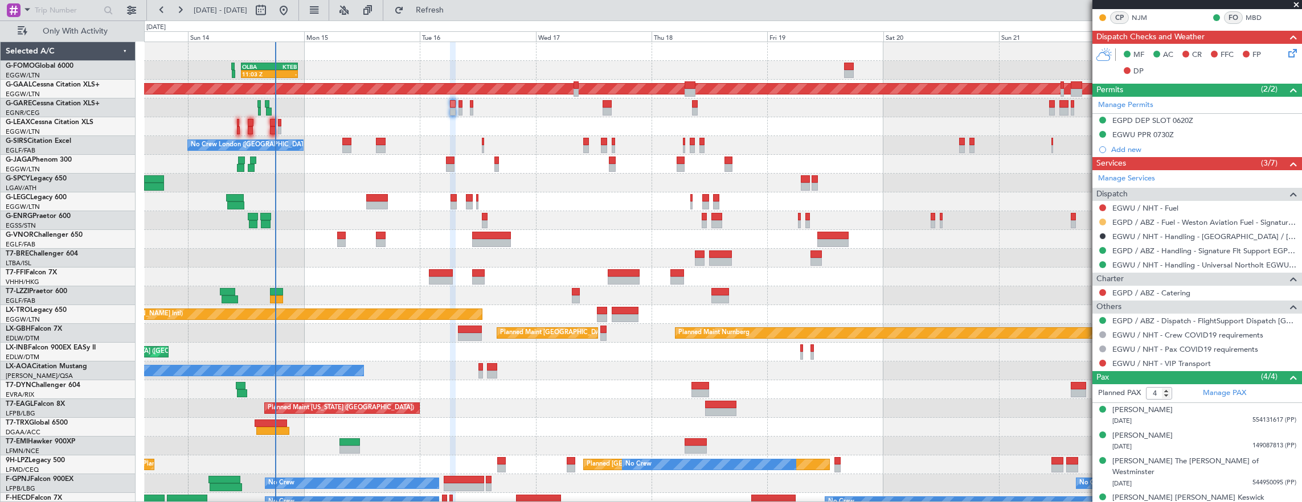
click at [1105, 220] on button at bounding box center [1102, 222] width 7 height 7
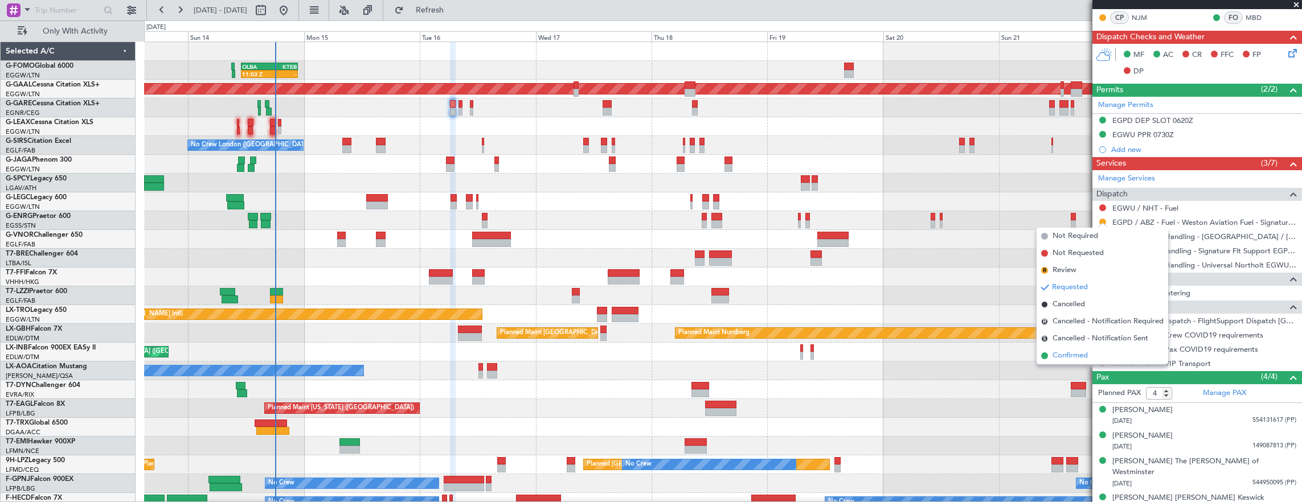
click at [1090, 355] on li "Confirmed" at bounding box center [1102, 355] width 132 height 17
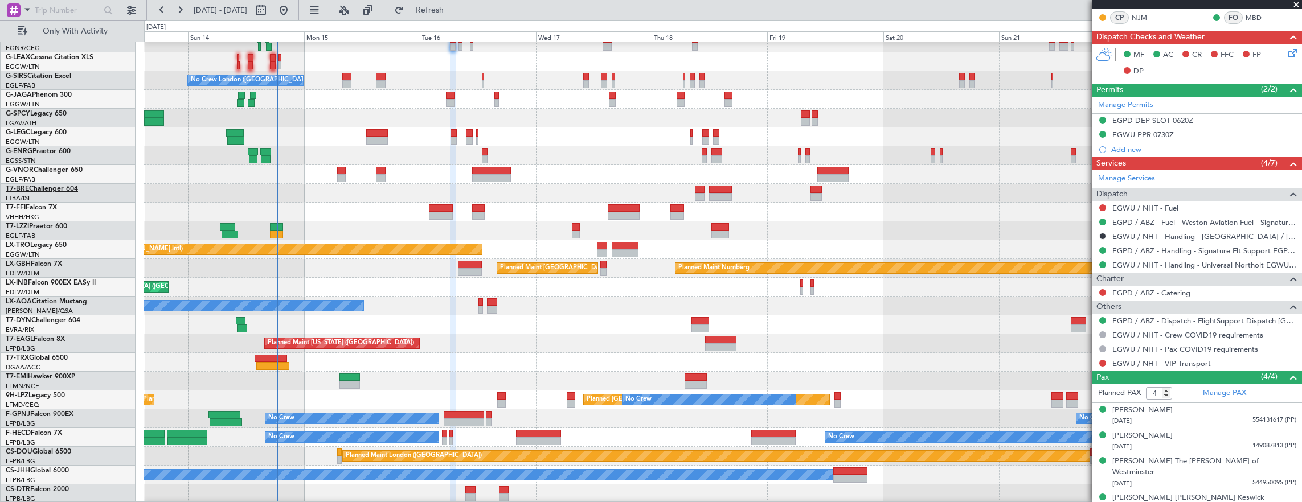
scroll to position [65, 0]
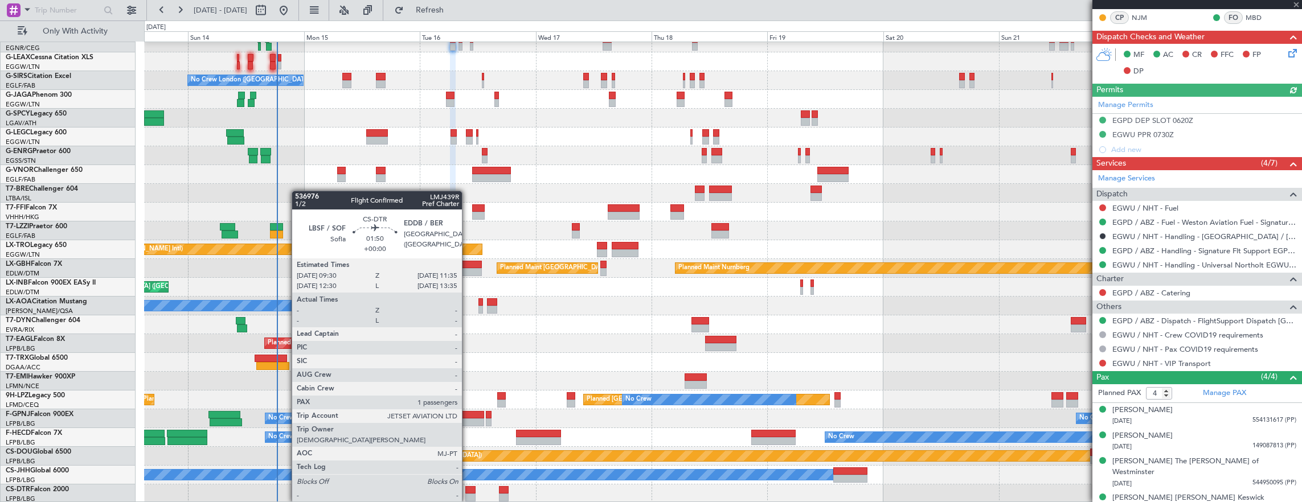
click at [468, 491] on div at bounding box center [470, 490] width 10 height 8
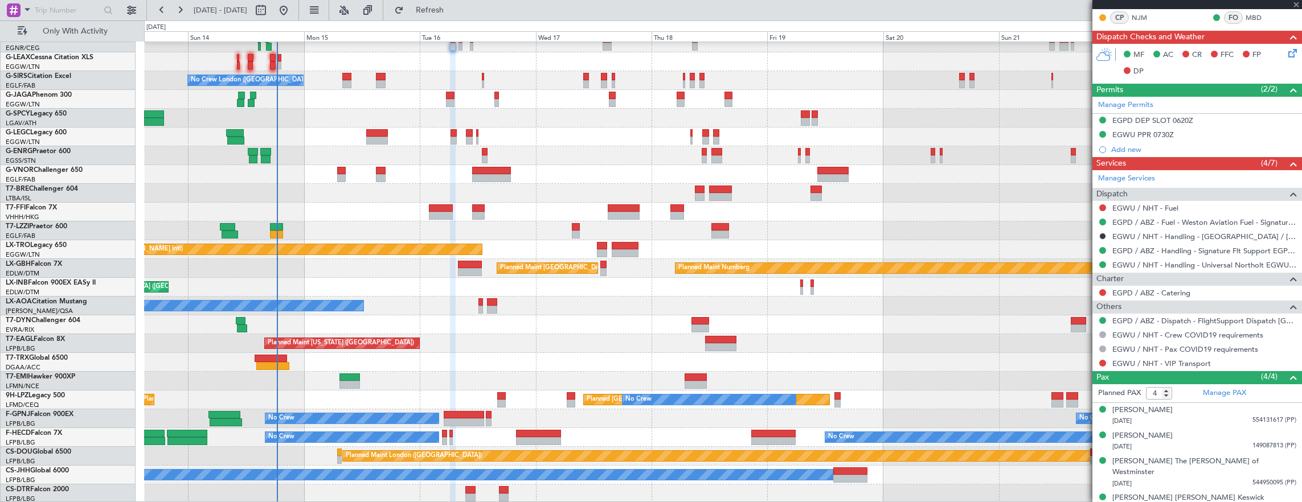
type input "1"
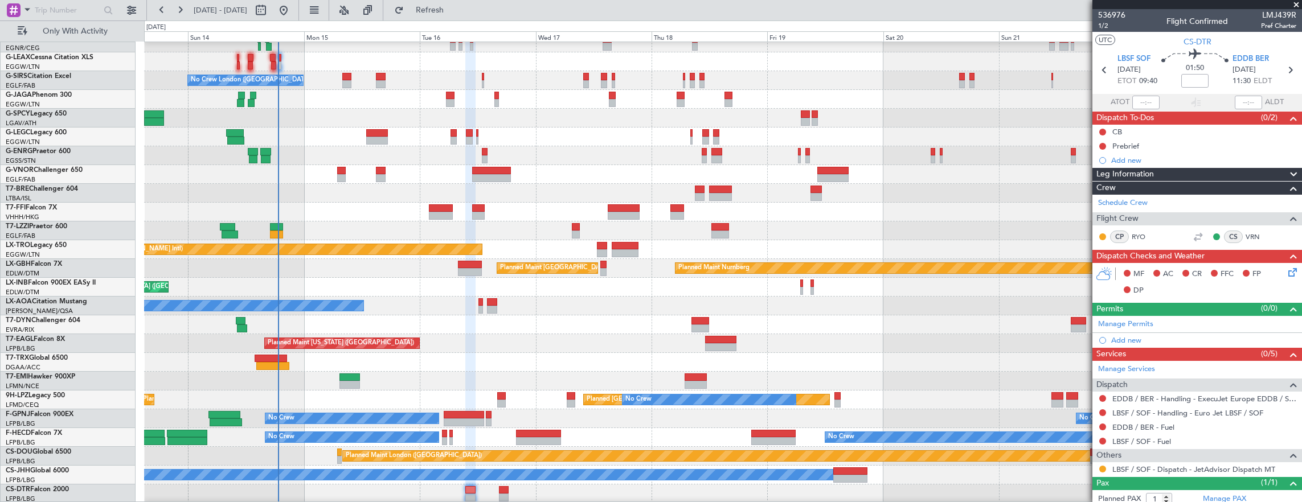
scroll to position [29, 0]
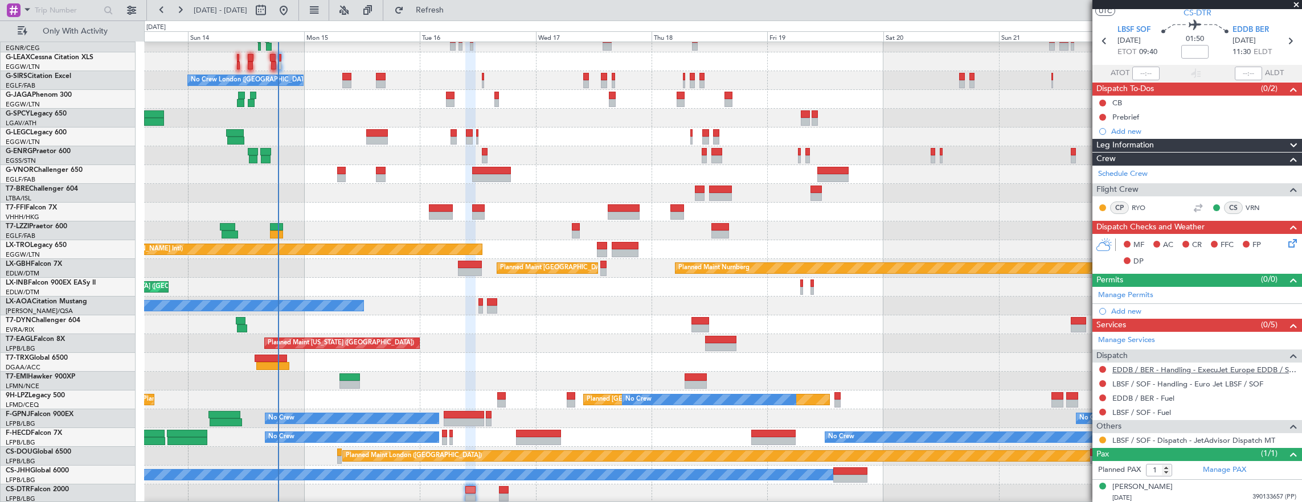
click at [1203, 366] on link "EDDB / BER - Handling - ExecuJet Europe EDDB / SXF" at bounding box center [1204, 370] width 184 height 10
click at [1101, 101] on button at bounding box center [1102, 103] width 7 height 7
drag, startPoint x: 1106, startPoint y: 154, endPoint x: 1104, endPoint y: 136, distance: 18.3
click at [1105, 154] on span "Completed" at bounding box center [1108, 152] width 38 height 11
click at [1103, 114] on button at bounding box center [1102, 117] width 7 height 7
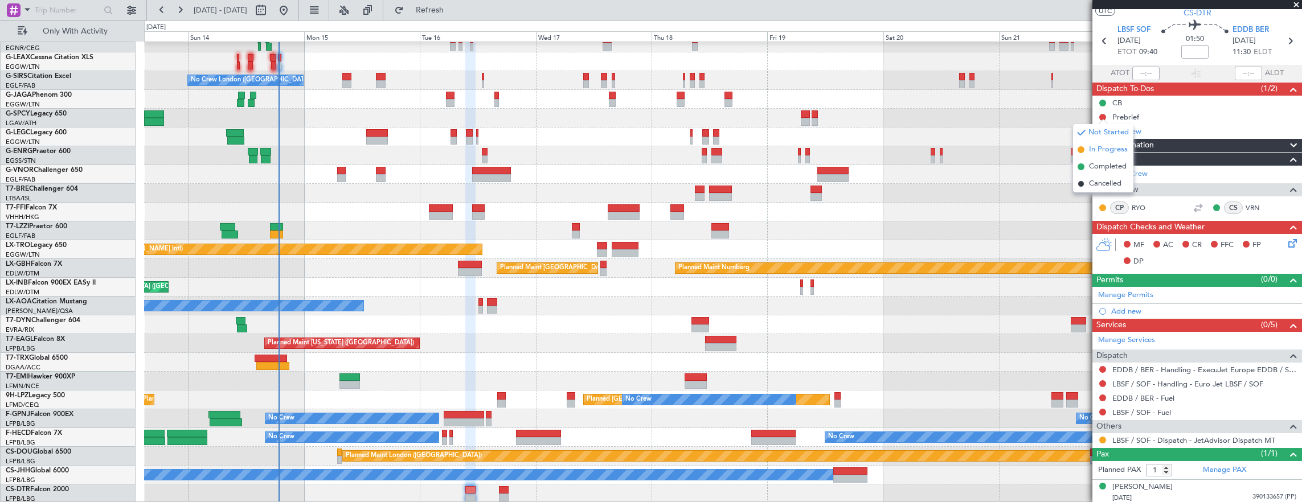
click at [1103, 150] on span "In Progress" at bounding box center [1108, 149] width 39 height 11
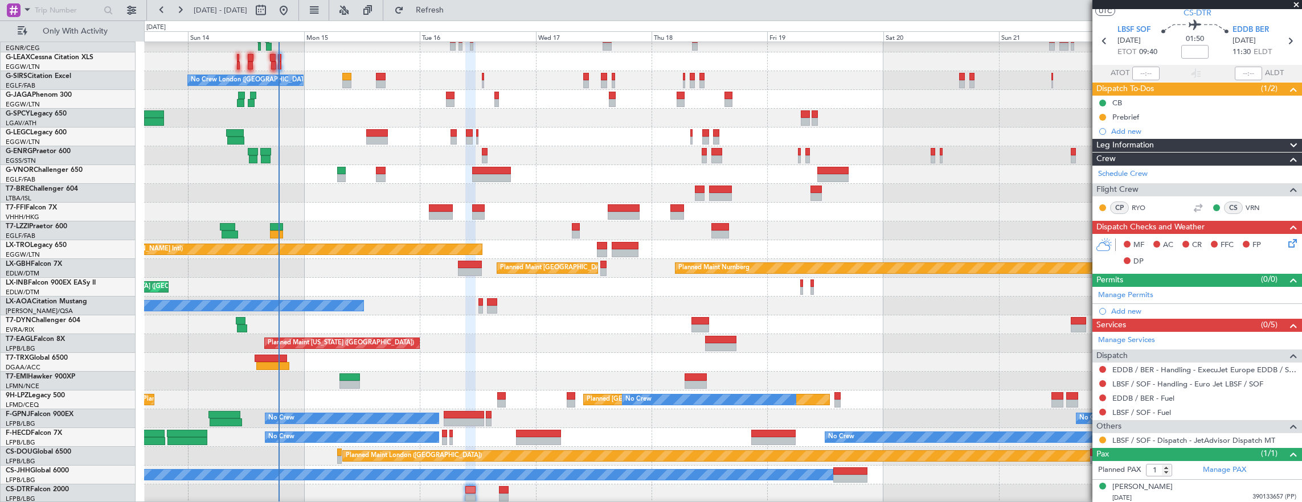
scroll to position [0, 0]
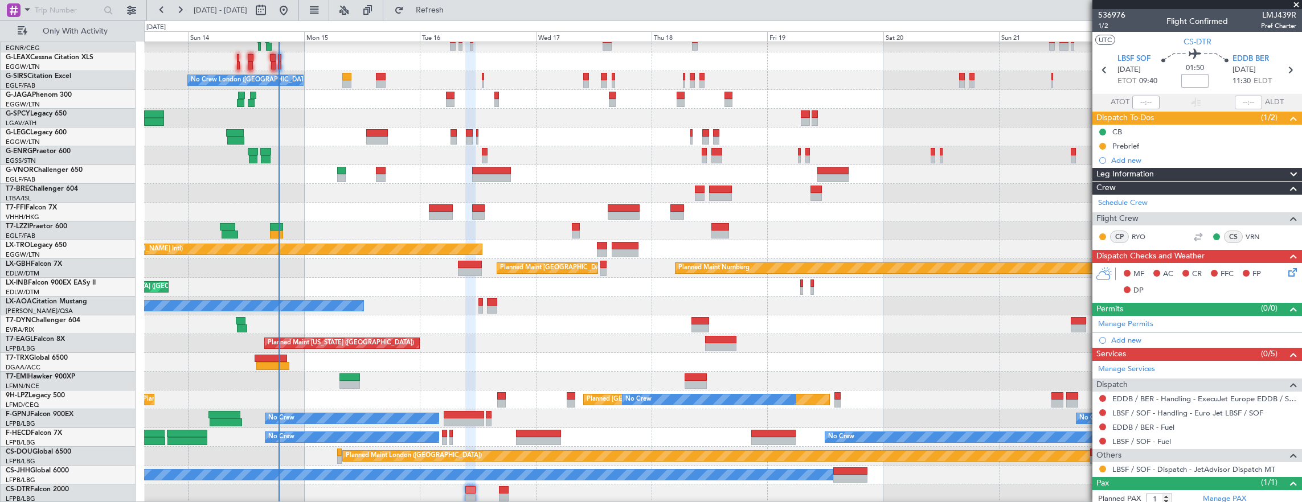
click at [1189, 81] on input at bounding box center [1194, 81] width 27 height 14
click at [1112, 24] on span "1/2" at bounding box center [1111, 26] width 27 height 10
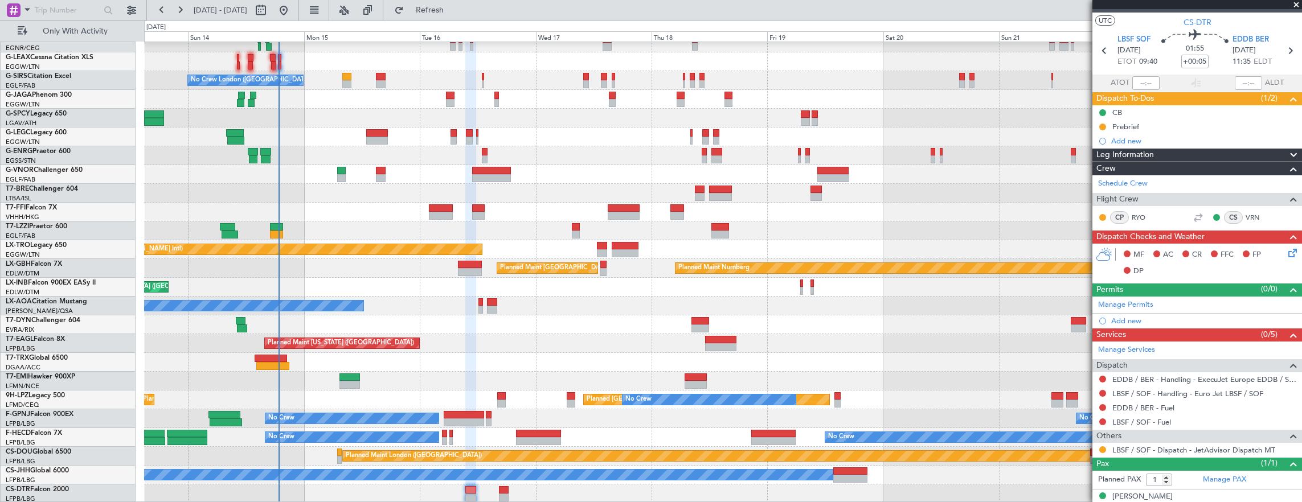
scroll to position [29, 0]
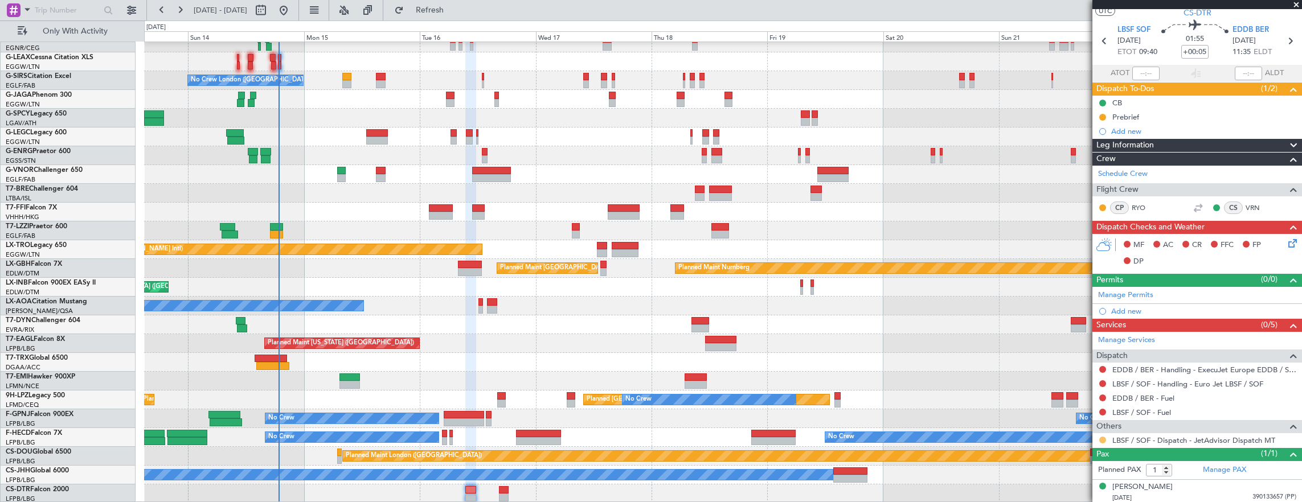
click at [1099, 437] on button at bounding box center [1102, 440] width 7 height 7
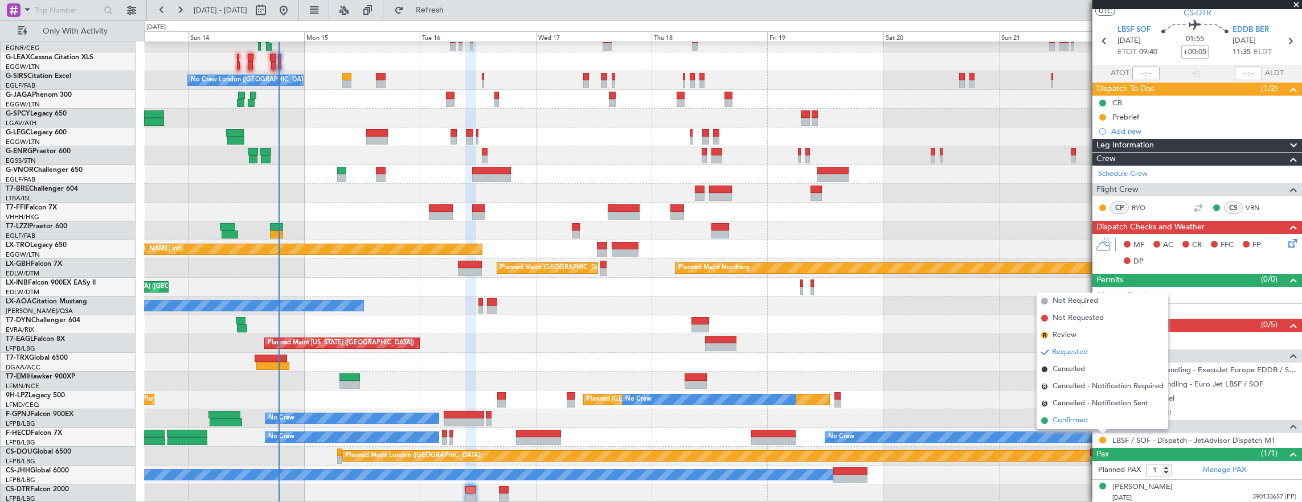
click at [1095, 418] on li "Confirmed" at bounding box center [1102, 420] width 132 height 17
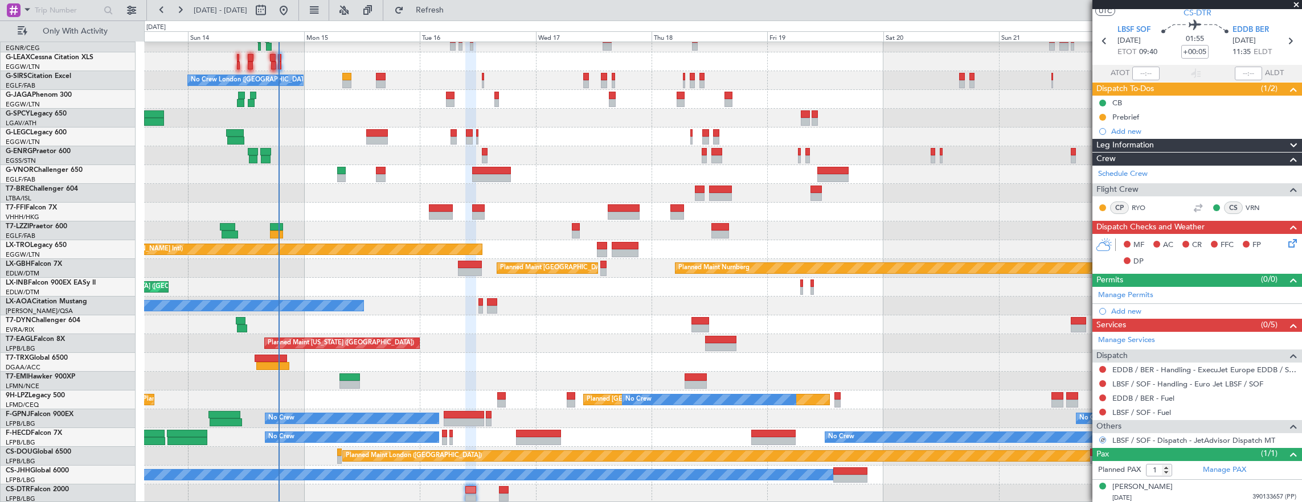
scroll to position [0, 0]
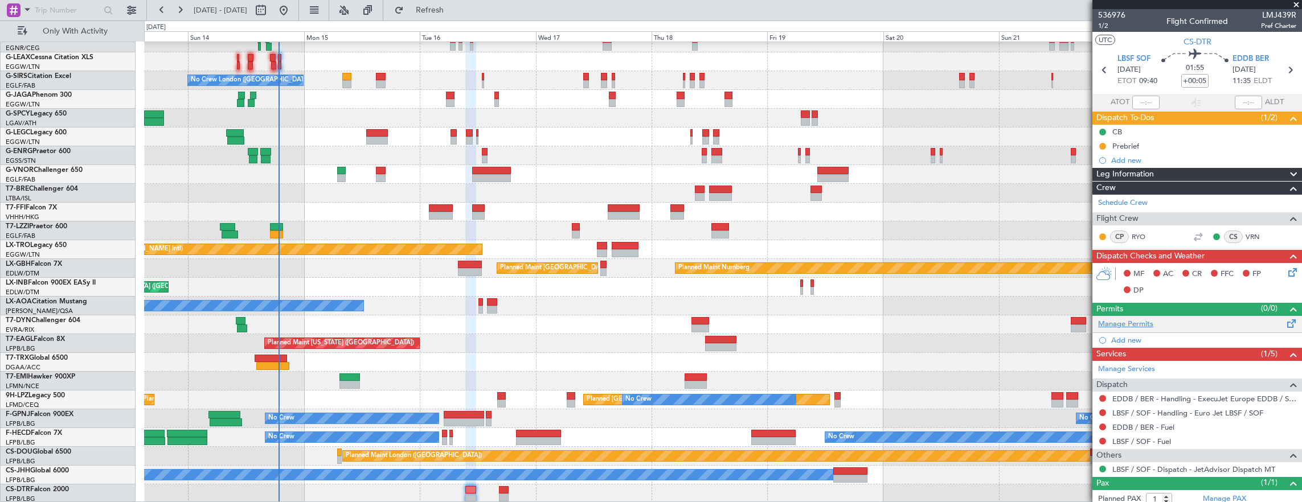
click at [1149, 322] on link "Manage Permits" at bounding box center [1125, 324] width 55 height 11
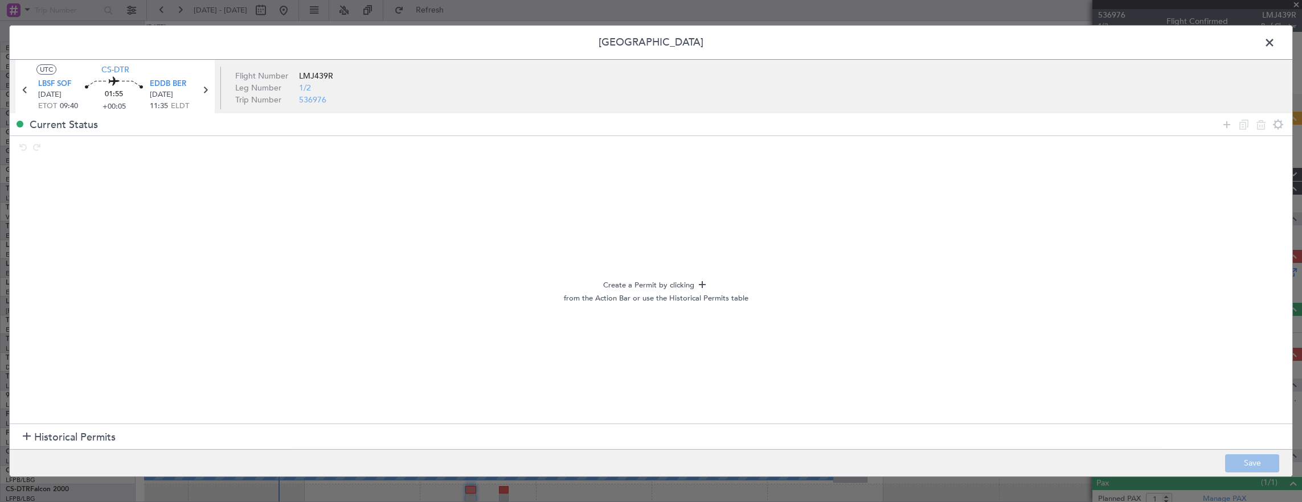
drag, startPoint x: 1272, startPoint y: 45, endPoint x: 912, endPoint y: 278, distance: 428.7
click at [1275, 45] on span at bounding box center [1275, 45] width 0 height 23
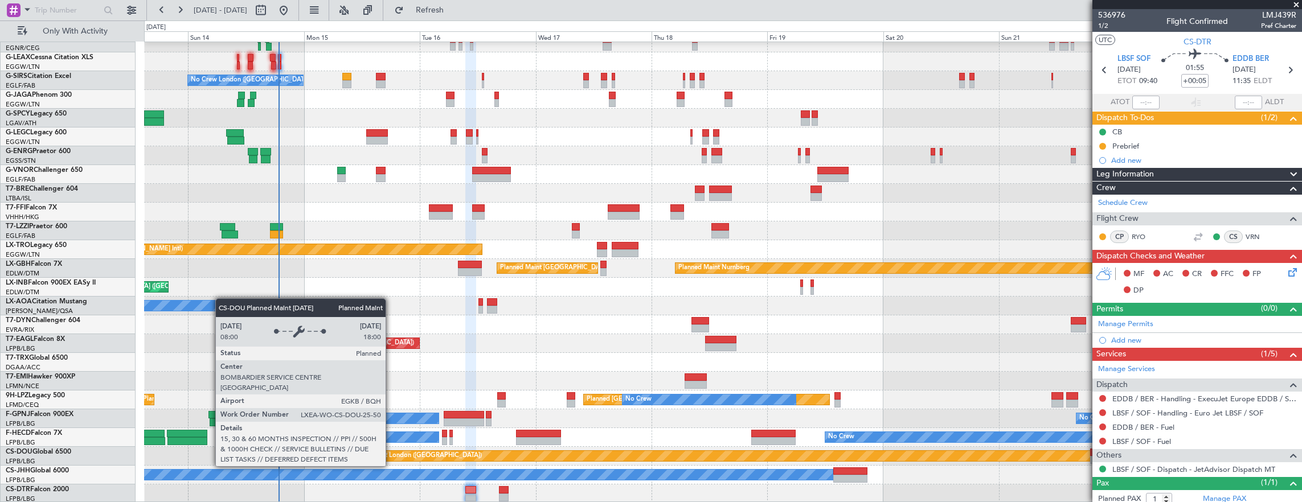
click at [721, 401] on div "Planned Maint Dusseldorf No Crew London (Farnborough) Planned Maint London (Far…" at bounding box center [723, 240] width 1158 height 526
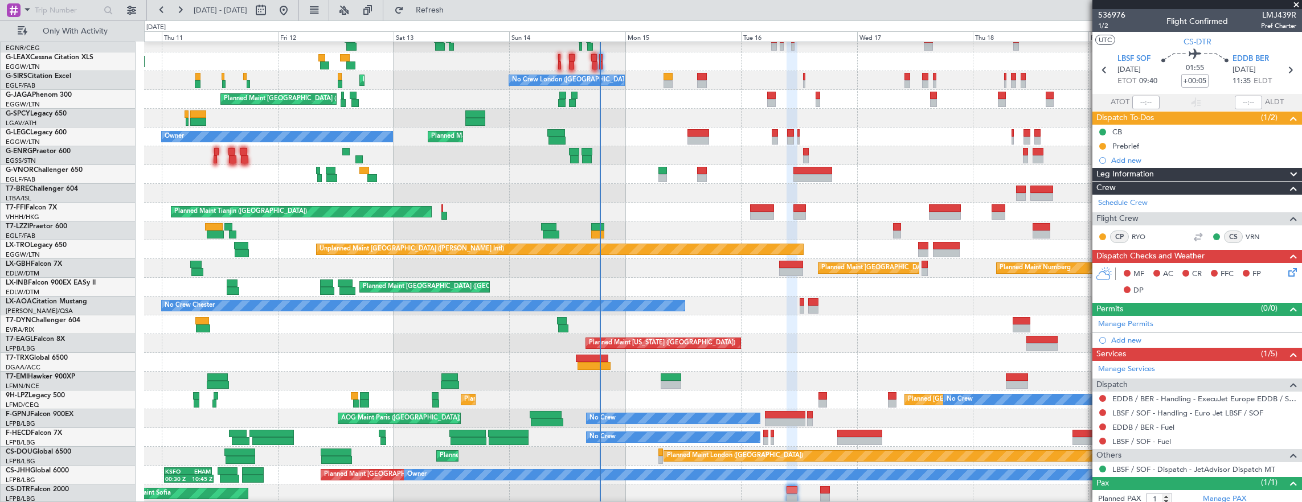
click at [573, 456] on div "Planned Maint Dusseldorf Unplanned Maint Chester Planned Maint London (Luton) N…" at bounding box center [723, 240] width 1158 height 526
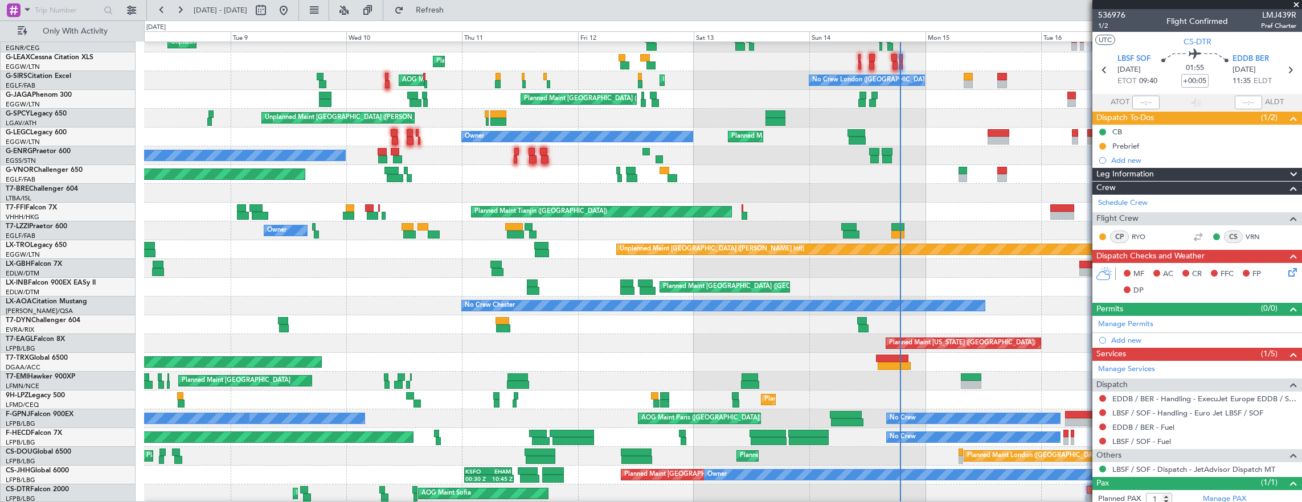
scroll to position [65, 0]
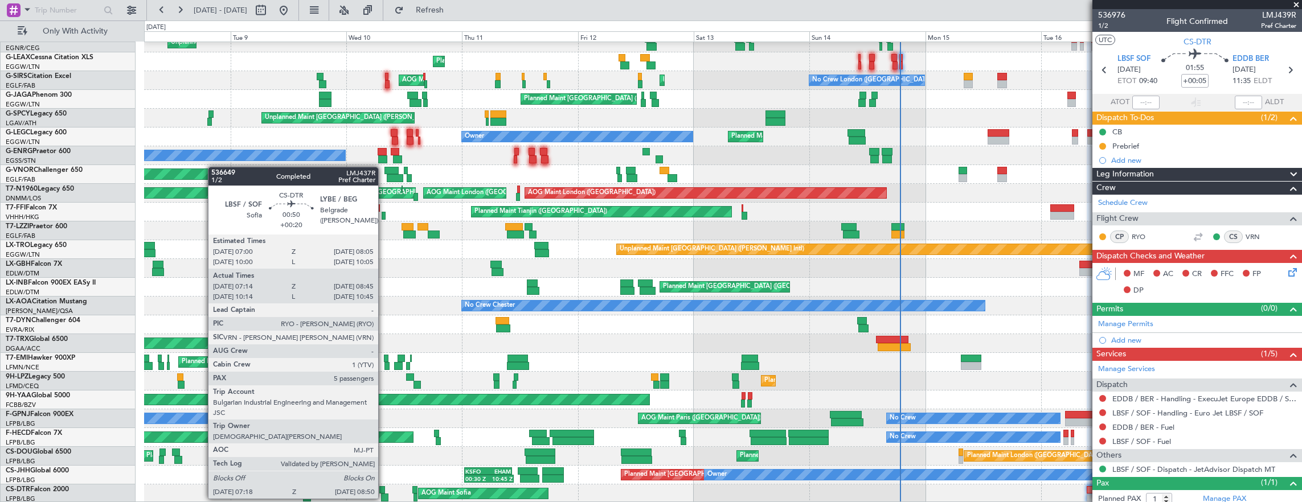
click at [384, 487] on div at bounding box center [382, 490] width 6 height 8
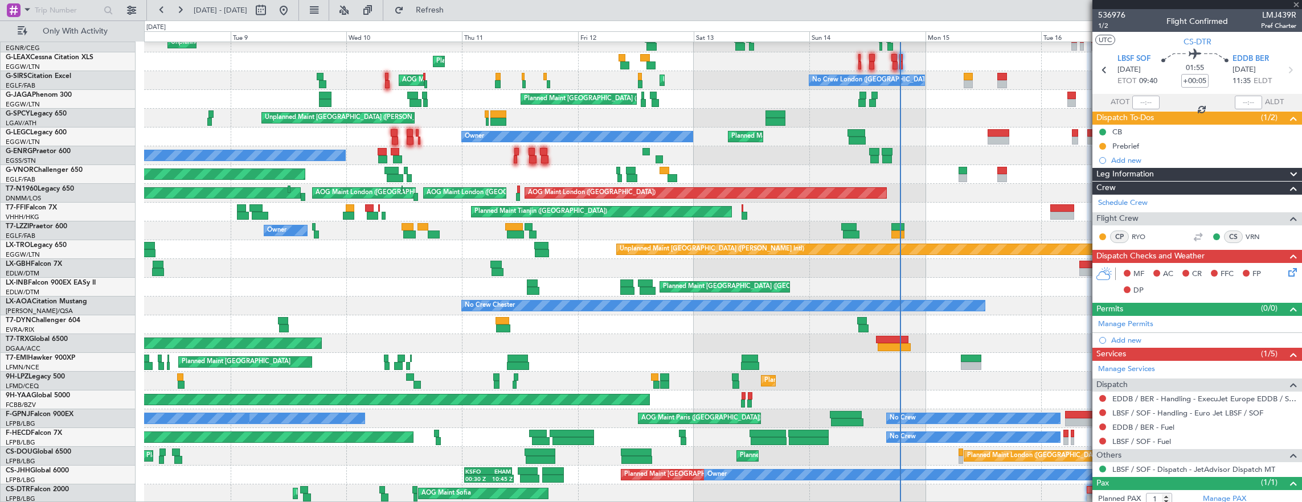
type input "+00:20"
type input "07:24"
type input "08:40"
type input "5"
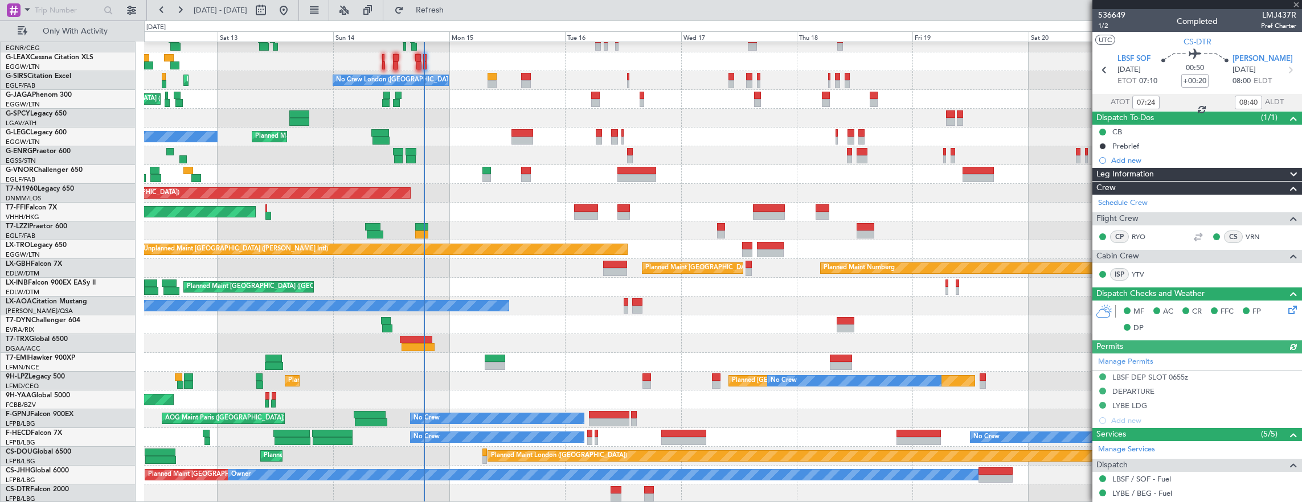
click at [446, 218] on div "Planned Maint Dusseldorf Planned Maint London (Luton) Planned Maint London (Far…" at bounding box center [723, 240] width 1158 height 526
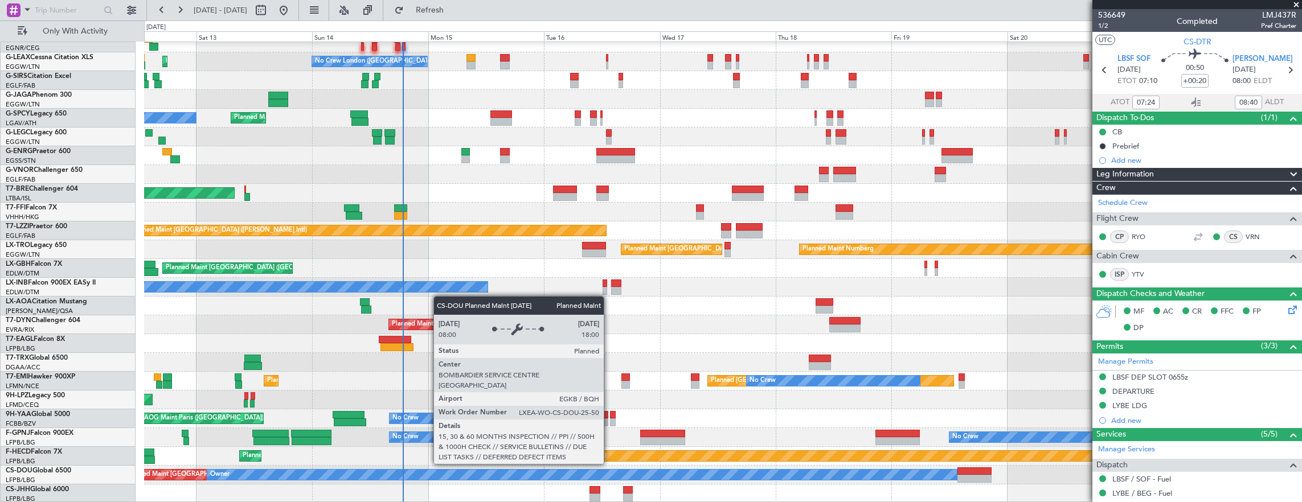
scroll to position [84, 0]
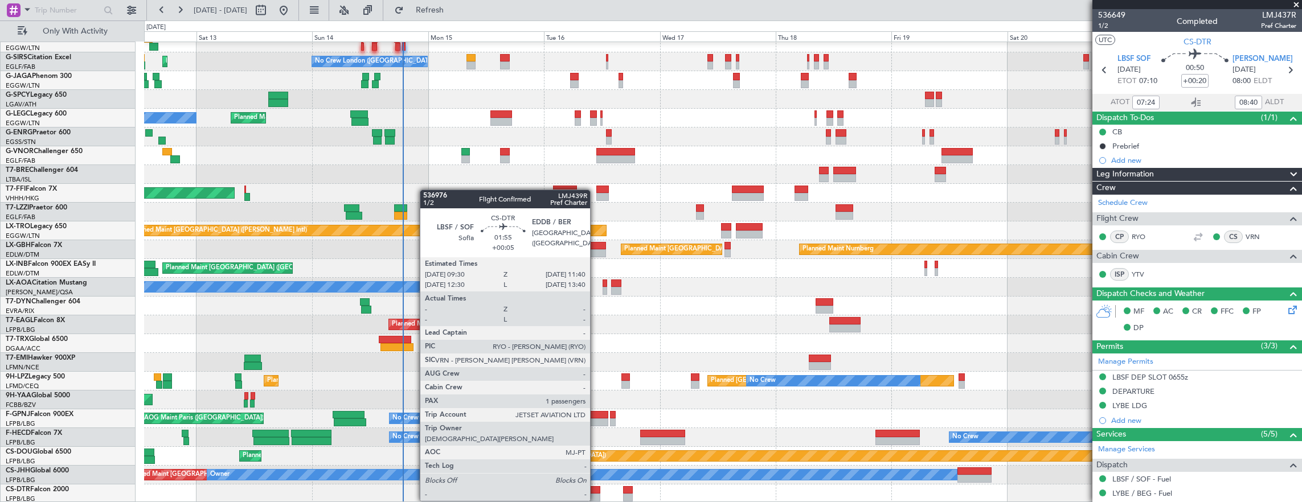
click at [596, 490] on div at bounding box center [594, 490] width 11 height 8
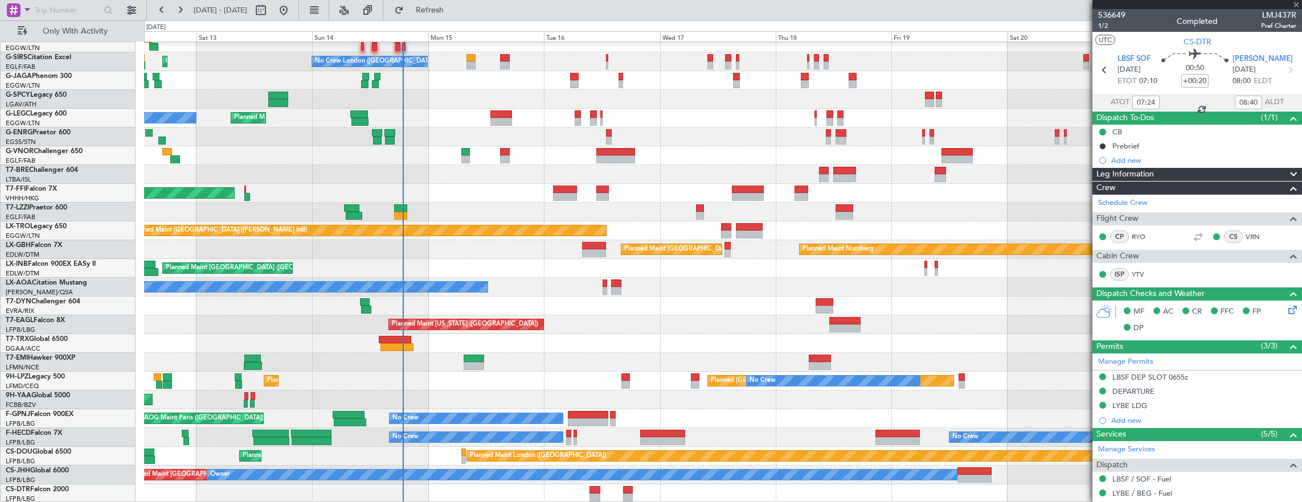
type input "+00:05"
type input "1"
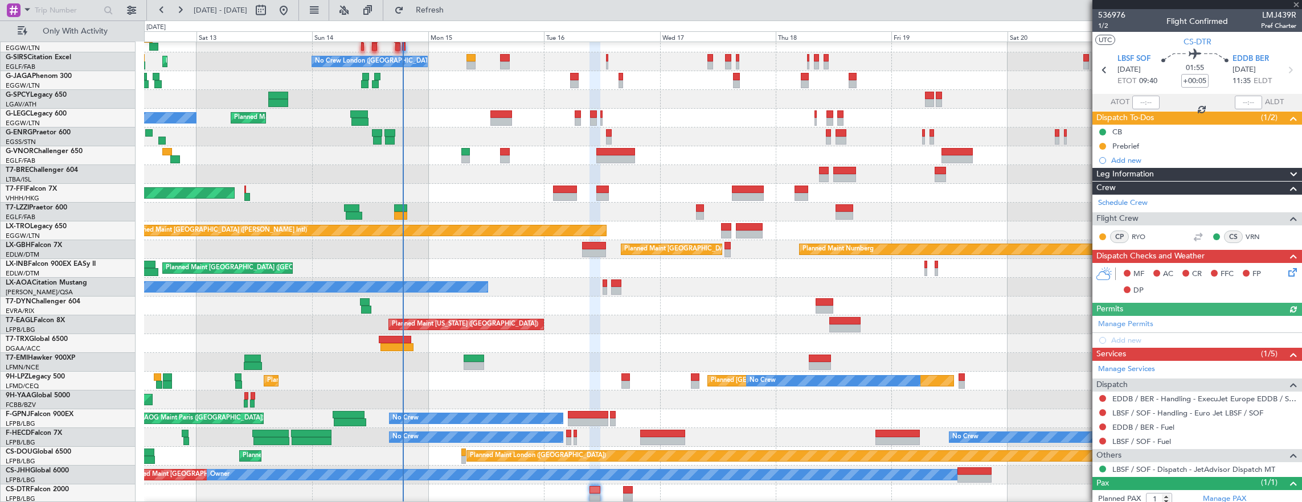
click at [1144, 321] on div "Manage Permits Add new" at bounding box center [1197, 332] width 210 height 32
click at [1129, 326] on div "Manage Permits Add new" at bounding box center [1197, 332] width 210 height 32
click at [1130, 321] on link "Manage Permits" at bounding box center [1125, 324] width 55 height 11
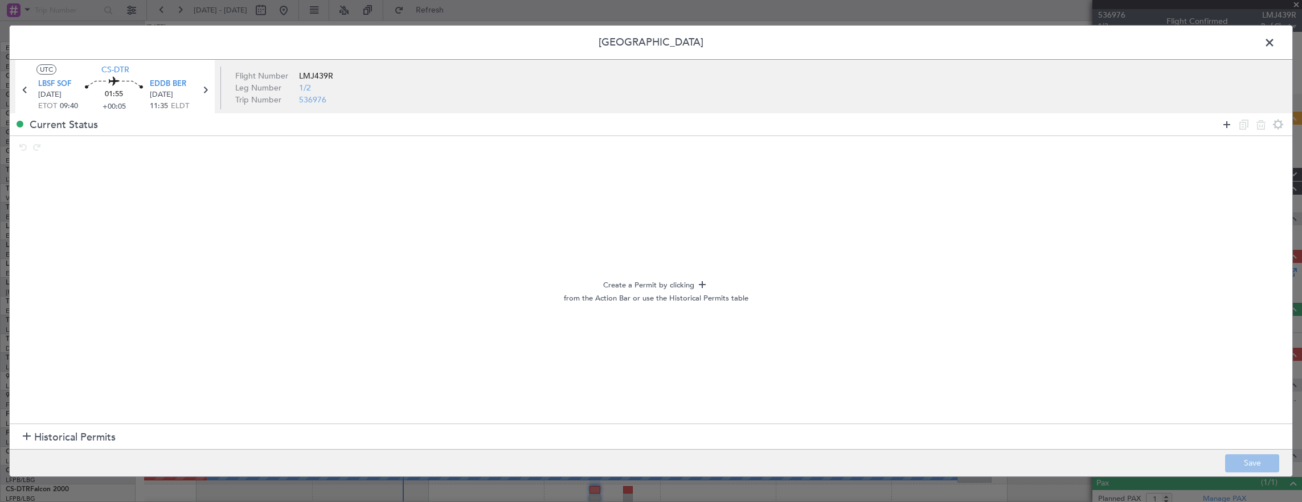
click at [1227, 125] on icon at bounding box center [1227, 125] width 14 height 14
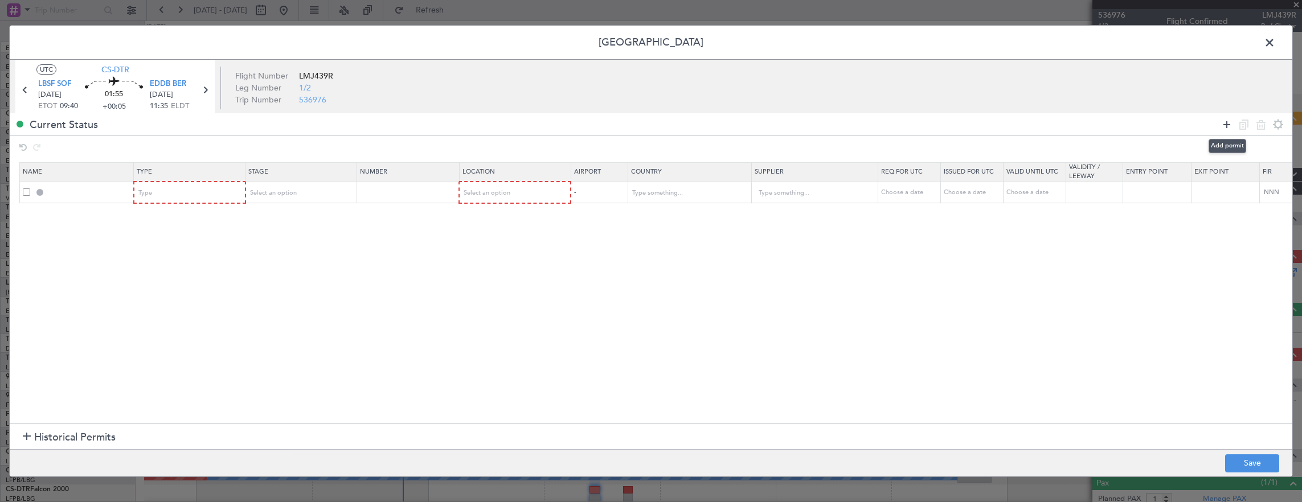
click at [1227, 125] on icon at bounding box center [1227, 125] width 14 height 14
click at [232, 190] on div "Type" at bounding box center [190, 193] width 103 height 7
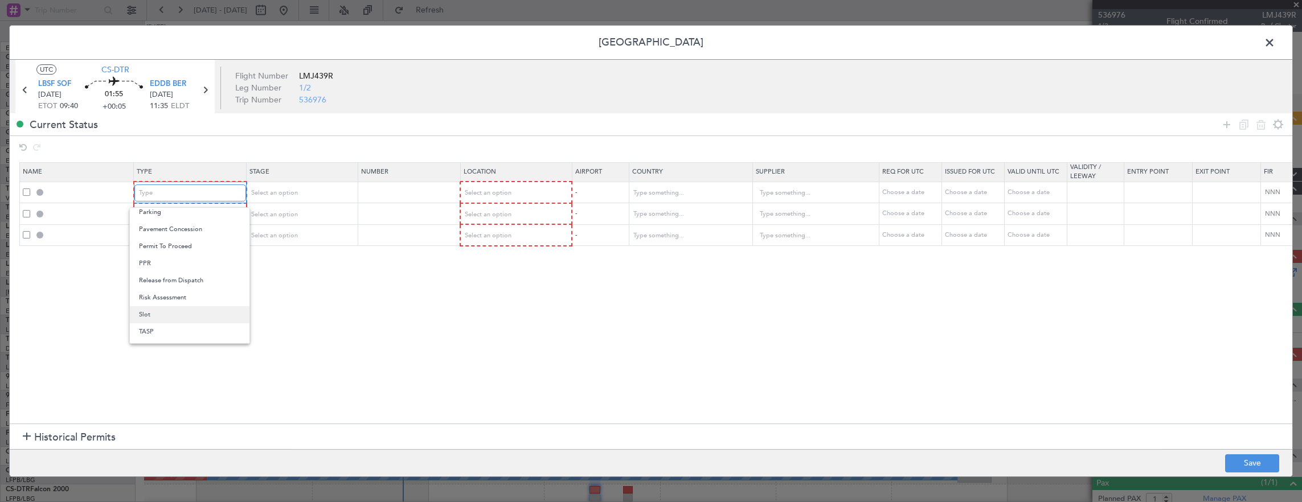
scroll to position [342, 0]
click at [170, 304] on span "Slot" at bounding box center [189, 301] width 101 height 17
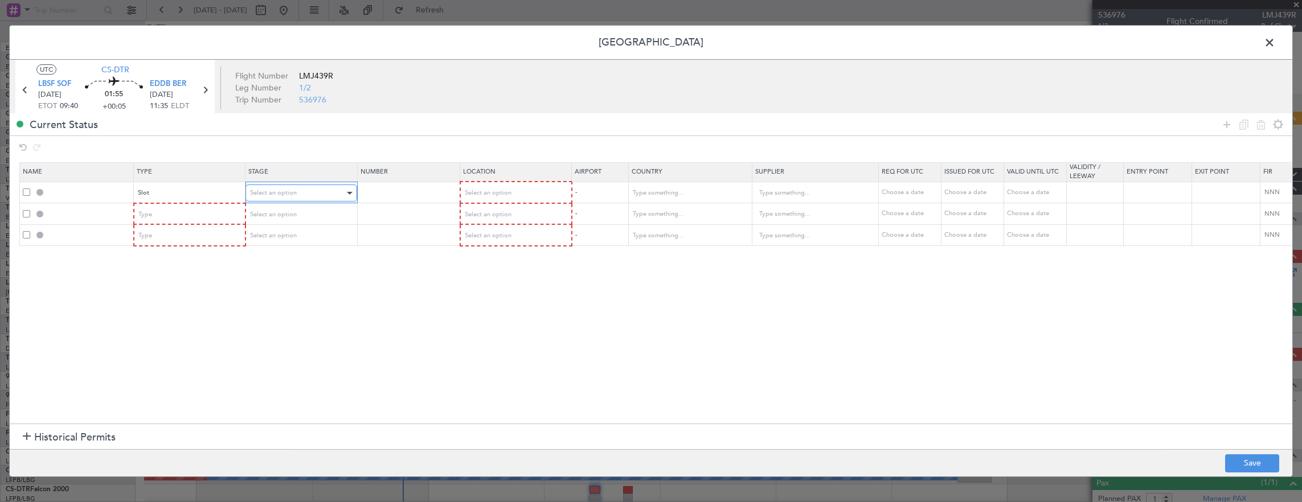
click at [274, 191] on span "Select an option" at bounding box center [273, 193] width 47 height 9
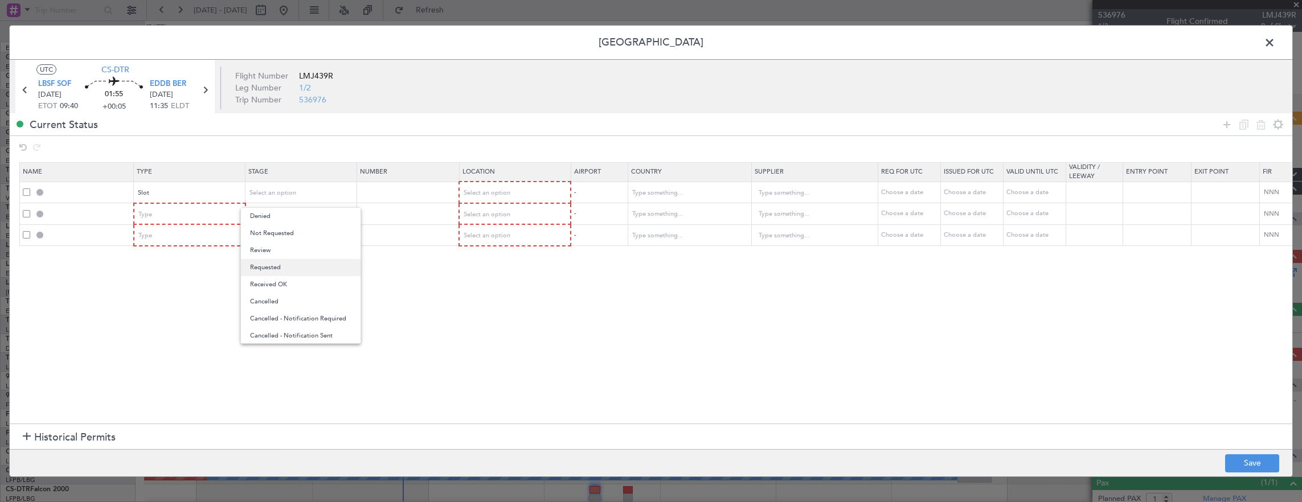
drag, startPoint x: 285, startPoint y: 267, endPoint x: 337, endPoint y: 247, distance: 56.1
click at [288, 264] on span "Requested" at bounding box center [300, 267] width 101 height 17
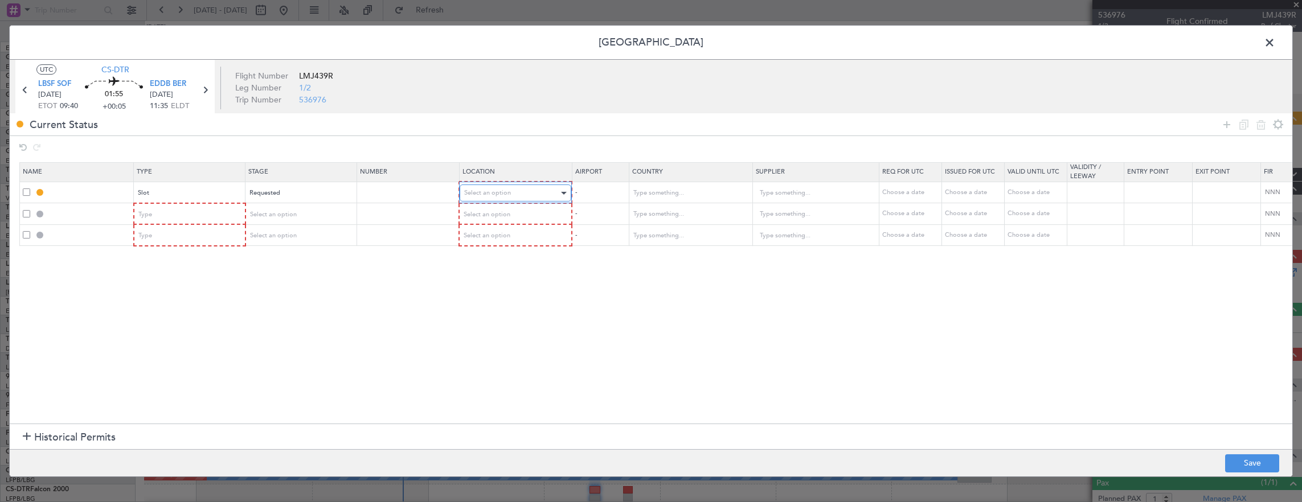
click at [470, 194] on span "Select an option" at bounding box center [487, 193] width 47 height 9
click at [485, 220] on span "Departure" at bounding box center [514, 216] width 101 height 17
click at [187, 218] on div "Type" at bounding box center [186, 214] width 95 height 17
click at [160, 317] on span "Slot" at bounding box center [189, 322] width 101 height 17
click at [275, 211] on span "Select an option" at bounding box center [273, 214] width 47 height 9
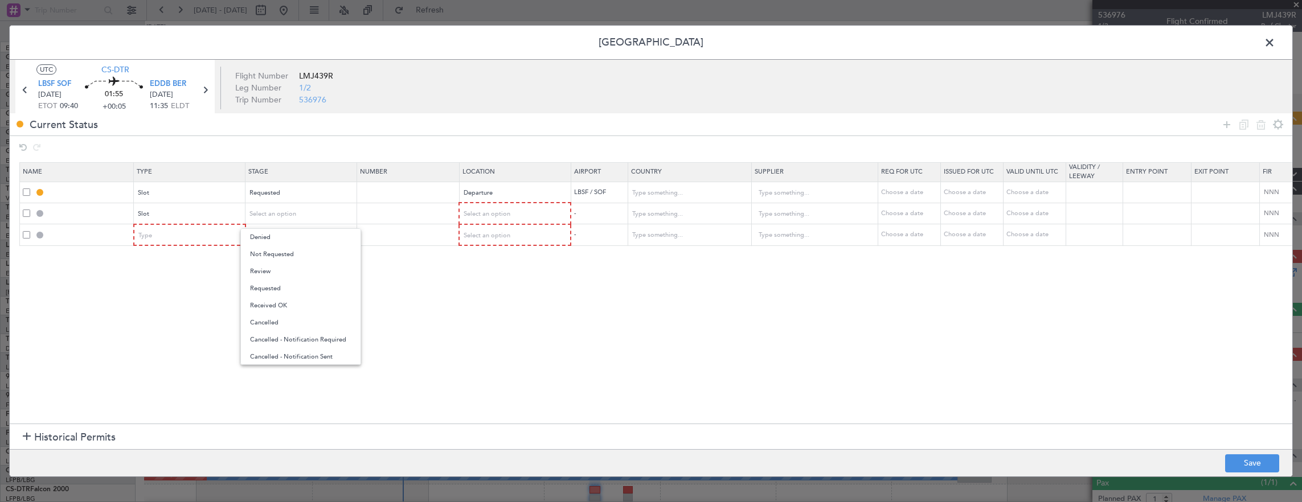
click at [277, 292] on span "Requested" at bounding box center [300, 288] width 101 height 17
click at [517, 207] on div "Select an option" at bounding box center [511, 214] width 95 height 17
click at [182, 206] on div at bounding box center [651, 251] width 1302 height 502
click at [181, 208] on div "Slot" at bounding box center [185, 214] width 95 height 17
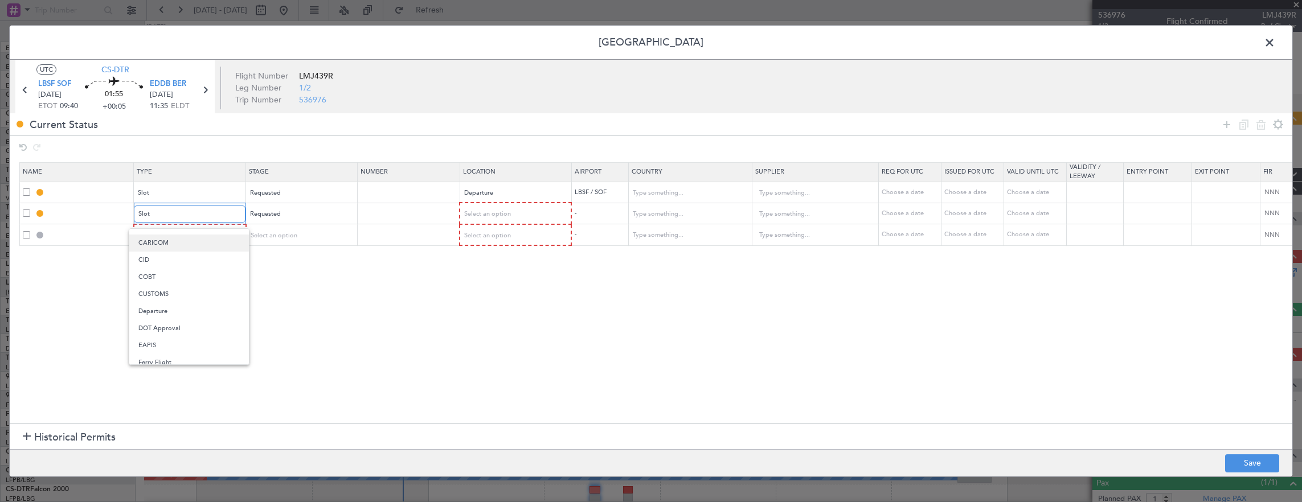
scroll to position [114, 0]
drag, startPoint x: 177, startPoint y: 260, endPoint x: 183, endPoint y: 256, distance: 8.2
click at [177, 260] on span "Departure" at bounding box center [188, 260] width 101 height 17
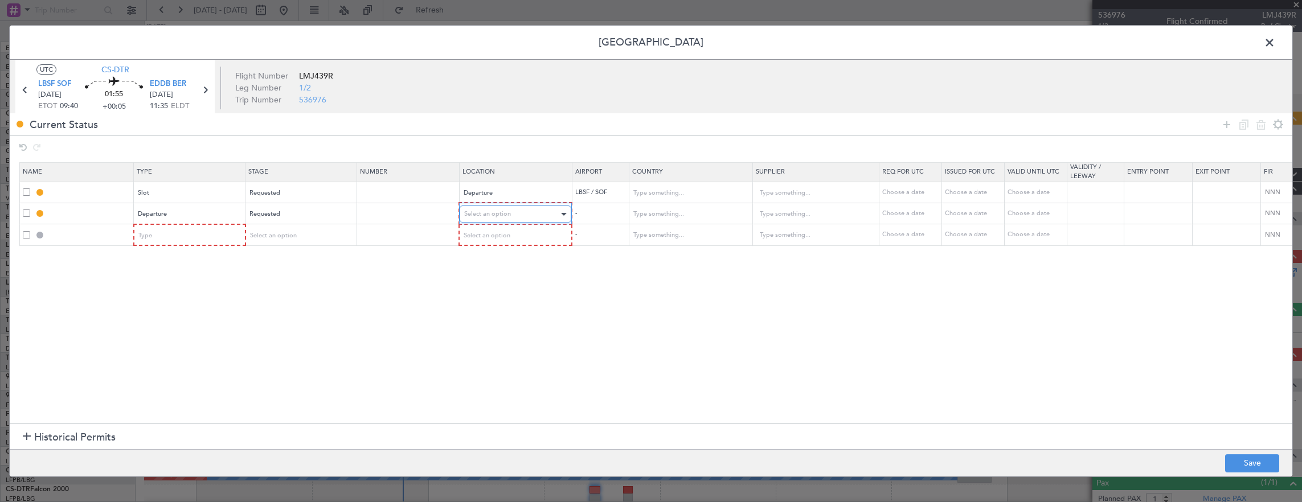
click at [509, 208] on div "Select an option" at bounding box center [511, 214] width 95 height 17
click at [491, 236] on span "Departure" at bounding box center [514, 237] width 101 height 17
click at [145, 235] on span "Type" at bounding box center [146, 235] width 14 height 9
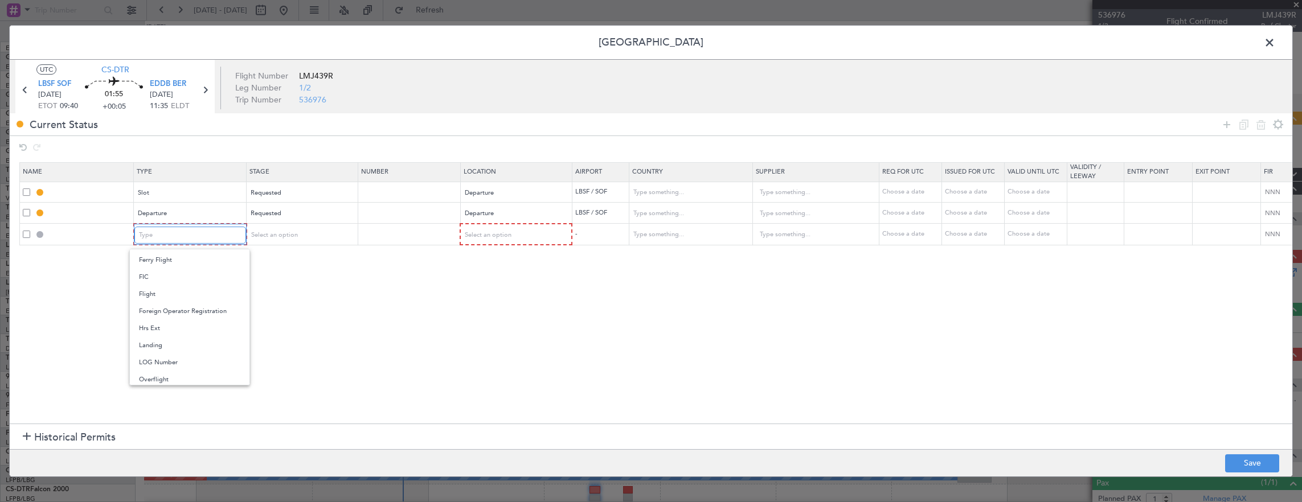
scroll to position [342, 0]
click at [177, 338] on span "Slot" at bounding box center [189, 342] width 101 height 17
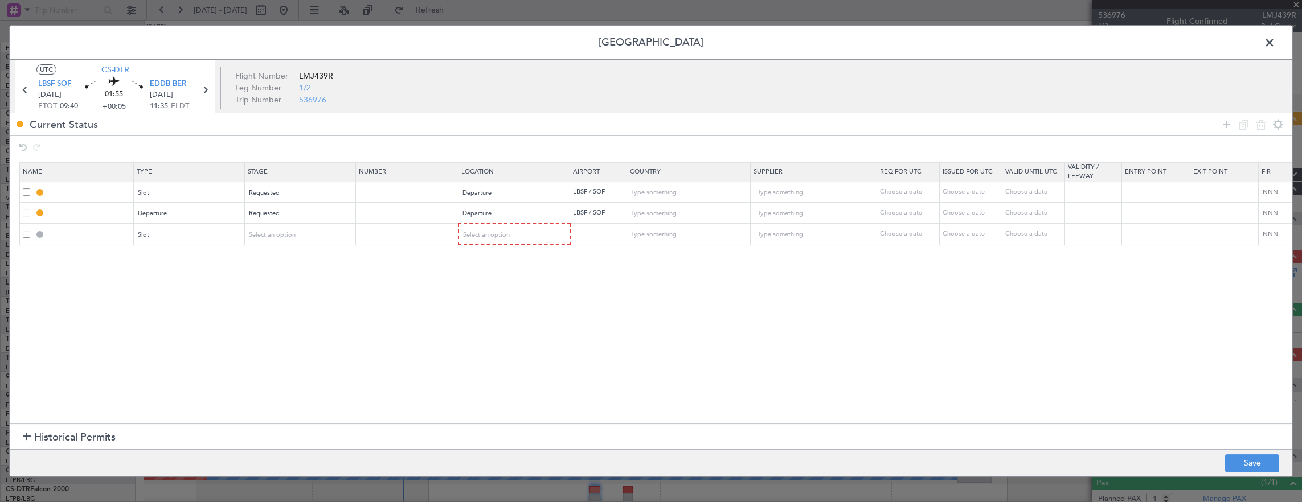
click at [296, 222] on mat-form-field "Requested" at bounding box center [300, 213] width 110 height 21
click at [294, 232] on div "Select an option" at bounding box center [296, 235] width 95 height 17
click at [281, 305] on span "Requested" at bounding box center [299, 309] width 101 height 17
click at [488, 236] on span "Select an option" at bounding box center [487, 235] width 47 height 9
click at [484, 292] on span "Arrival" at bounding box center [513, 292] width 101 height 17
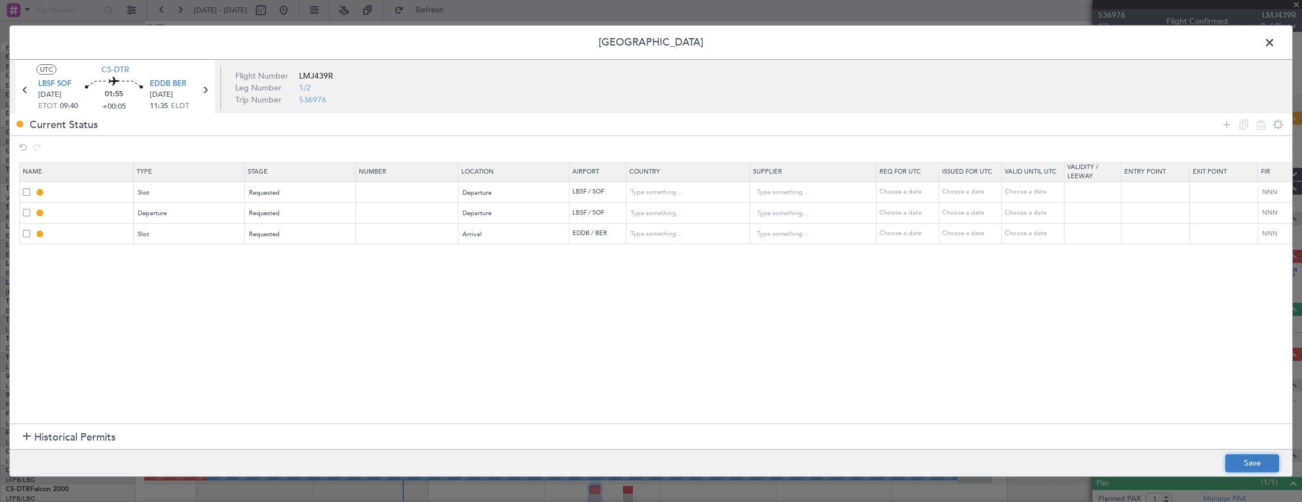
click at [1243, 469] on button "Save" at bounding box center [1252, 463] width 54 height 18
type input "LBSF DEP SLOT"
type input "Bulgaria"
type input "NNN"
type input "DEPARTURE"
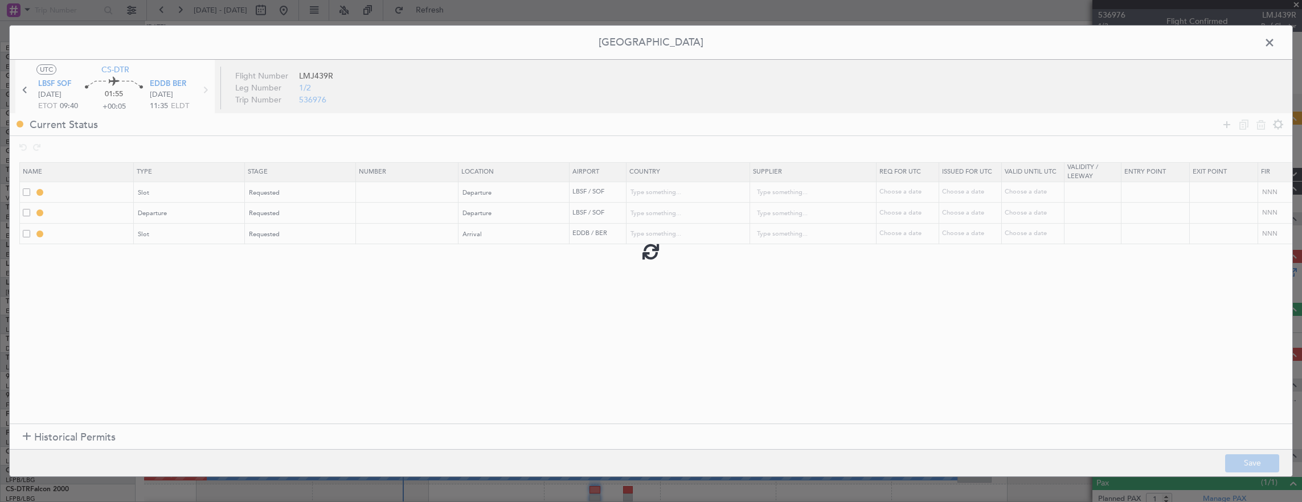
type input "Bulgaria"
type input "NNN"
type input "EDDB ARR SLOT"
type input "Germany"
type input "NNN"
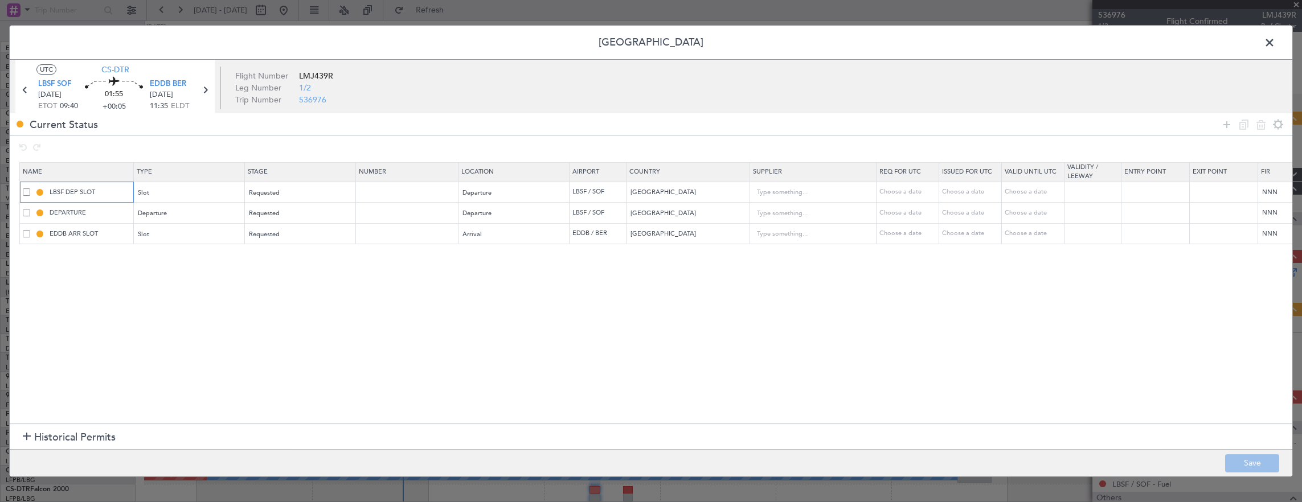
click at [118, 190] on input "LBSF DEP SLOT" at bounding box center [89, 192] width 85 height 10
type input "LBSF DEP SLOT 0930Z"
click at [121, 227] on td "EDDB ARR SLOT" at bounding box center [77, 233] width 114 height 21
click at [113, 232] on input "EDDB ARR SLOT" at bounding box center [89, 234] width 85 height 10
type input "EDDB ARR SLOT 1135Z"
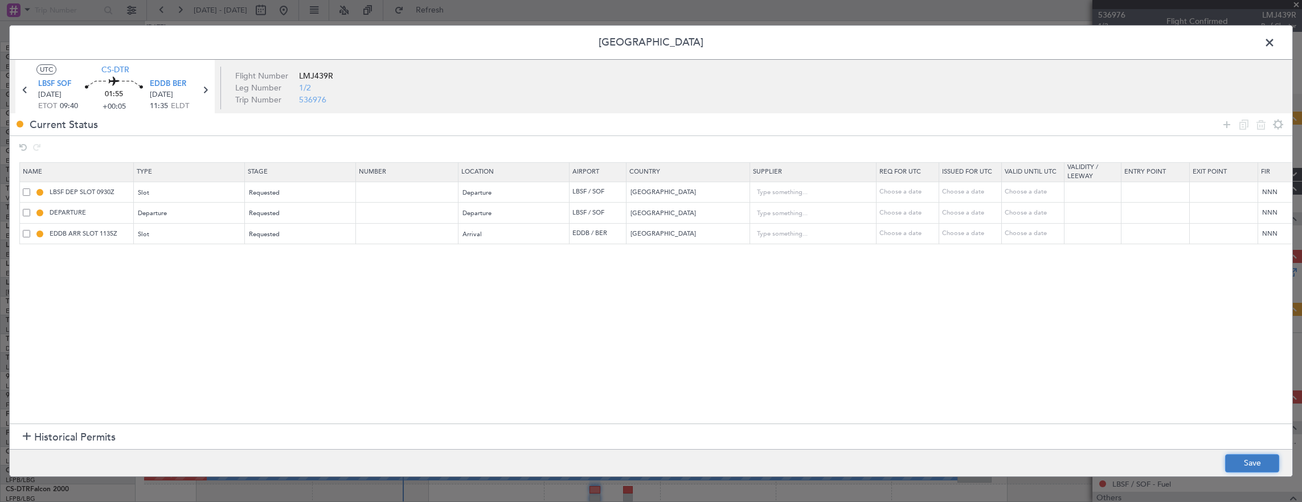
click at [1244, 461] on button "Save" at bounding box center [1252, 463] width 54 height 18
click at [212, 98] on section "LBSF SOF 16/09/2025 ETOT 09:40 01:55 +00:05 EDDB BER 16/09/2025 11:35 ELDT" at bounding box center [114, 96] width 199 height 39
click at [206, 90] on icon at bounding box center [205, 90] width 15 height 15
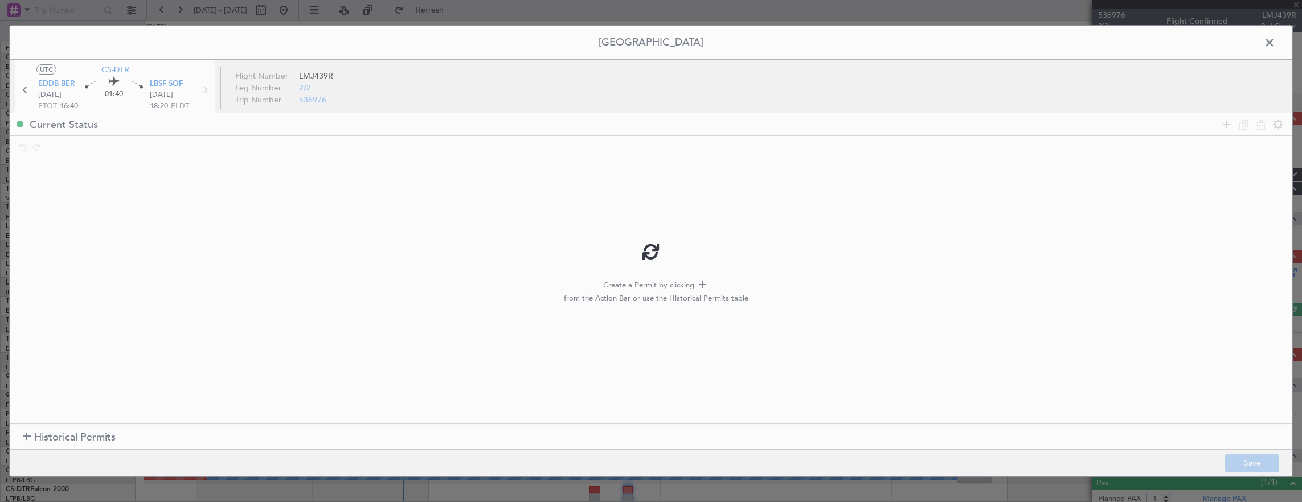
click at [1224, 125] on div at bounding box center [651, 251] width 1283 height 451
click at [1227, 124] on icon at bounding box center [1227, 125] width 14 height 14
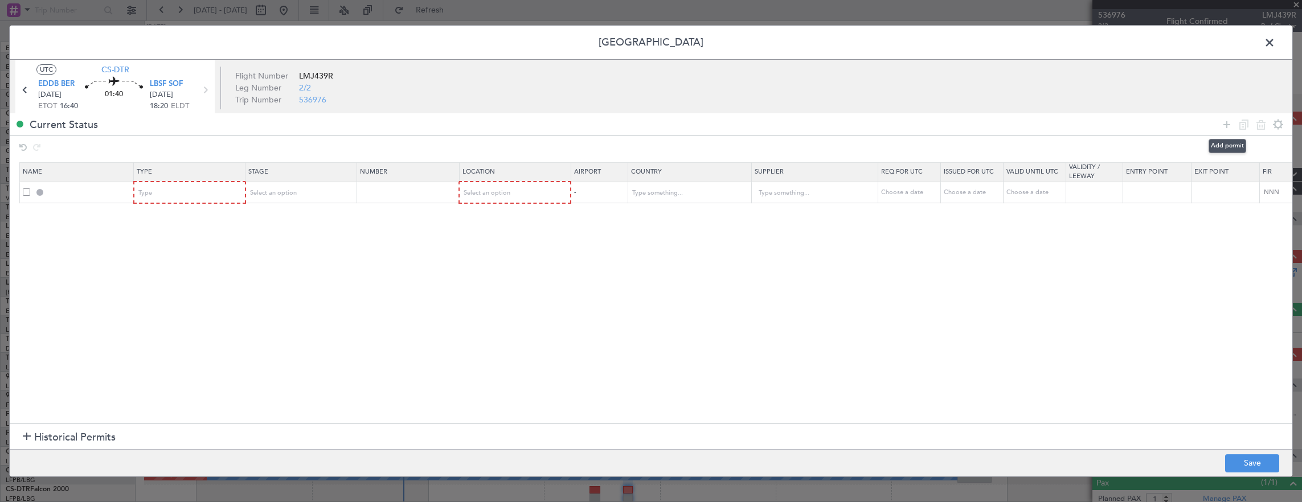
click at [1227, 124] on icon at bounding box center [1227, 125] width 14 height 14
click at [220, 192] on div "Type" at bounding box center [186, 193] width 95 height 17
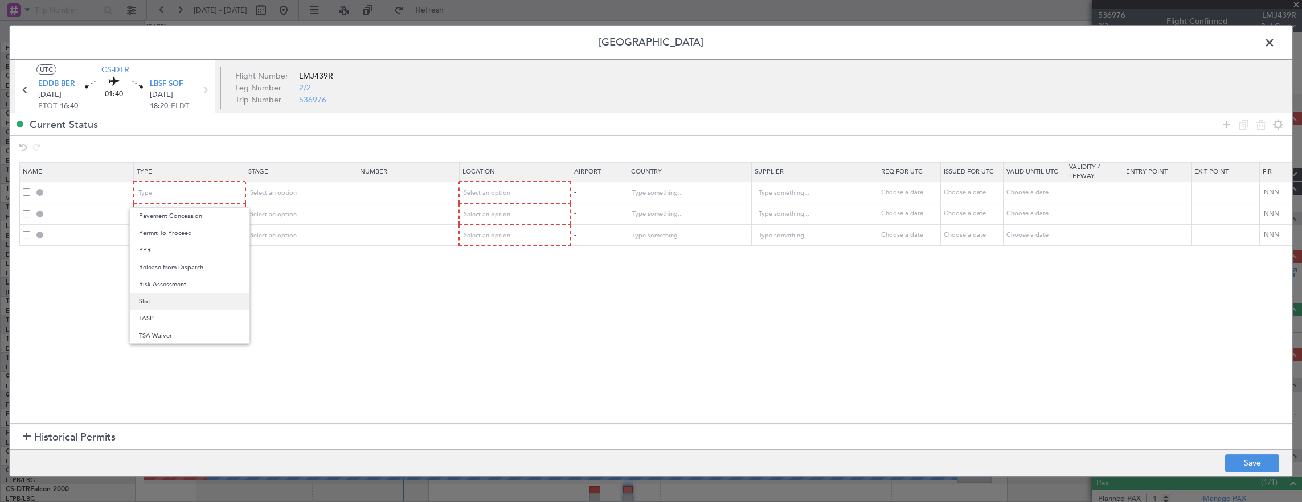
click at [178, 301] on span "Slot" at bounding box center [189, 301] width 101 height 17
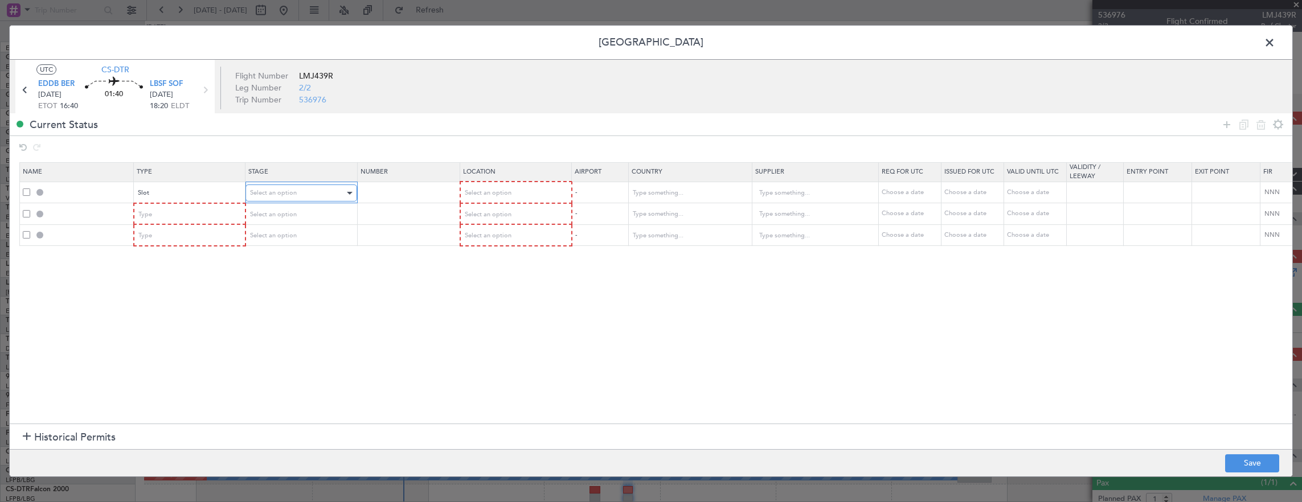
click at [285, 194] on span "Select an option" at bounding box center [273, 193] width 47 height 9
drag, startPoint x: 284, startPoint y: 271, endPoint x: 437, endPoint y: 218, distance: 162.6
click at [284, 270] on span "Requested" at bounding box center [300, 267] width 101 height 17
click at [490, 182] on mat-form-field "Select an option" at bounding box center [515, 192] width 110 height 21
click at [490, 190] on span "Select an option" at bounding box center [487, 193] width 47 height 9
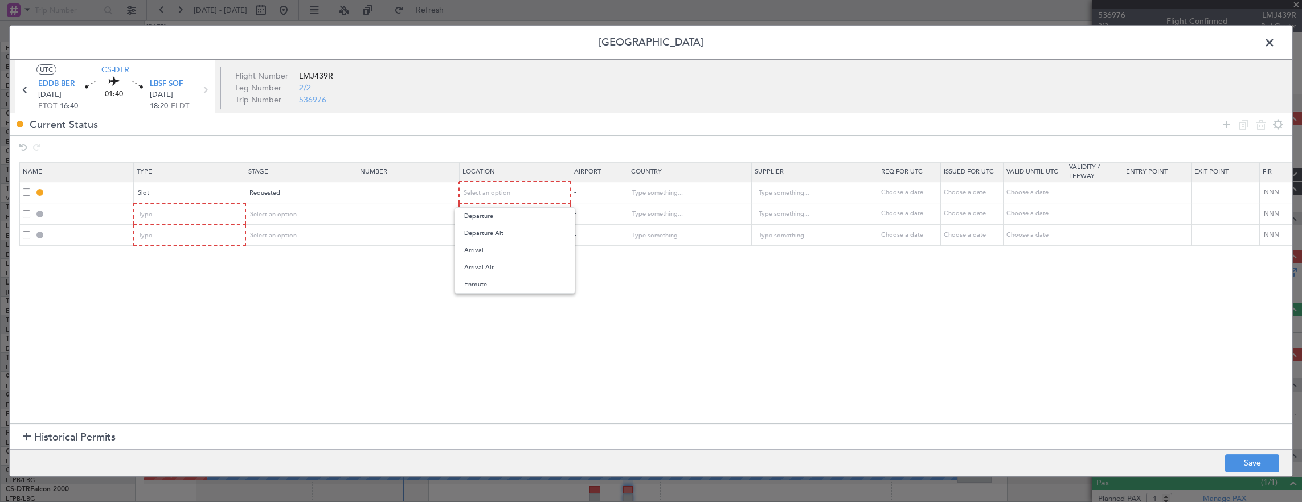
drag, startPoint x: 491, startPoint y: 214, endPoint x: 483, endPoint y: 215, distance: 8.1
click at [490, 214] on span "Departure" at bounding box center [514, 216] width 101 height 17
click at [213, 227] on div "Type" at bounding box center [186, 235] width 95 height 17
click at [214, 214] on div at bounding box center [651, 251] width 1302 height 502
click at [211, 217] on div "Type" at bounding box center [186, 214] width 95 height 17
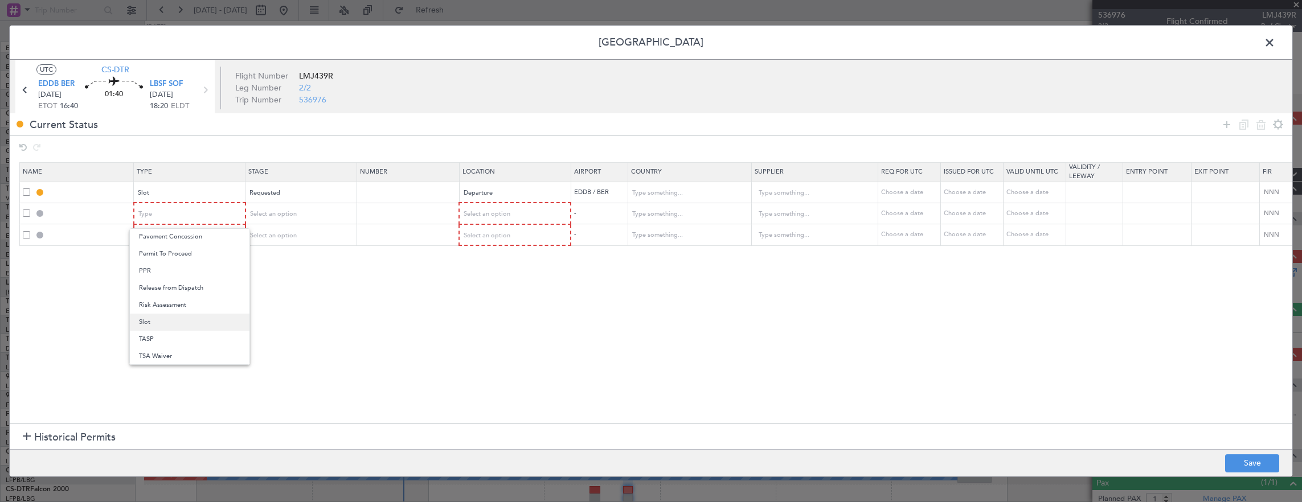
click at [179, 322] on span "Slot" at bounding box center [189, 322] width 101 height 17
click at [286, 217] on span "Select an option" at bounding box center [273, 214] width 47 height 9
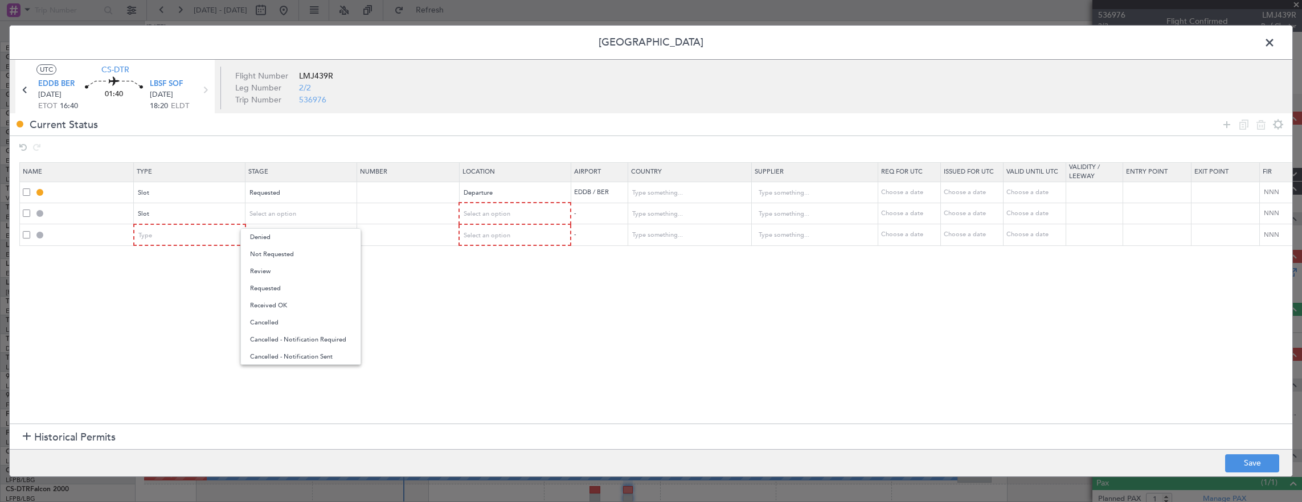
drag, startPoint x: 285, startPoint y: 286, endPoint x: 432, endPoint y: 249, distance: 150.8
click at [286, 286] on span "Requested" at bounding box center [300, 288] width 101 height 17
click at [481, 214] on span "Select an option" at bounding box center [487, 214] width 47 height 9
drag, startPoint x: 483, startPoint y: 268, endPoint x: 457, endPoint y: 267, distance: 26.2
click at [482, 267] on span "Arrival" at bounding box center [514, 271] width 101 height 17
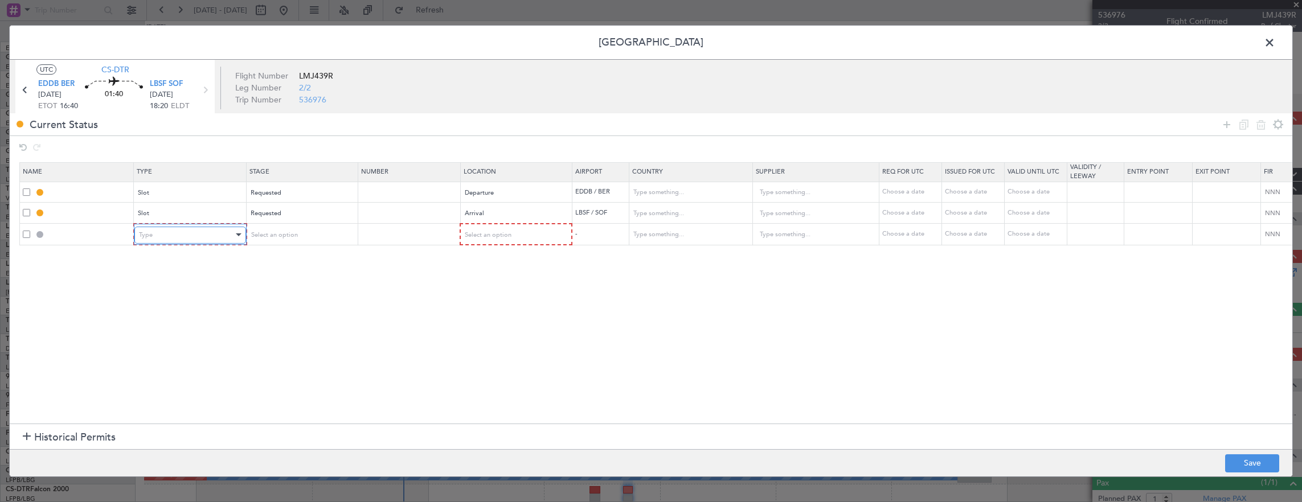
click at [165, 232] on div "Type" at bounding box center [186, 235] width 95 height 17
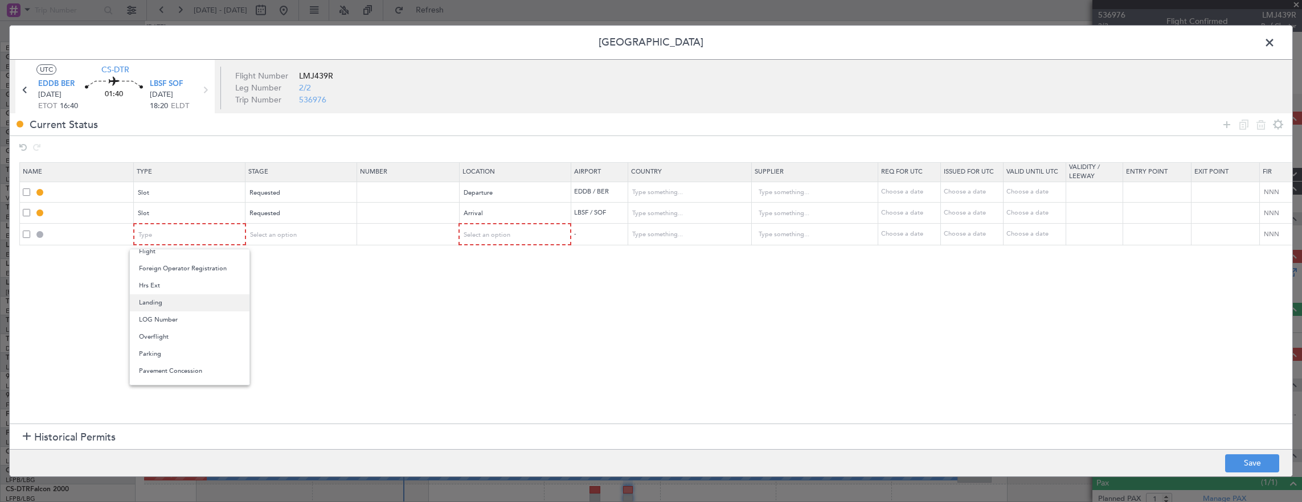
click at [181, 297] on span "Landing" at bounding box center [189, 302] width 101 height 17
click at [276, 244] on table "Name Type Stage Number Location Airport Country Supplier Req For Utc Issued For…" at bounding box center [746, 204] width 1454 height 84
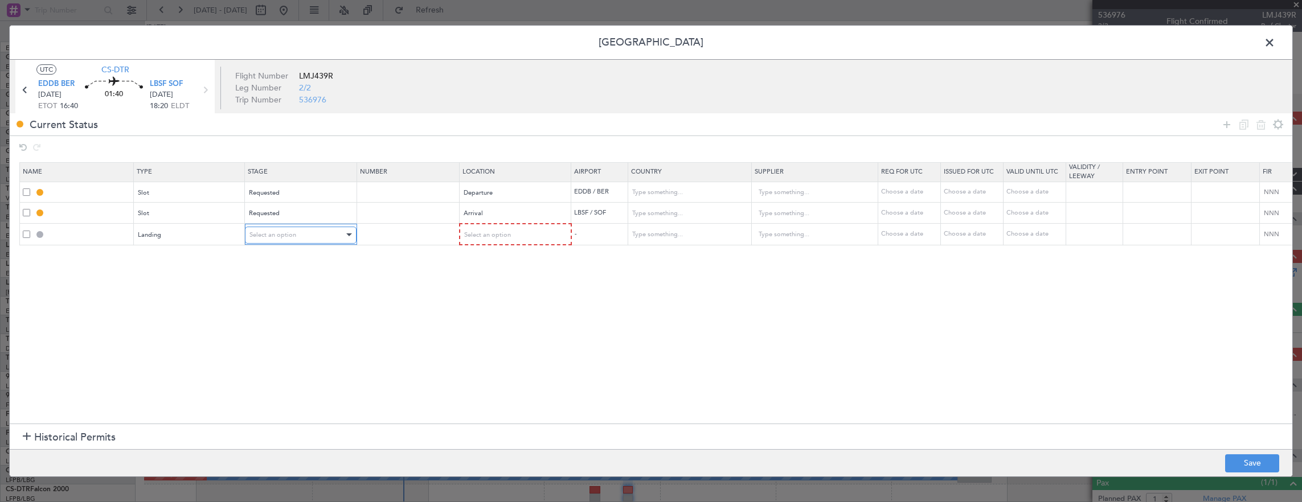
click at [281, 237] on span "Select an option" at bounding box center [272, 235] width 47 height 9
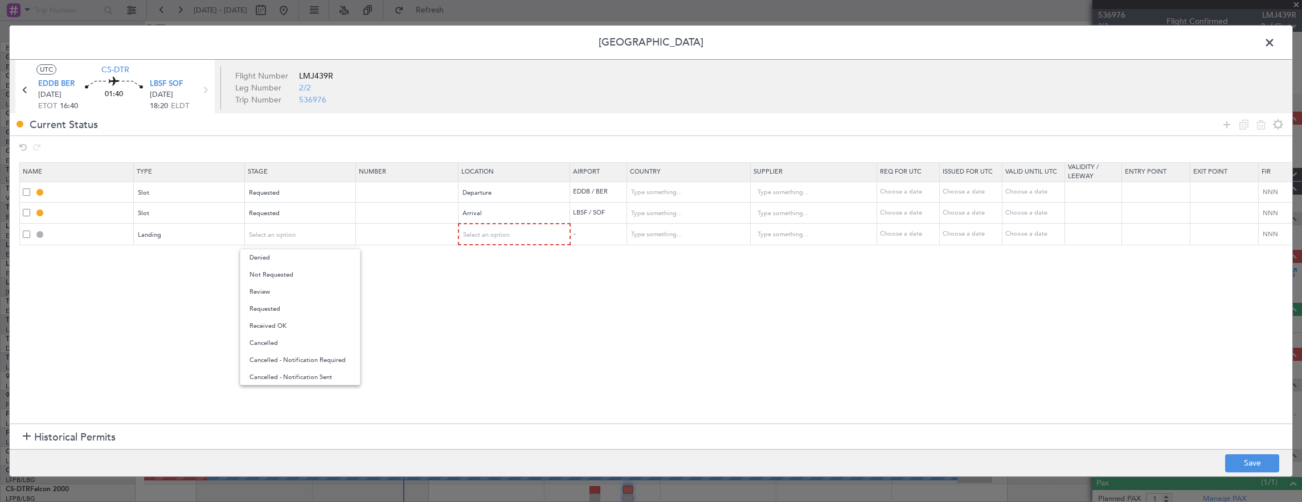
drag, startPoint x: 280, startPoint y: 311, endPoint x: 301, endPoint y: 299, distance: 23.7
click at [280, 310] on span "Requested" at bounding box center [299, 309] width 101 height 17
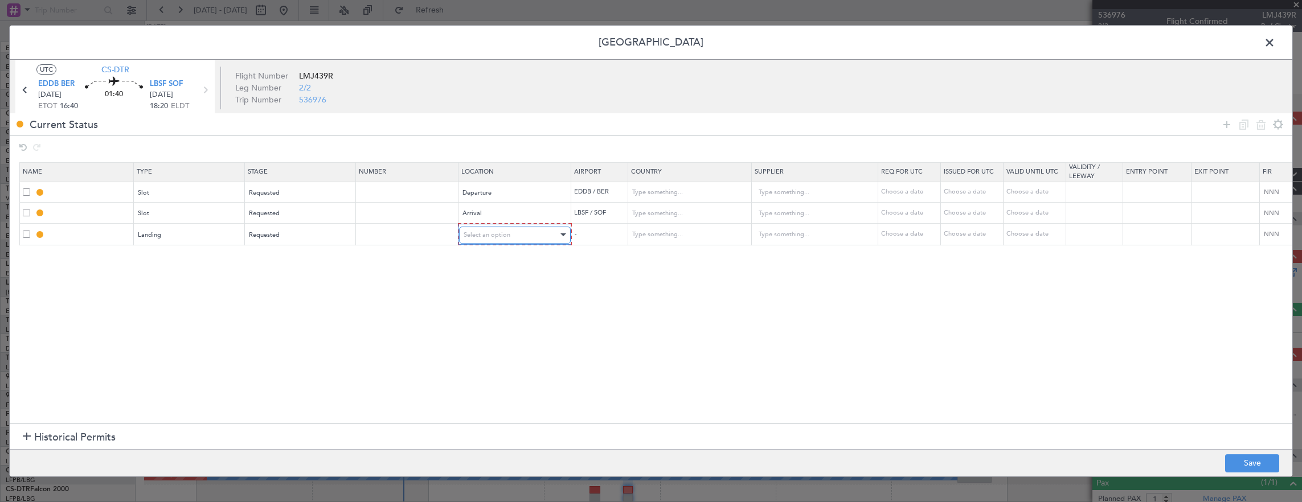
click at [465, 239] on div "Select an option" at bounding box center [511, 235] width 95 height 17
click at [480, 287] on span "Arrival" at bounding box center [513, 292] width 101 height 17
click at [1263, 457] on button "Save" at bounding box center [1252, 463] width 54 height 18
type input "EDDB DEP SLOT"
type input "Germany"
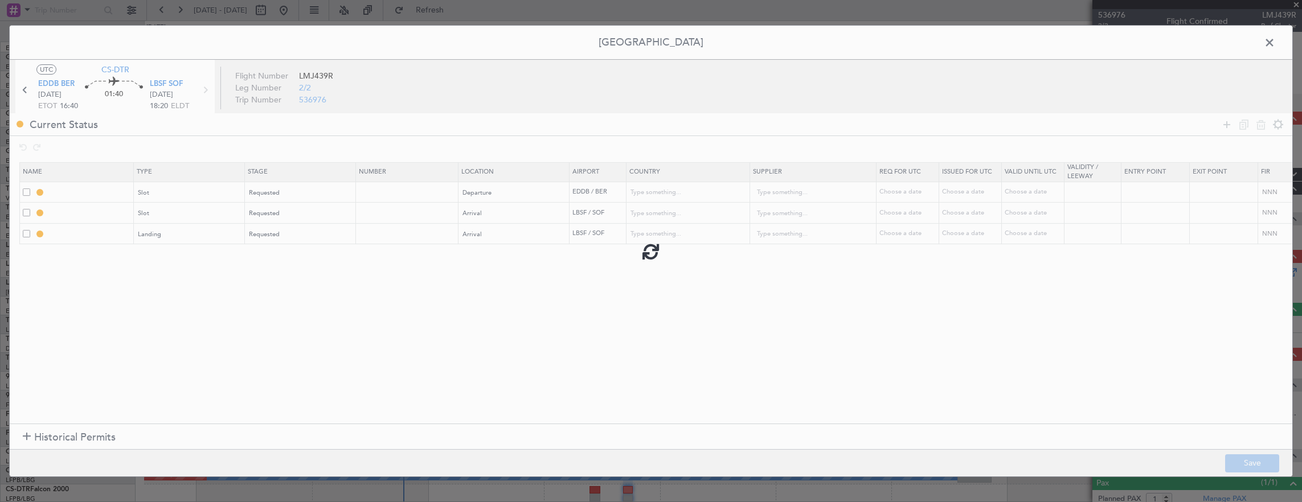
type input "NNN"
type input "LBSF ARR SLOT"
type input "Bulgaria"
type input "NNN"
type input "LBSF LDG"
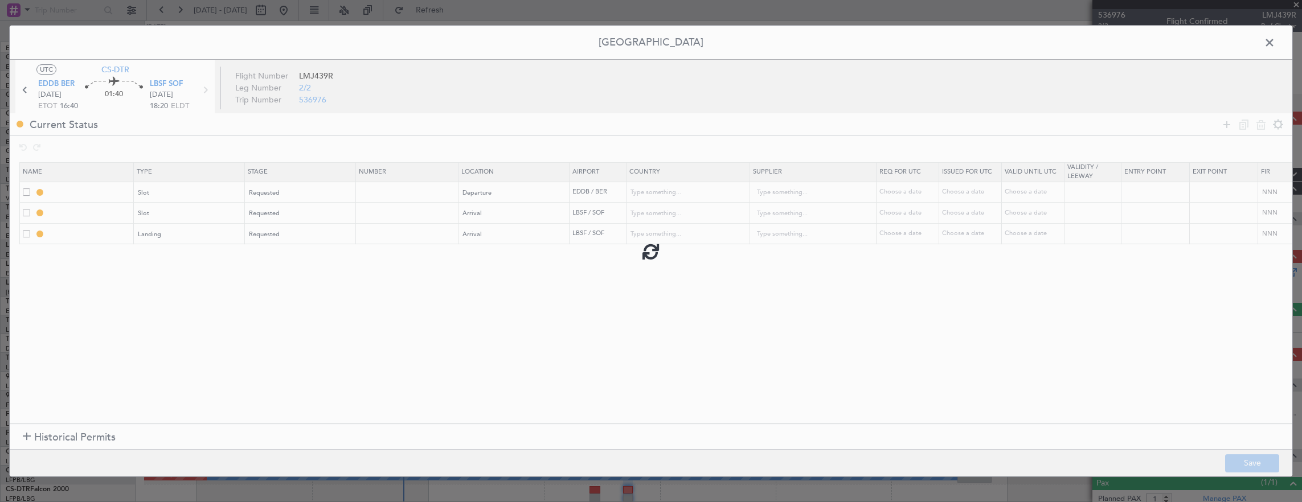
type input "Bulgaria"
type input "NNN"
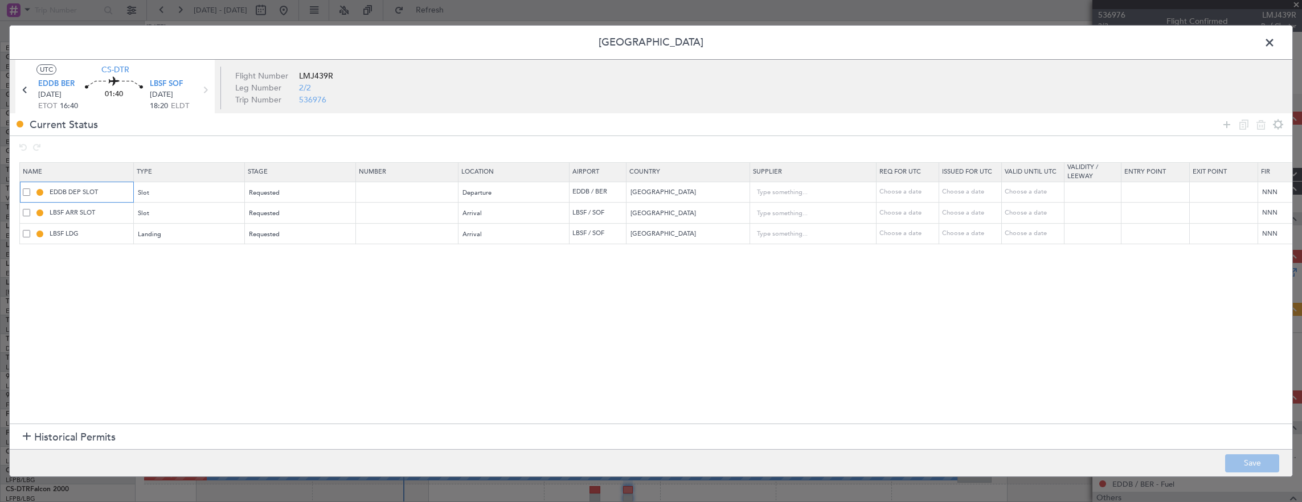
click at [113, 190] on input "EDDB DEP SLOT" at bounding box center [89, 192] width 85 height 10
type input "EDDB DEP SLOT 1630Z"
click at [117, 215] on input "LBSF ARR SLOT" at bounding box center [89, 213] width 85 height 10
type input "LBSF ARR SLOT 1830Z"
click at [89, 342] on section "Name Type Stage Number Location Airport Country Supplier Req For Utc Issued For…" at bounding box center [651, 291] width 1283 height 264
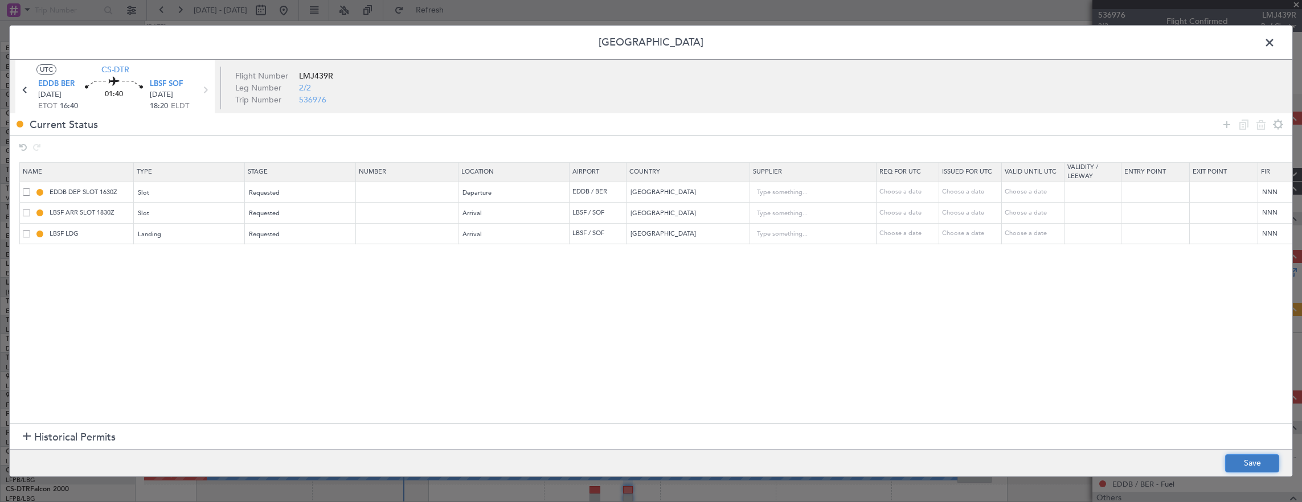
click at [1254, 454] on button "Save" at bounding box center [1252, 463] width 54 height 18
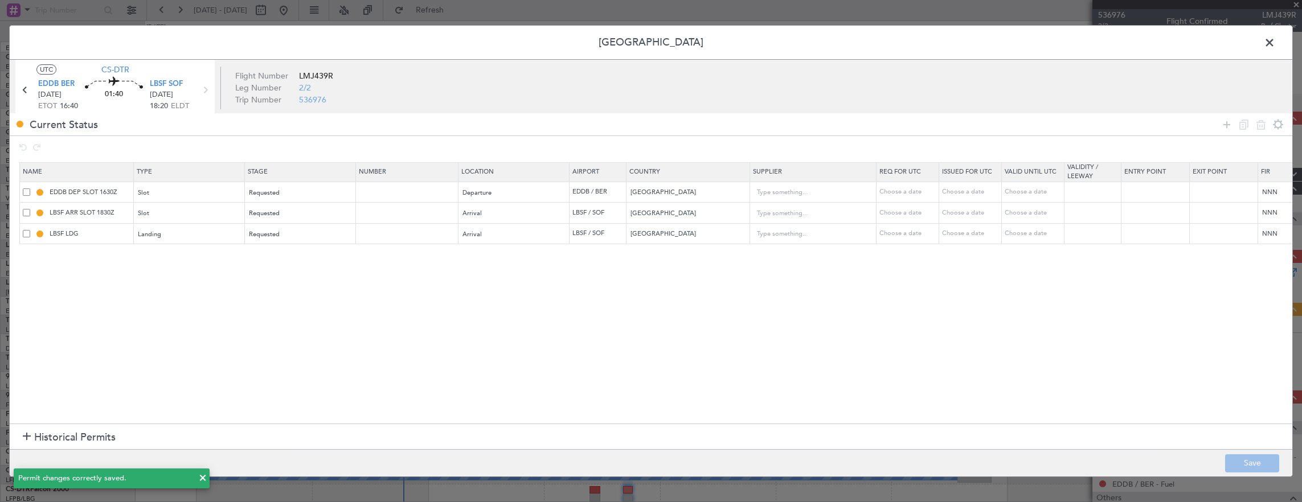
click at [1275, 42] on span at bounding box center [1275, 45] width 0 height 23
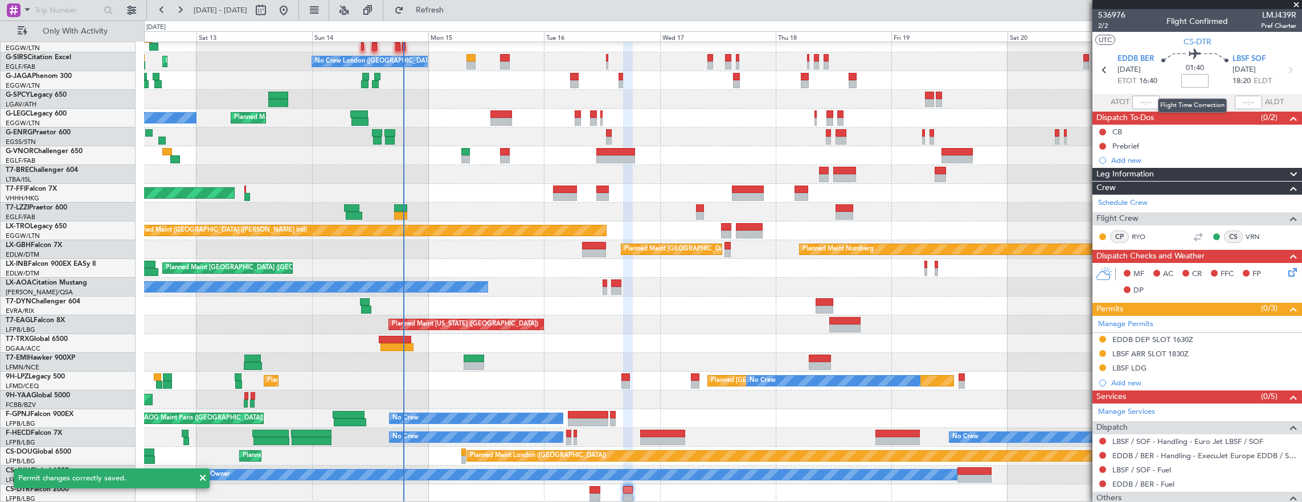
click at [1192, 81] on input at bounding box center [1194, 81] width 27 height 14
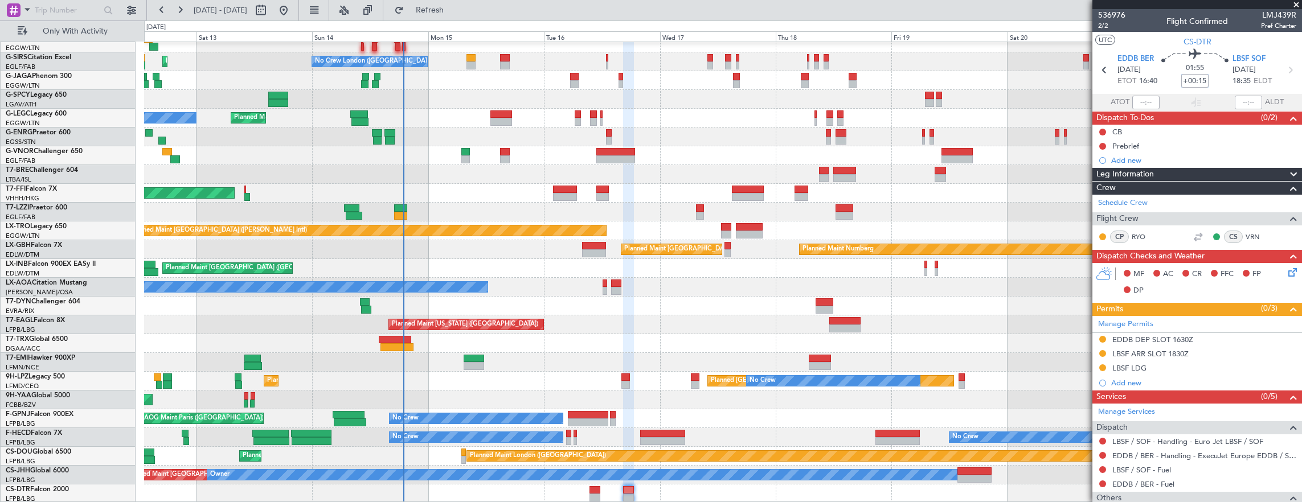
type input "+00:15"
click at [1203, 349] on div "LBSF ARR SLOT 1830Z" at bounding box center [1197, 354] width 210 height 14
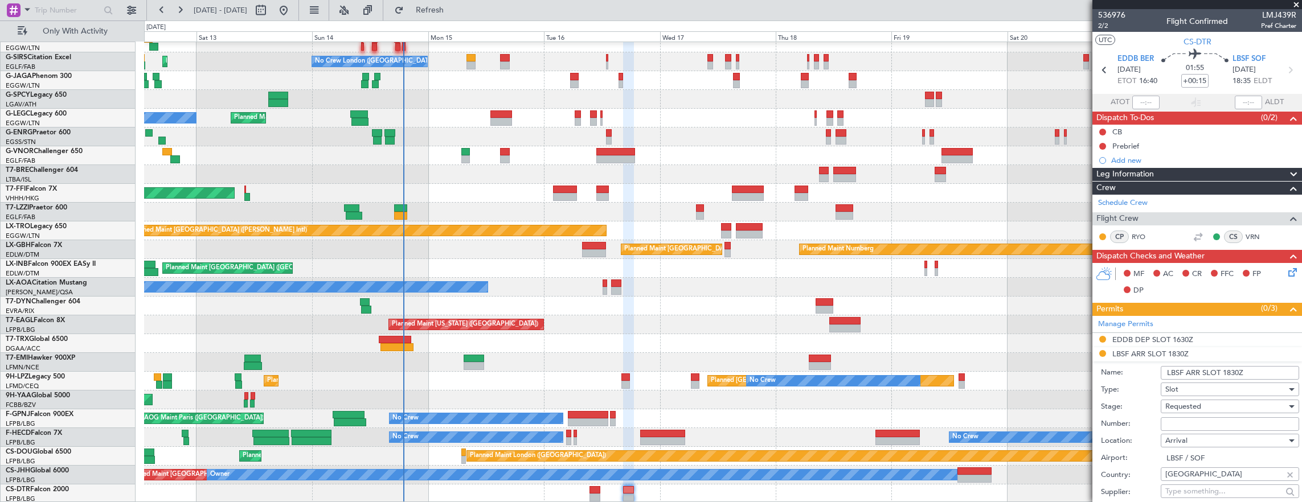
click at [1236, 371] on input "LBSF ARR SLOT 1830Z" at bounding box center [1230, 373] width 138 height 14
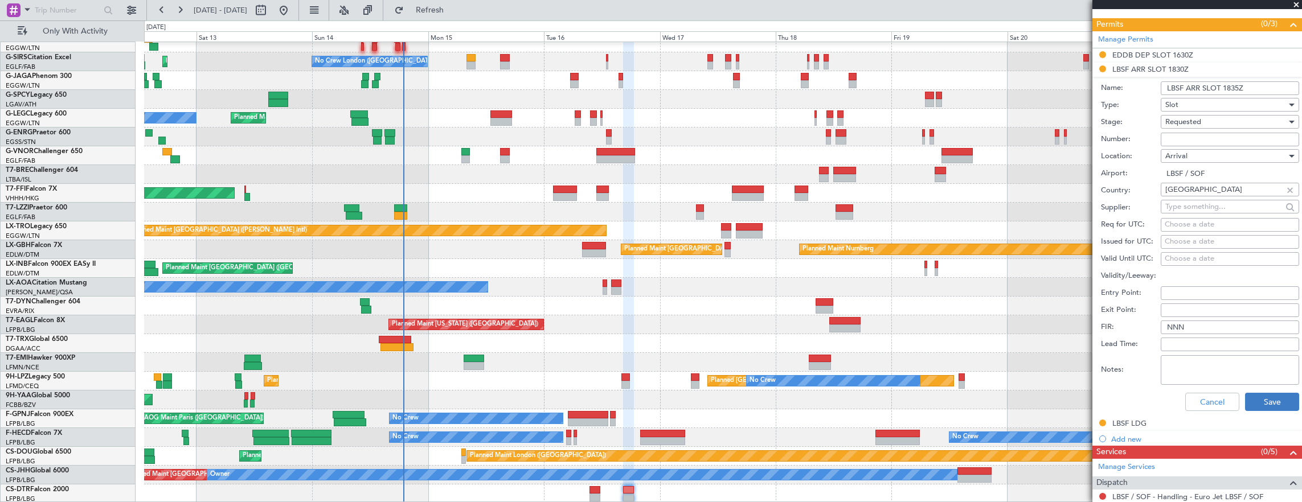
type input "LBSF ARR SLOT 1835Z"
click at [1261, 402] on button "Save" at bounding box center [1272, 402] width 54 height 18
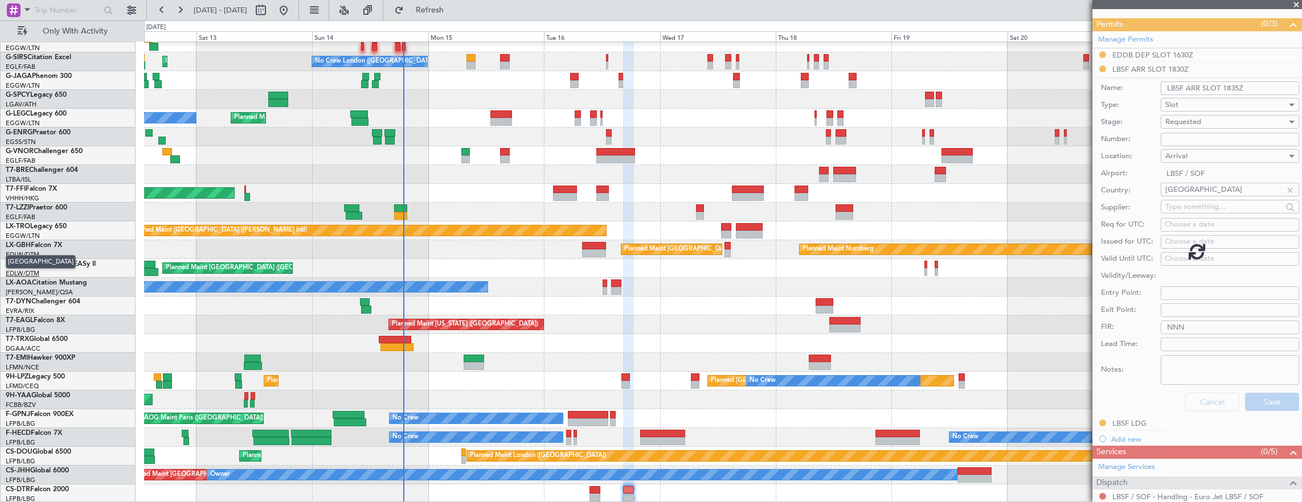
scroll to position [72, 0]
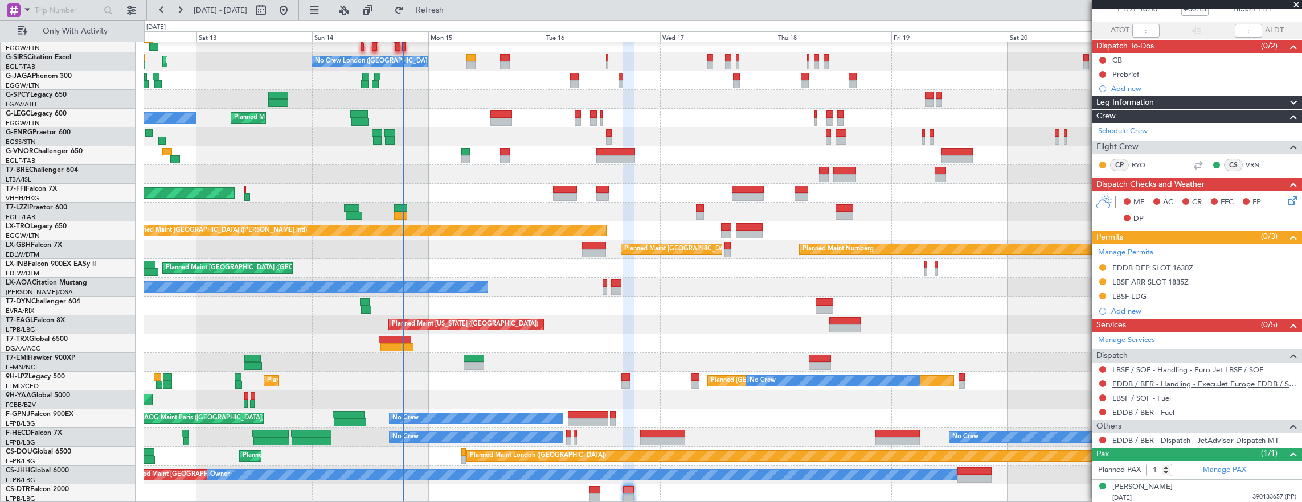
click at [1216, 381] on link "EDDB / BER - Handling - ExecuJet Europe EDDB / SXF" at bounding box center [1204, 384] width 184 height 10
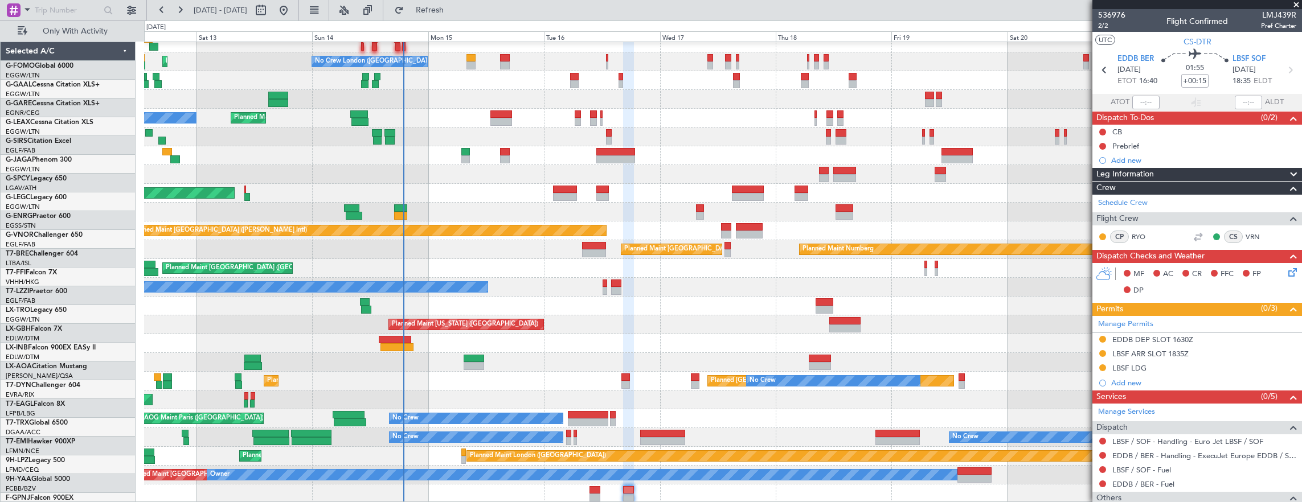
scroll to position [72, 0]
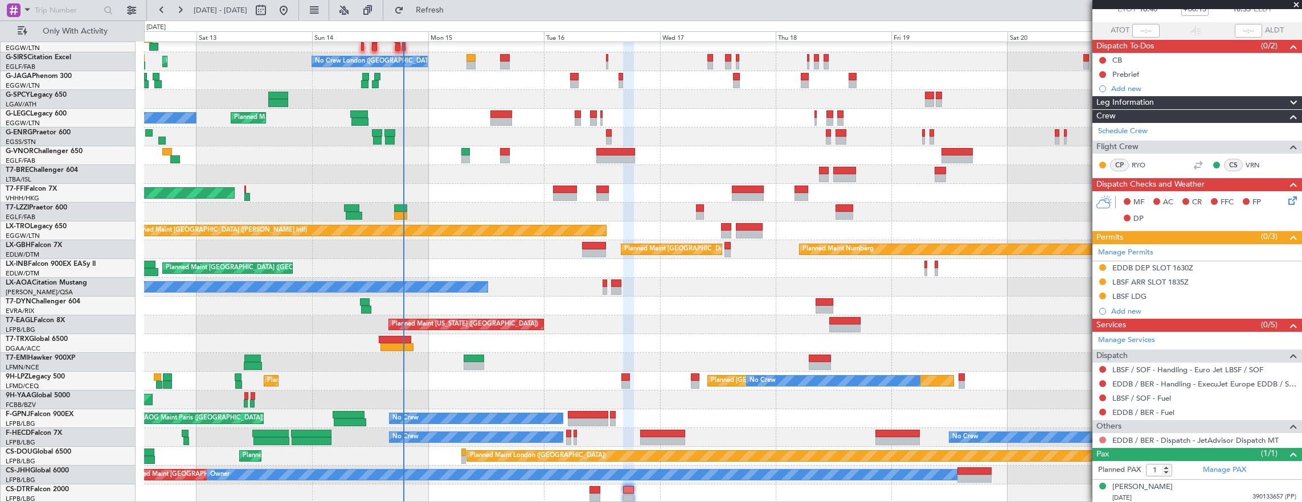
click at [1104, 437] on button at bounding box center [1102, 440] width 7 height 7
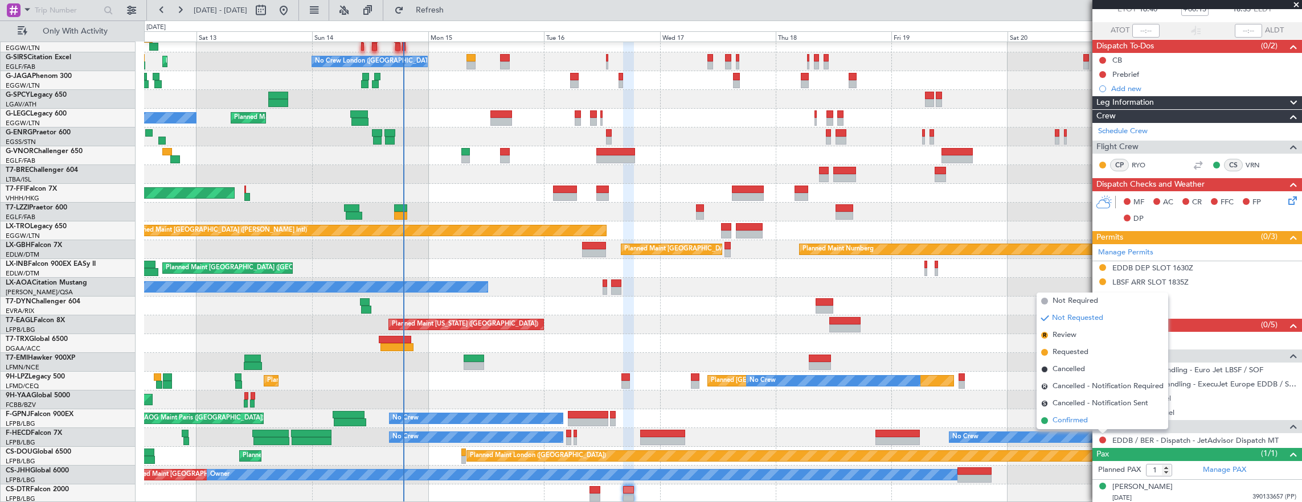
click at [1099, 424] on li "Confirmed" at bounding box center [1102, 420] width 132 height 17
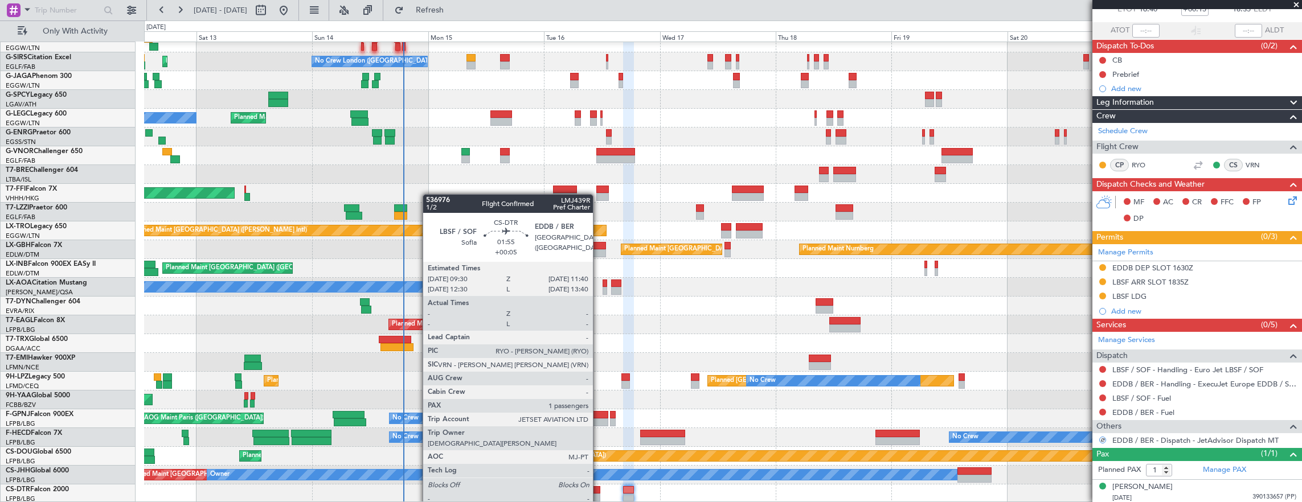
click at [596, 494] on div at bounding box center [594, 498] width 11 height 8
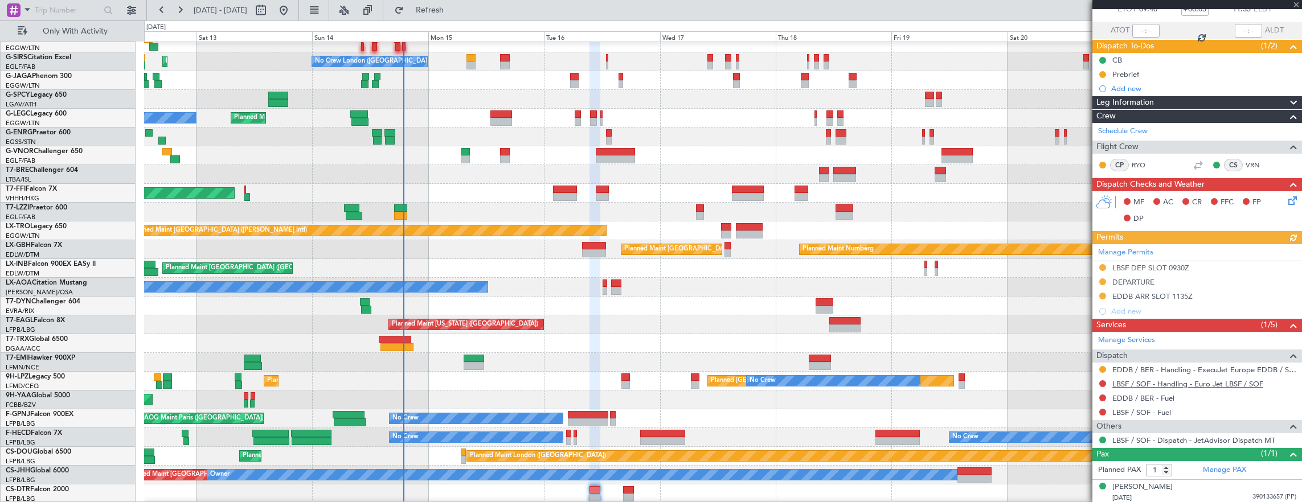
click at [1173, 379] on link "LBSF / SOF - Handling - Euro Jet LBSF / SOF" at bounding box center [1187, 384] width 151 height 10
click at [857, 309] on div "Planned Maint London (Luton) Planned Maint London (Farnborough) No Crew London …" at bounding box center [723, 230] width 1158 height 545
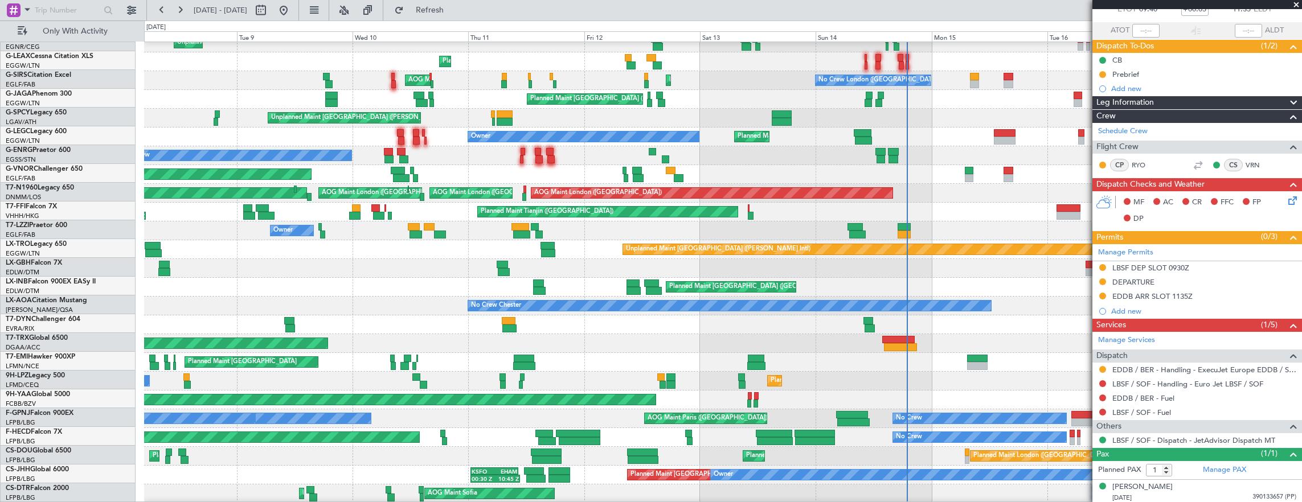
scroll to position [65, 0]
click at [417, 486] on div "AOG Maint Sofia Planned Maint Mugla (Dalaman)" at bounding box center [723, 494] width 1158 height 19
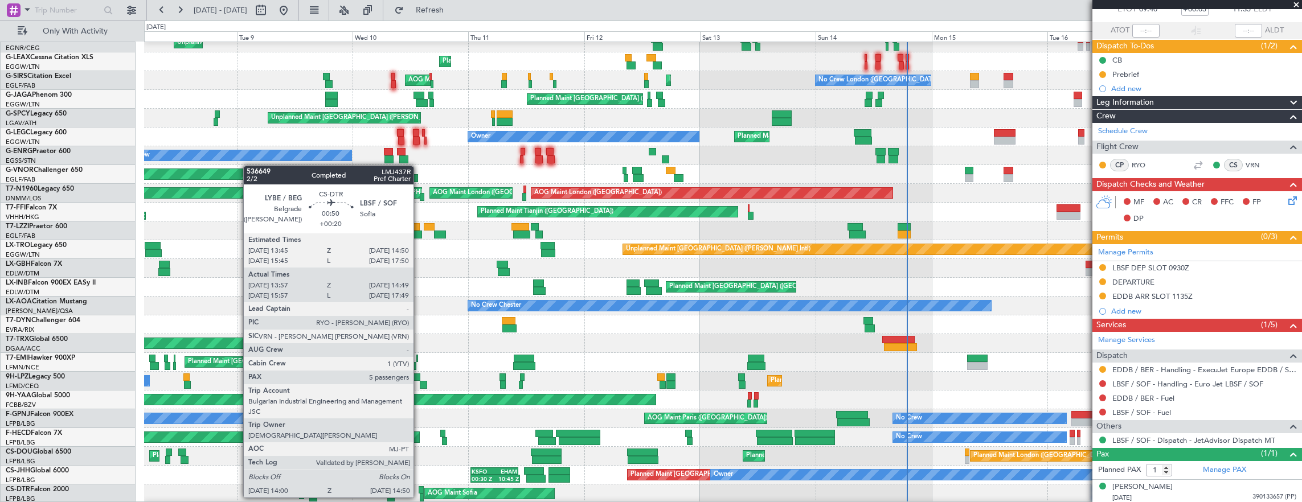
click at [419, 486] on div at bounding box center [422, 490] width 6 height 8
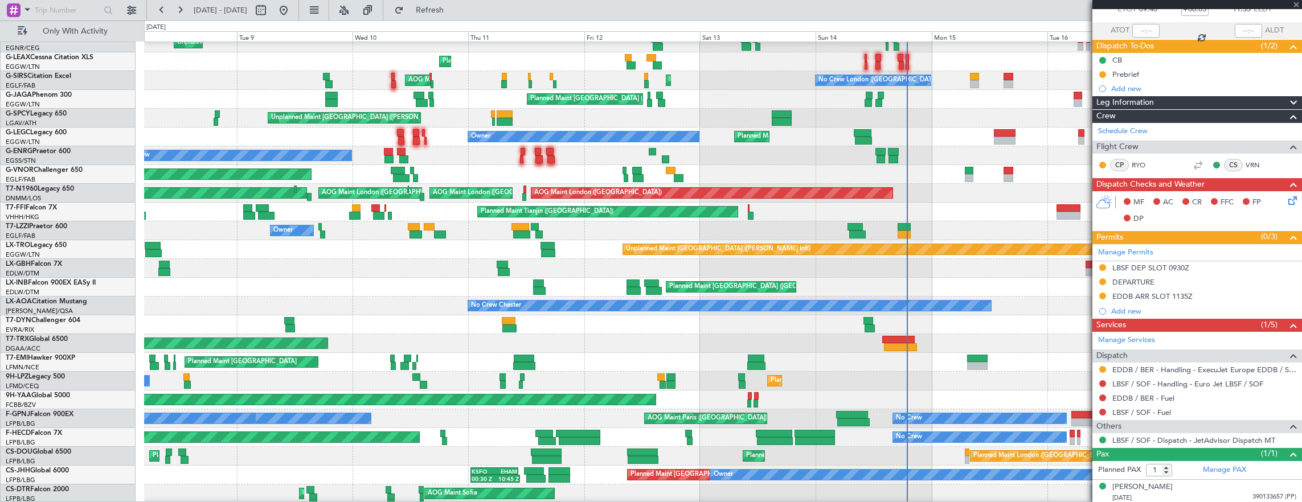
type input "+00:20"
type input "14:07"
type input "14:44"
type input "5"
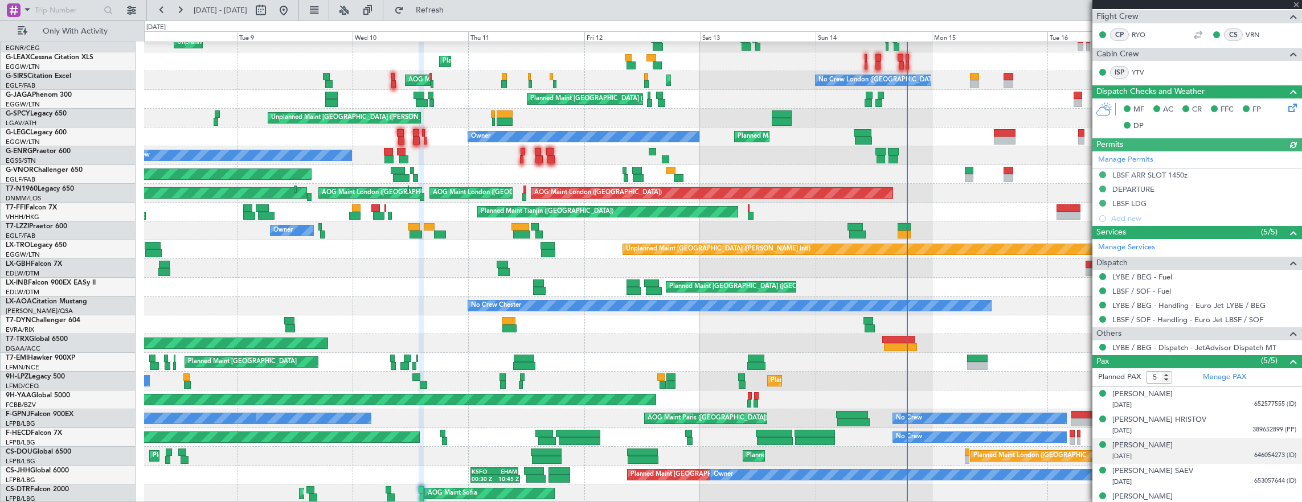
scroll to position [255, 0]
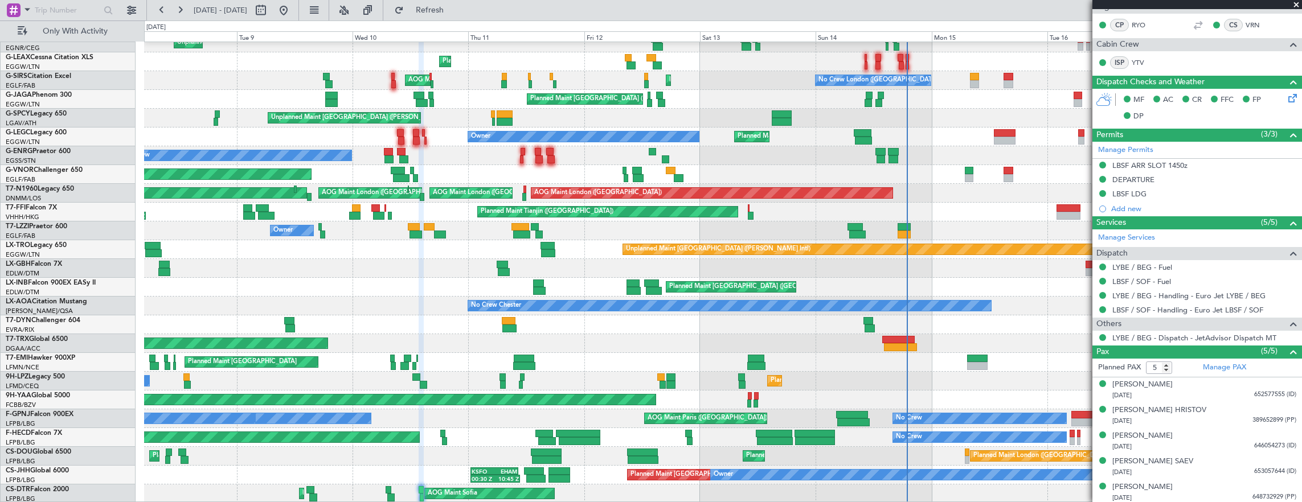
click at [492, 330] on div "Planned Maint Dusseldorf Unplanned Maint Chester Planned Maint London (Luton) P…" at bounding box center [723, 240] width 1158 height 526
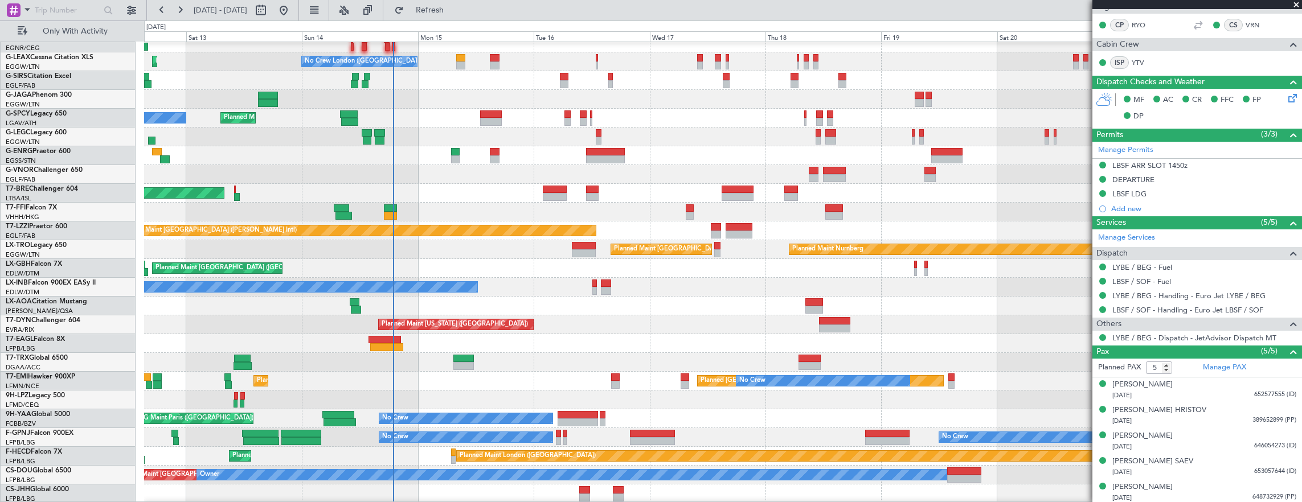
scroll to position [84, 0]
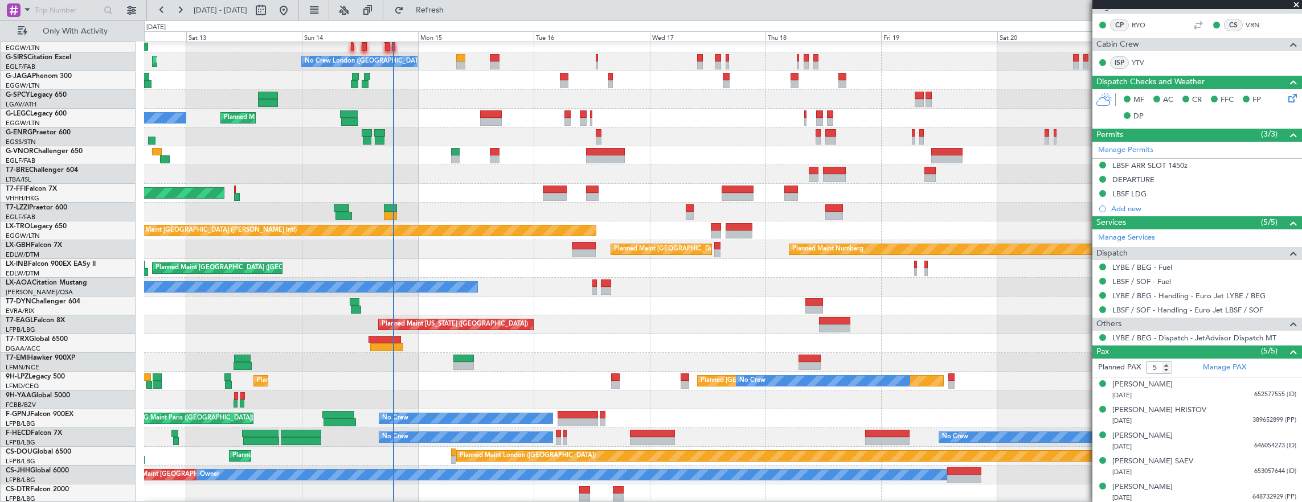
click at [615, 493] on div at bounding box center [618, 490] width 11 height 8
type input "+00:15"
type input "1"
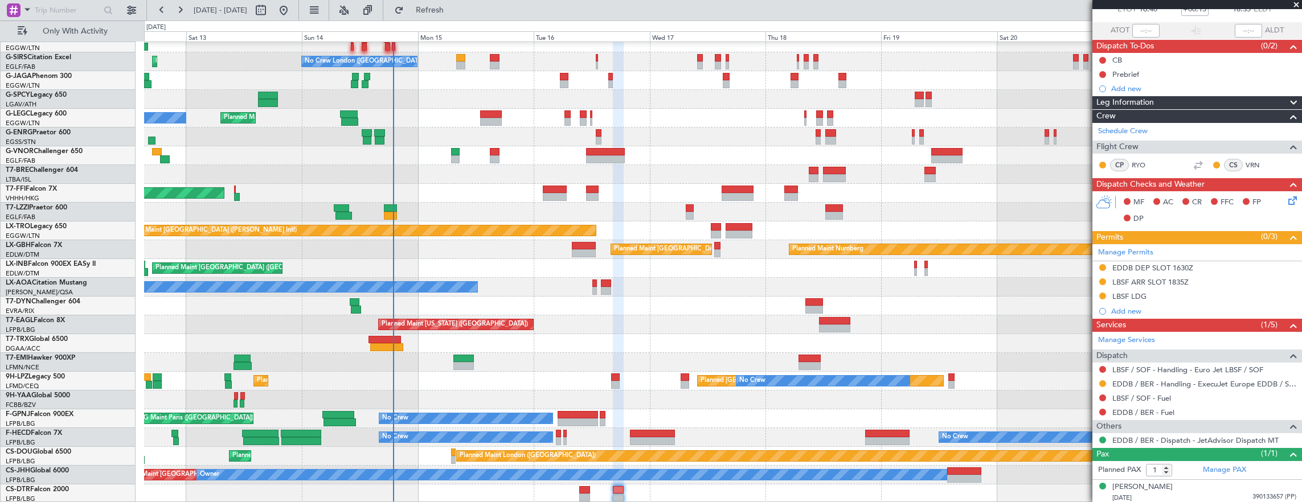
scroll to position [72, 0]
click at [1166, 366] on link "LBSF / SOF - Handling - Euro Jet LBSF / SOF" at bounding box center [1187, 370] width 151 height 10
click at [1152, 87] on div "Add new" at bounding box center [1198, 89] width 175 height 10
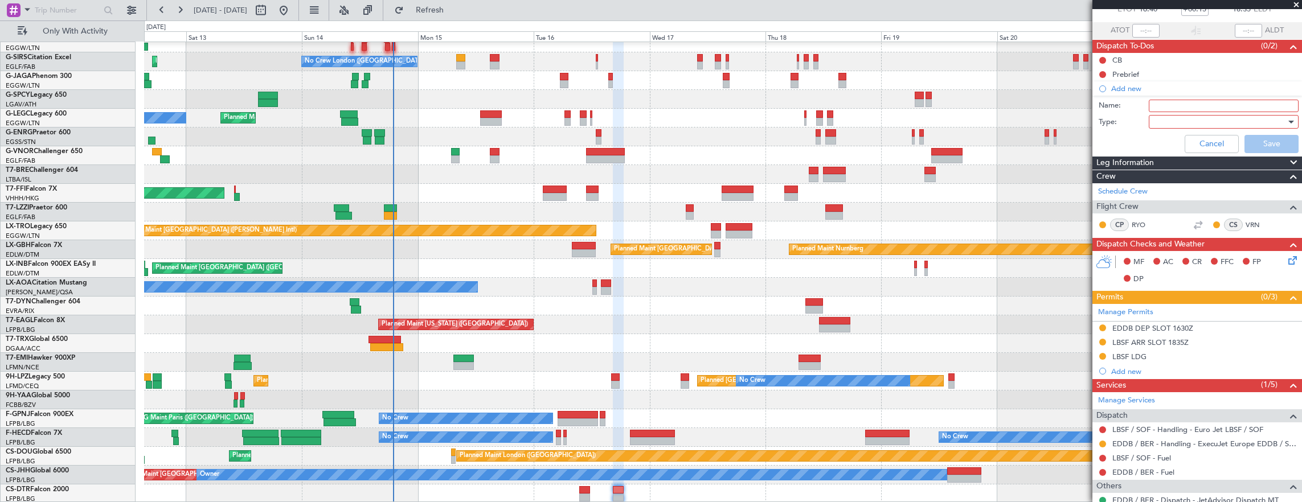
click at [1177, 101] on input "Name:" at bounding box center [1224, 106] width 150 height 13
type input "l"
type input "LBSF PARKING"
click at [1144, 310] on link "Manage Permits" at bounding box center [1125, 312] width 55 height 11
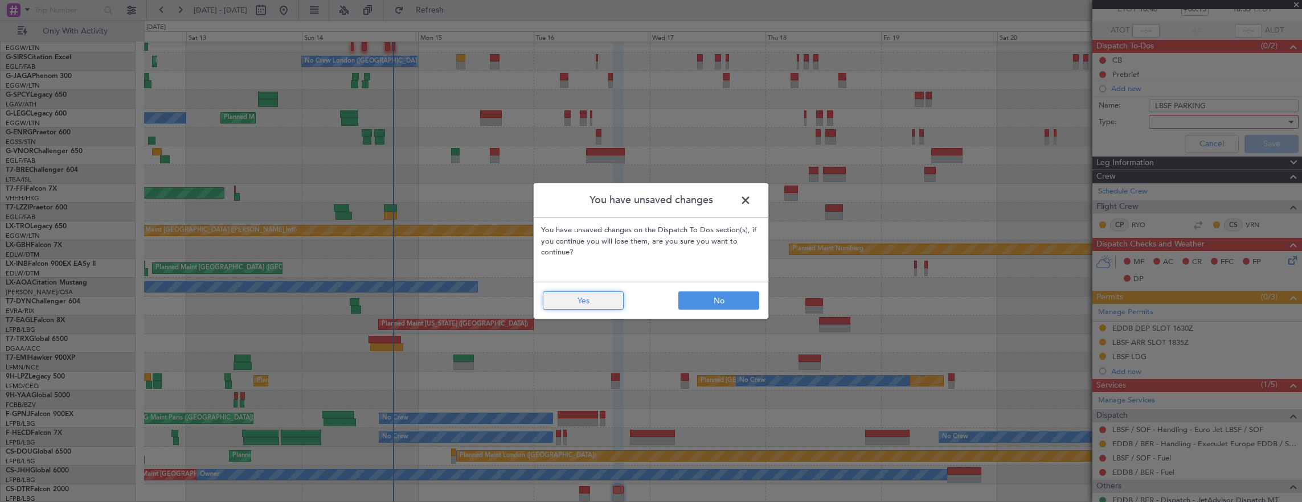
click at [598, 302] on button "Yes" at bounding box center [583, 301] width 81 height 18
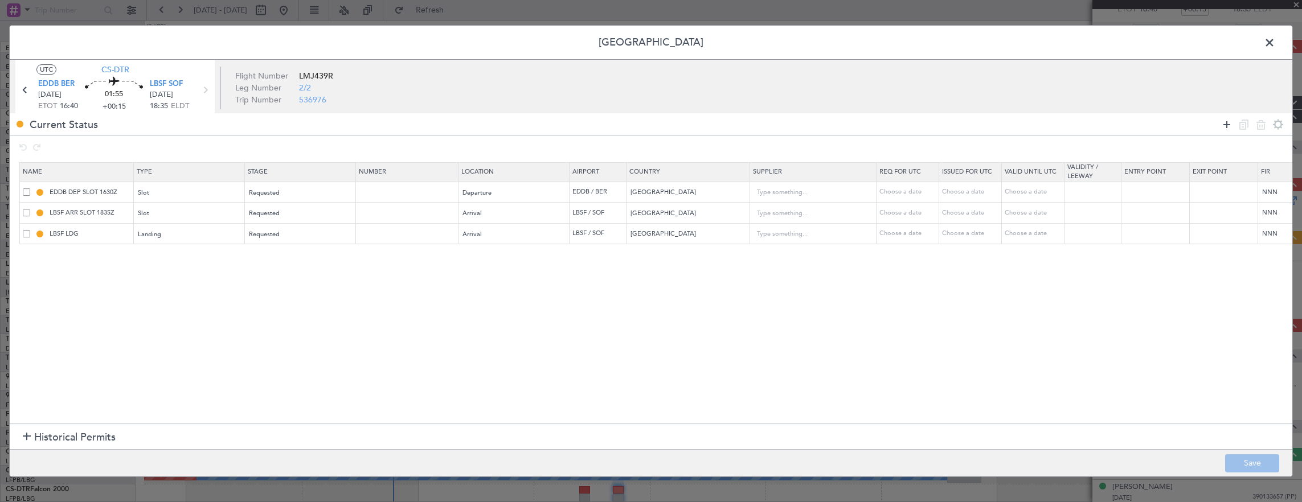
click at [1232, 118] on icon at bounding box center [1227, 125] width 14 height 14
click at [163, 258] on div "Type" at bounding box center [186, 255] width 95 height 17
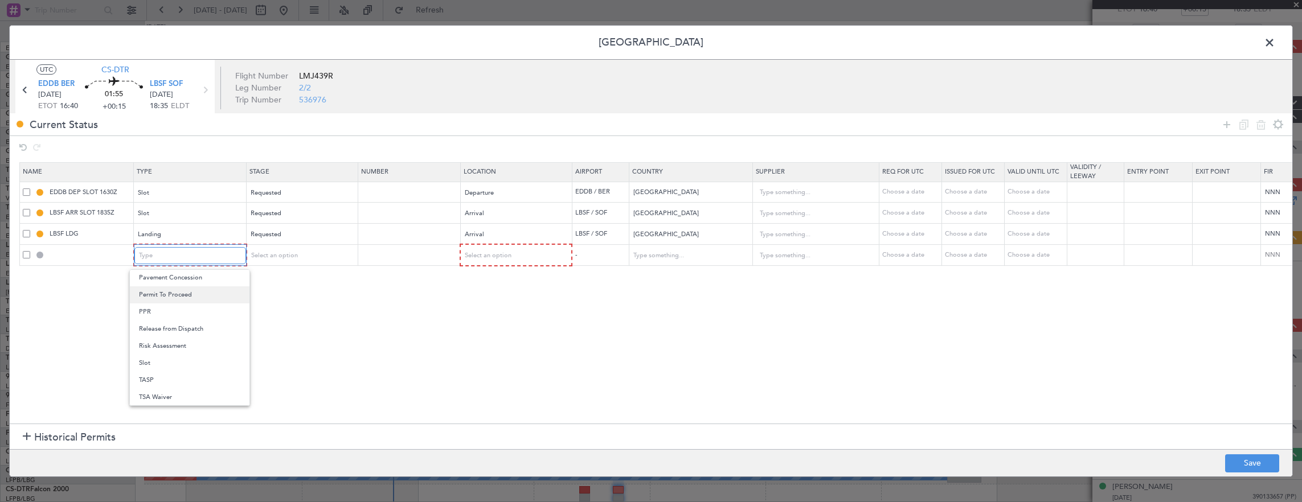
scroll to position [285, 0]
click at [198, 320] on span "Parking" at bounding box center [189, 317] width 101 height 17
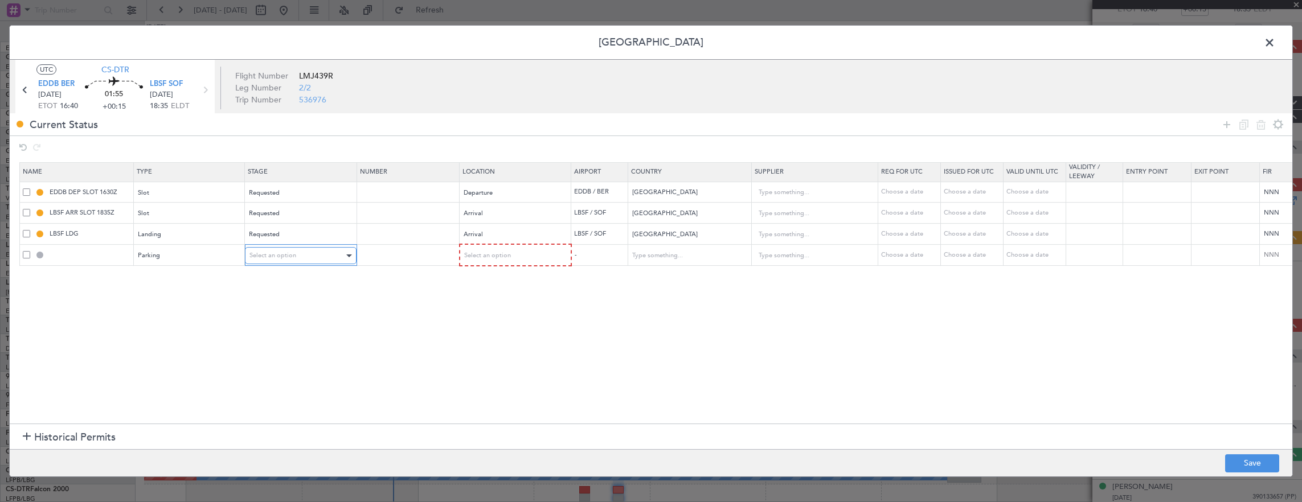
click at [281, 258] on span "Select an option" at bounding box center [272, 255] width 47 height 9
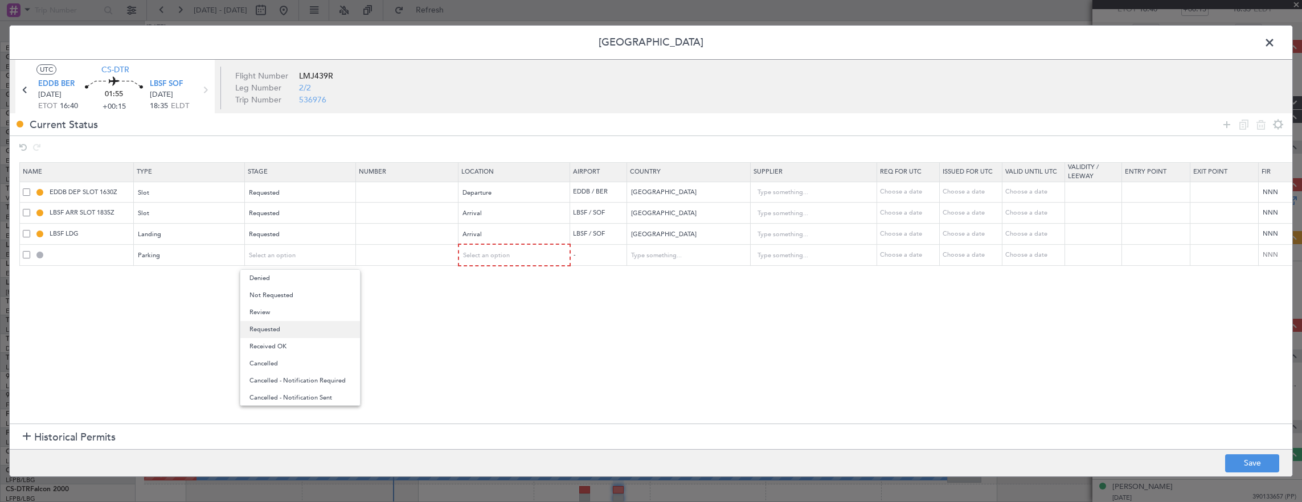
click at [292, 325] on span "Requested" at bounding box center [299, 329] width 101 height 17
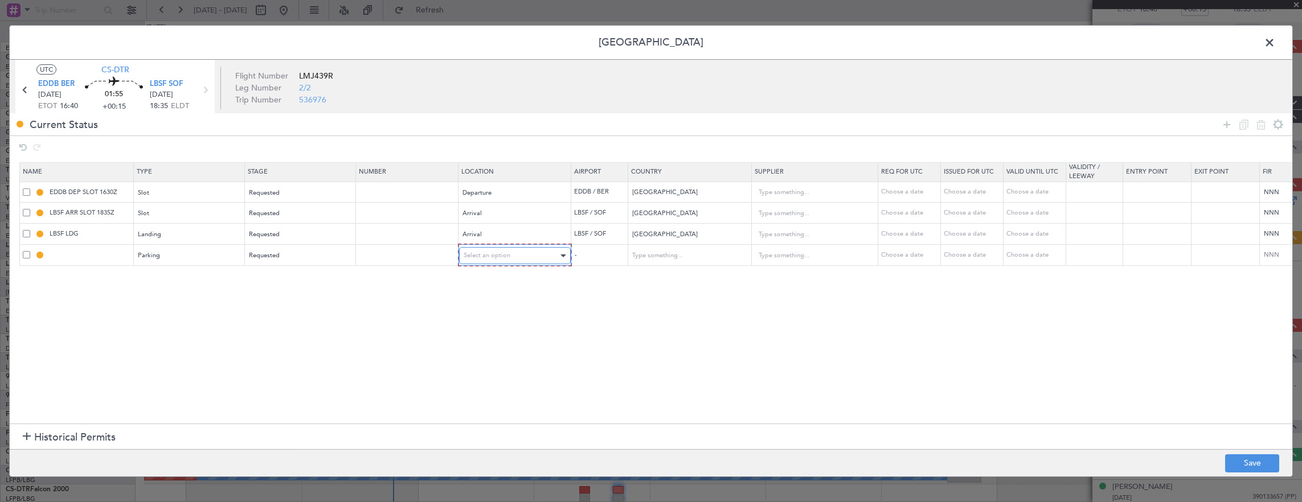
click at [499, 260] on div "Select an option" at bounding box center [511, 255] width 95 height 17
click at [481, 311] on span "Arrival" at bounding box center [513, 312] width 101 height 17
click at [1260, 470] on button "Save" at bounding box center [1252, 463] width 54 height 18
type input "LBSF Parking"
type input "Bulgaria"
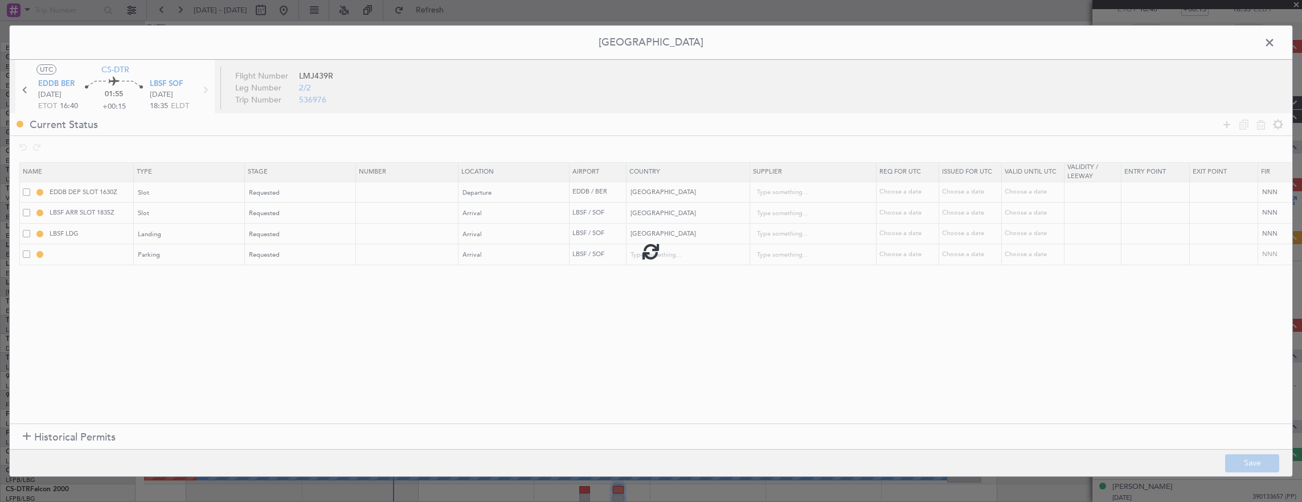
type input "NNN"
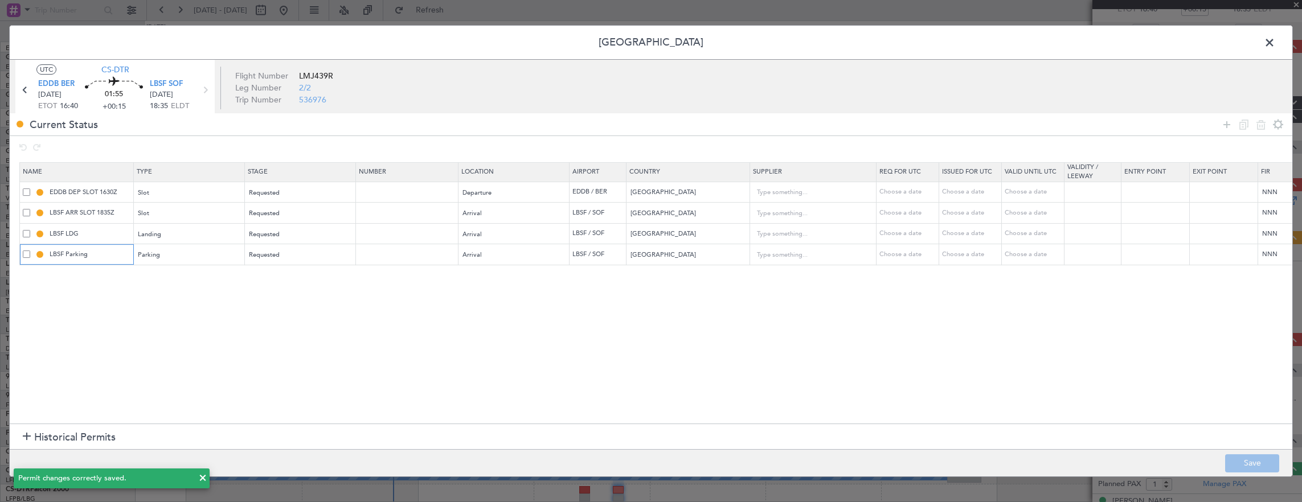
click at [110, 253] on input "LBSF Parking" at bounding box center [89, 254] width 85 height 10
type input "LBSF Parking 21SEP"
click at [1244, 460] on button "Save" at bounding box center [1252, 463] width 54 height 18
click at [1275, 40] on span at bounding box center [1275, 45] width 0 height 23
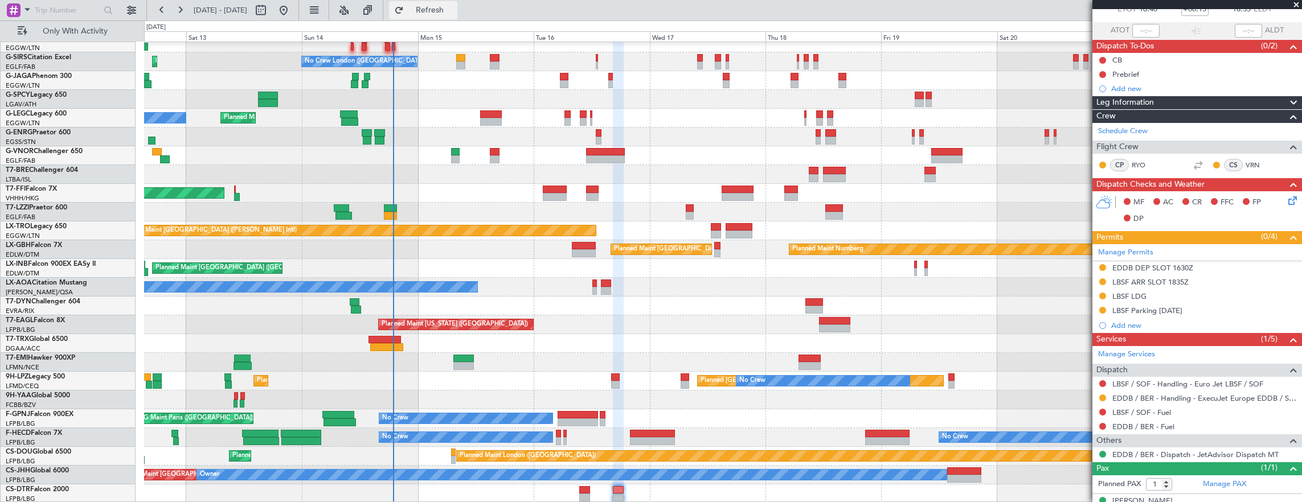
click at [448, 14] on span "Refresh" at bounding box center [430, 10] width 48 height 8
click at [1103, 57] on button at bounding box center [1102, 60] width 7 height 7
click at [1104, 110] on span "Completed" at bounding box center [1108, 109] width 38 height 11
click at [1106, 73] on mat-tooltip-component "Completed" at bounding box center [1102, 78] width 53 height 30
click at [1100, 73] on div "Completed" at bounding box center [1102, 78] width 37 height 14
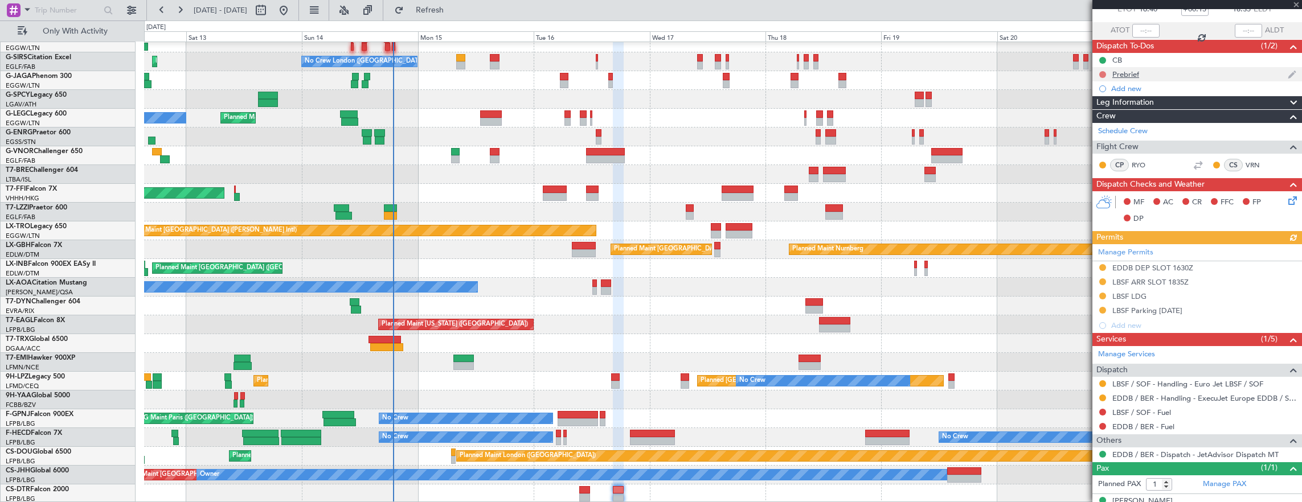
click at [1104, 72] on button at bounding box center [1102, 74] width 7 height 7
click at [1108, 105] on span "In Progress" at bounding box center [1108, 106] width 39 height 11
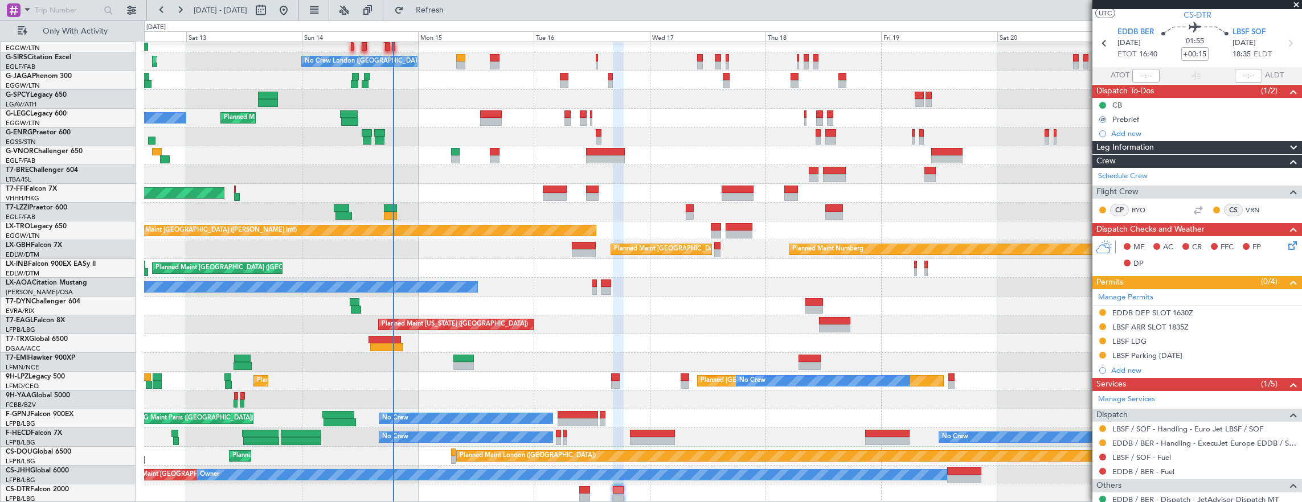
scroll to position [0, 0]
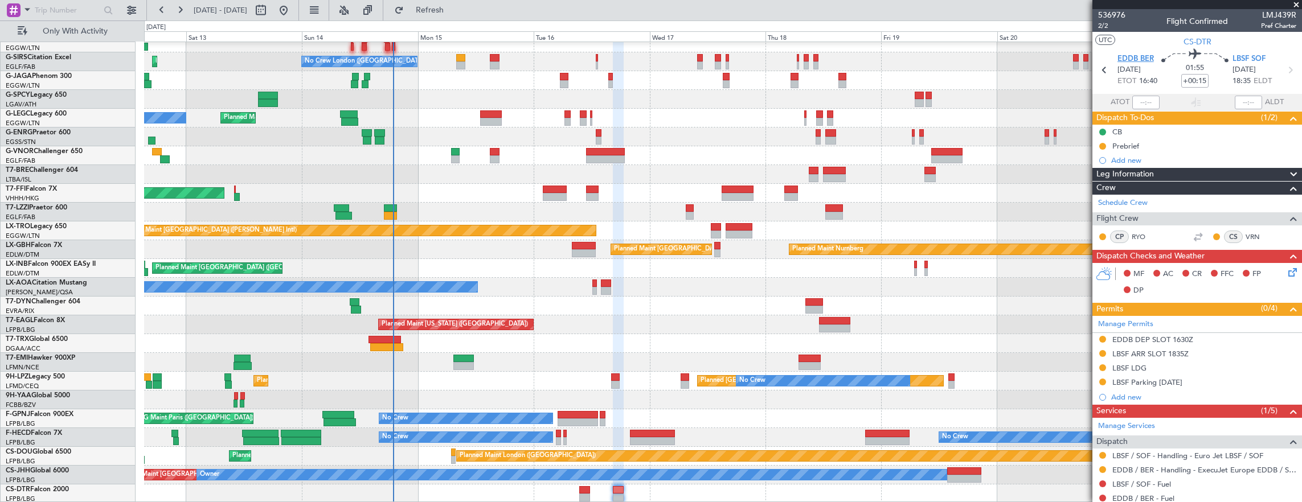
click at [1141, 54] on span "EDDB BER" at bounding box center [1135, 59] width 36 height 11
click at [1286, 270] on icon at bounding box center [1290, 270] width 9 height 9
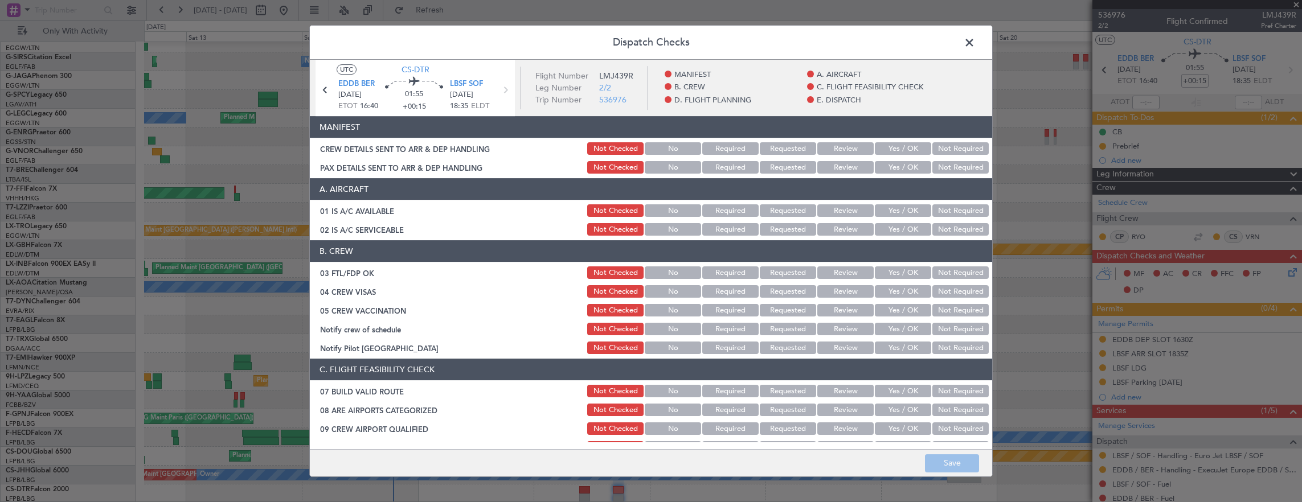
click at [902, 212] on button "Yes / OK" at bounding box center [903, 210] width 56 height 13
click at [900, 228] on button "Yes / OK" at bounding box center [903, 229] width 56 height 13
click at [885, 268] on button "Yes / OK" at bounding box center [903, 273] width 56 height 13
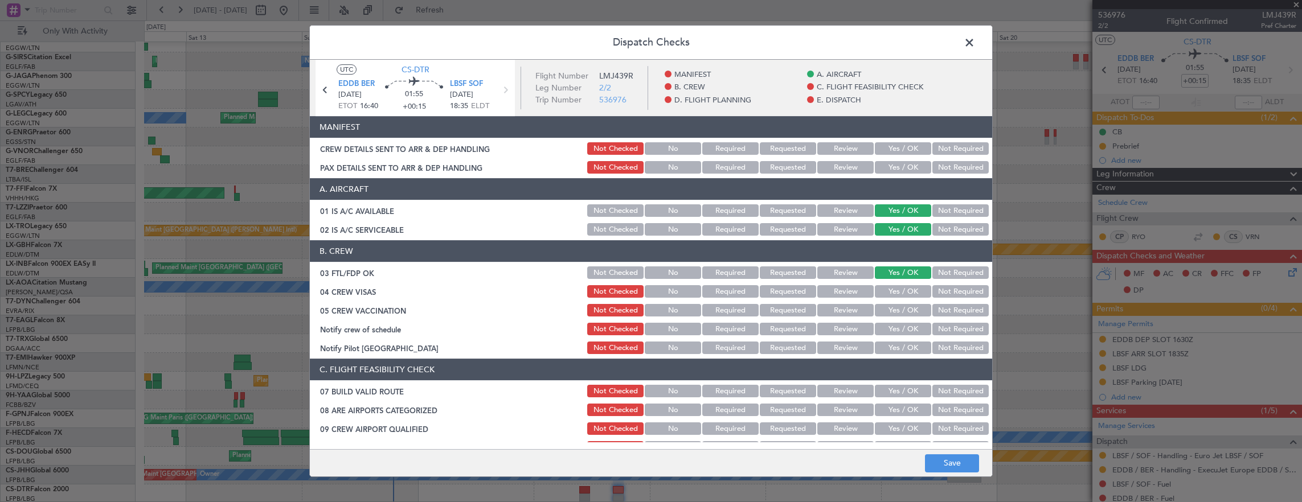
click at [947, 292] on button "Not Required" at bounding box center [960, 291] width 56 height 13
click at [951, 314] on button "Not Required" at bounding box center [960, 310] width 56 height 13
click at [899, 334] on button "Yes / OK" at bounding box center [903, 329] width 56 height 13
click at [948, 345] on button "Not Required" at bounding box center [960, 348] width 56 height 13
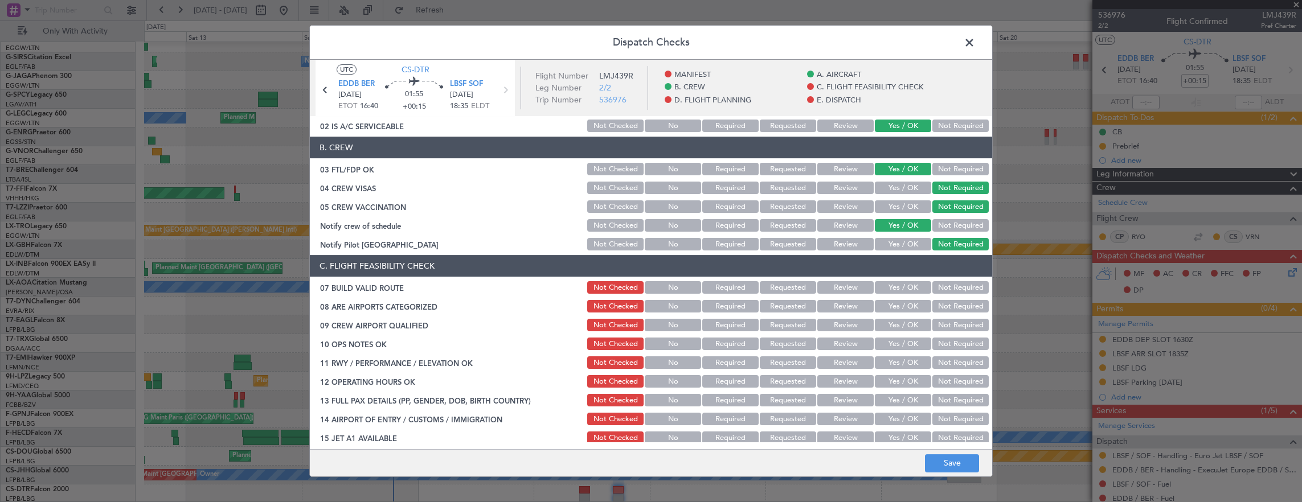
scroll to position [171, 0]
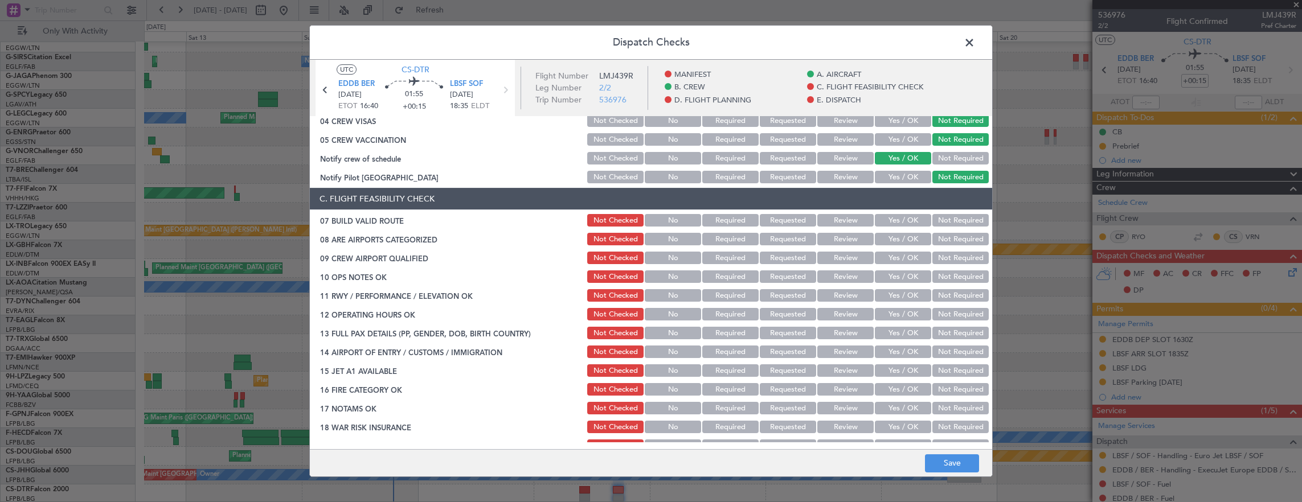
click at [892, 220] on button "Yes / OK" at bounding box center [903, 220] width 56 height 13
click at [901, 240] on button "Yes / OK" at bounding box center [903, 239] width 56 height 13
click at [897, 258] on button "Yes / OK" at bounding box center [903, 258] width 56 height 13
click at [899, 274] on button "Yes / OK" at bounding box center [903, 277] width 56 height 13
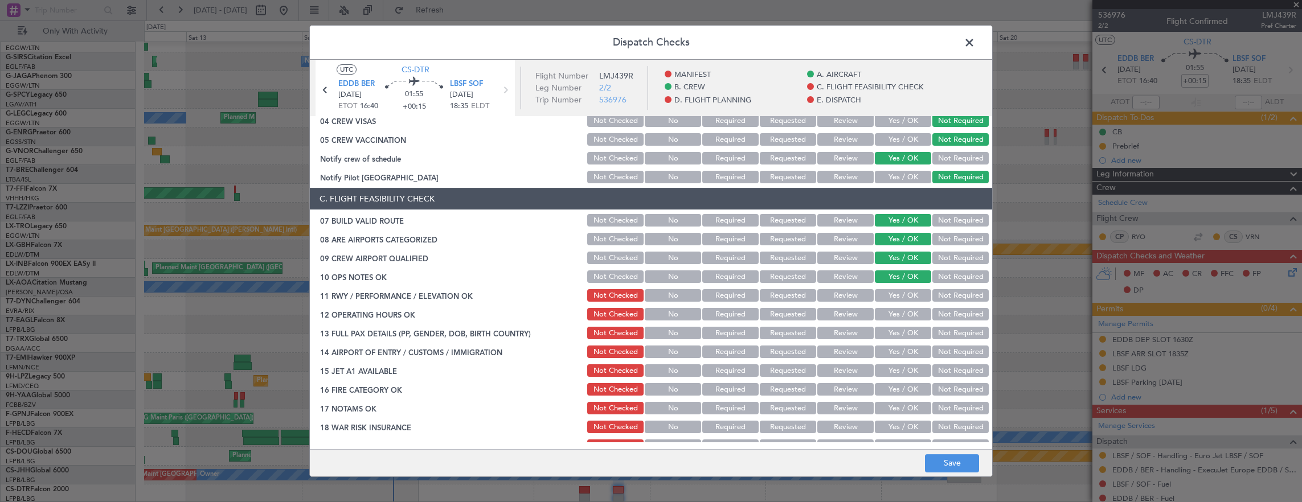
click at [894, 293] on button "Yes / OK" at bounding box center [903, 295] width 56 height 13
click at [895, 310] on button "Yes / OK" at bounding box center [903, 314] width 56 height 13
drag, startPoint x: 891, startPoint y: 331, endPoint x: 898, endPoint y: 348, distance: 18.4
click at [892, 331] on button "Yes / OK" at bounding box center [903, 333] width 56 height 13
click at [900, 353] on button "Yes / OK" at bounding box center [903, 352] width 56 height 13
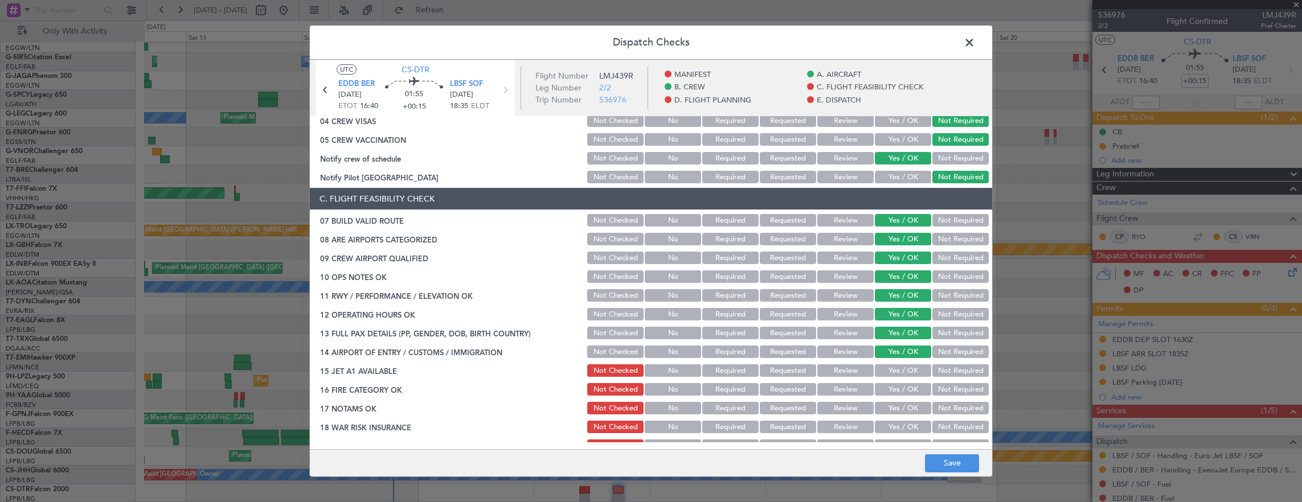
drag, startPoint x: 896, startPoint y: 369, endPoint x: 895, endPoint y: 386, distance: 17.1
click at [896, 371] on button "Yes / OK" at bounding box center [903, 370] width 56 height 13
click at [895, 386] on button "Yes / OK" at bounding box center [903, 389] width 56 height 13
drag, startPoint x: 895, startPoint y: 398, endPoint x: 894, endPoint y: 404, distance: 5.7
click at [895, 399] on section "C. FLIGHT FEASIBILITY CHECK 07 BUILD VALID ROUTE Not Checked No Required Reques…" at bounding box center [651, 340] width 682 height 304
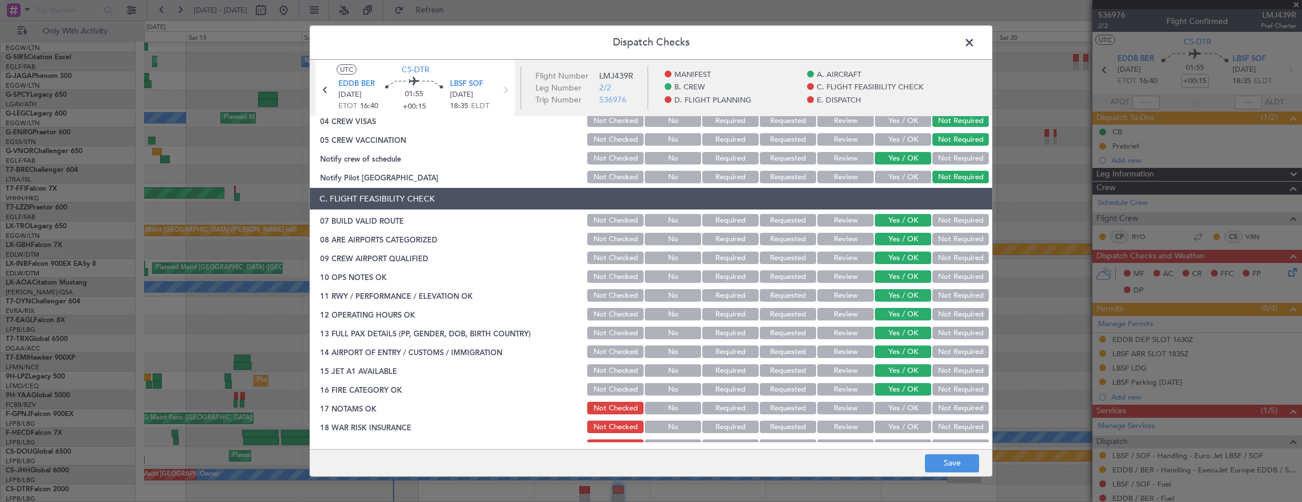
click at [893, 408] on button "Yes / OK" at bounding box center [903, 408] width 56 height 13
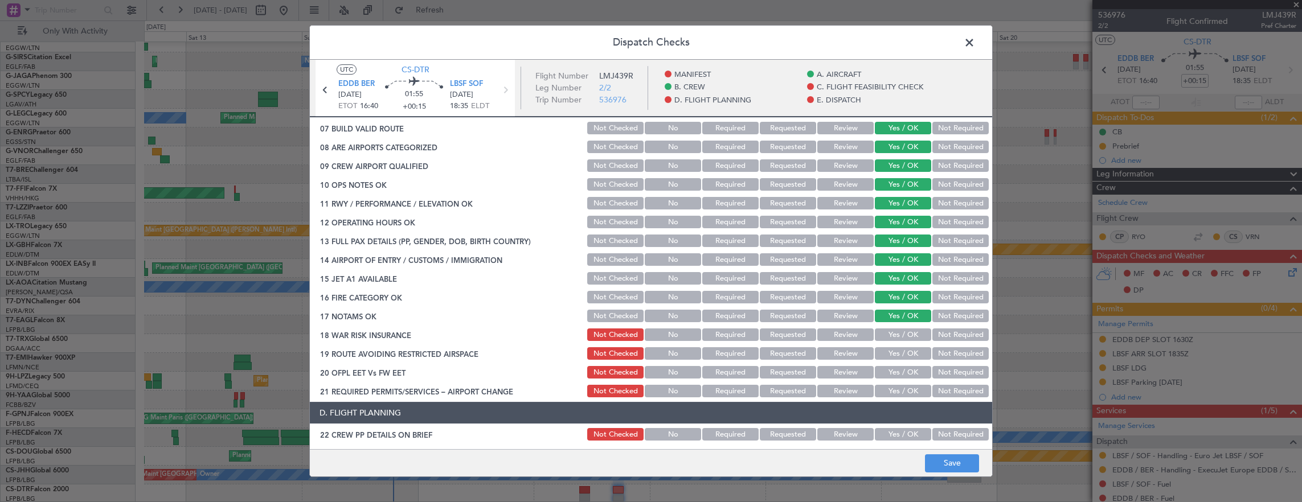
scroll to position [285, 0]
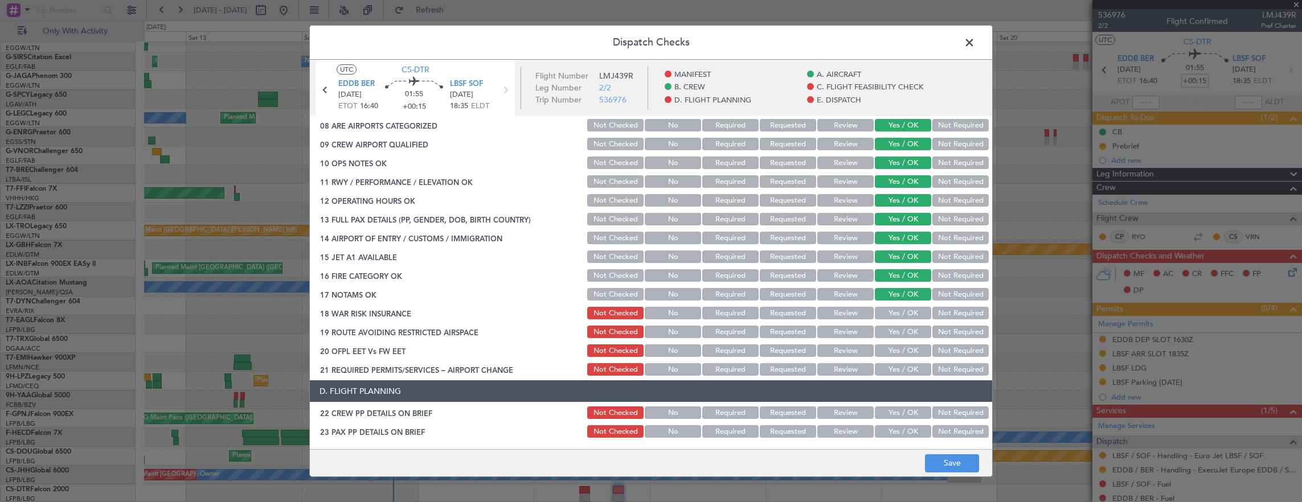
click at [942, 310] on button "Not Required" at bounding box center [960, 313] width 56 height 13
click at [903, 331] on button "Yes / OK" at bounding box center [903, 332] width 56 height 13
click at [898, 346] on button "Yes / OK" at bounding box center [903, 351] width 56 height 13
click at [902, 363] on section "C. FLIGHT FEASIBILITY CHECK 07 BUILD VALID ROUTE Not Checked No Required Reques…" at bounding box center [651, 226] width 682 height 304
click at [902, 368] on button "Yes / OK" at bounding box center [903, 369] width 56 height 13
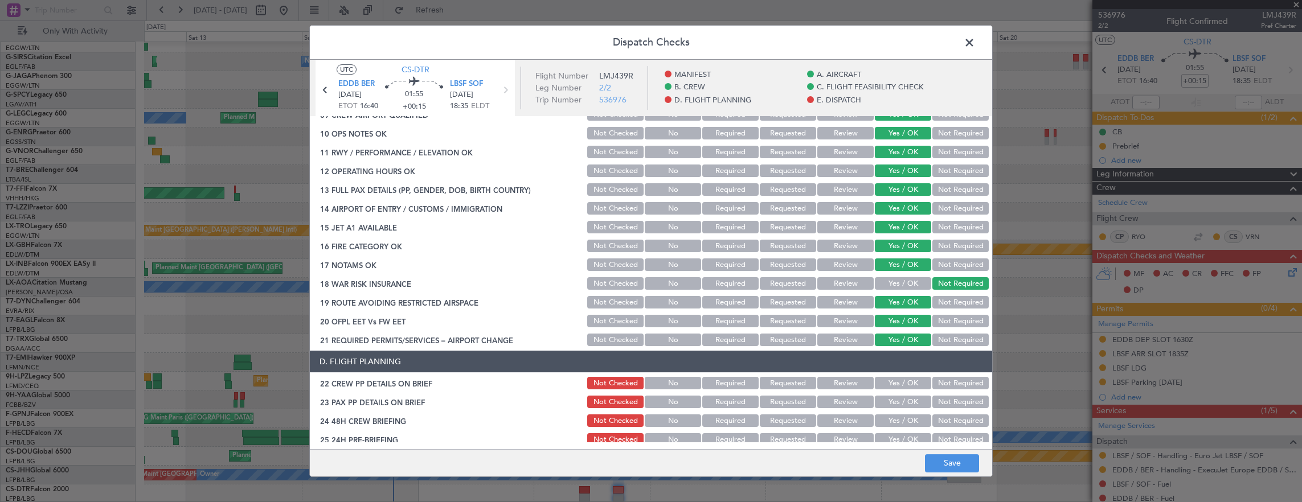
scroll to position [399, 0]
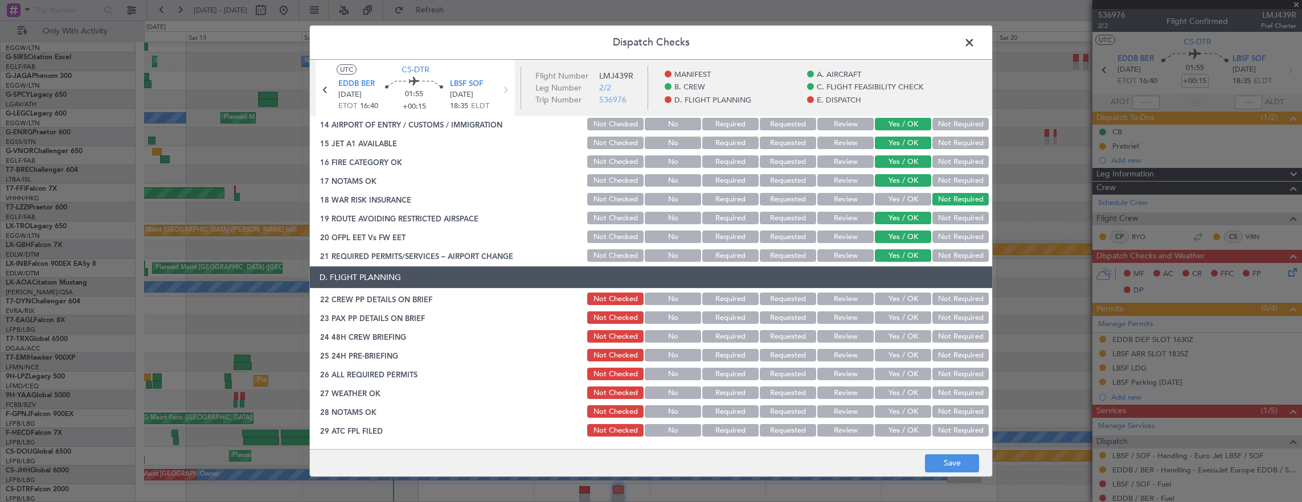
click at [894, 299] on button "Yes / OK" at bounding box center [903, 299] width 56 height 13
drag, startPoint x: 892, startPoint y: 317, endPoint x: 891, endPoint y: 341, distance: 23.4
click at [892, 321] on button "Yes / OK" at bounding box center [903, 318] width 56 height 13
click at [891, 341] on button "Yes / OK" at bounding box center [903, 336] width 56 height 13
click at [982, 357] on div "25 24H PRE-BRIEFING Not Checked No Required Requested Review Yes / OK Not Requi…" at bounding box center [651, 355] width 682 height 16
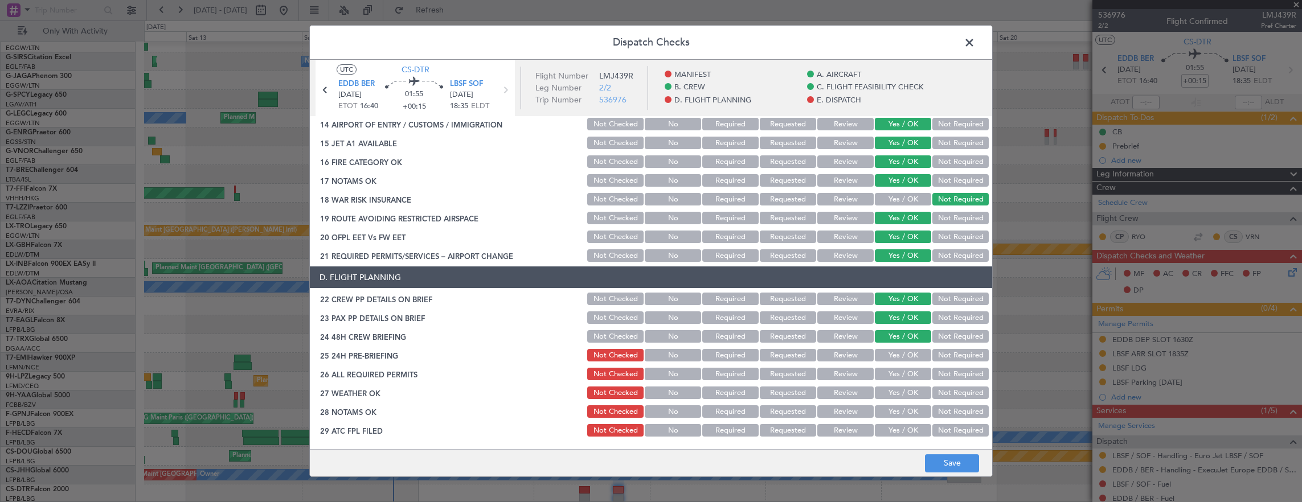
click at [966, 358] on button "Not Required" at bounding box center [960, 355] width 56 height 13
click at [955, 462] on button "Save" at bounding box center [952, 463] width 54 height 18
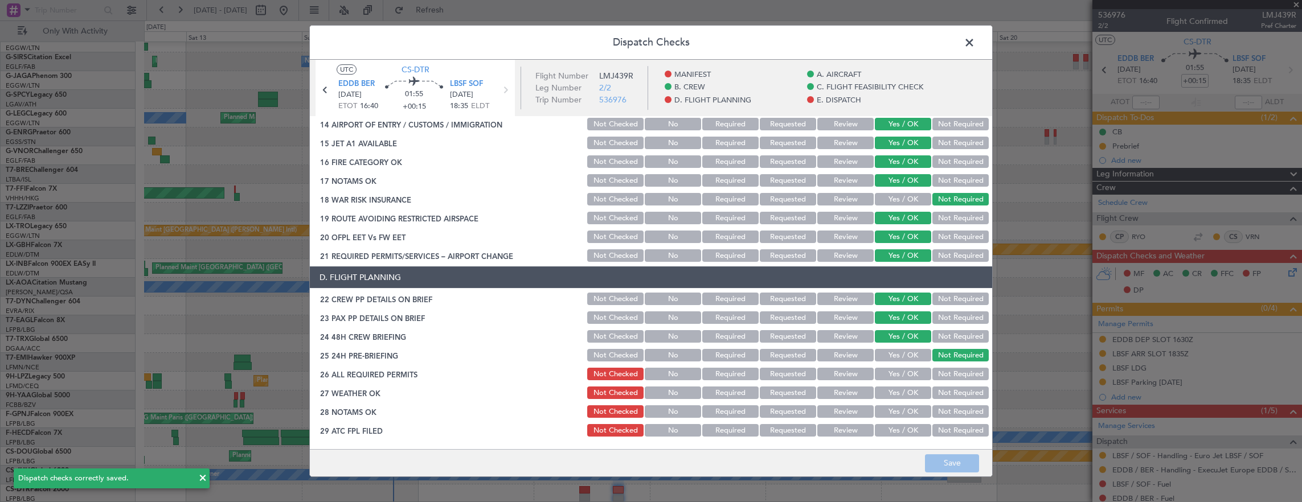
click at [975, 42] on span at bounding box center [975, 45] width 0 height 23
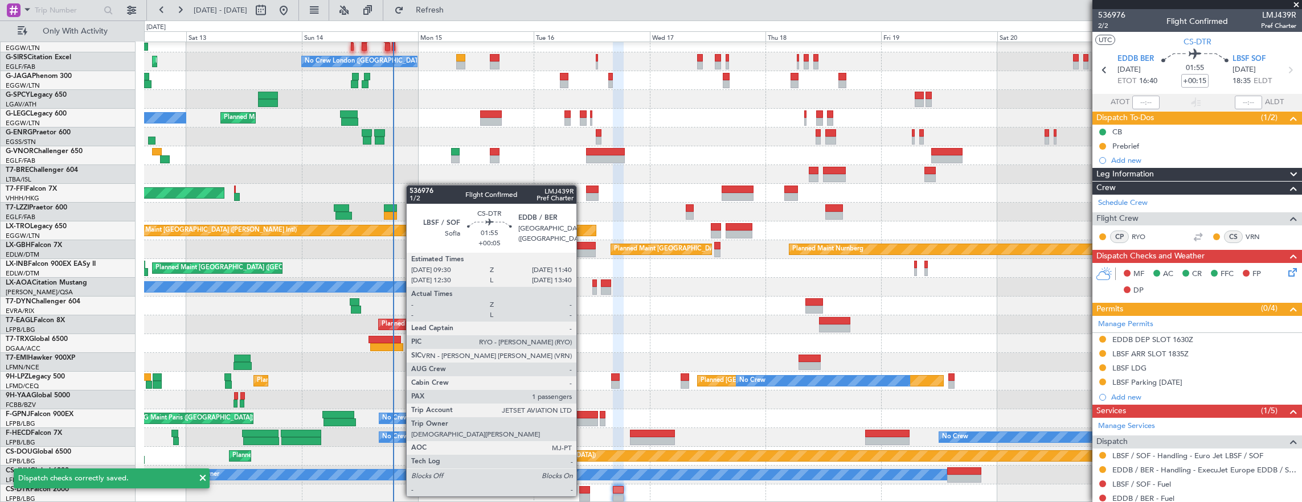
click at [582, 495] on div at bounding box center [584, 498] width 11 height 8
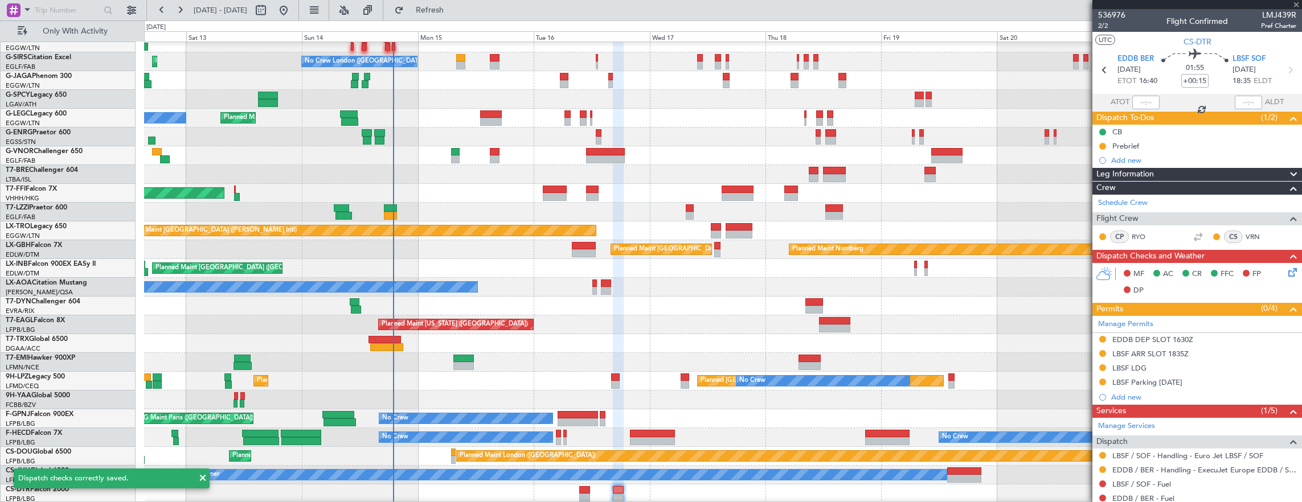
type input "+00:05"
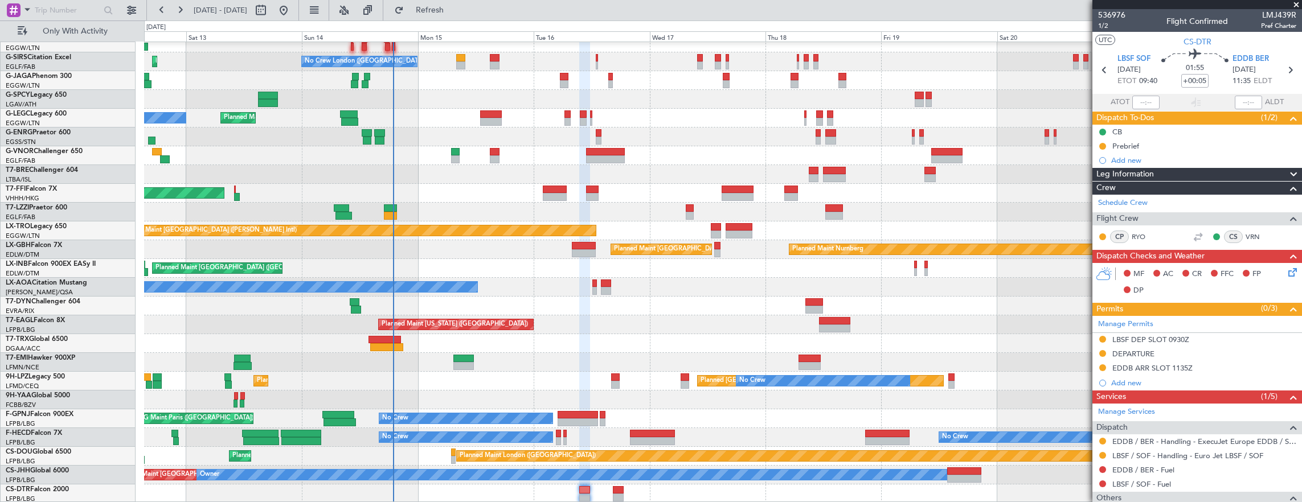
click at [1286, 272] on icon at bounding box center [1290, 270] width 9 height 9
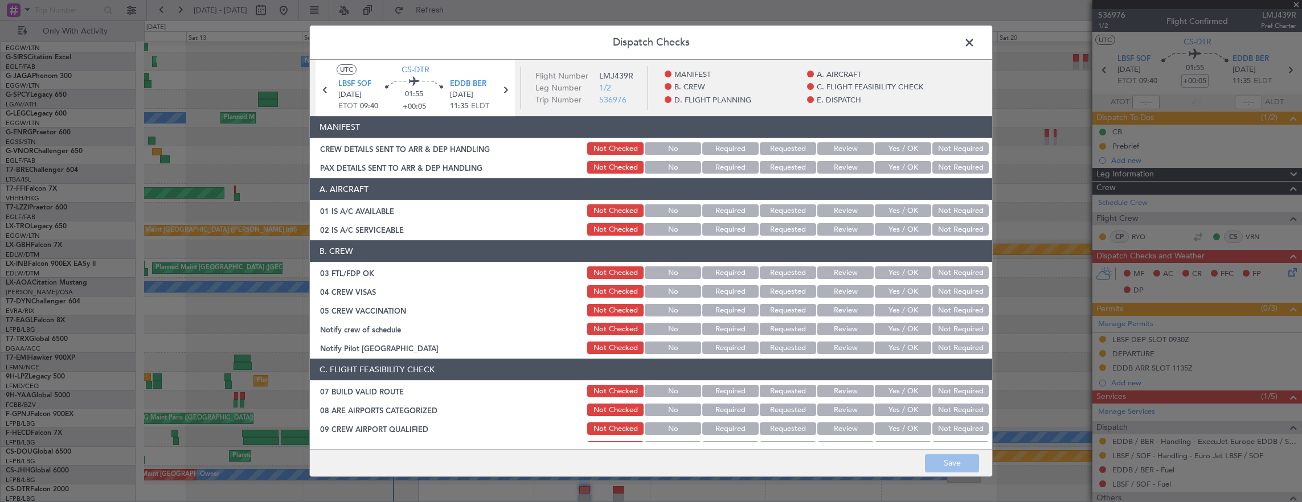
click at [915, 215] on button "Yes / OK" at bounding box center [903, 210] width 56 height 13
click at [907, 228] on button "Yes / OK" at bounding box center [903, 229] width 56 height 13
click at [906, 268] on button "Yes / OK" at bounding box center [903, 273] width 56 height 13
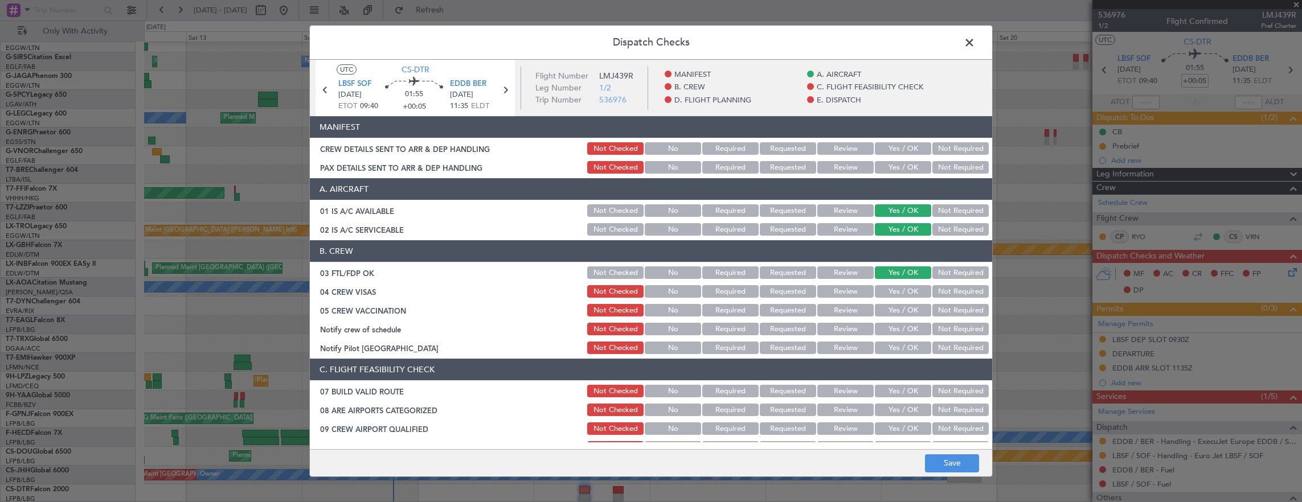
click at [898, 288] on button "Yes / OK" at bounding box center [903, 291] width 56 height 13
click at [949, 293] on button "Not Required" at bounding box center [960, 291] width 56 height 13
drag, startPoint x: 954, startPoint y: 314, endPoint x: 919, endPoint y: 329, distance: 38.5
click at [954, 314] on button "Not Required" at bounding box center [960, 310] width 56 height 13
drag, startPoint x: 910, startPoint y: 325, endPoint x: 954, endPoint y: 351, distance: 51.6
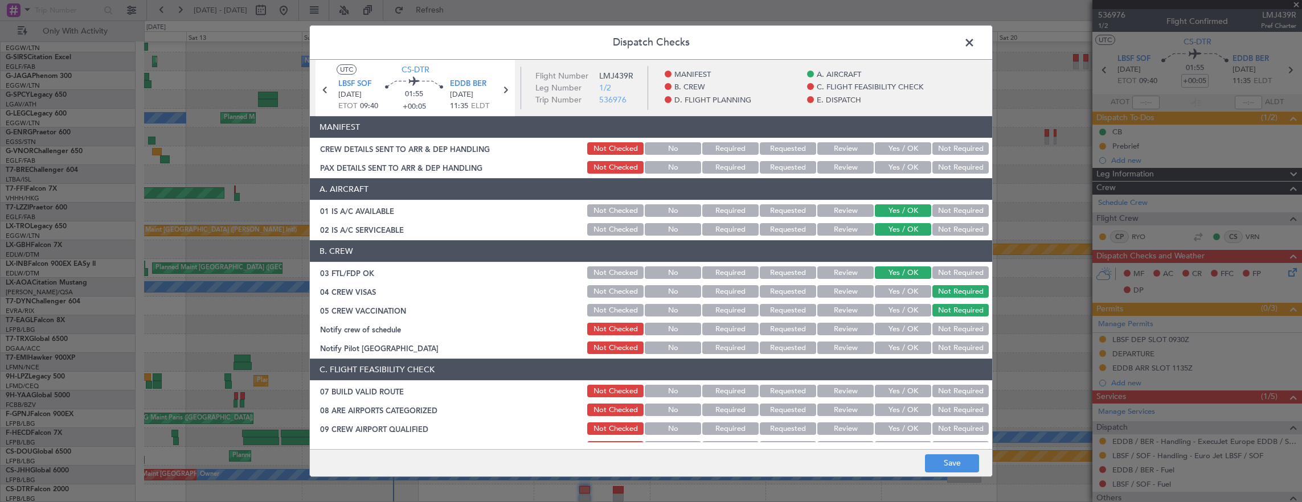
click at [911, 326] on button "Yes / OK" at bounding box center [903, 329] width 56 height 13
drag, startPoint x: 954, startPoint y: 351, endPoint x: 945, endPoint y: 353, distance: 9.4
click at [955, 351] on button "Not Required" at bounding box center [960, 348] width 56 height 13
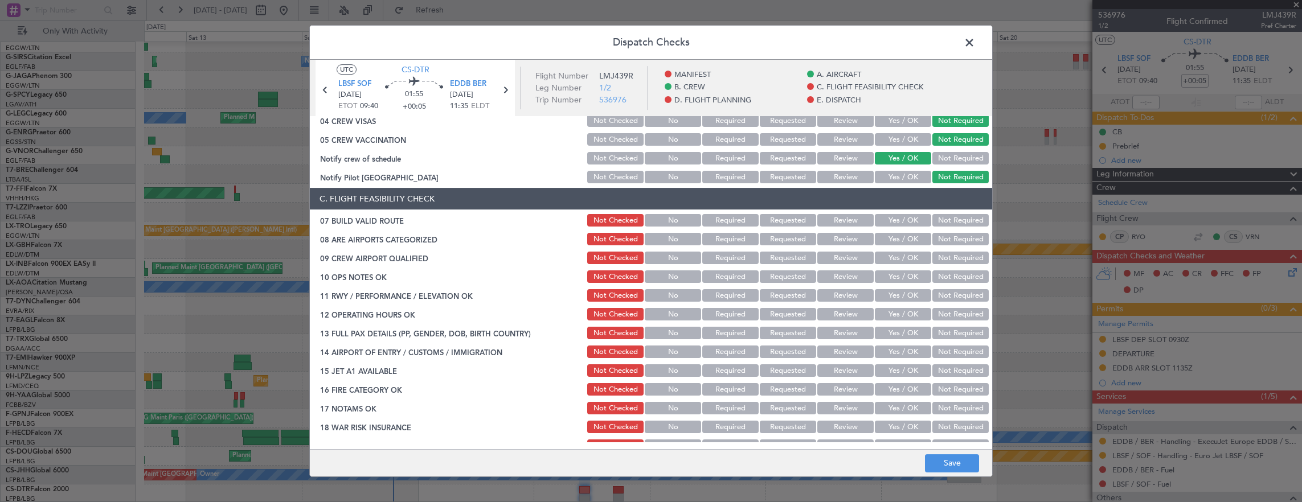
click at [899, 222] on button "Yes / OK" at bounding box center [903, 220] width 56 height 13
click at [893, 242] on button "Yes / OK" at bounding box center [903, 239] width 56 height 13
click at [891, 262] on button "Yes / OK" at bounding box center [903, 258] width 56 height 13
click at [892, 277] on button "Yes / OK" at bounding box center [903, 277] width 56 height 13
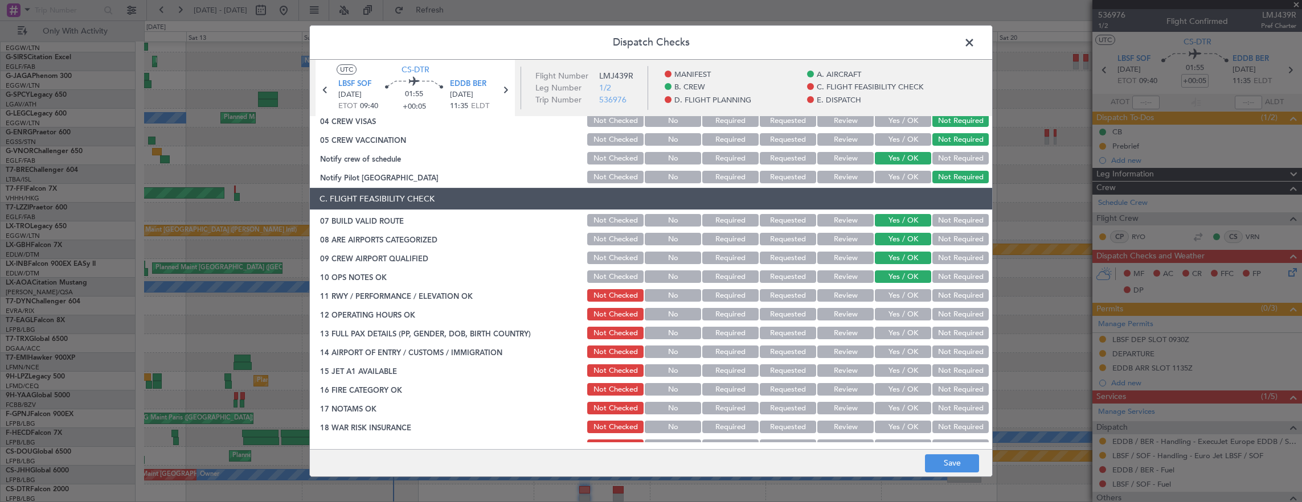
drag, startPoint x: 893, startPoint y: 294, endPoint x: 892, endPoint y: 313, distance: 18.8
click at [893, 295] on button "Yes / OK" at bounding box center [903, 295] width 56 height 13
drag, startPoint x: 892, startPoint y: 313, endPoint x: 890, endPoint y: 334, distance: 20.6
click at [892, 313] on button "Yes / OK" at bounding box center [903, 314] width 56 height 13
click at [890, 334] on button "Yes / OK" at bounding box center [903, 333] width 56 height 13
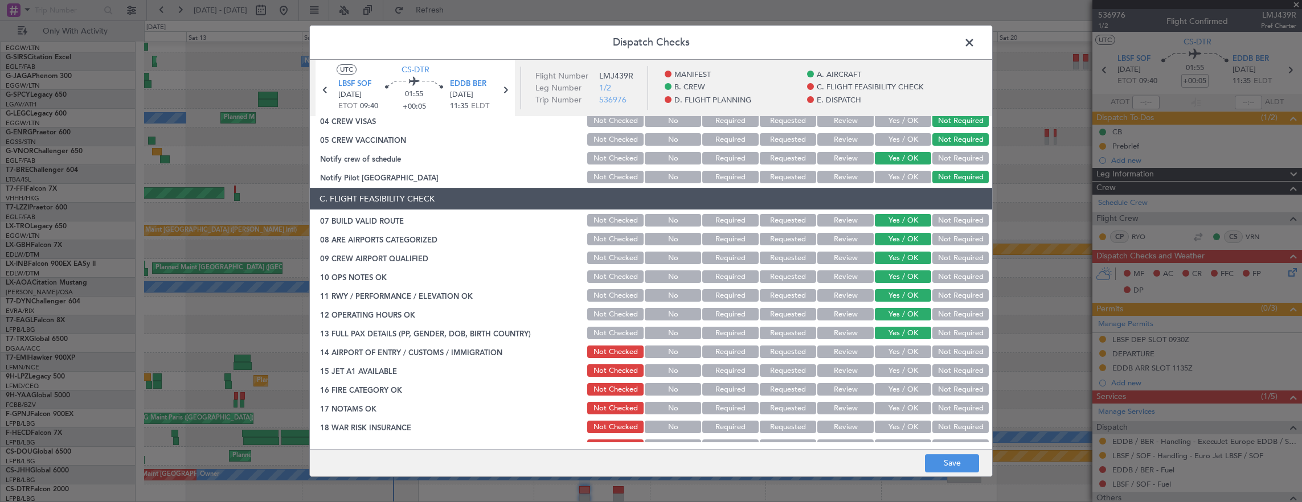
click at [888, 357] on button "Yes / OK" at bounding box center [903, 352] width 56 height 13
click at [889, 380] on section "C. FLIGHT FEASIBILITY CHECK 07 BUILD VALID ROUTE Not Checked No Required Reques…" at bounding box center [651, 340] width 682 height 304
click at [888, 390] on button "Yes / OK" at bounding box center [903, 389] width 56 height 13
click at [887, 409] on button "Yes / OK" at bounding box center [903, 408] width 56 height 13
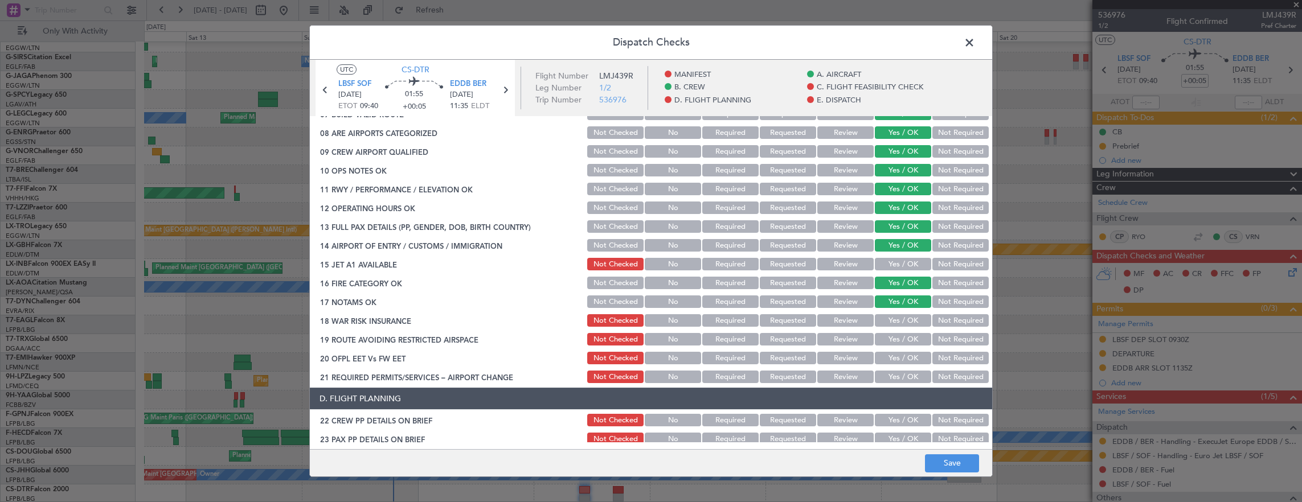
scroll to position [285, 0]
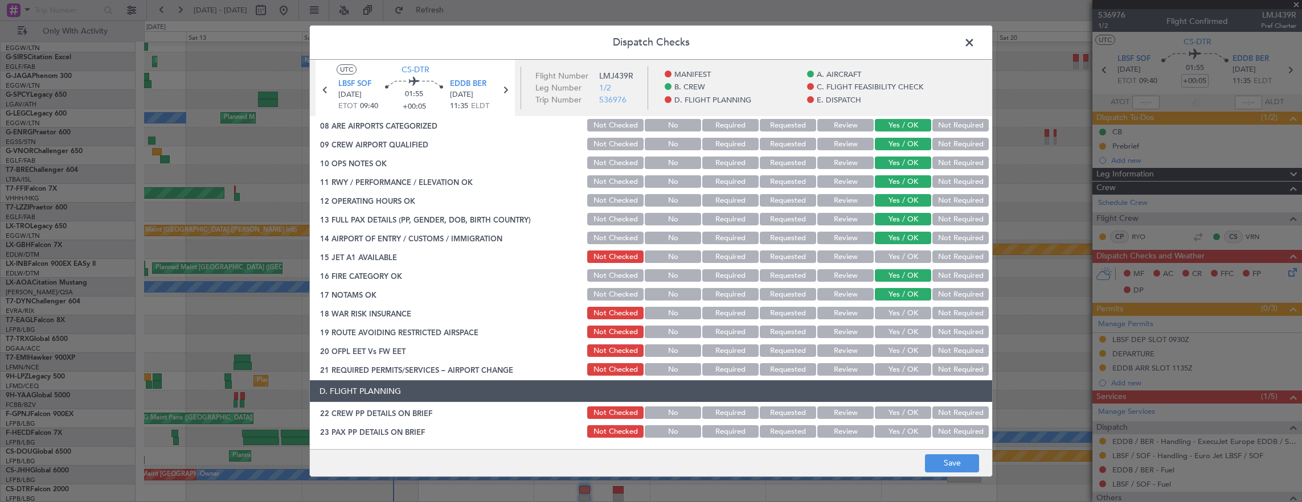
click at [895, 253] on button "Yes / OK" at bounding box center [903, 257] width 56 height 13
click at [954, 313] on button "Not Required" at bounding box center [960, 313] width 56 height 13
drag, startPoint x: 906, startPoint y: 326, endPoint x: 932, endPoint y: 350, distance: 35.1
click at [906, 326] on button "Yes / OK" at bounding box center [903, 332] width 56 height 13
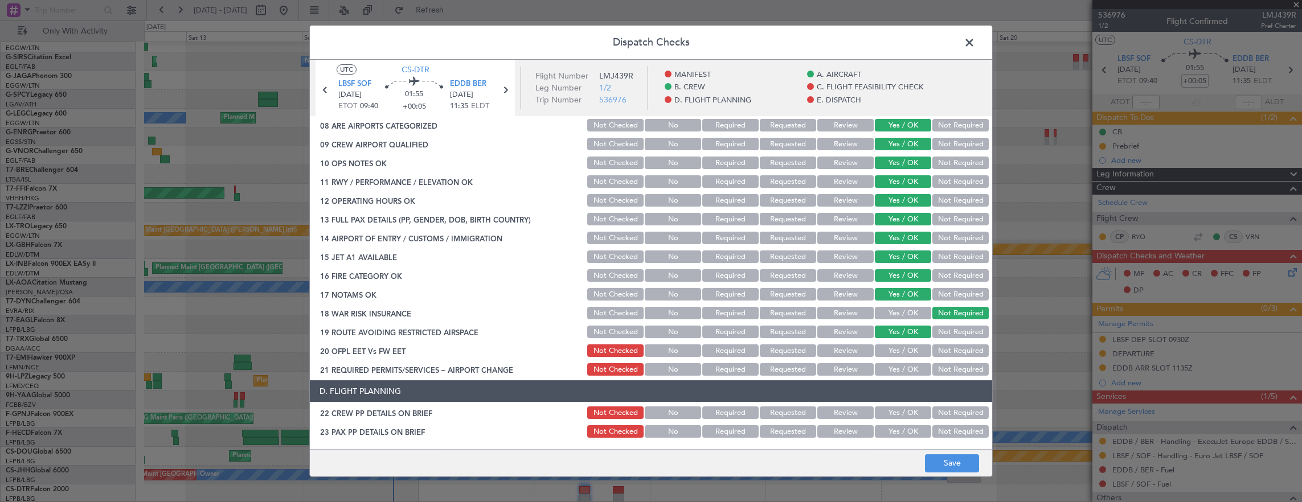
click at [910, 354] on button "Yes / OK" at bounding box center [903, 351] width 56 height 13
click at [902, 368] on button "Yes / OK" at bounding box center [903, 369] width 56 height 13
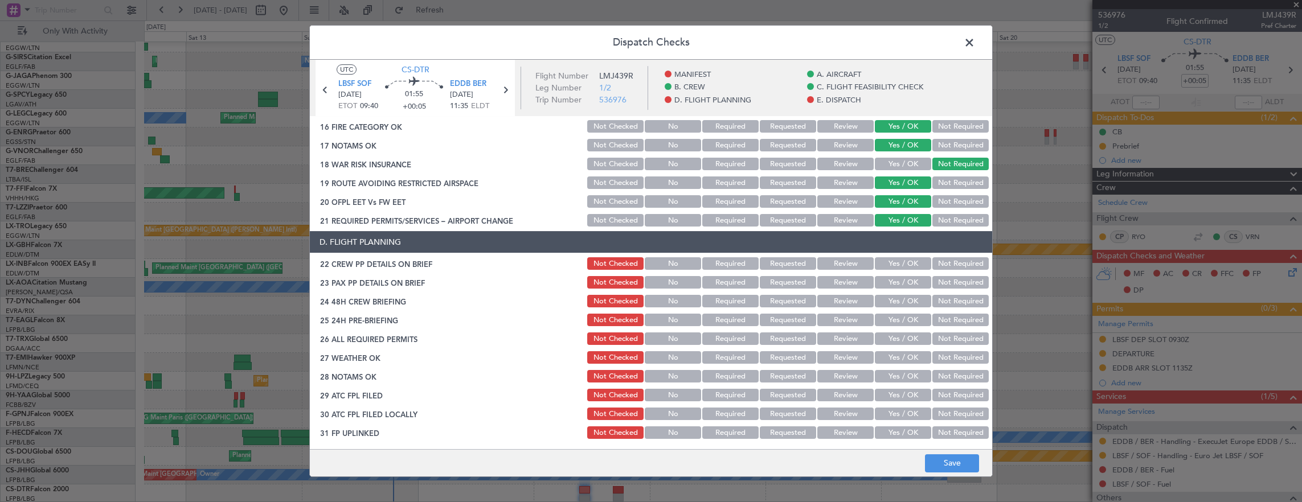
scroll to position [456, 0]
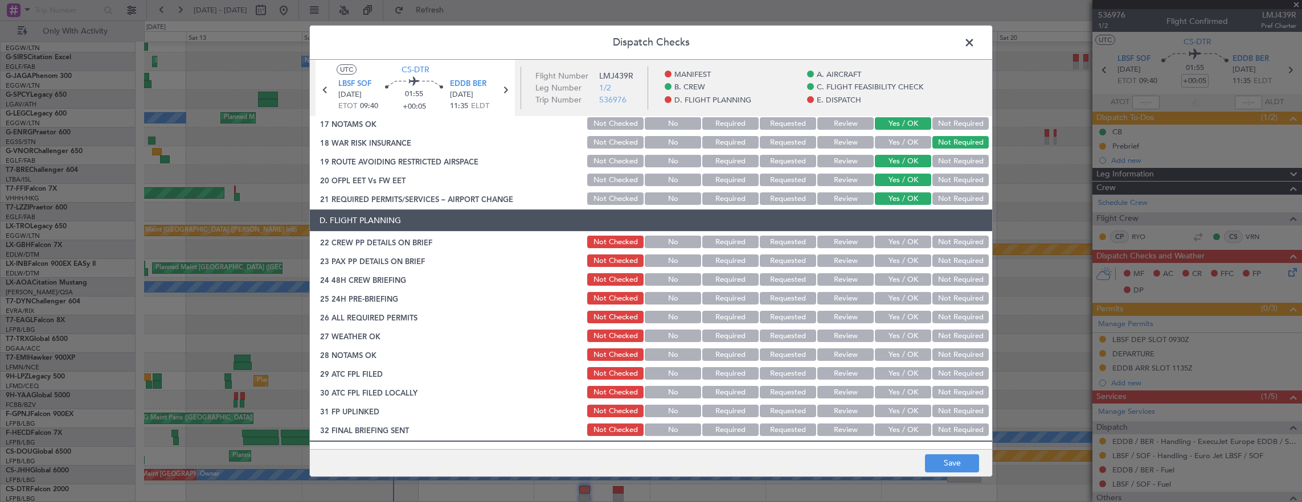
click at [901, 238] on button "Yes / OK" at bounding box center [903, 242] width 56 height 13
drag, startPoint x: 895, startPoint y: 256, endPoint x: 893, endPoint y: 278, distance: 21.8
click at [895, 259] on button "Yes / OK" at bounding box center [903, 261] width 56 height 13
click at [893, 278] on button "Yes / OK" at bounding box center [903, 279] width 56 height 13
click at [953, 300] on button "Not Required" at bounding box center [960, 298] width 56 height 13
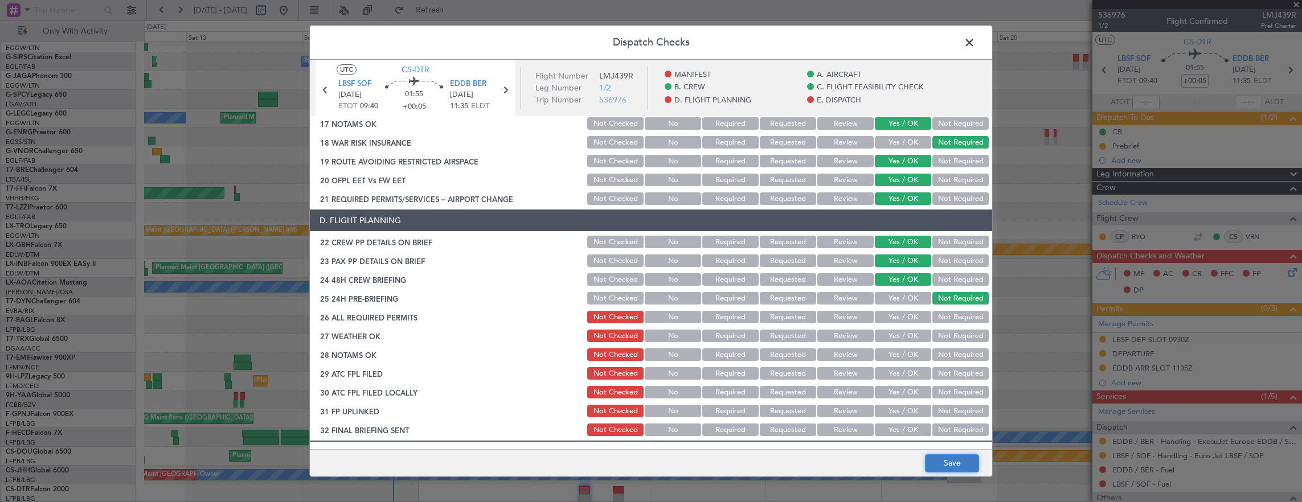
click at [953, 469] on button "Save" at bounding box center [952, 463] width 54 height 18
click at [975, 44] on span at bounding box center [975, 45] width 0 height 23
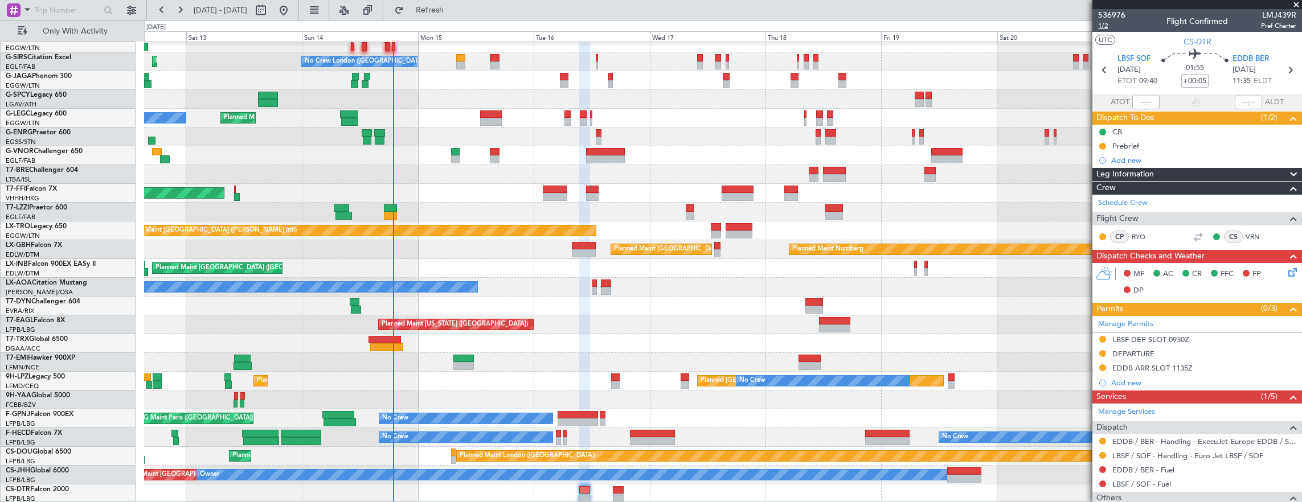
click at [1108, 28] on span "1/2" at bounding box center [1111, 26] width 27 height 10
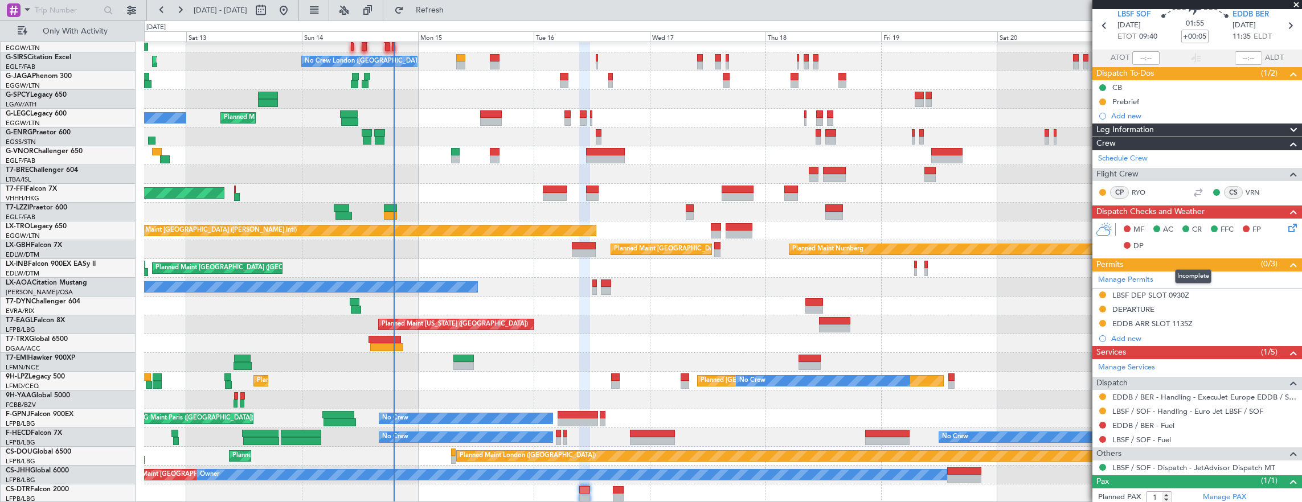
scroll to position [72, 0]
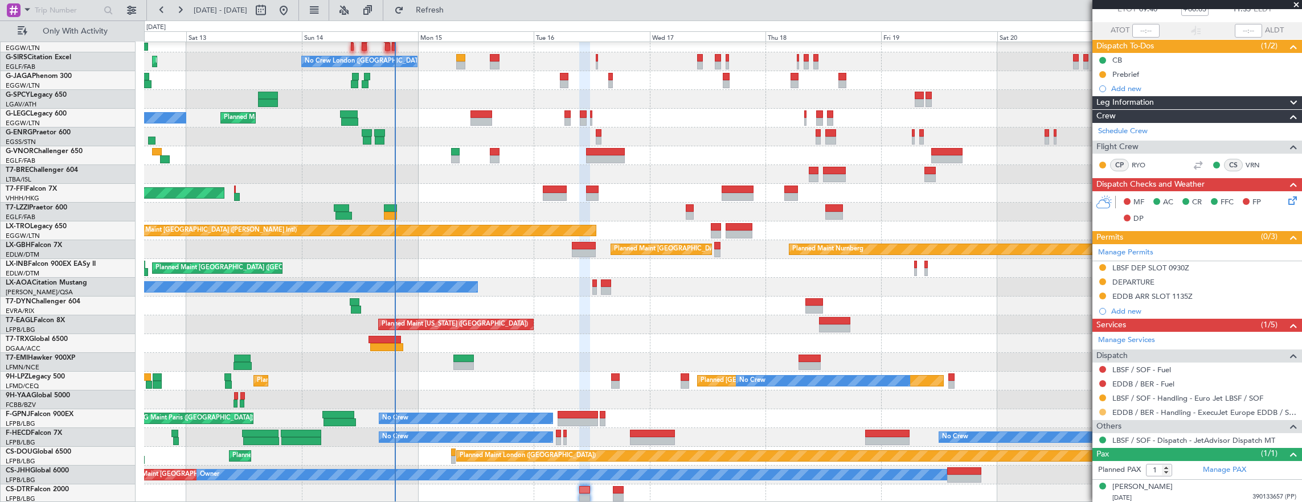
click at [1101, 412] on button at bounding box center [1102, 412] width 7 height 7
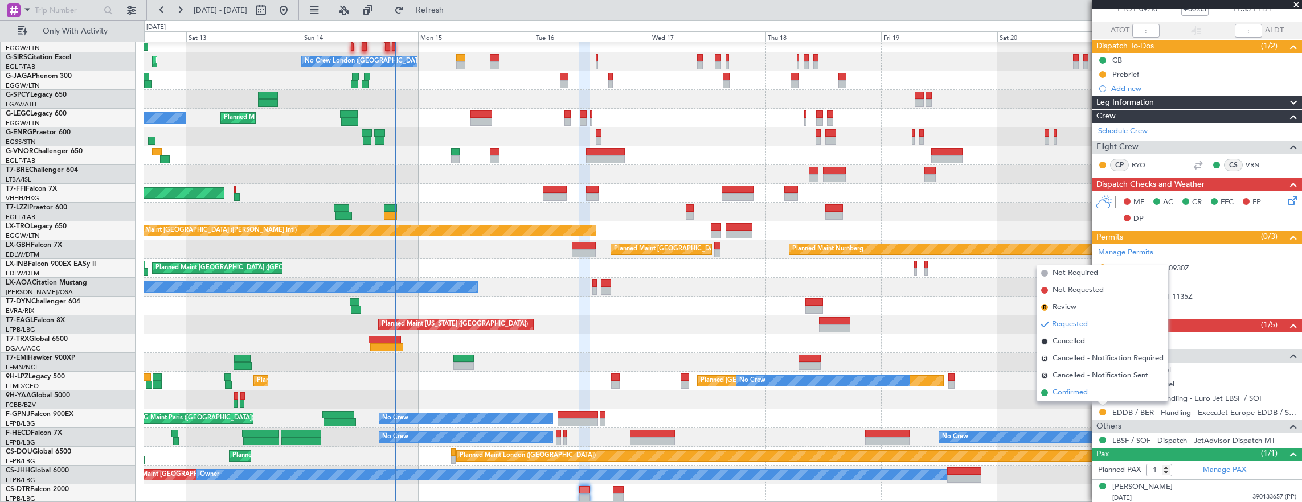
click at [1090, 395] on li "Confirmed" at bounding box center [1102, 392] width 132 height 17
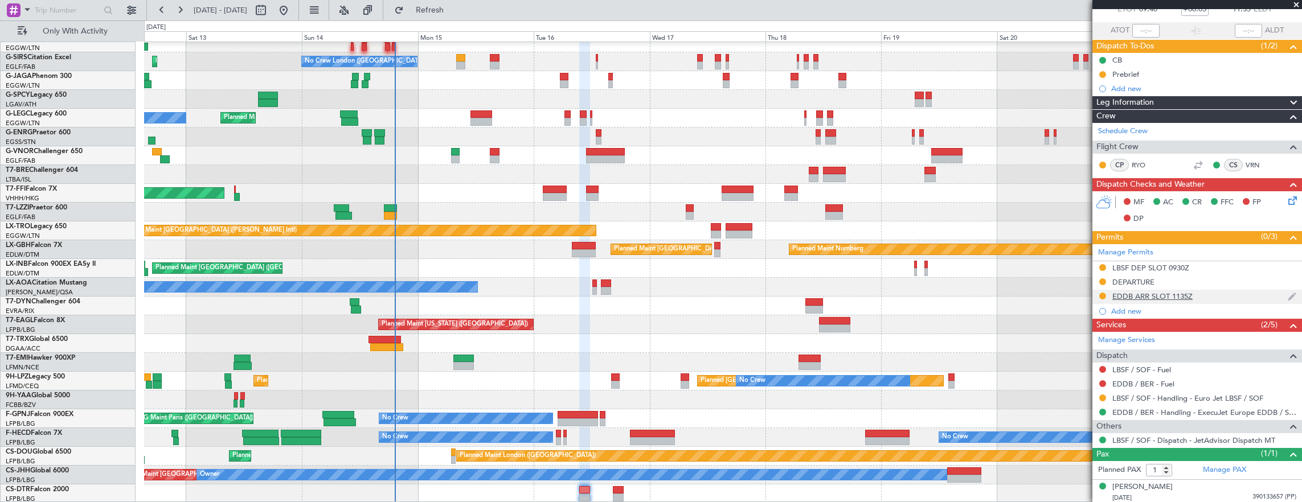
click at [1215, 293] on div "EDDB ARR SLOT 1135Z" at bounding box center [1197, 297] width 210 height 14
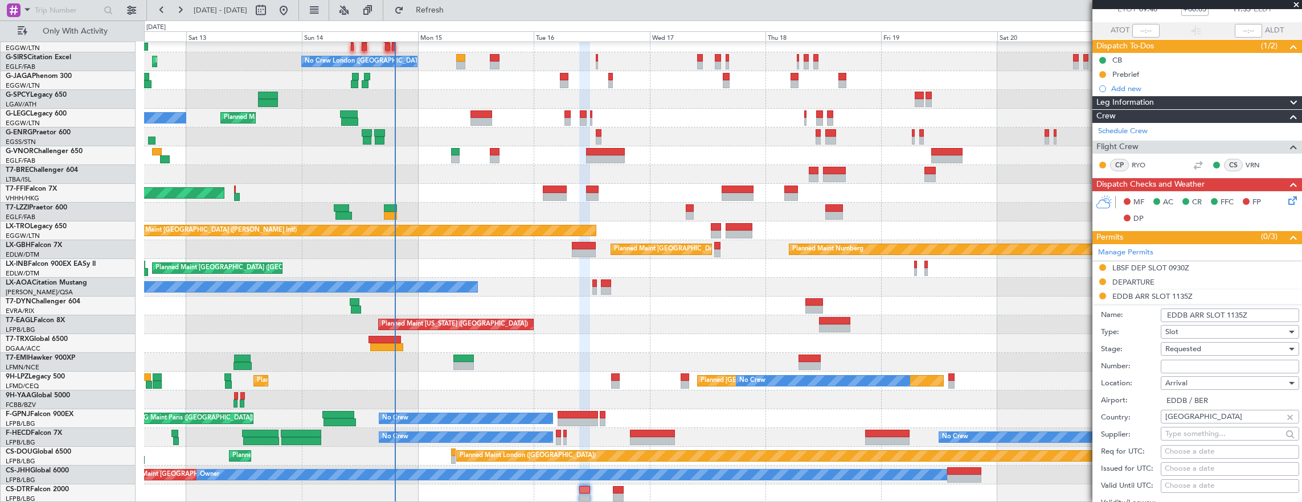
click at [1223, 360] on input "Number:" at bounding box center [1230, 367] width 138 height 14
paste input "ASLEDDB1409252246"
type input "ASLEDDB1409252246"
click at [1174, 345] on span "Requested" at bounding box center [1183, 349] width 36 height 10
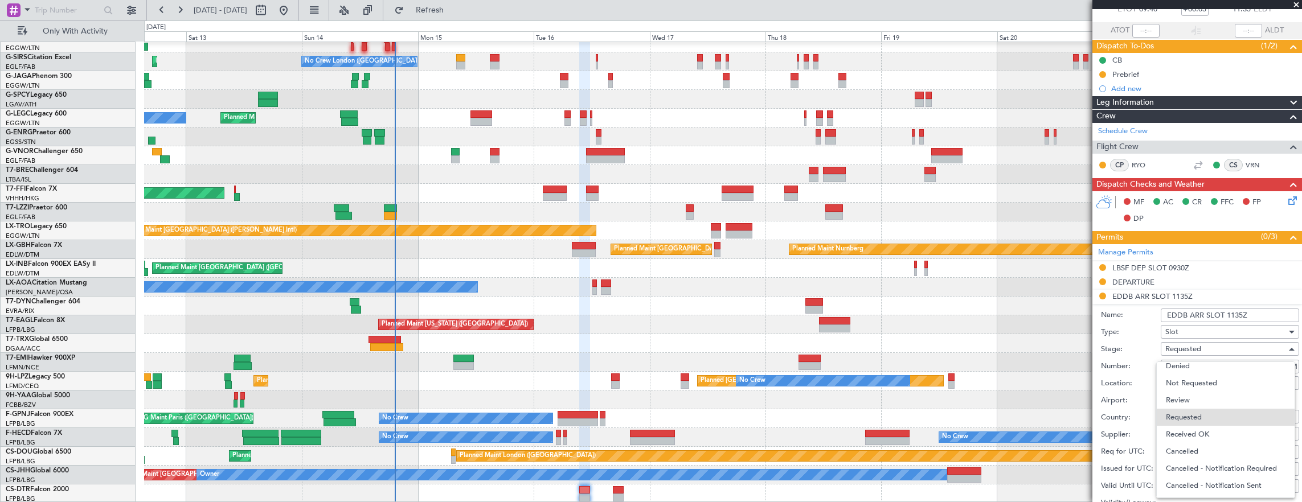
click at [1189, 436] on span "Received OK" at bounding box center [1226, 434] width 120 height 17
drag, startPoint x: 1189, startPoint y: 436, endPoint x: 1238, endPoint y: 310, distance: 135.6
click at [1238, 309] on input "EDDB ARR SLOT 1135Z" at bounding box center [1230, 316] width 138 height 14
click at [1239, 313] on input "EDDB ARR SLOT 1135Z" at bounding box center [1230, 316] width 138 height 14
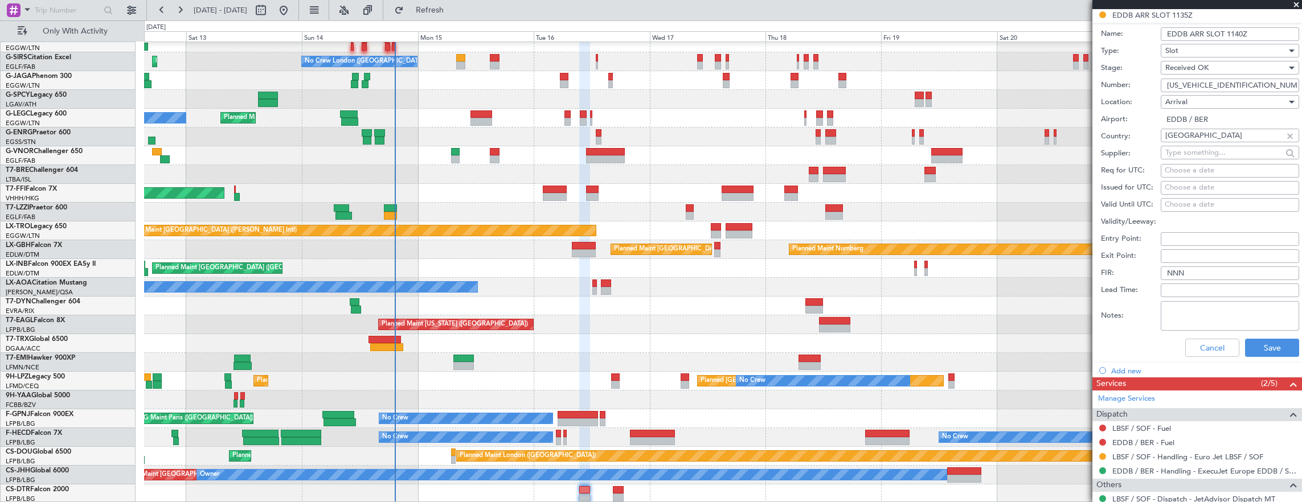
scroll to position [357, 0]
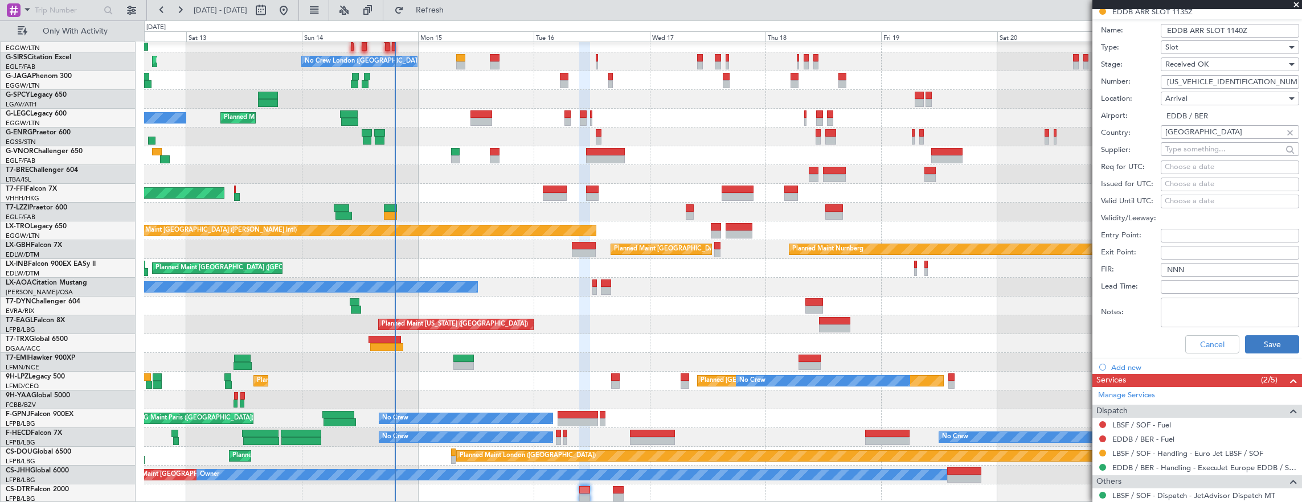
type input "EDDB ARR SLOT 1140Z"
click at [1257, 342] on button "Save" at bounding box center [1272, 344] width 54 height 18
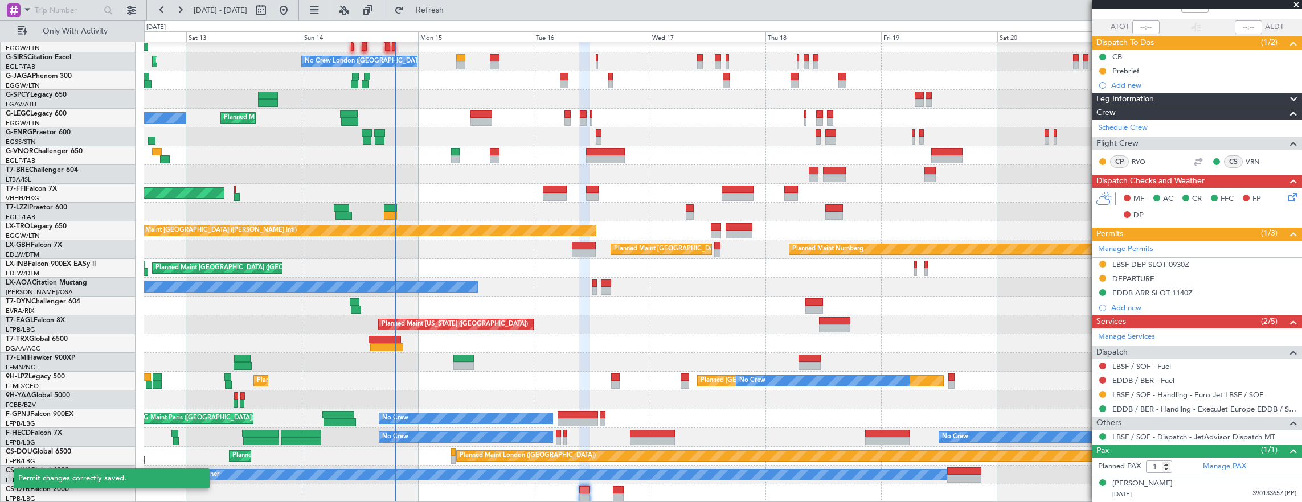
scroll to position [17, 0]
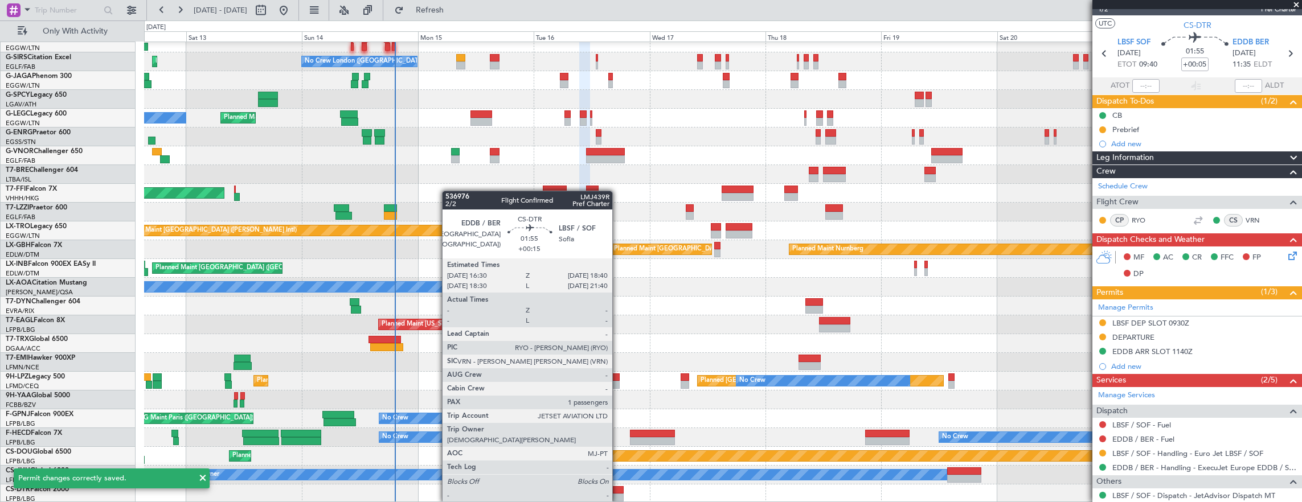
click at [618, 491] on div at bounding box center [618, 490] width 11 height 8
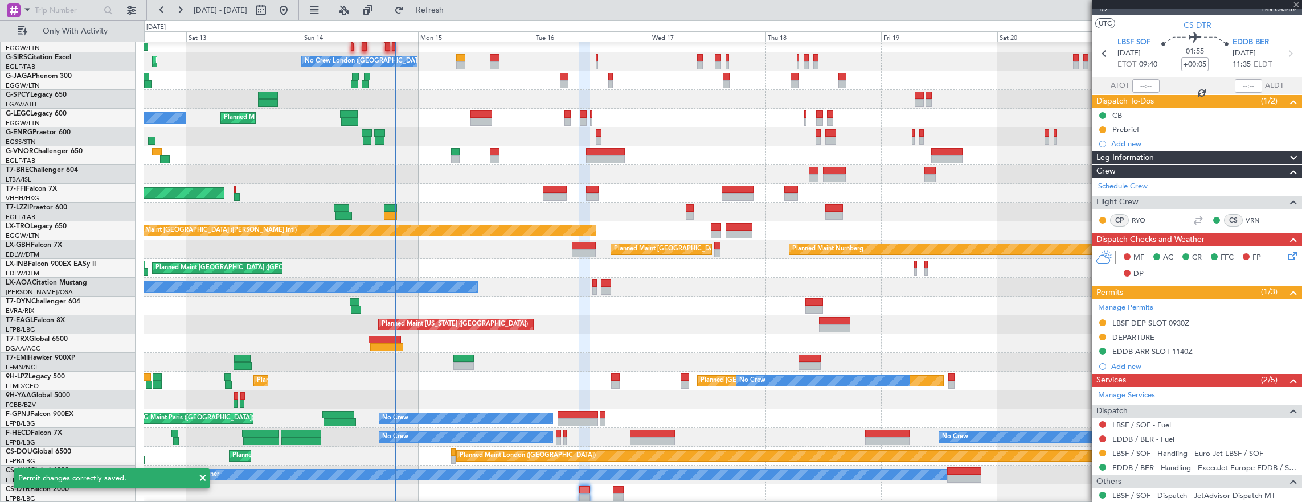
type input "+00:15"
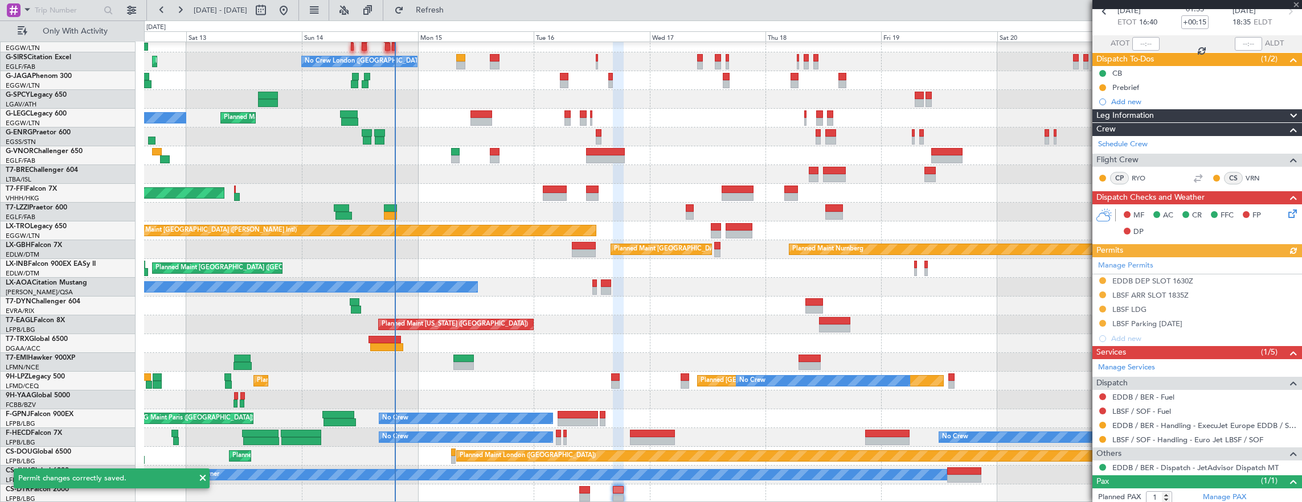
scroll to position [86, 0]
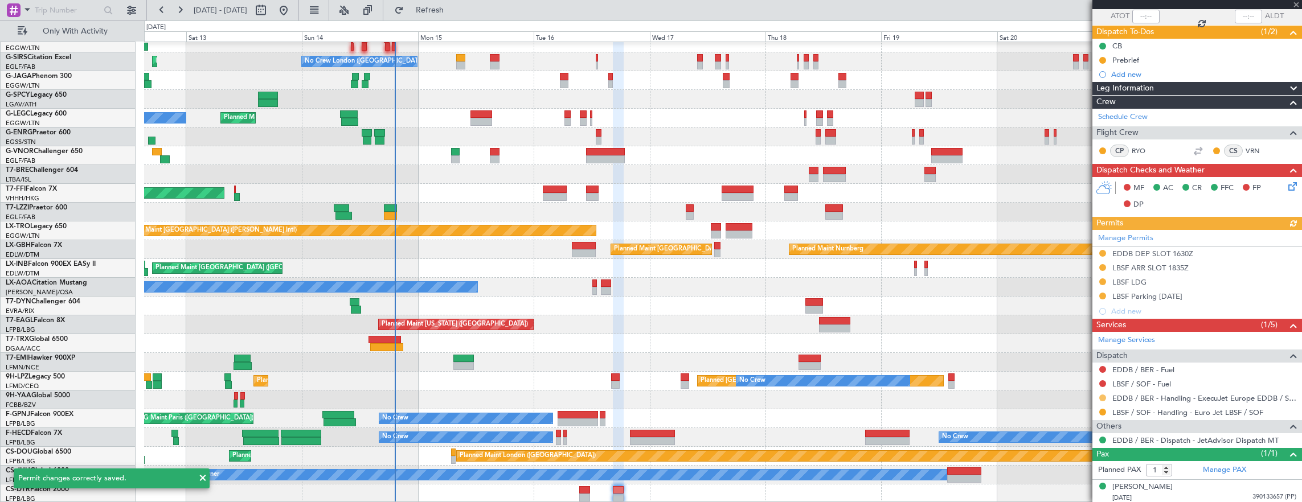
click at [1101, 395] on button at bounding box center [1102, 398] width 7 height 7
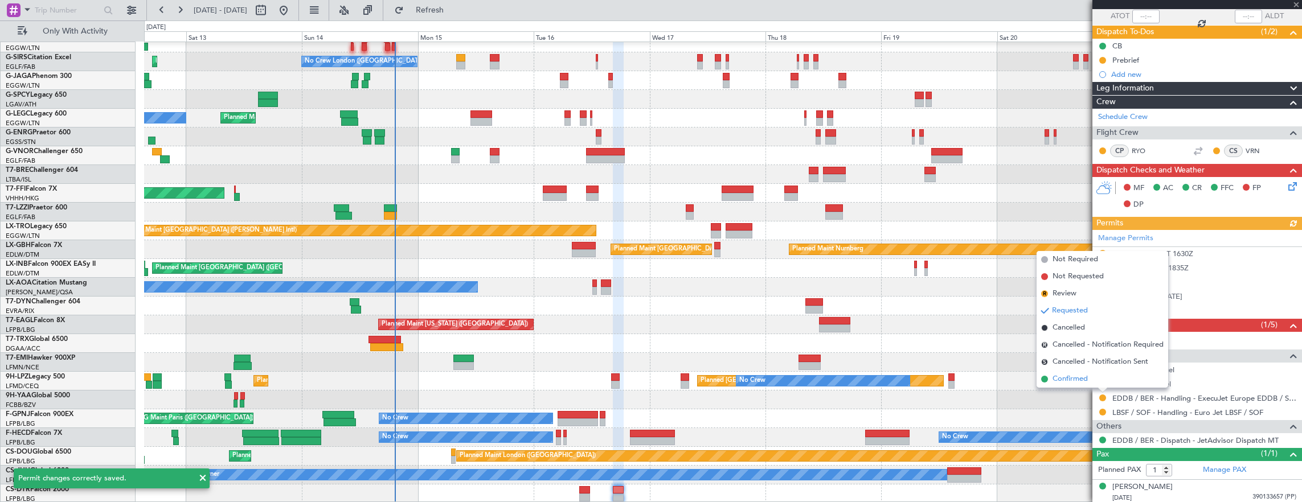
click at [1089, 381] on li "Confirmed" at bounding box center [1102, 379] width 132 height 17
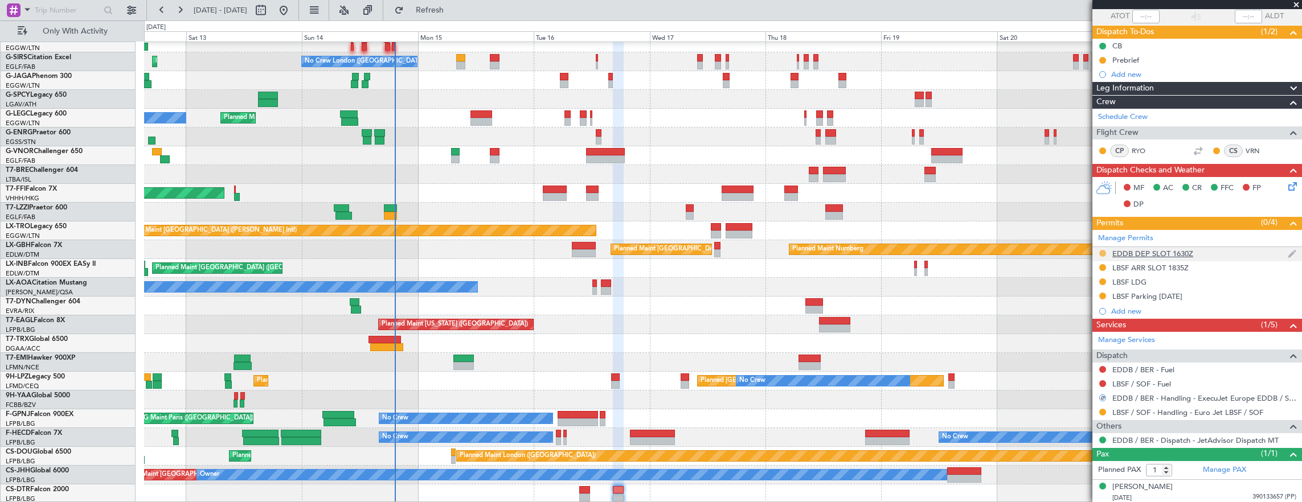
click at [1104, 250] on button at bounding box center [1102, 253] width 7 height 7
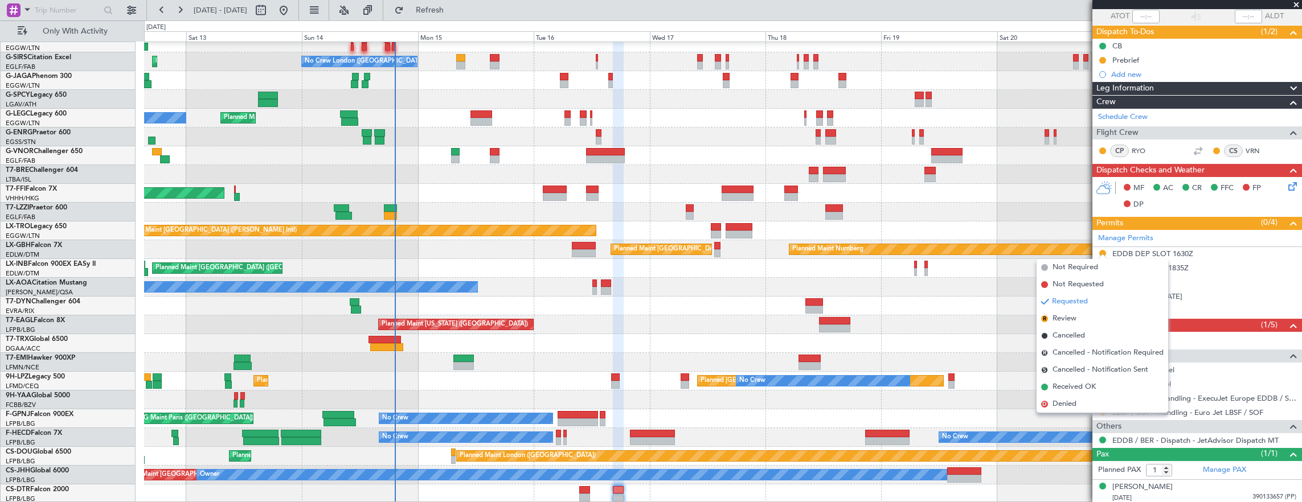
drag, startPoint x: 1093, startPoint y: 383, endPoint x: 1105, endPoint y: 367, distance: 19.6
click at [1093, 383] on span "Received OK" at bounding box center [1073, 387] width 43 height 11
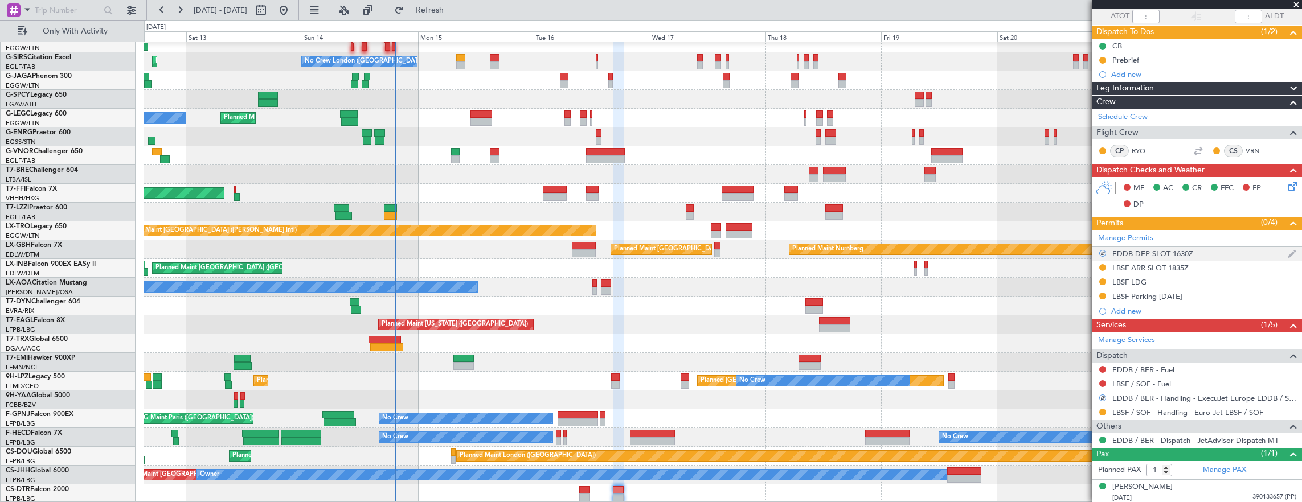
click at [1251, 251] on div "EDDB DEP SLOT 1630Z" at bounding box center [1197, 254] width 210 height 14
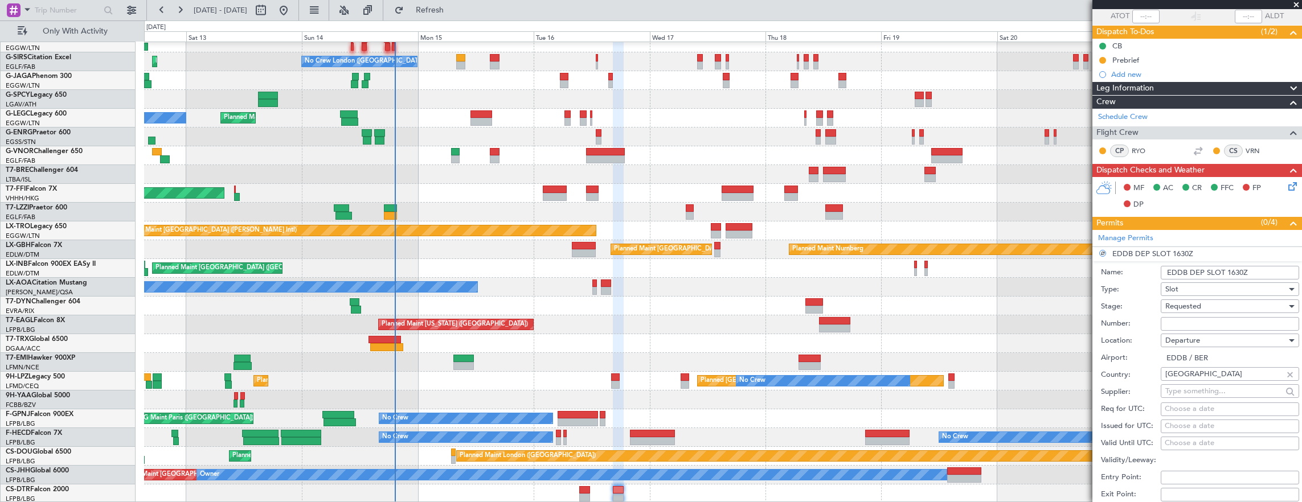
click at [1221, 328] on input "Number:" at bounding box center [1230, 324] width 138 height 14
paste input "ASLEDDB1409252247"
type input "ASLEDDB1409252247"
drag, startPoint x: 1221, startPoint y: 328, endPoint x: 1218, endPoint y: 305, distance: 23.0
click at [1218, 305] on div "Requested" at bounding box center [1225, 306] width 121 height 17
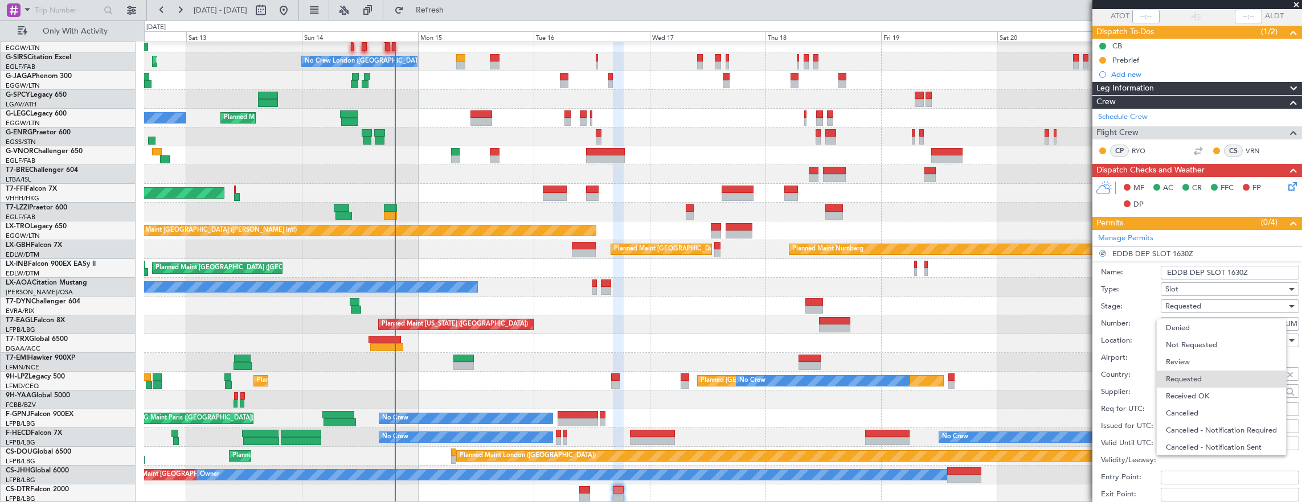
scroll to position [5, 0]
click at [1211, 306] on div "Requested" at bounding box center [1225, 306] width 121 height 17
click at [1210, 390] on span "Received OK" at bounding box center [1226, 391] width 120 height 17
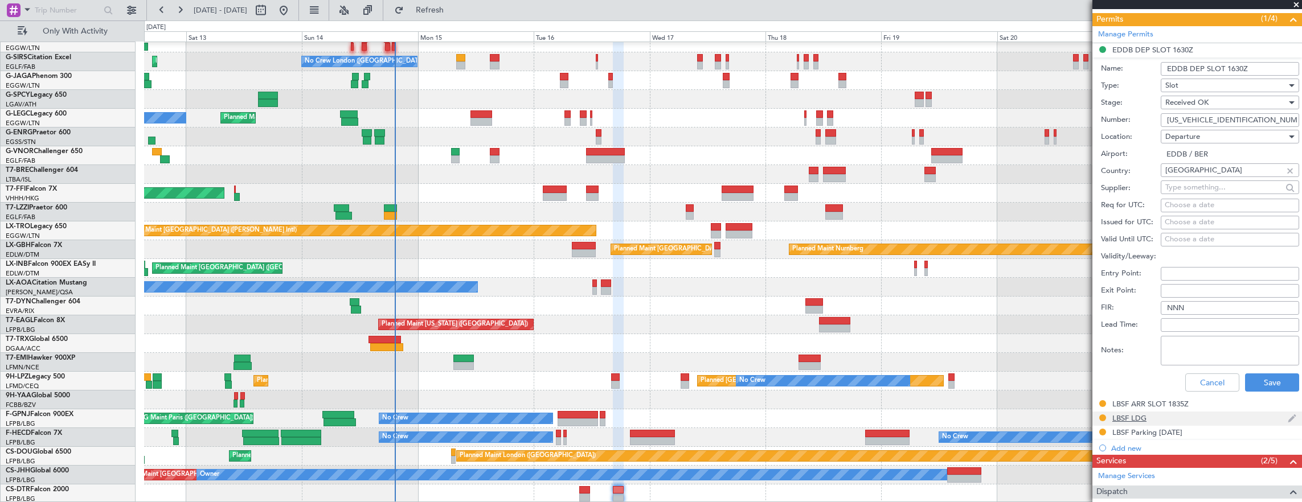
scroll to position [314, 0]
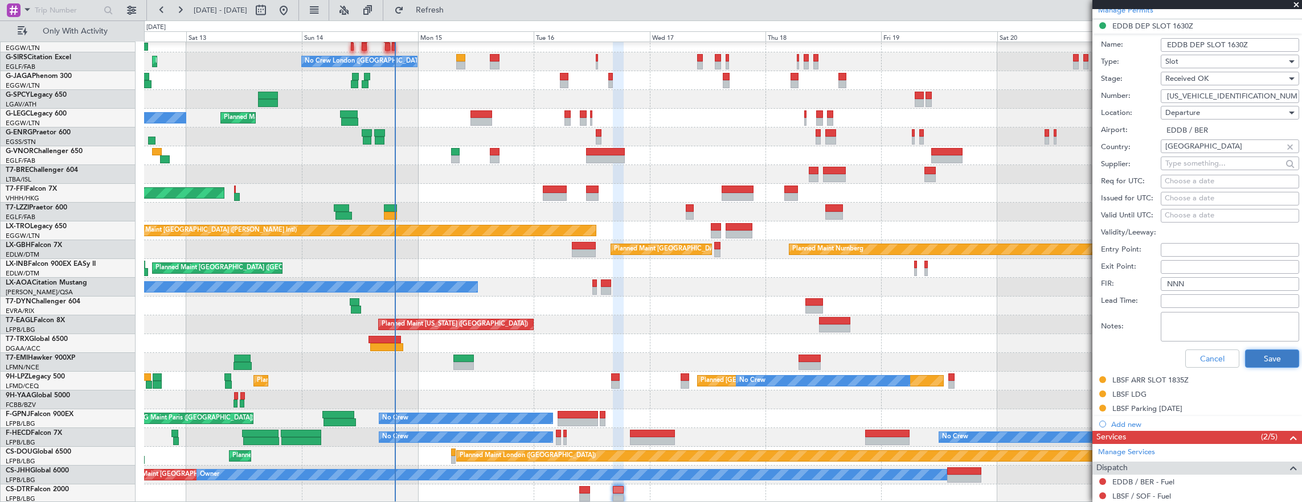
click at [1270, 359] on button "Save" at bounding box center [1272, 359] width 54 height 18
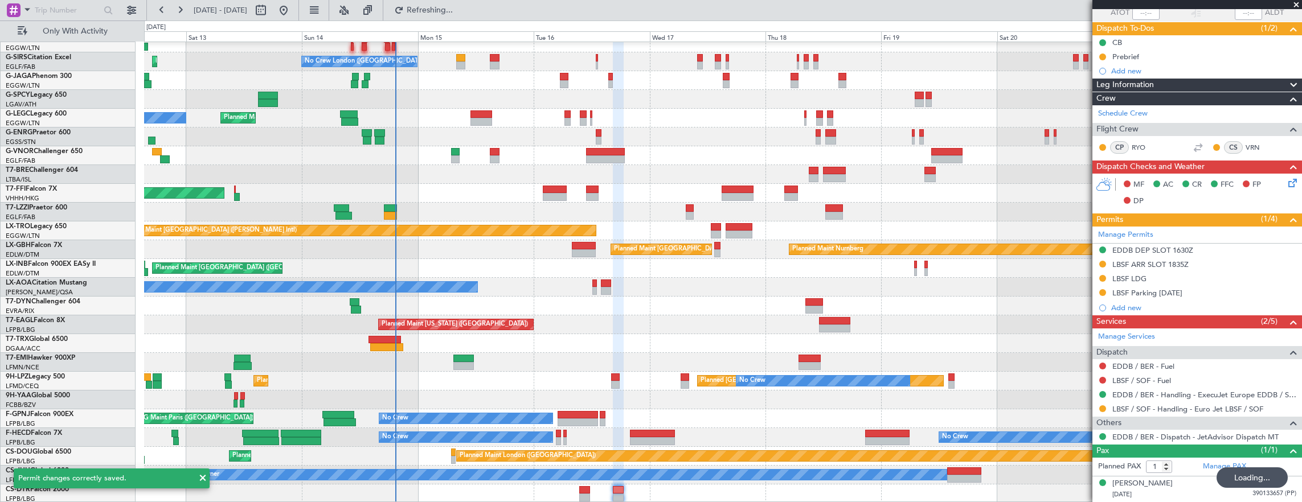
scroll to position [86, 0]
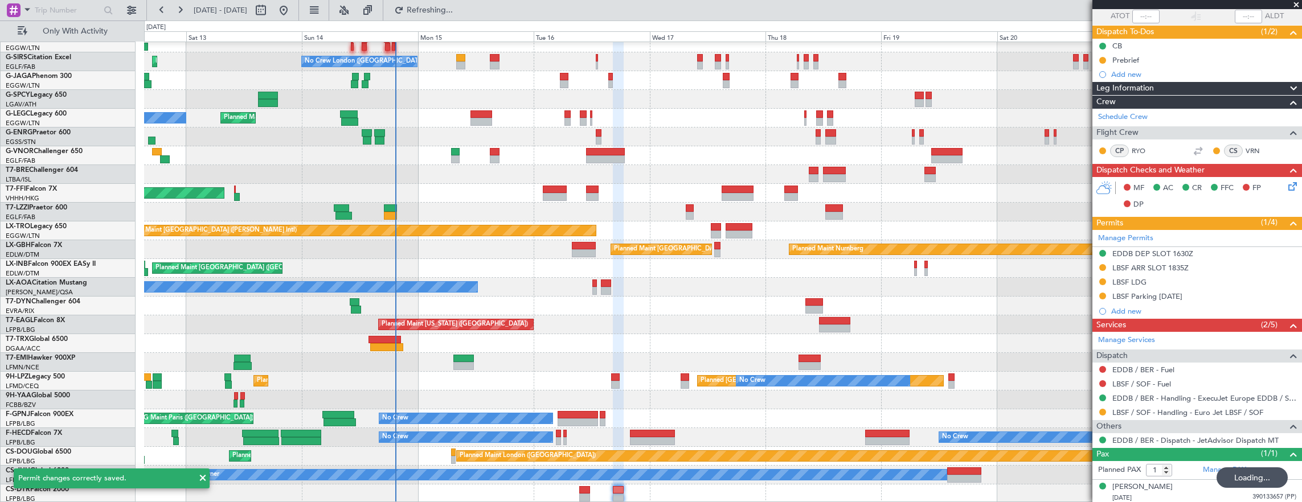
click at [476, 122] on div at bounding box center [481, 122] width 22 height 8
type input "+00:30"
type input "2"
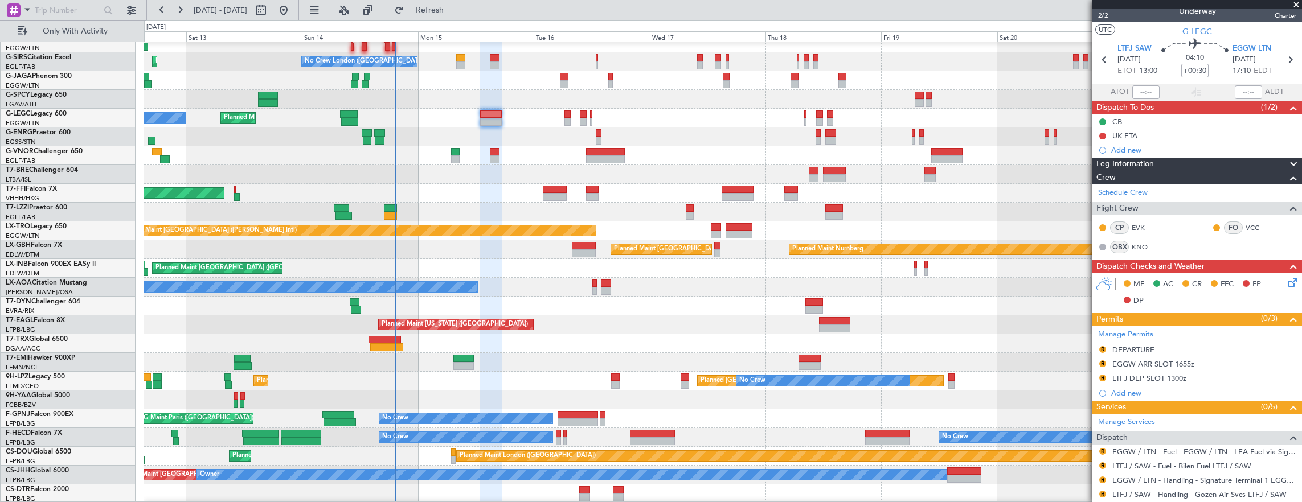
scroll to position [0, 0]
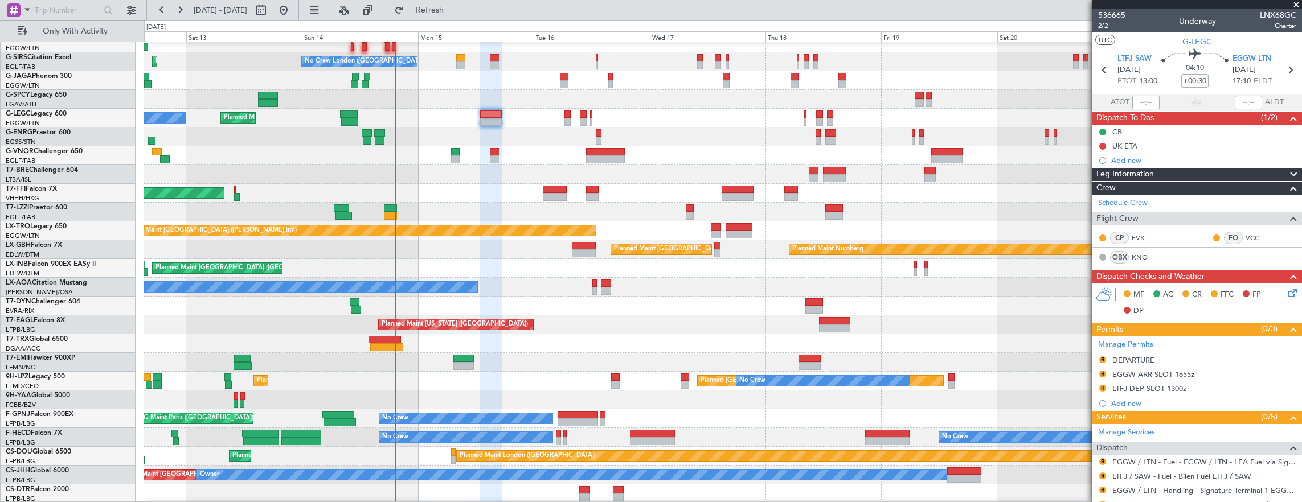
drag, startPoint x: 1106, startPoint y: 26, endPoint x: 1018, endPoint y: 93, distance: 110.5
click at [1106, 25] on span "2/2" at bounding box center [1111, 26] width 27 height 10
click at [454, 13] on span "Refresh" at bounding box center [430, 10] width 48 height 8
click at [1099, 360] on div "R" at bounding box center [1102, 359] width 9 height 9
click at [1103, 358] on button "R" at bounding box center [1102, 360] width 7 height 7
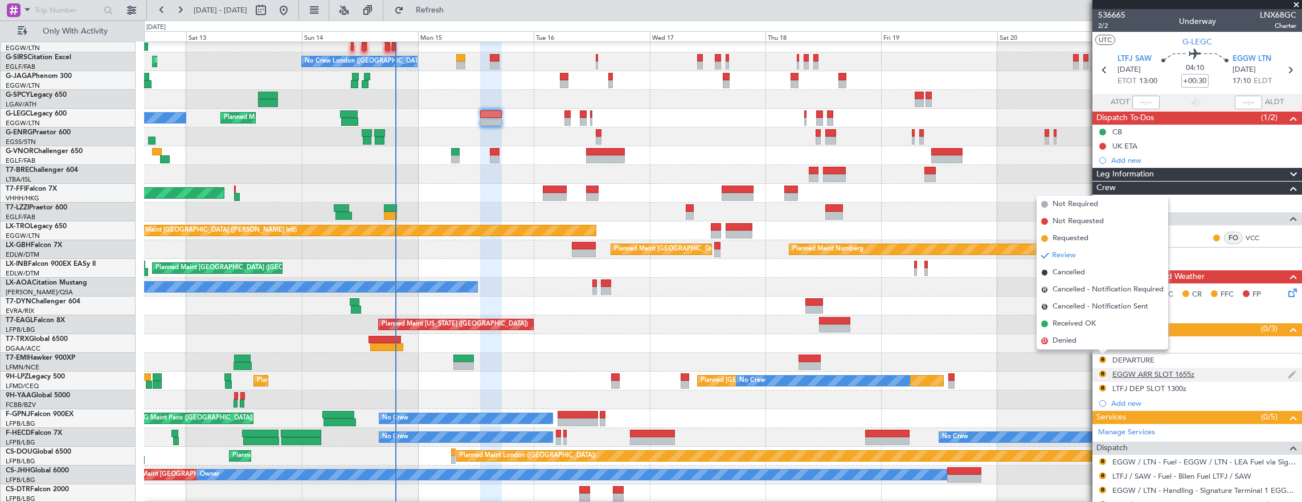
drag, startPoint x: 1105, startPoint y: 319, endPoint x: 1109, endPoint y: 369, distance: 49.7
click at [1106, 319] on li "Received OK" at bounding box center [1102, 324] width 132 height 17
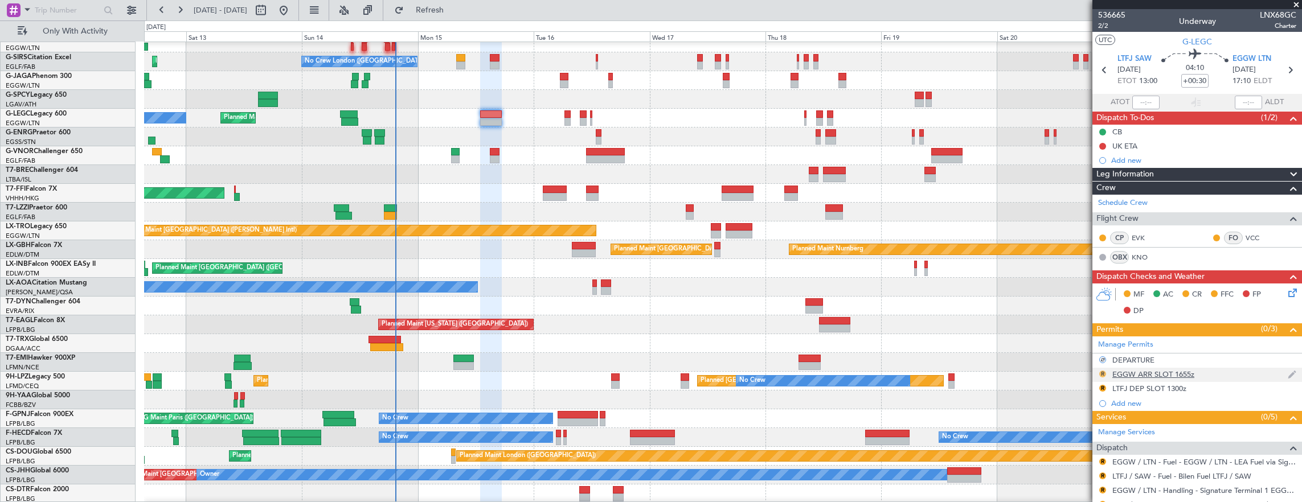
click at [1103, 371] on button "R" at bounding box center [1102, 374] width 7 height 7
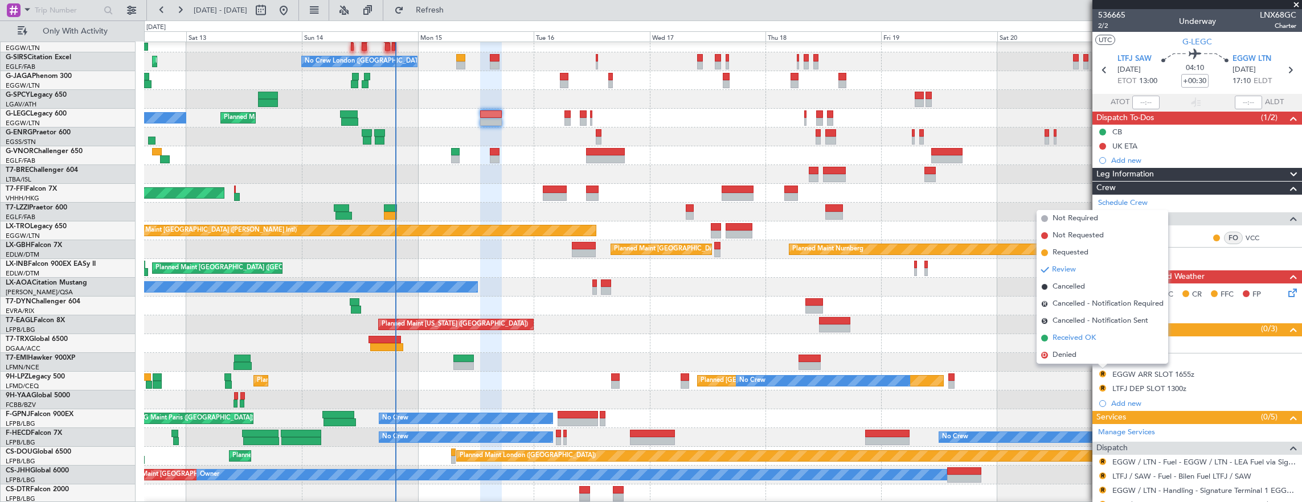
click at [1102, 339] on li "Received OK" at bounding box center [1102, 338] width 132 height 17
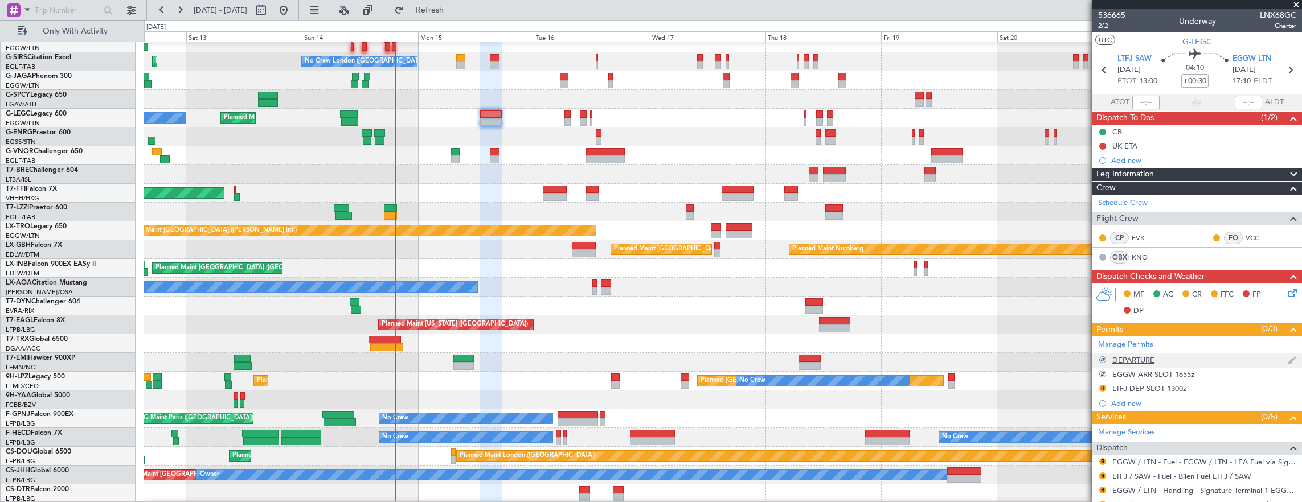
scroll to position [57, 0]
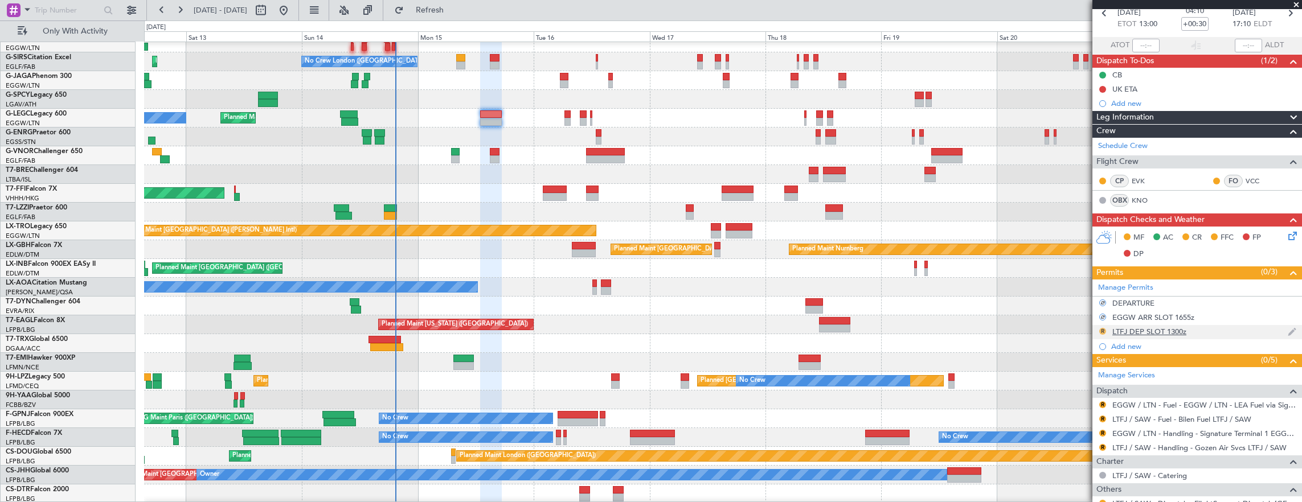
click at [1100, 330] on button "R" at bounding box center [1102, 331] width 7 height 7
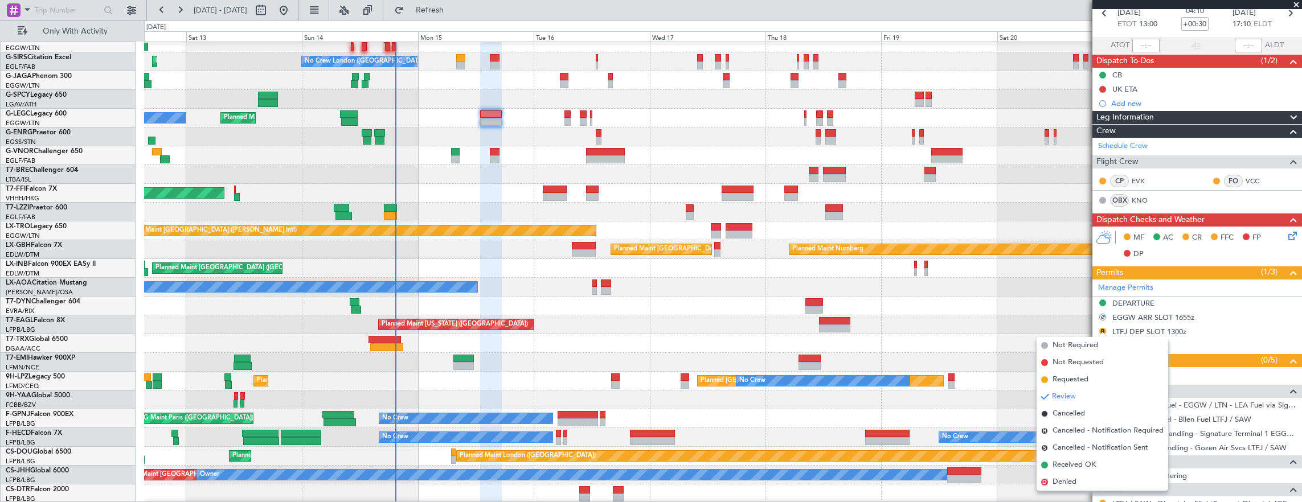
click at [1084, 381] on span "Requested" at bounding box center [1070, 379] width 36 height 11
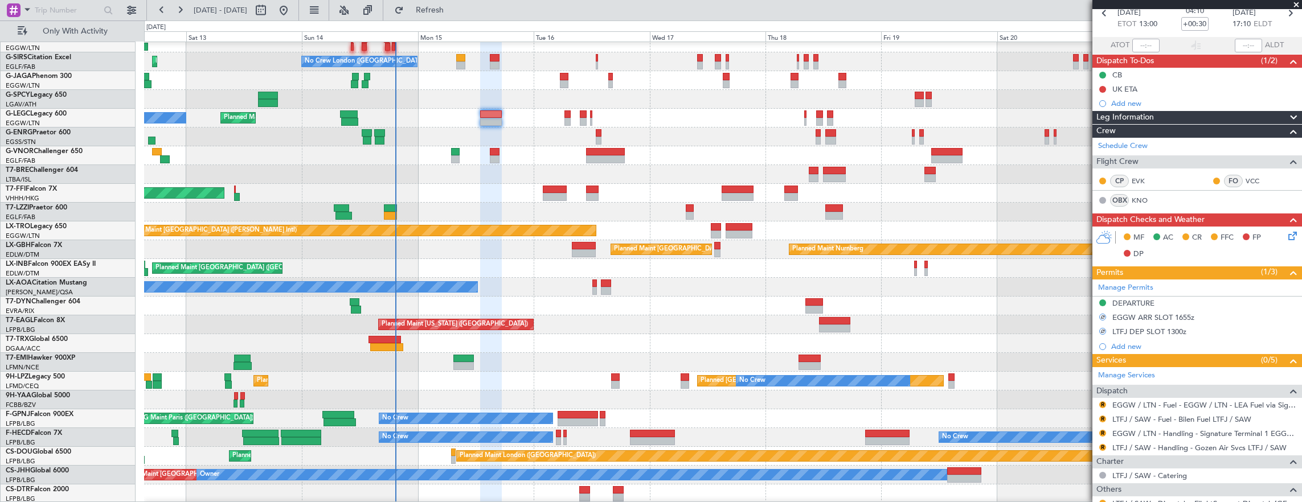
drag, startPoint x: 1103, startPoint y: 401, endPoint x: 1103, endPoint y: 417, distance: 16.0
click at [1103, 401] on button "R" at bounding box center [1102, 404] width 7 height 7
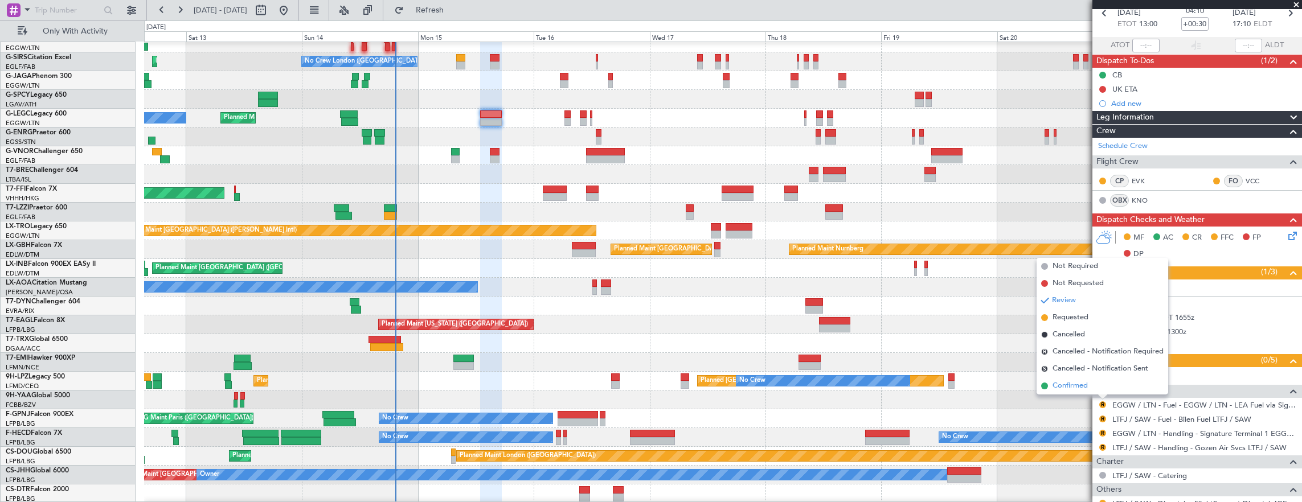
click at [1095, 386] on li "Confirmed" at bounding box center [1102, 386] width 132 height 17
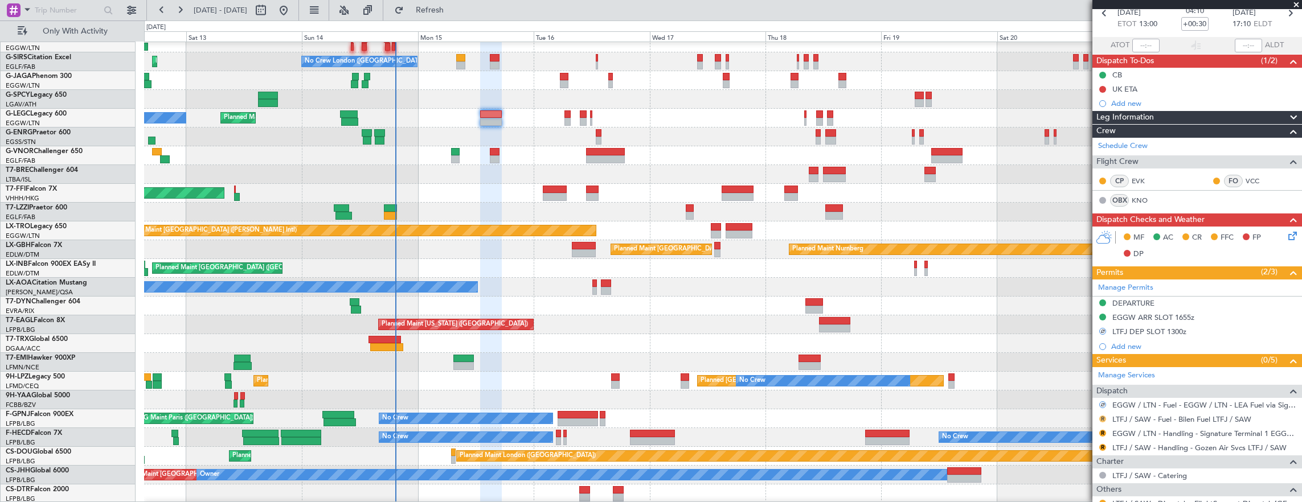
click at [1104, 418] on button "R" at bounding box center [1102, 419] width 7 height 7
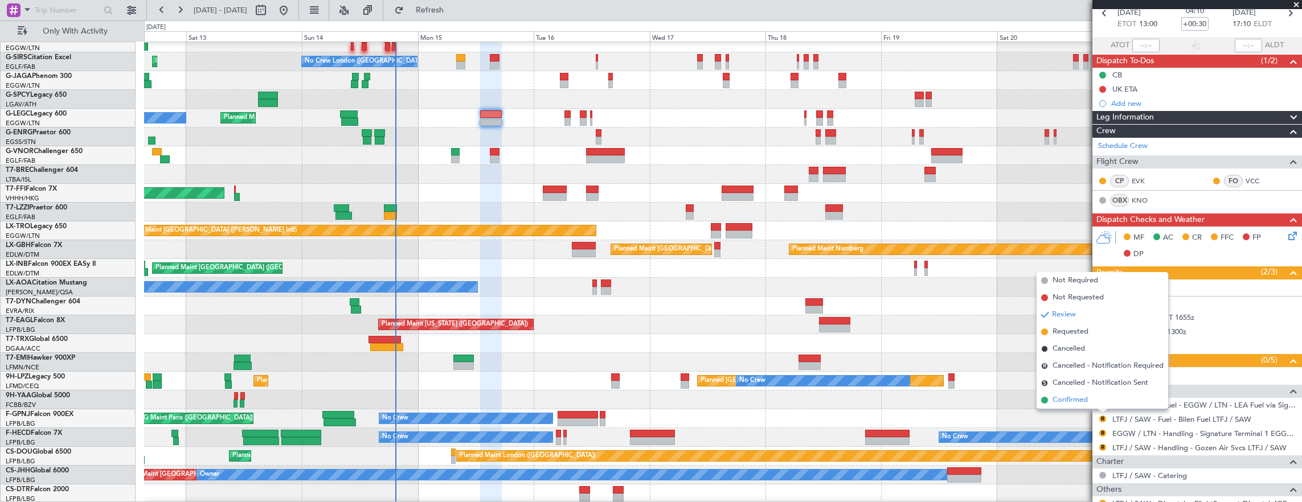
click at [1100, 401] on li "Confirmed" at bounding box center [1102, 400] width 132 height 17
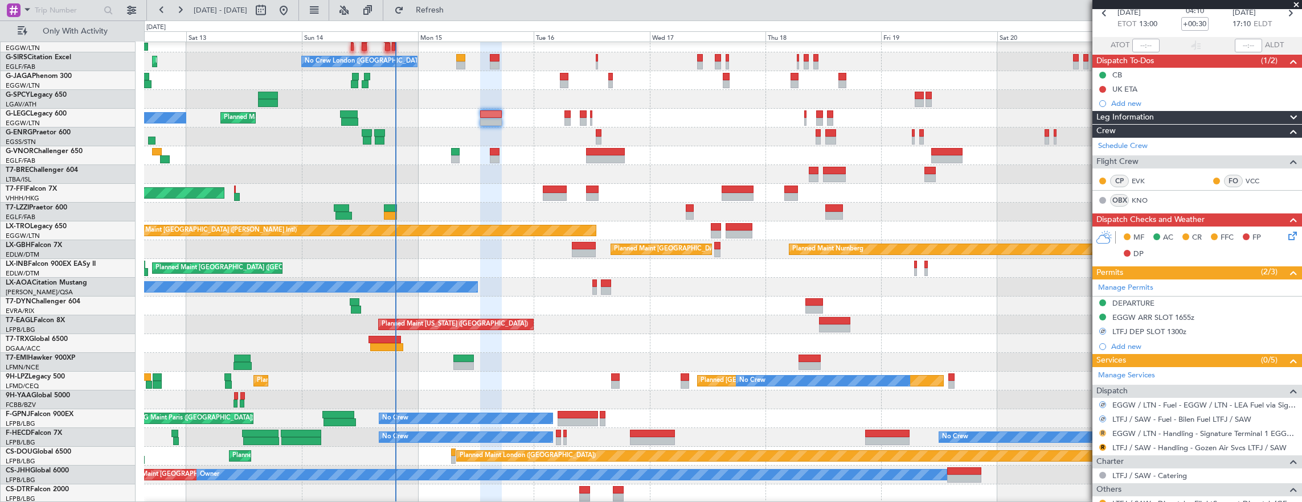
click at [1103, 430] on button "R" at bounding box center [1102, 433] width 7 height 7
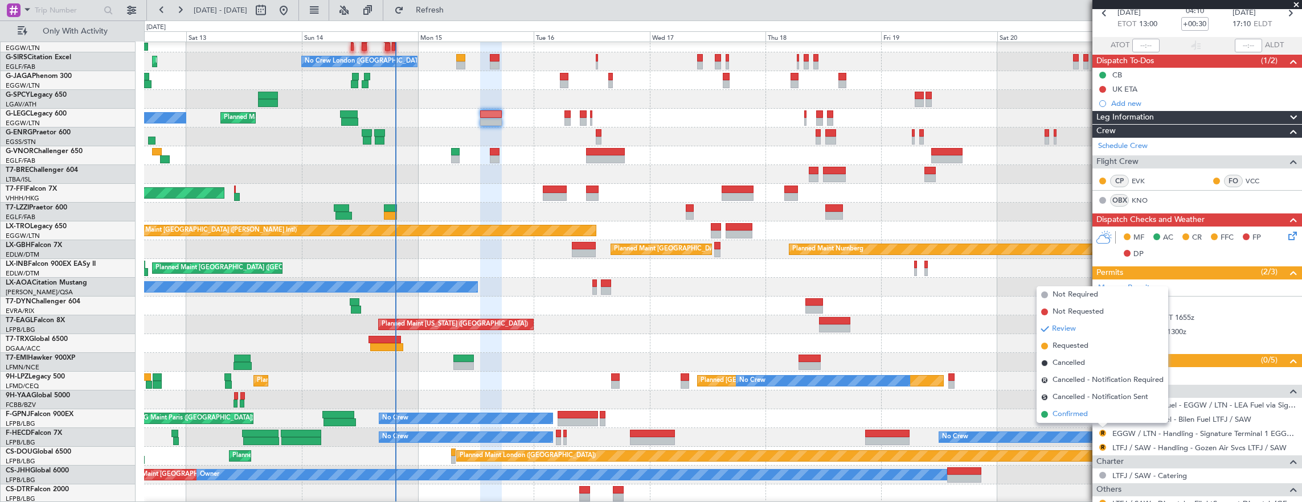
click at [1098, 419] on li "Confirmed" at bounding box center [1102, 414] width 132 height 17
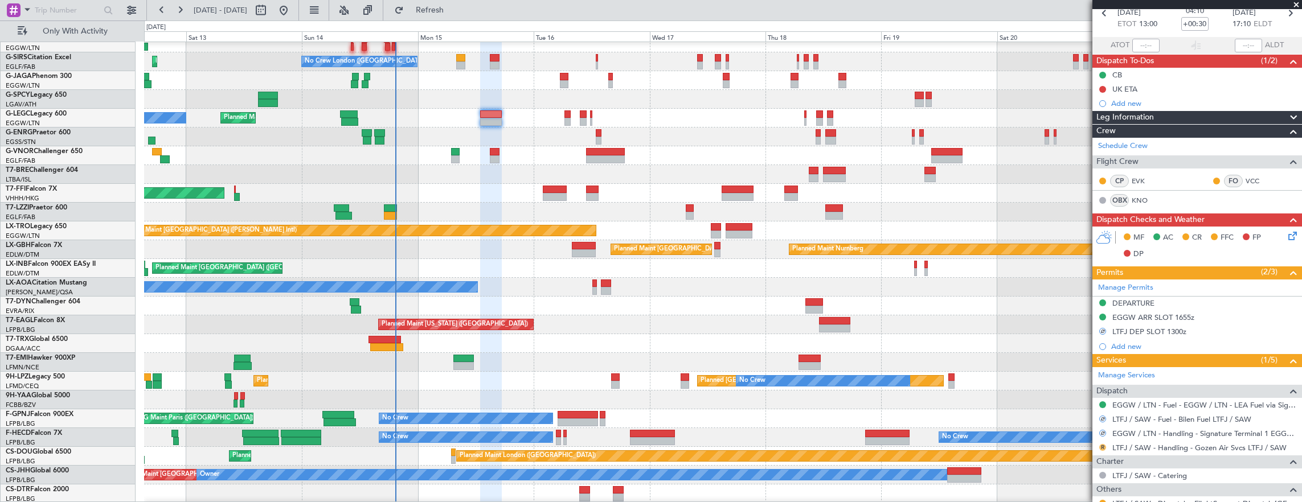
click at [1103, 444] on button "R" at bounding box center [1102, 447] width 7 height 7
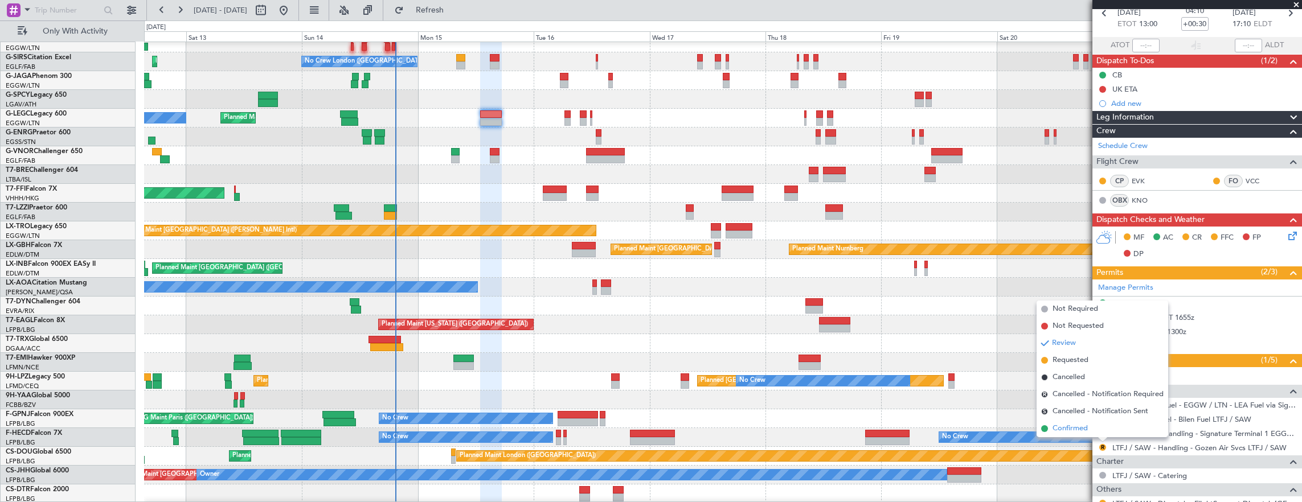
click at [1098, 427] on li "Confirmed" at bounding box center [1102, 428] width 132 height 17
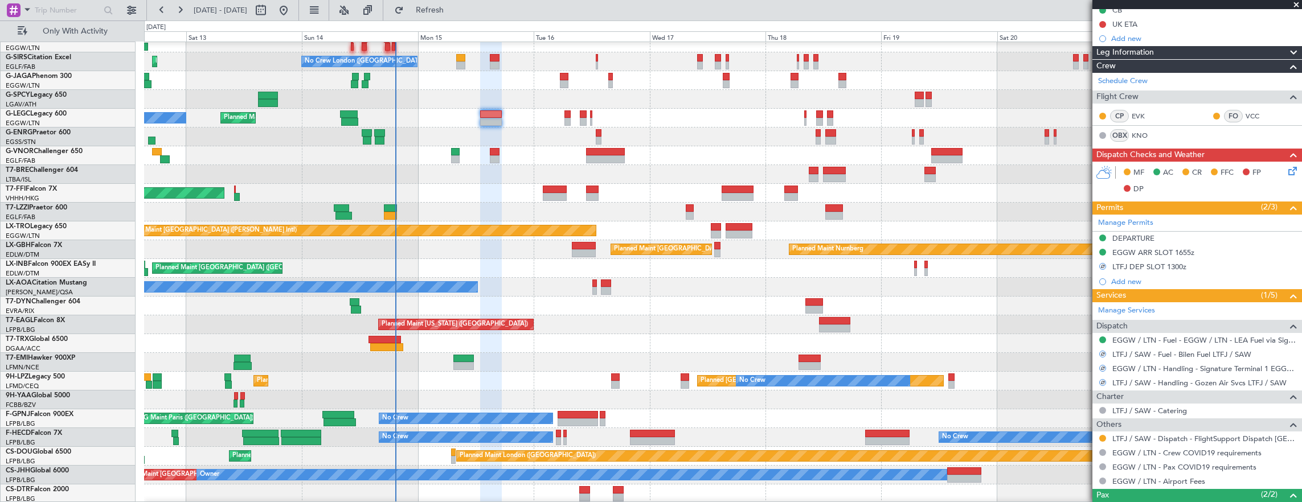
scroll to position [188, 0]
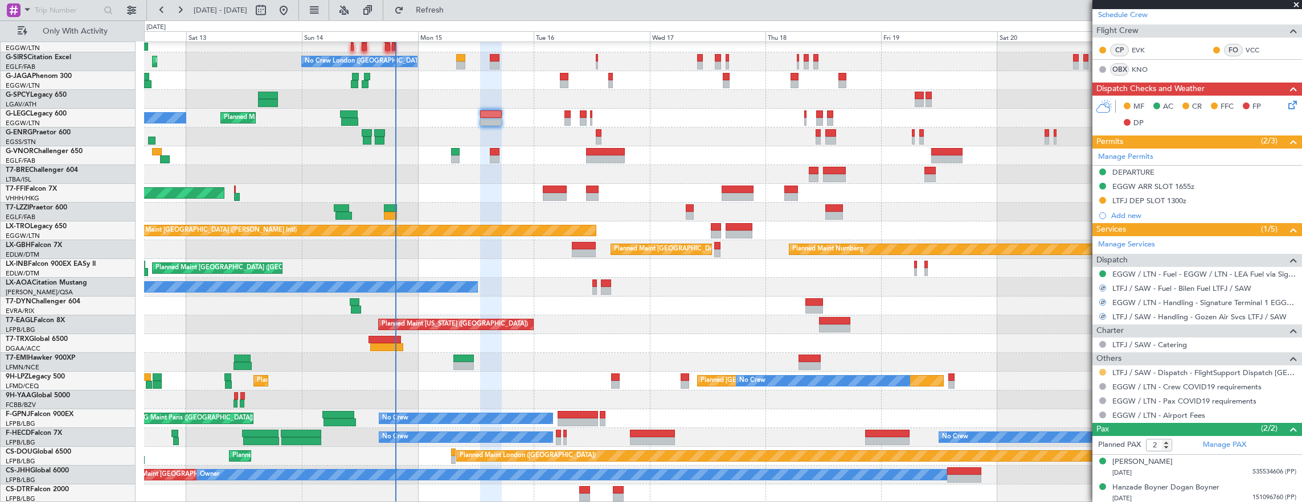
click at [1103, 369] on button at bounding box center [1102, 372] width 7 height 7
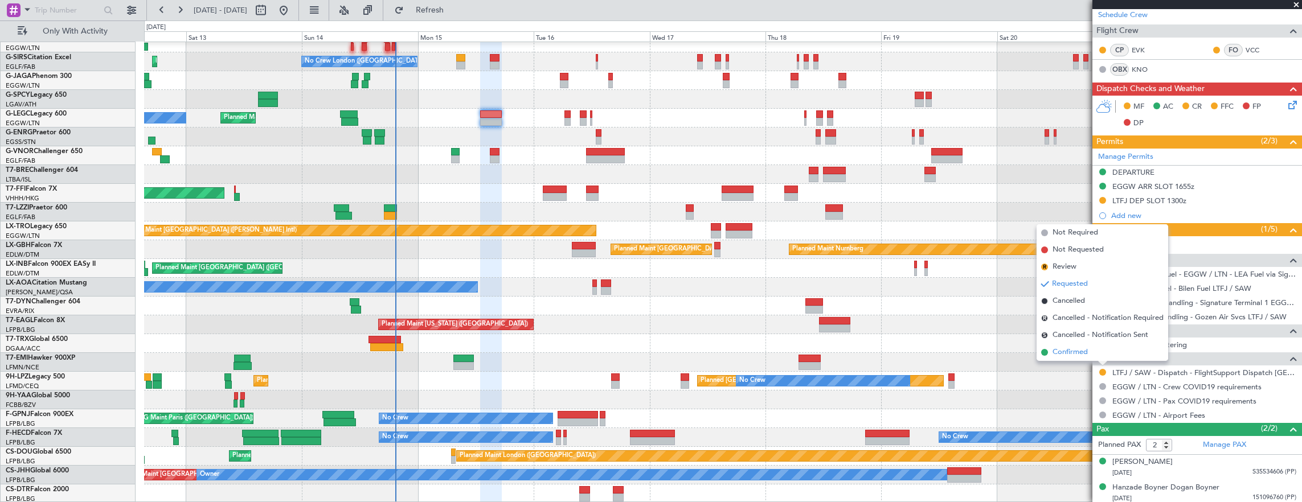
click at [1097, 354] on li "Confirmed" at bounding box center [1102, 352] width 132 height 17
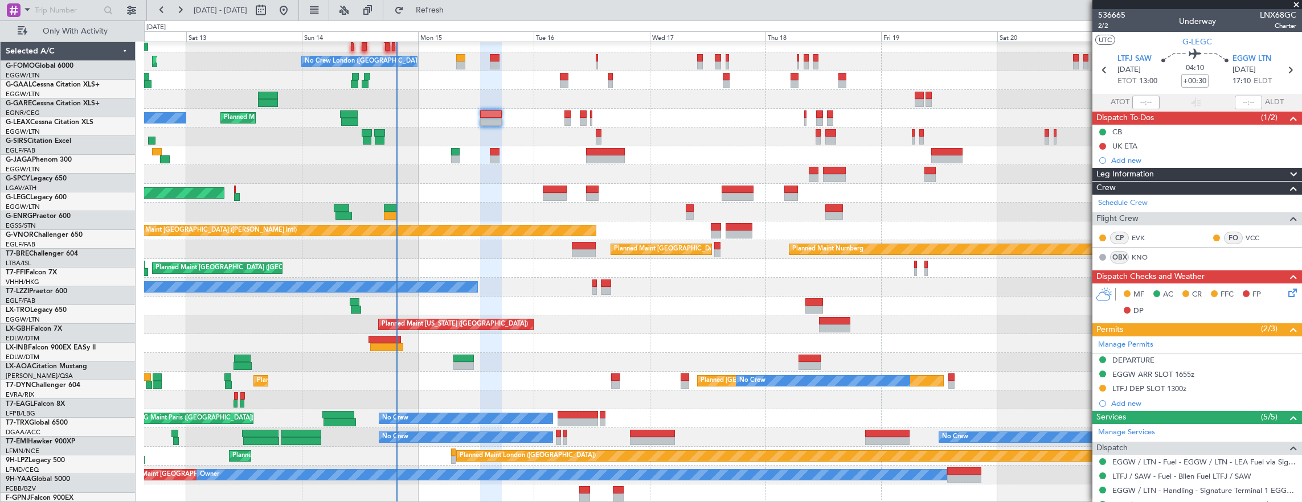
scroll to position [188, 0]
